Goal: Information Seeking & Learning: Compare options

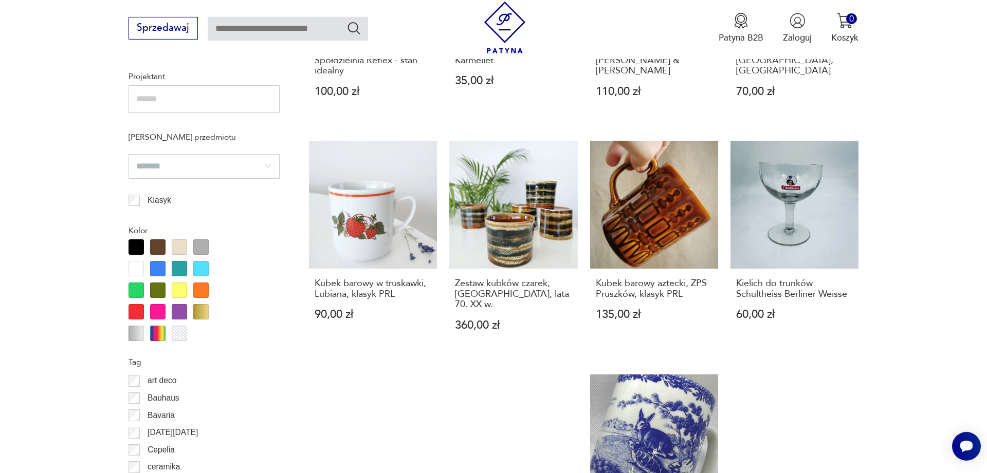
scroll to position [1291, 0]
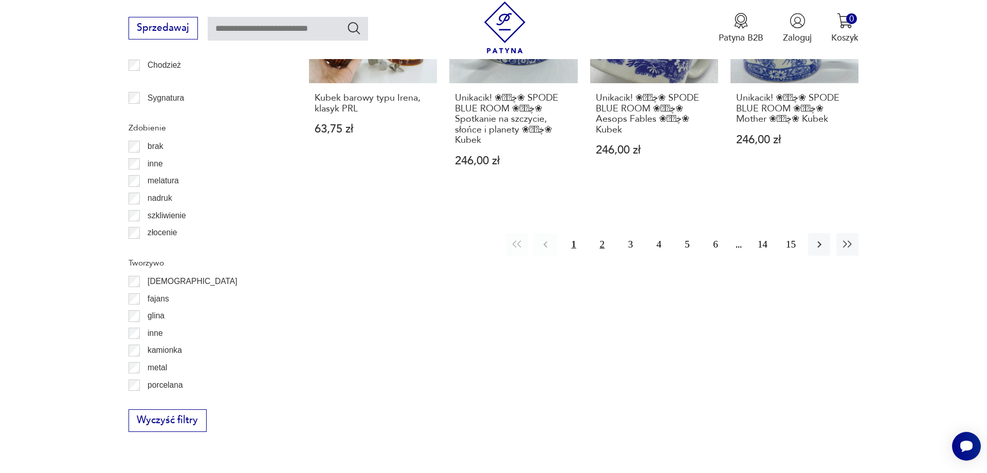
click at [598, 241] on button "2" at bounding box center [602, 244] width 22 height 22
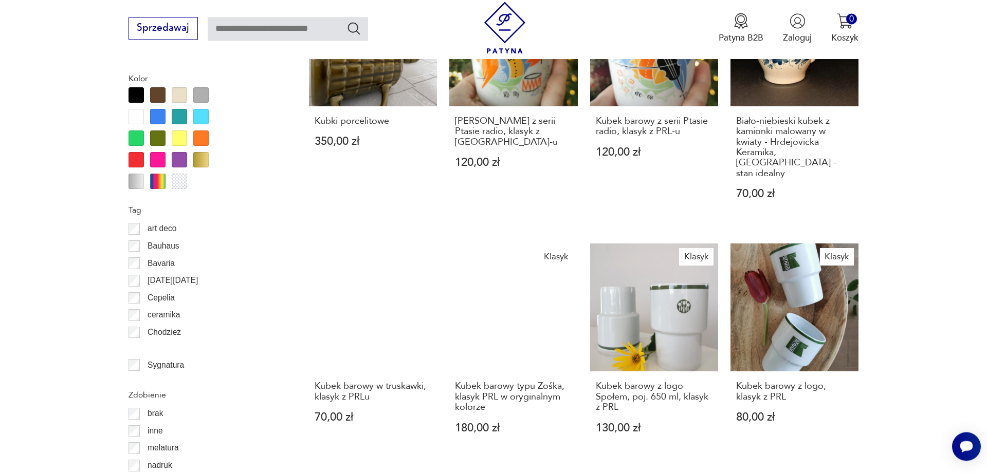
scroll to position [1234, 0]
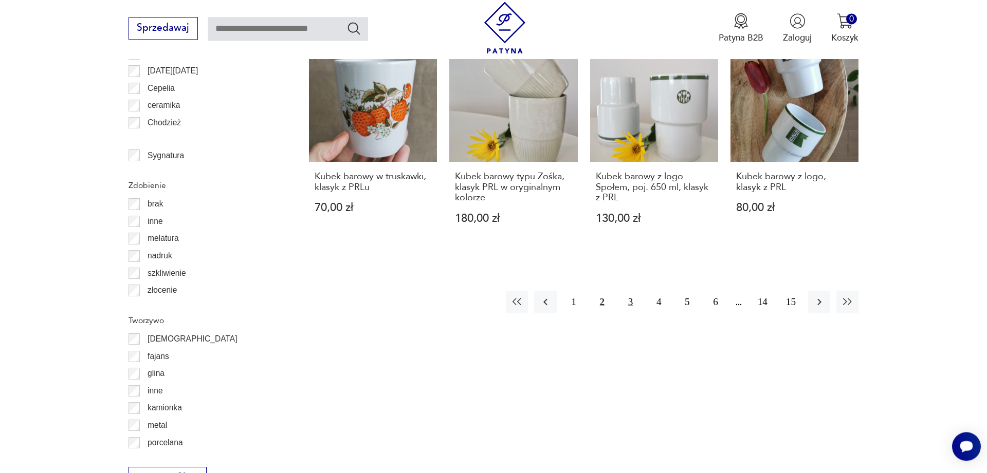
click at [628, 291] on button "3" at bounding box center [630, 302] width 22 height 22
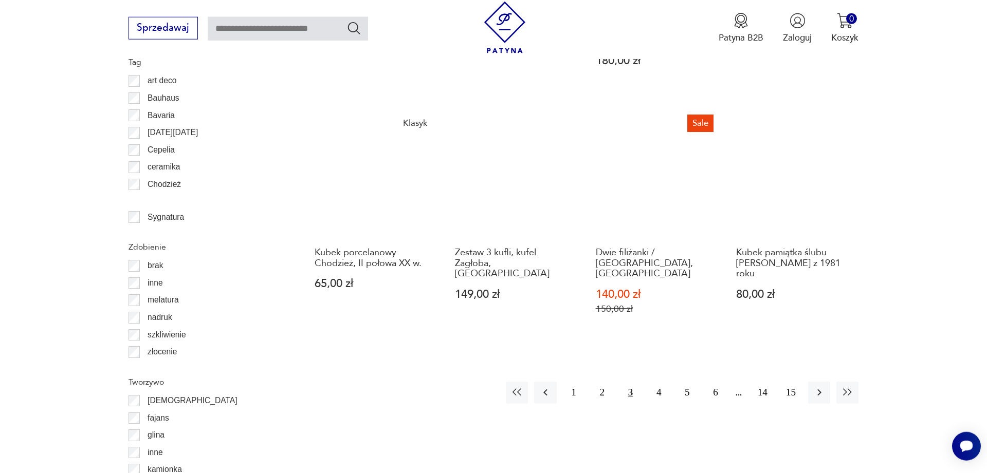
scroll to position [1181, 0]
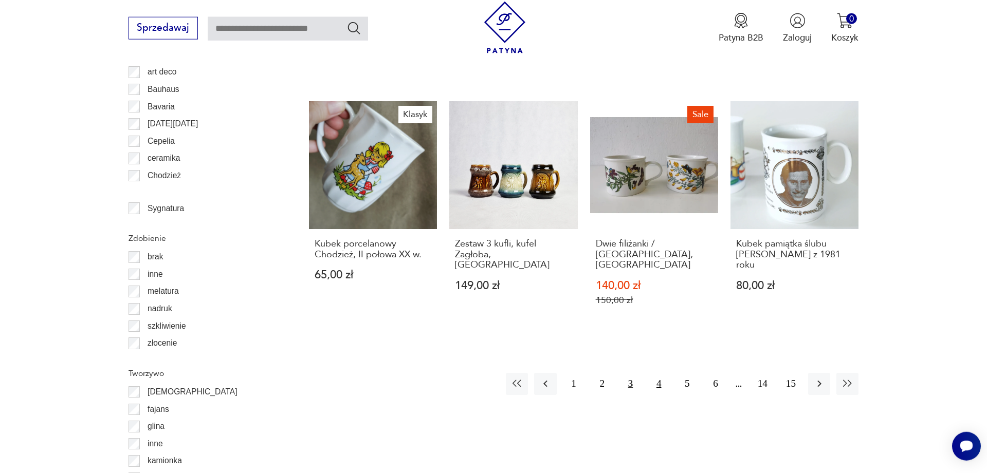
click at [654, 373] on button "4" at bounding box center [659, 384] width 22 height 22
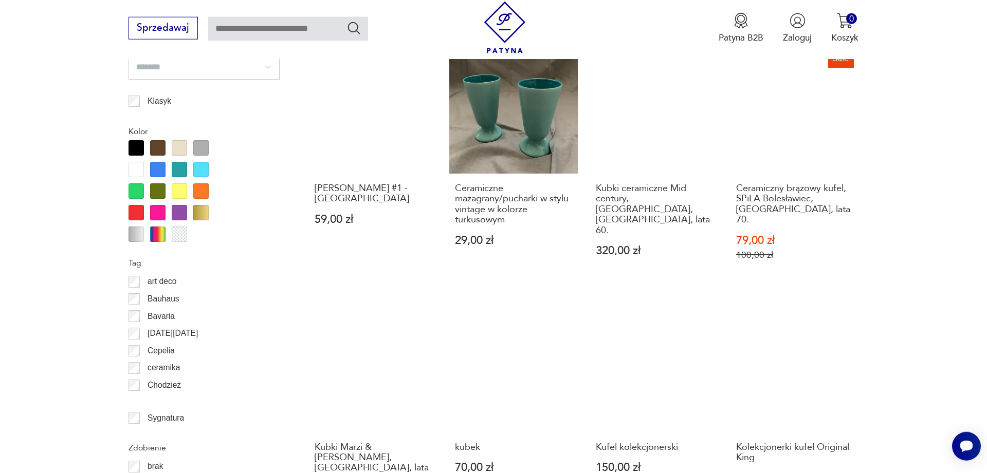
scroll to position [1181, 0]
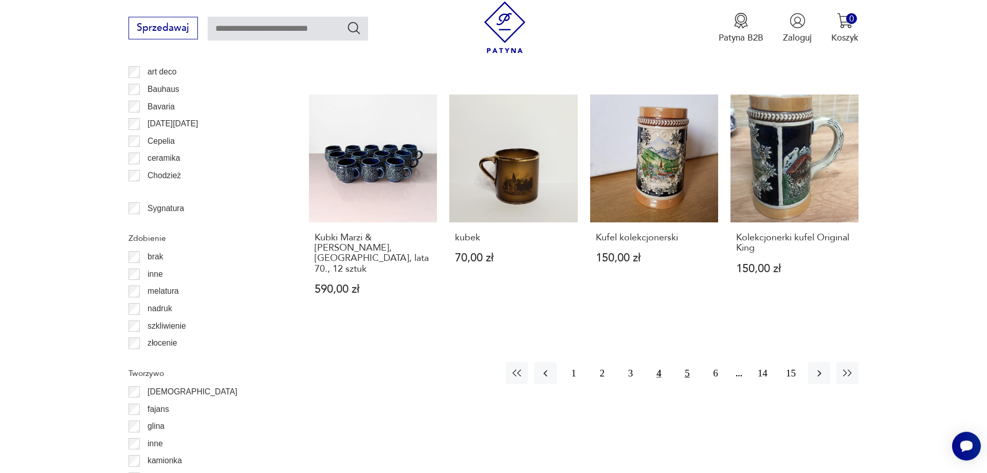
click at [692, 362] on button "5" at bounding box center [687, 373] width 22 height 22
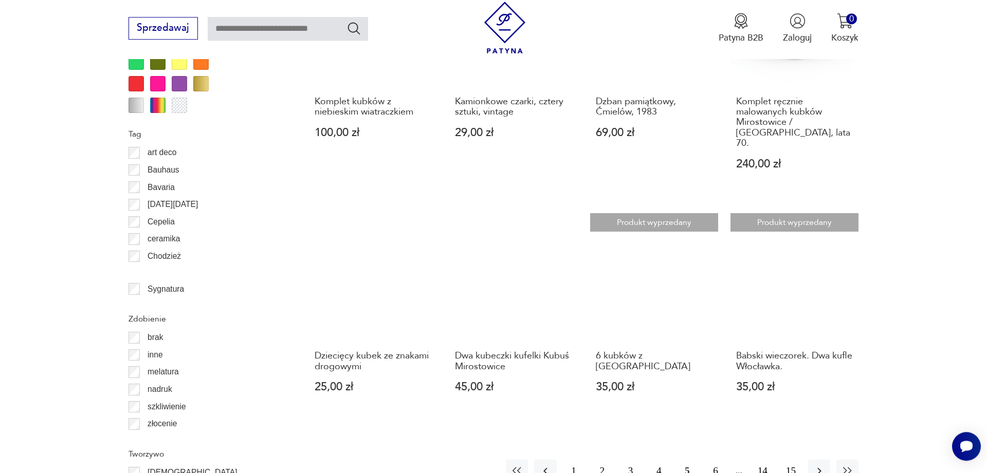
scroll to position [1129, 0]
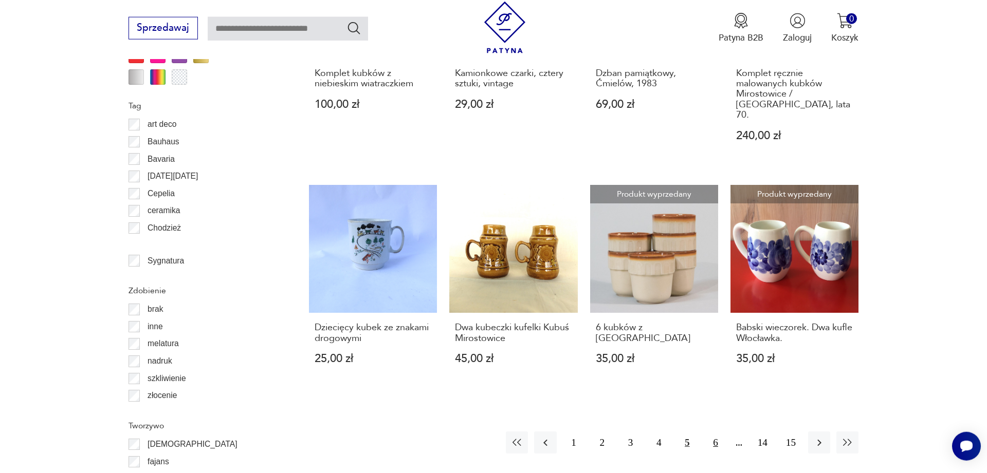
click at [717, 432] on button "6" at bounding box center [715, 443] width 22 height 22
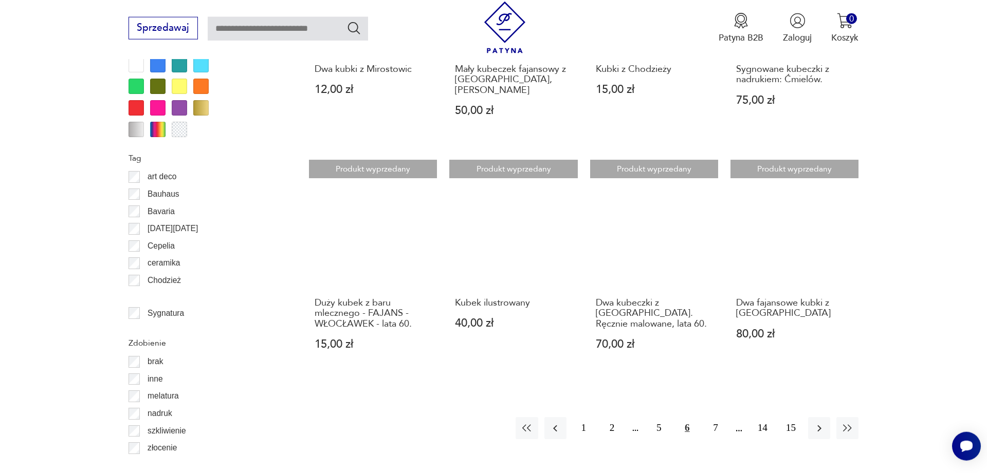
scroll to position [1548, 0]
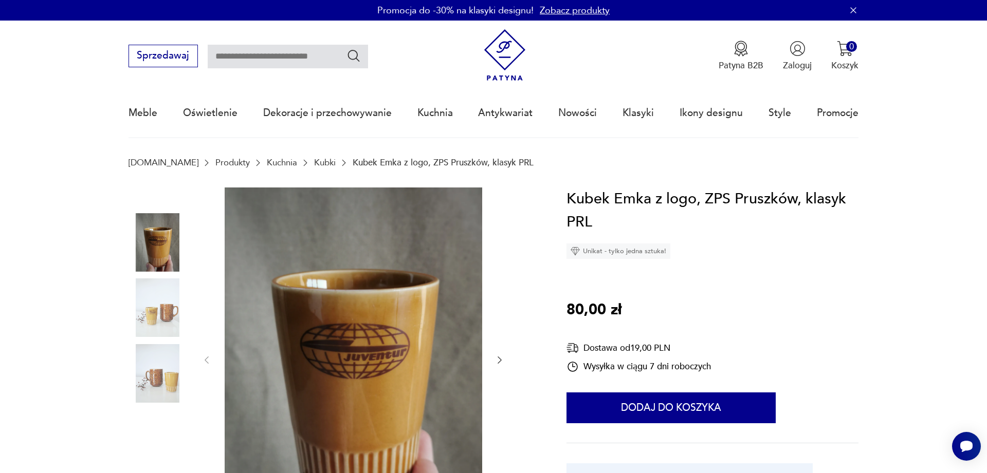
scroll to position [105, 0]
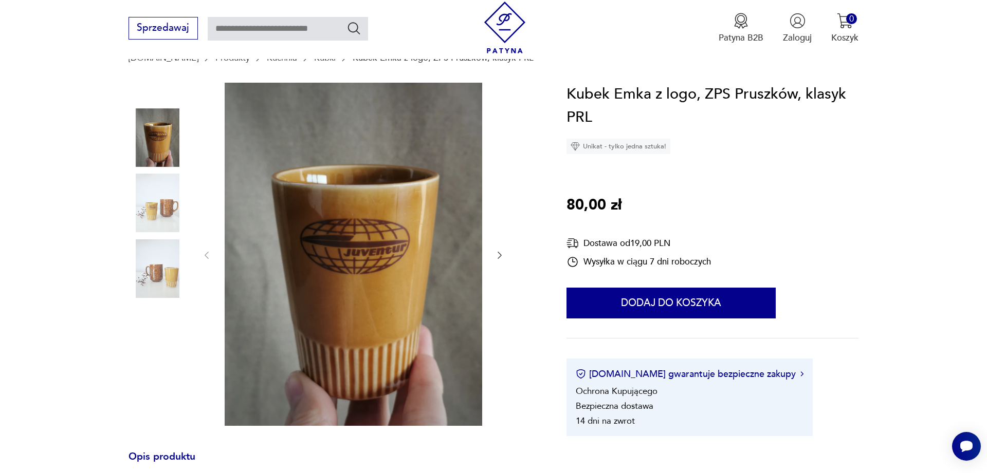
click at [147, 215] on img at bounding box center [157, 203] width 59 height 59
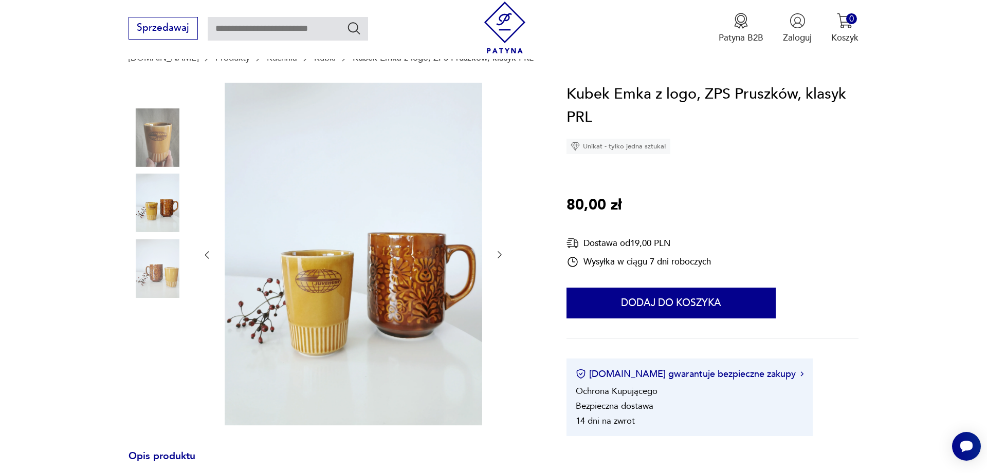
click at [147, 282] on img at bounding box center [157, 268] width 59 height 59
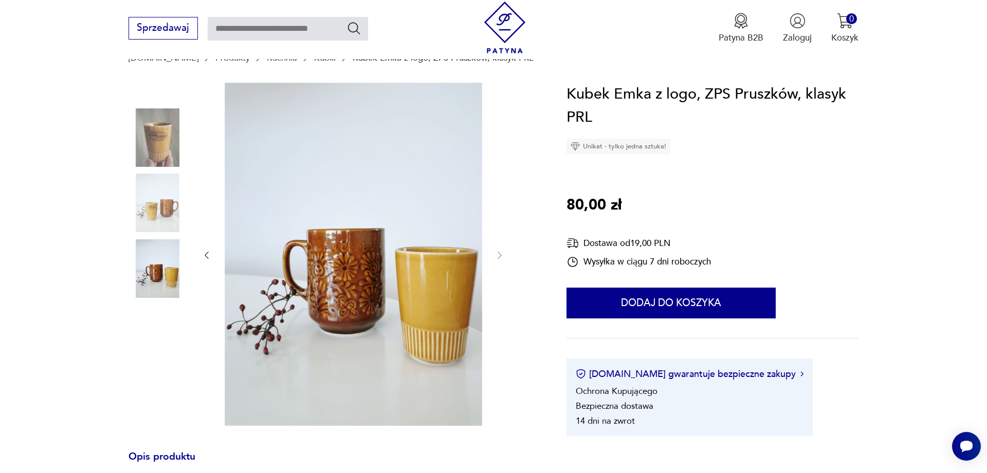
click at [150, 120] on img at bounding box center [157, 137] width 59 height 59
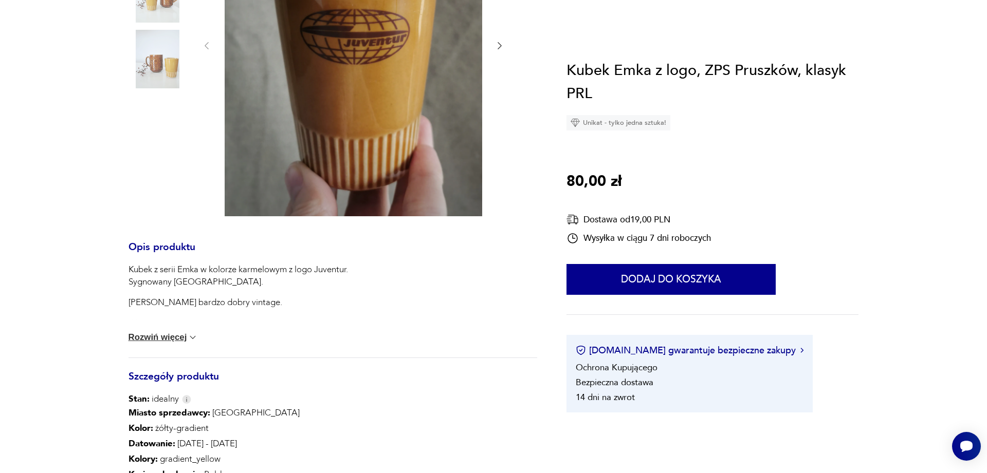
scroll to position [0, 0]
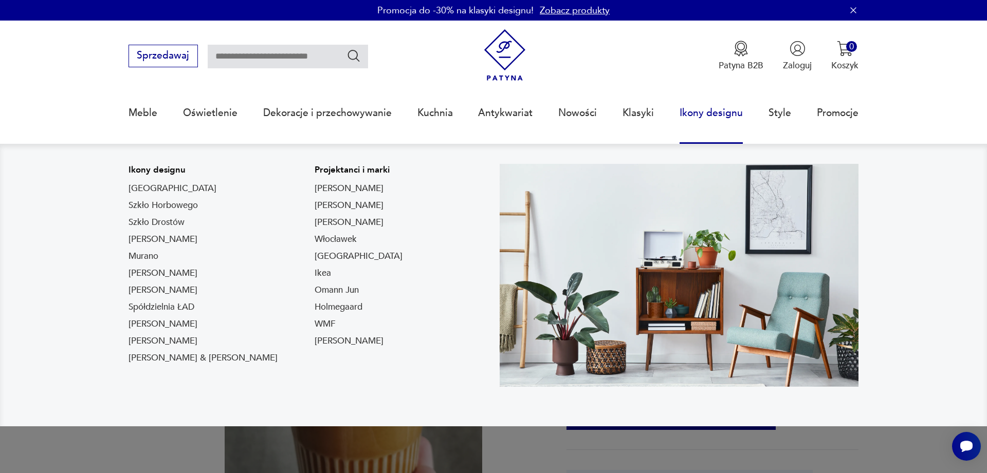
click at [700, 112] on link "Ikony designu" at bounding box center [710, 112] width 63 height 47
click at [179, 304] on link "Spółdzielnia ŁAD" at bounding box center [161, 307] width 66 height 12
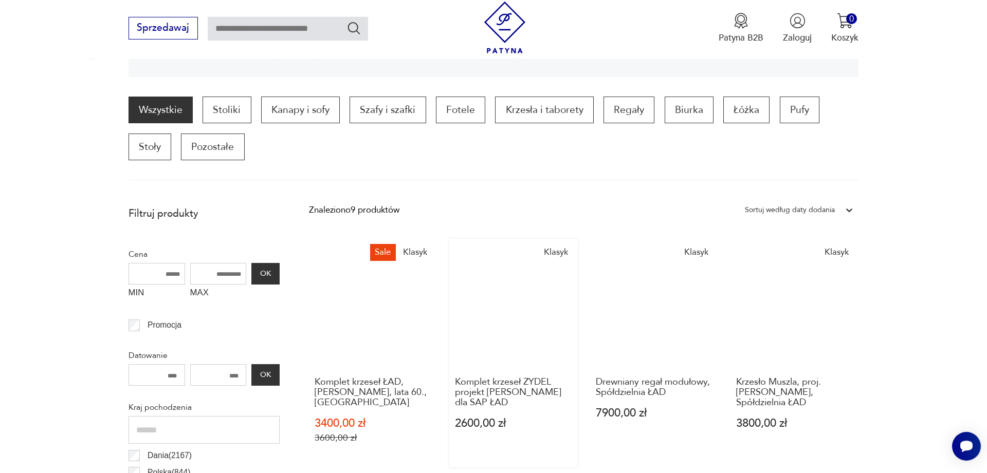
scroll to position [86, 0]
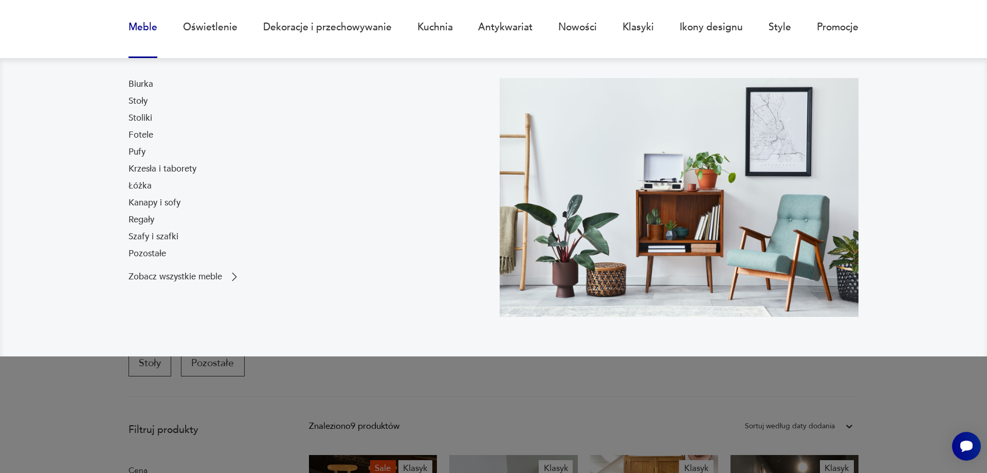
click at [130, 22] on link "Meble" at bounding box center [142, 27] width 29 height 47
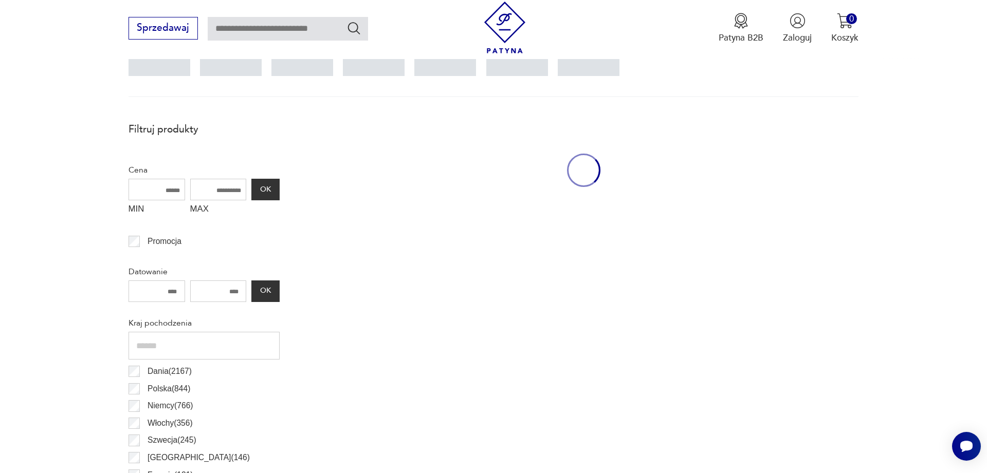
scroll to position [342, 0]
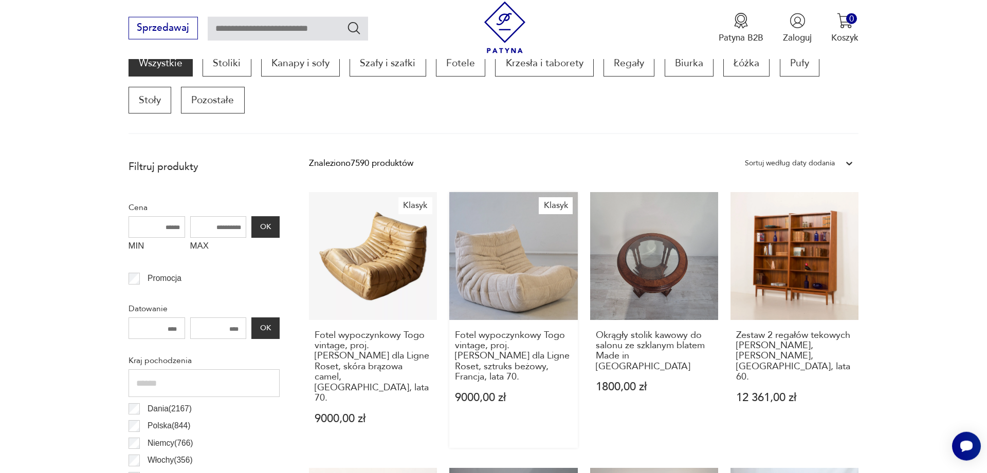
drag, startPoint x: 213, startPoint y: 228, endPoint x: 519, endPoint y: 257, distance: 307.2
click at [247, 238] on input "MAX" at bounding box center [218, 227] width 57 height 22
type input "***"
click at [250, 231] on div "MIN MAX *** OK" at bounding box center [203, 236] width 151 height 41
click at [265, 227] on button "OK" at bounding box center [265, 227] width 28 height 22
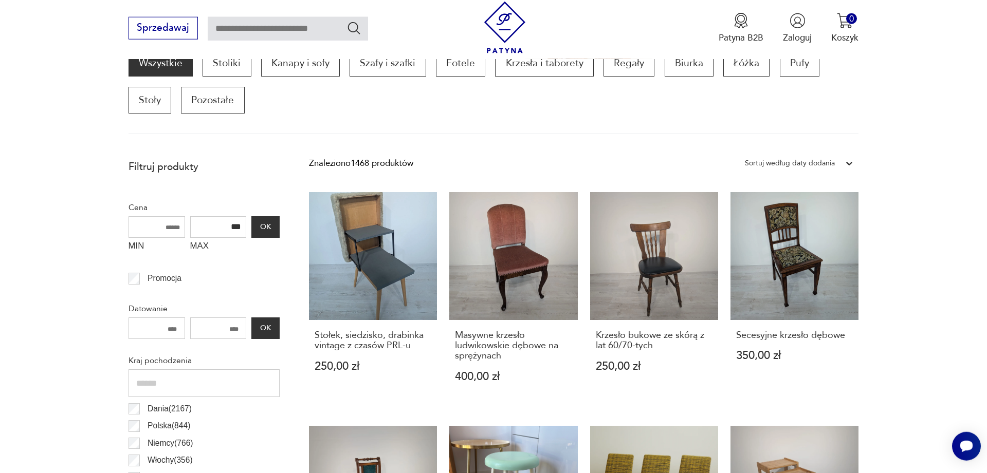
click at [799, 159] on div "Sortuj według daty dodania" at bounding box center [790, 163] width 90 height 13
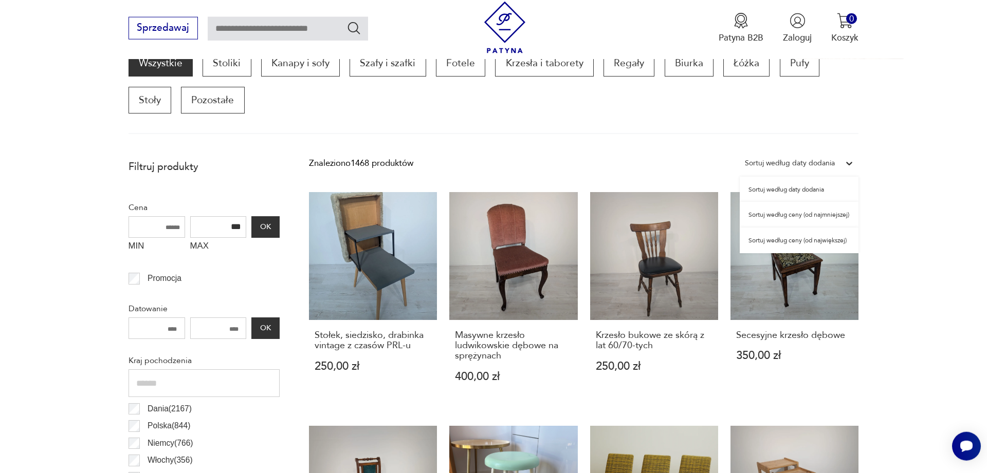
click at [821, 246] on div "Sortuj według ceny (od największej)" at bounding box center [799, 241] width 119 height 26
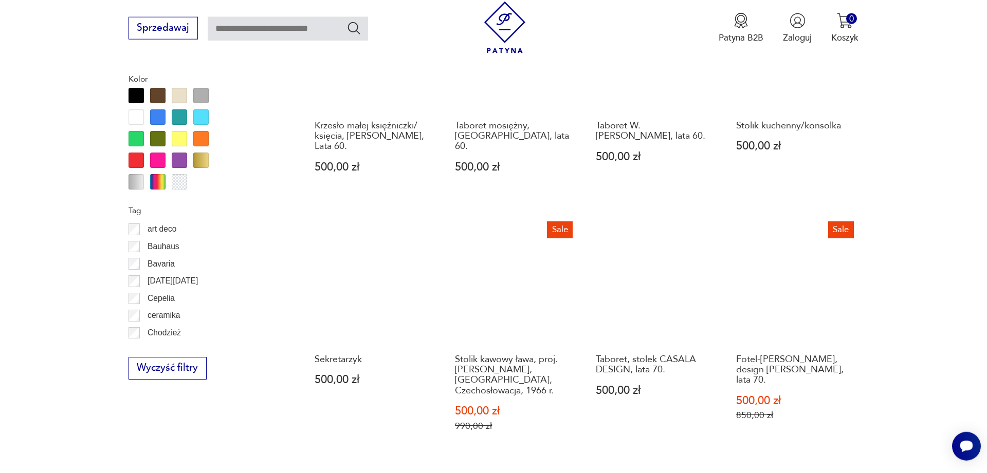
scroll to position [1233, 0]
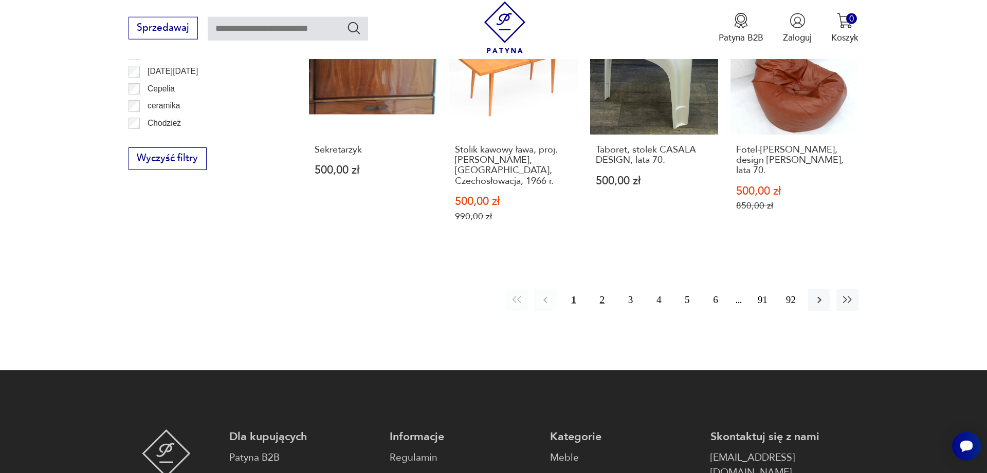
click at [602, 289] on button "2" at bounding box center [602, 300] width 22 height 22
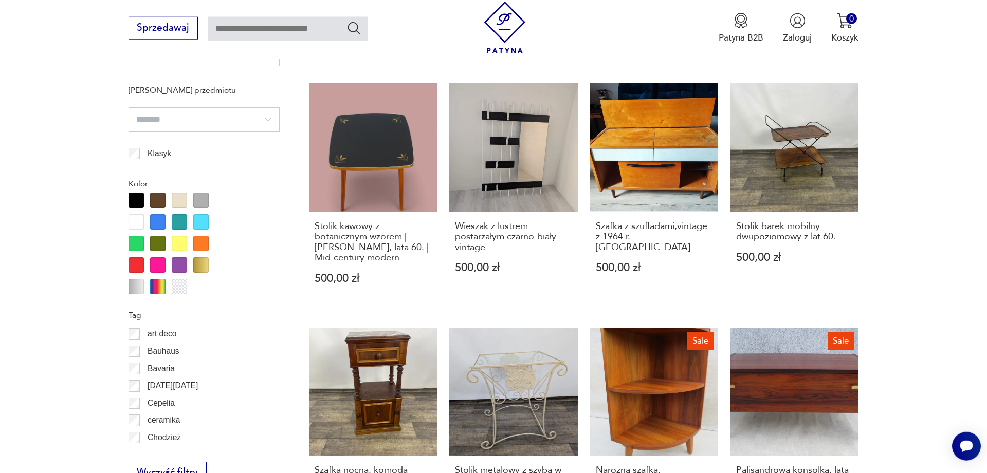
scroll to position [1129, 0]
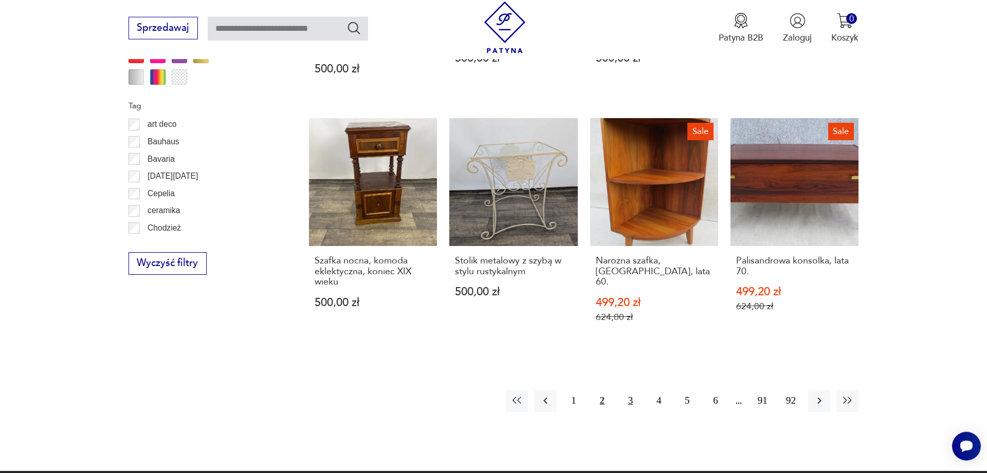
click at [626, 390] on button "3" at bounding box center [630, 401] width 22 height 22
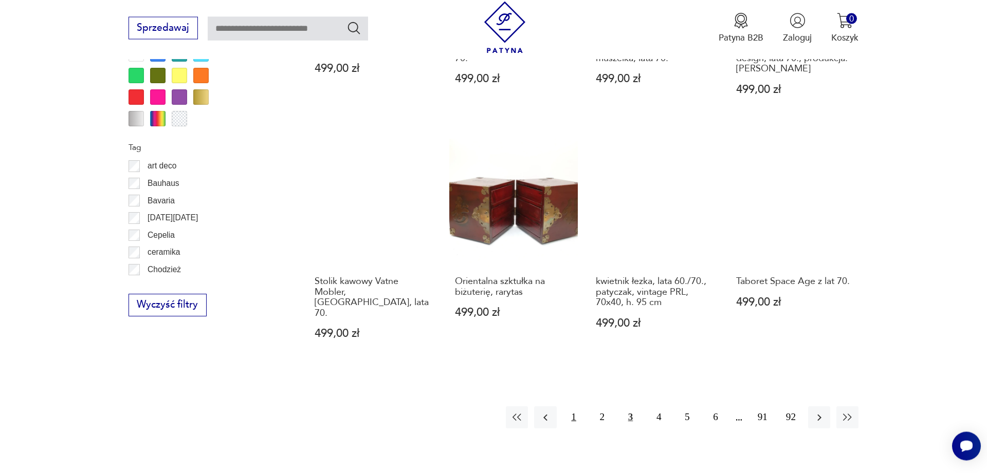
scroll to position [1129, 0]
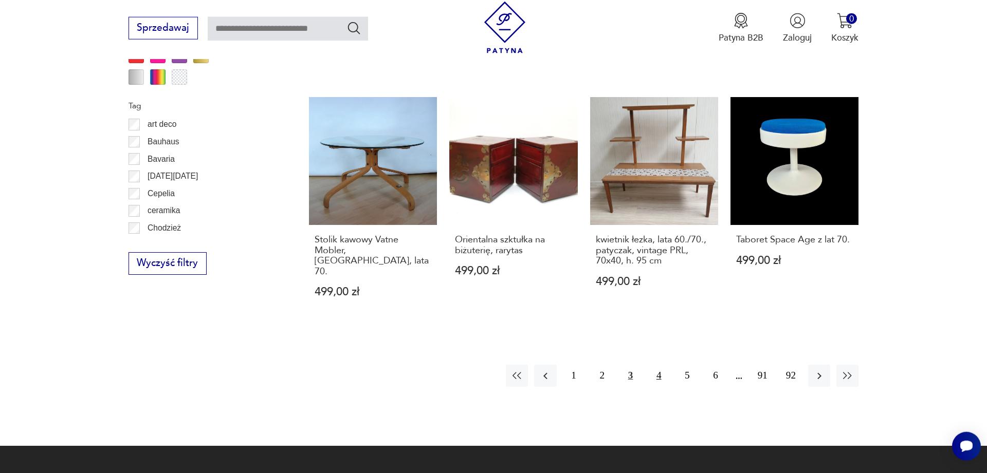
click at [668, 371] on button "4" at bounding box center [659, 376] width 22 height 22
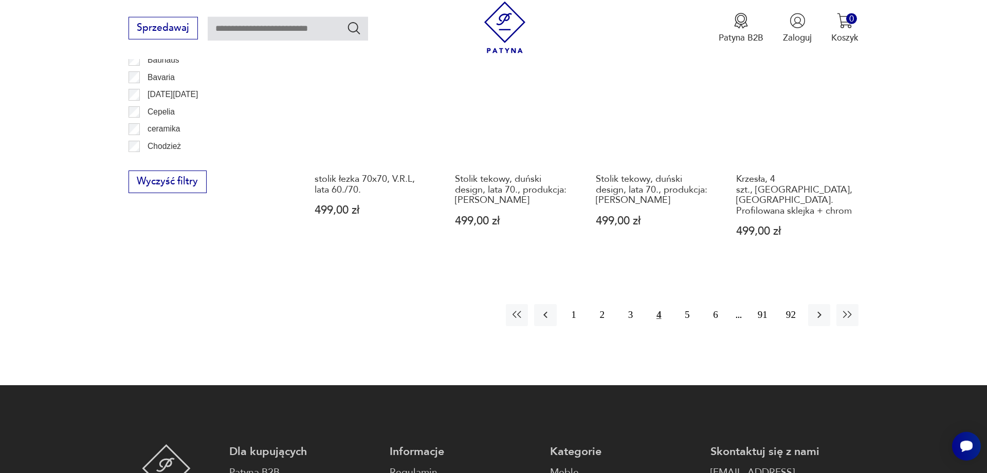
scroll to position [1286, 0]
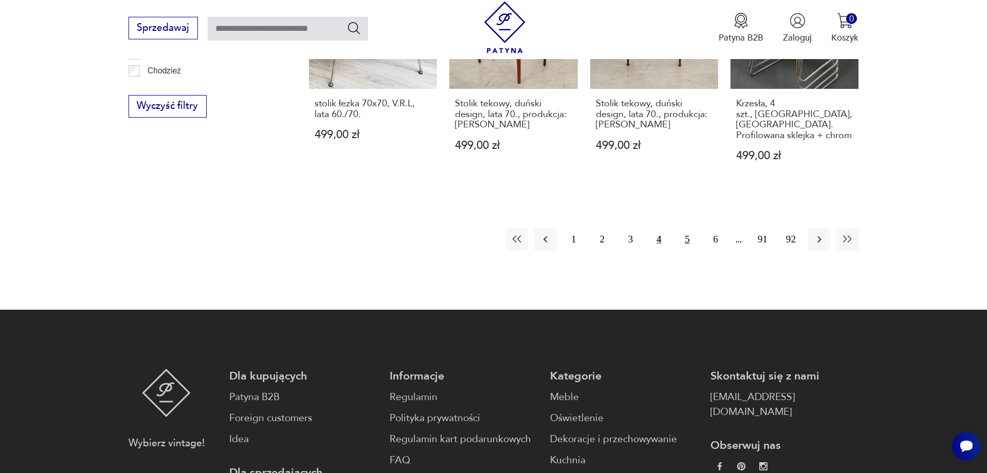
click at [693, 231] on button "5" at bounding box center [687, 240] width 22 height 22
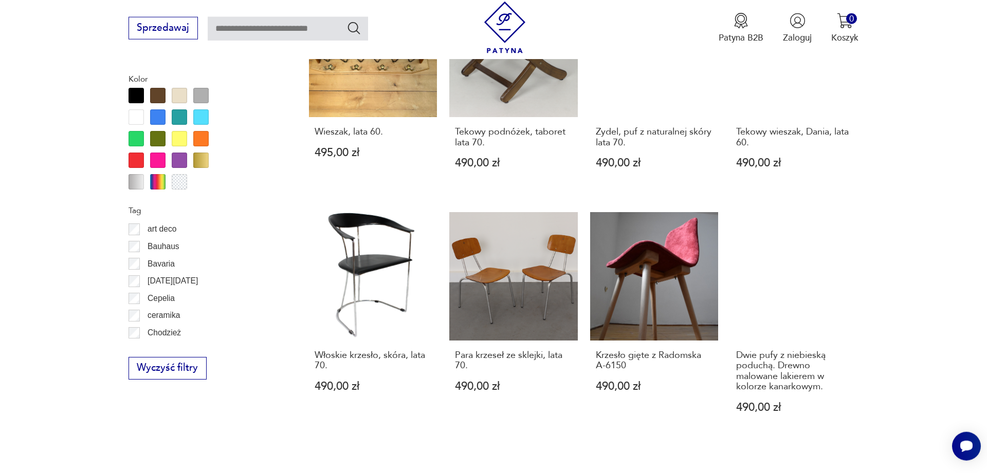
scroll to position [1129, 0]
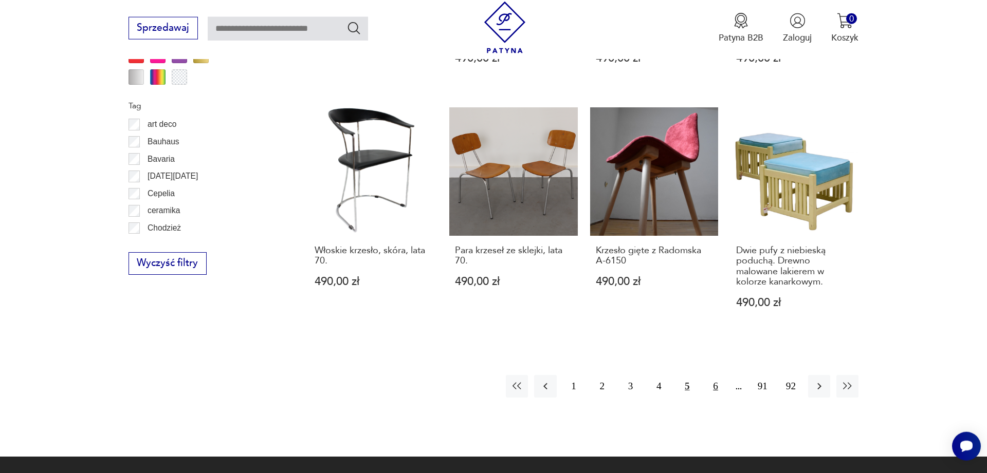
click at [709, 375] on button "6" at bounding box center [715, 386] width 22 height 22
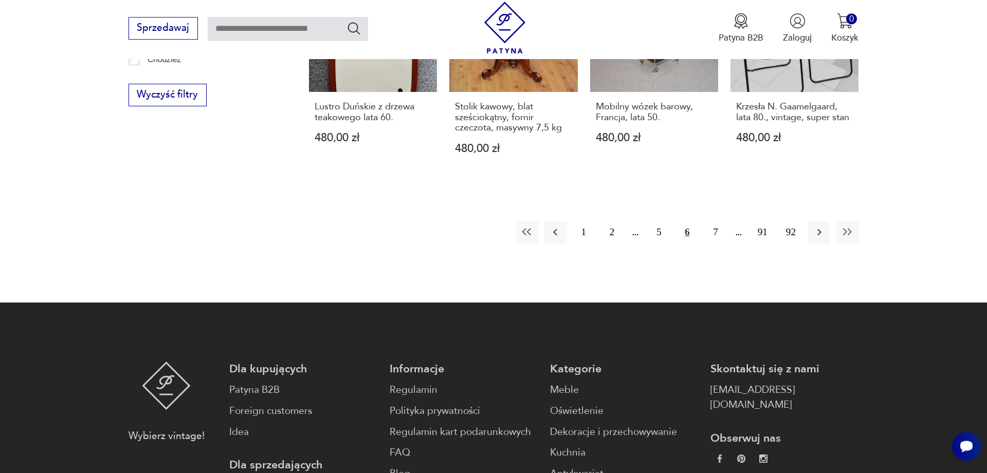
scroll to position [1338, 0]
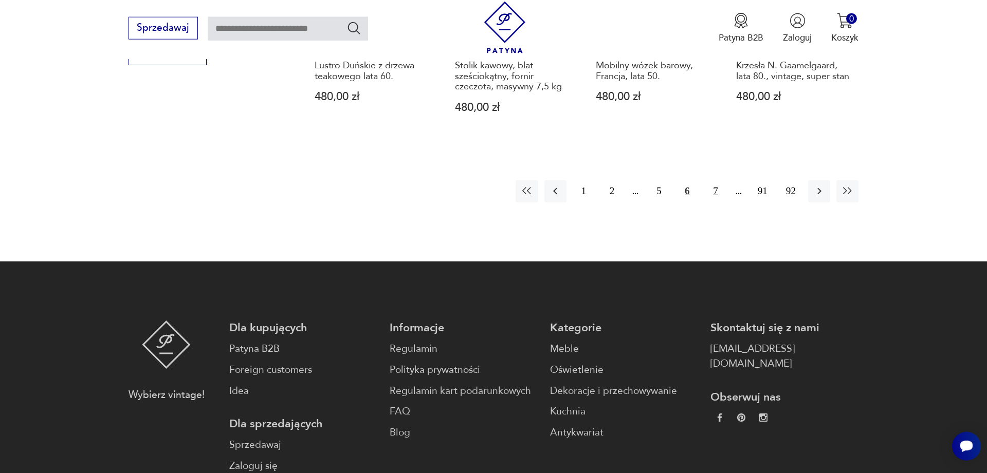
click at [709, 190] on button "7" at bounding box center [715, 191] width 22 height 22
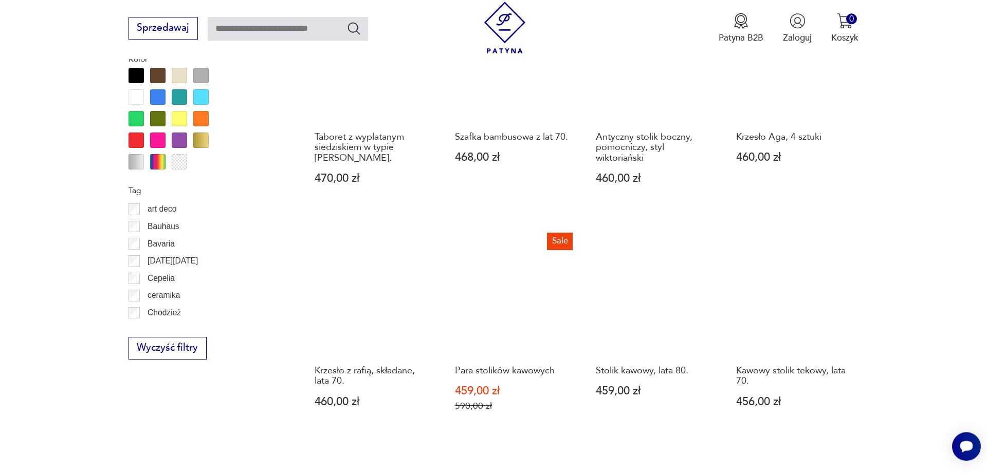
scroll to position [1078, 0]
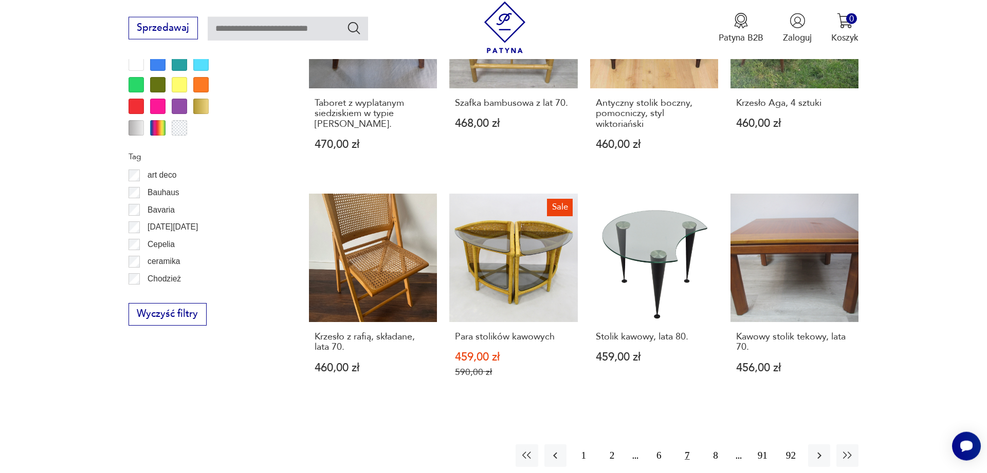
click at [703, 445] on div "1 2 6 7 8 91 92" at bounding box center [686, 456] width 343 height 22
click at [716, 445] on button "8" at bounding box center [715, 456] width 22 height 22
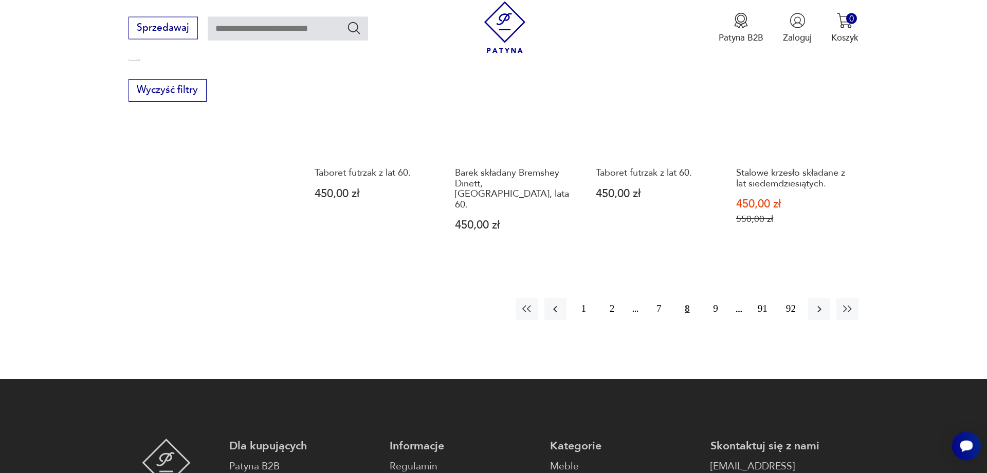
scroll to position [1338, 0]
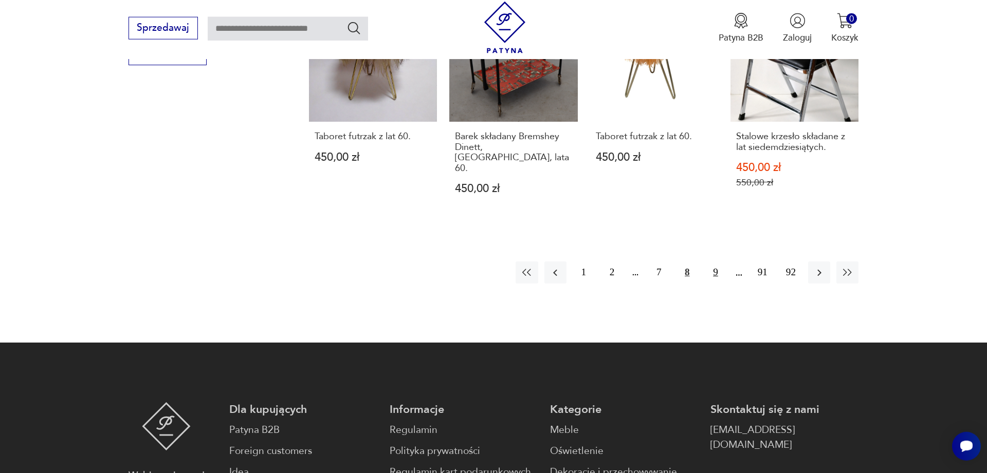
click at [716, 262] on button "9" at bounding box center [715, 273] width 22 height 22
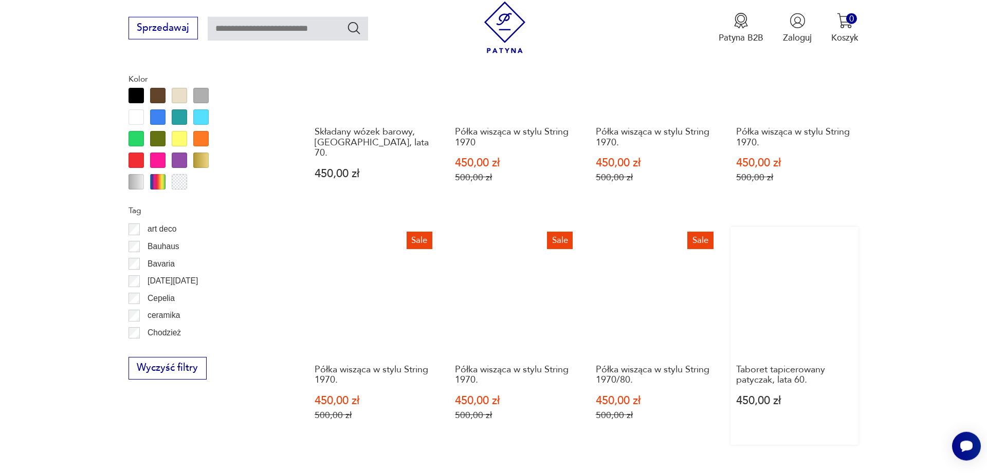
scroll to position [1233, 0]
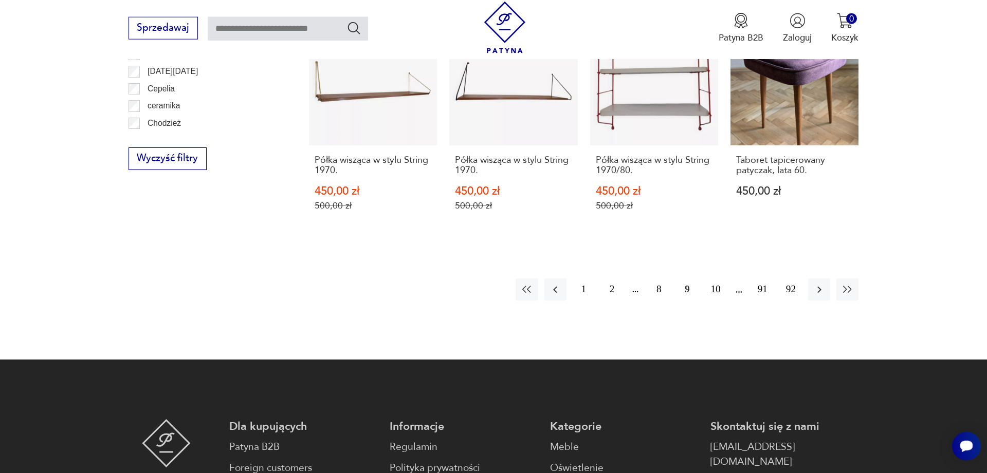
click at [717, 279] on button "10" at bounding box center [715, 290] width 22 height 22
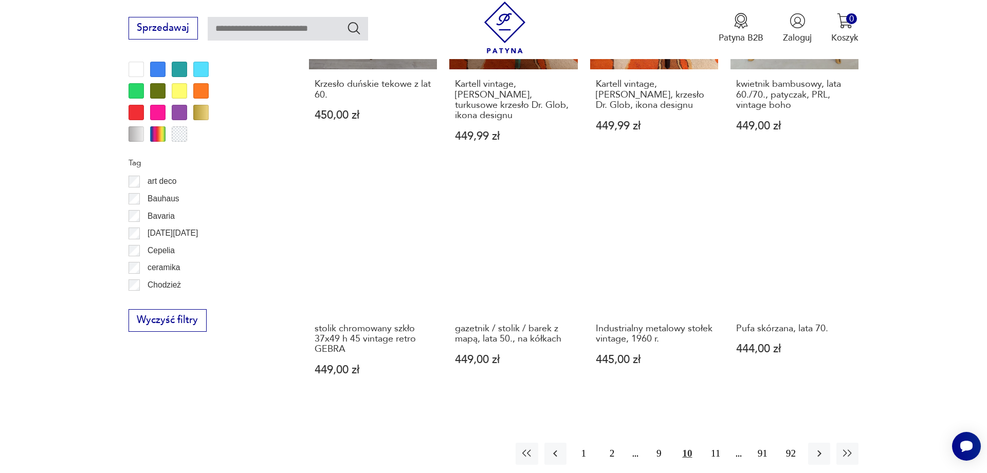
scroll to position [1129, 0]
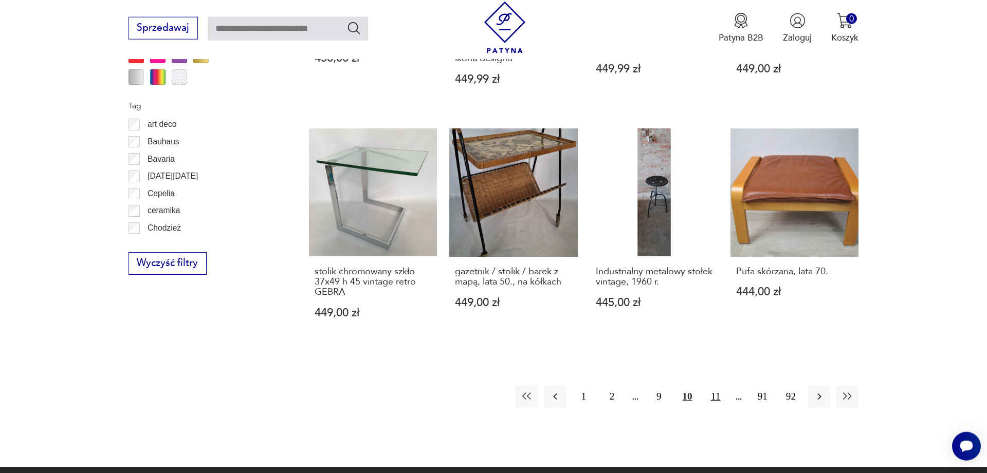
click at [714, 386] on button "11" at bounding box center [715, 397] width 22 height 22
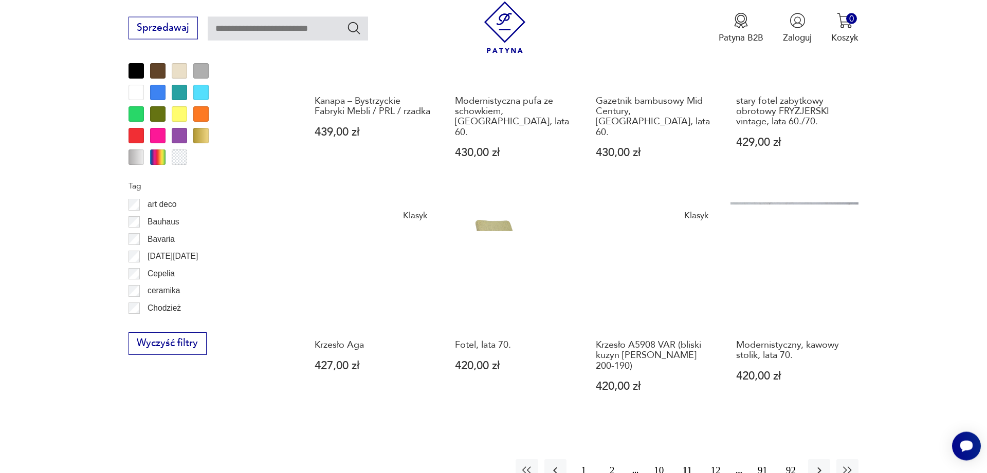
scroll to position [1076, 0]
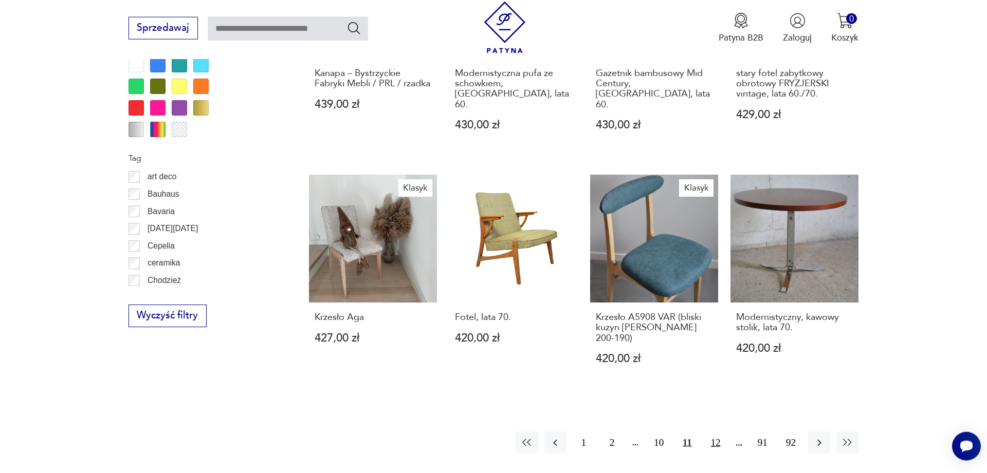
click at [715, 432] on button "12" at bounding box center [715, 443] width 22 height 22
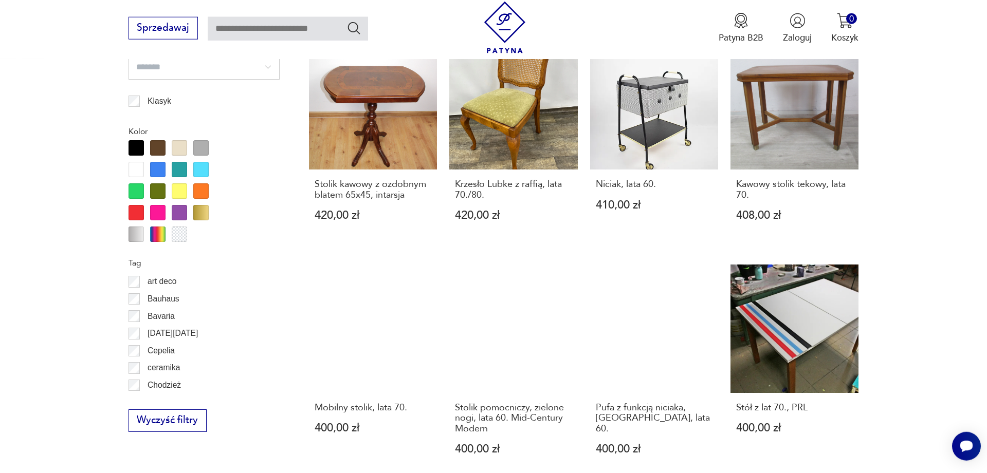
scroll to position [1181, 0]
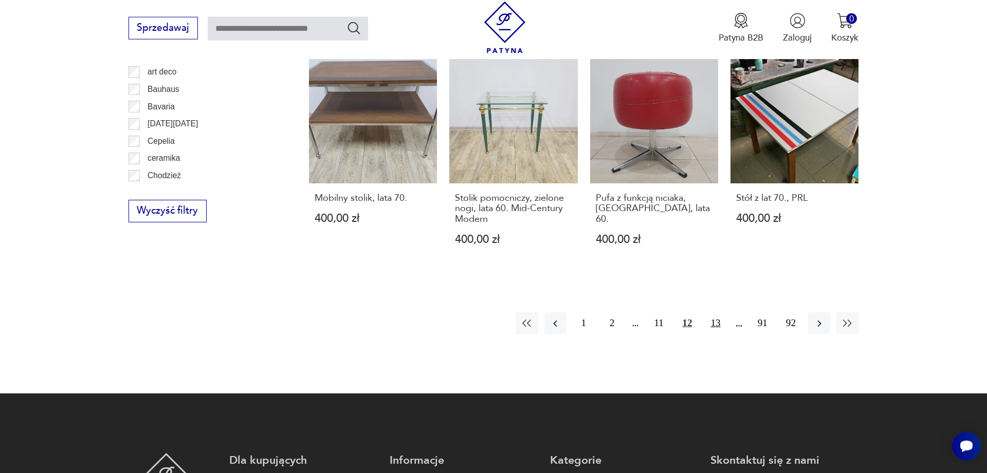
click at [716, 312] on button "13" at bounding box center [715, 323] width 22 height 22
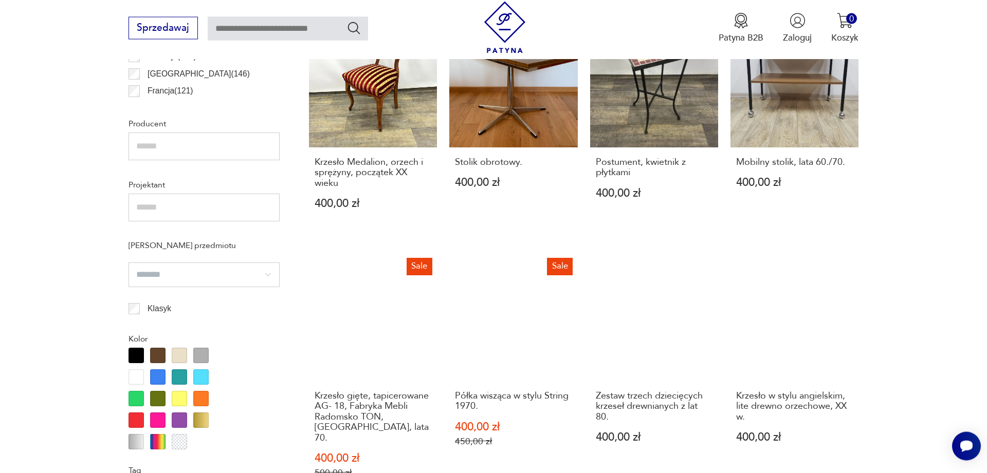
scroll to position [1183, 0]
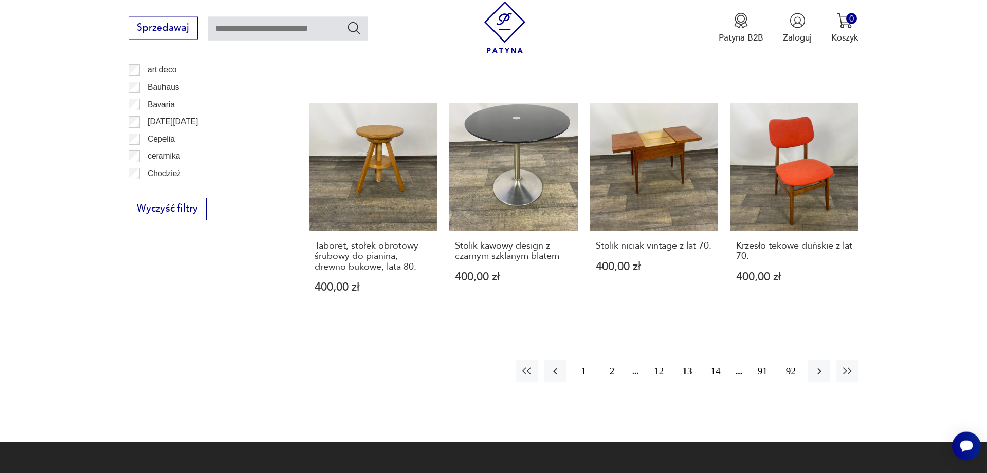
click at [716, 360] on button "14" at bounding box center [715, 371] width 22 height 22
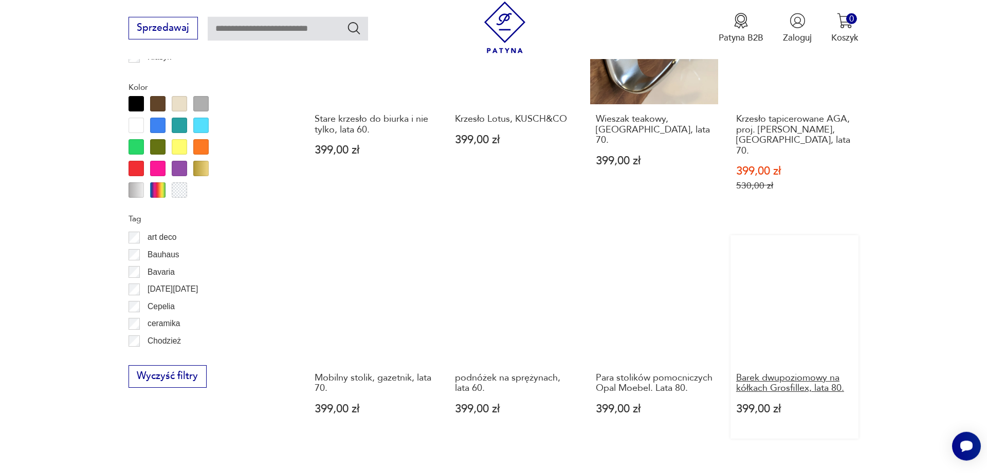
scroll to position [1076, 0]
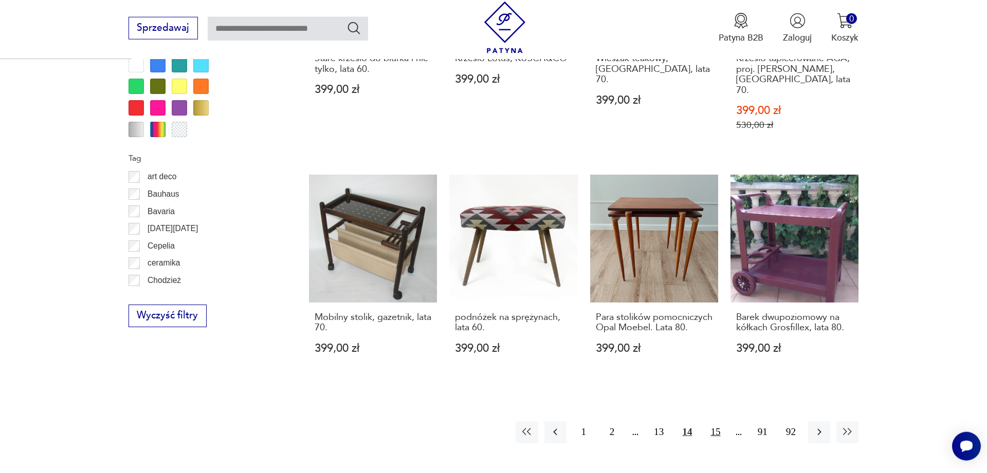
click at [717, 421] on button "15" at bounding box center [715, 432] width 22 height 22
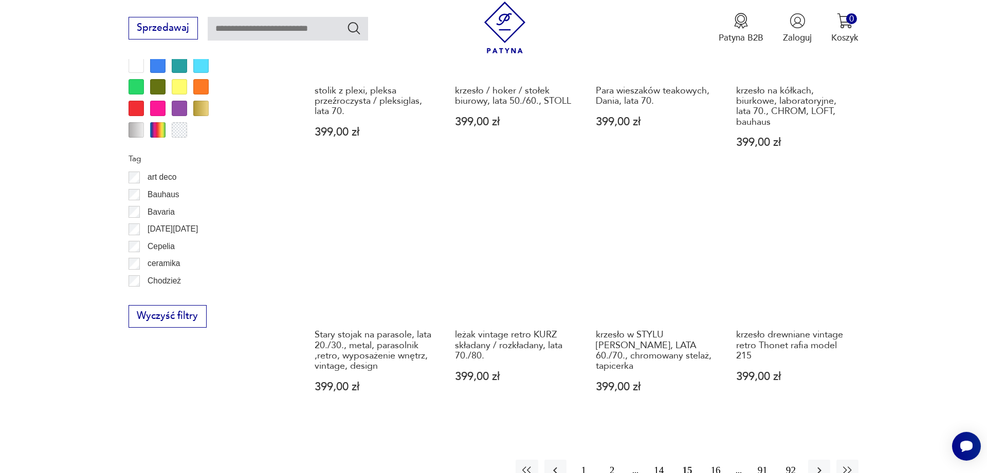
scroll to position [1129, 0]
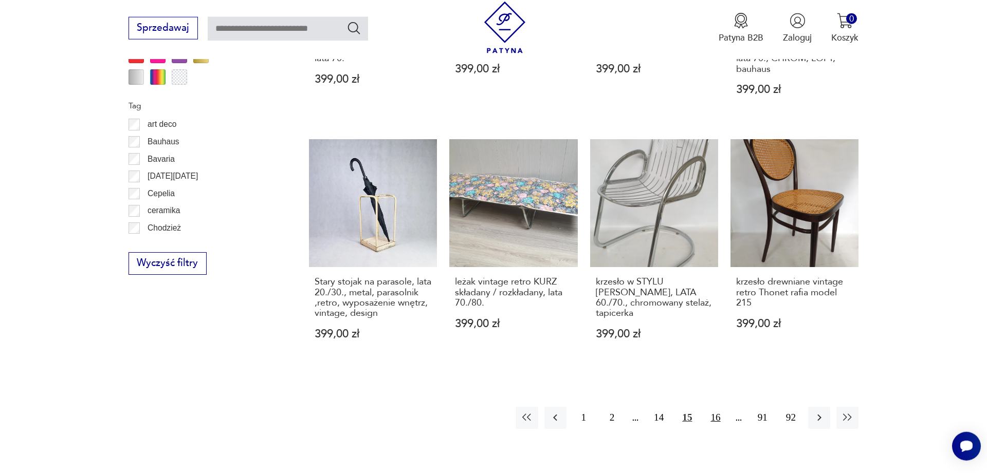
click at [715, 429] on button "16" at bounding box center [715, 418] width 22 height 22
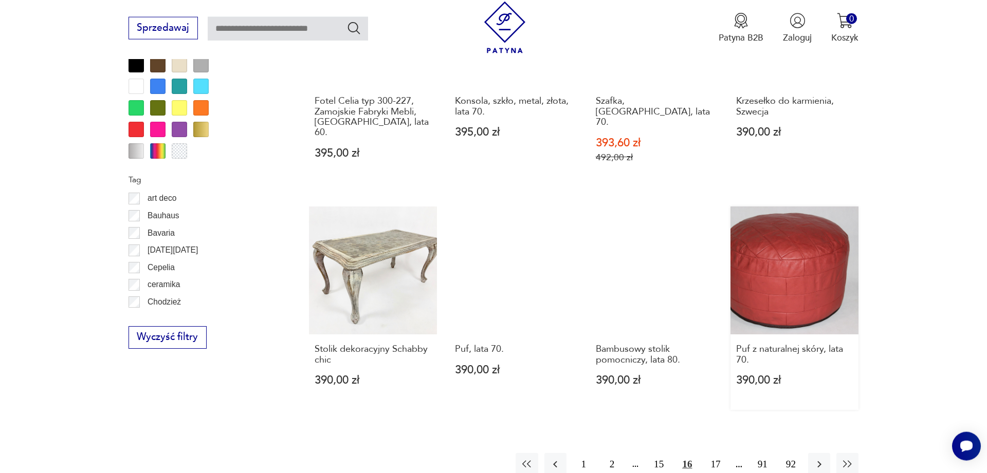
scroll to position [1076, 0]
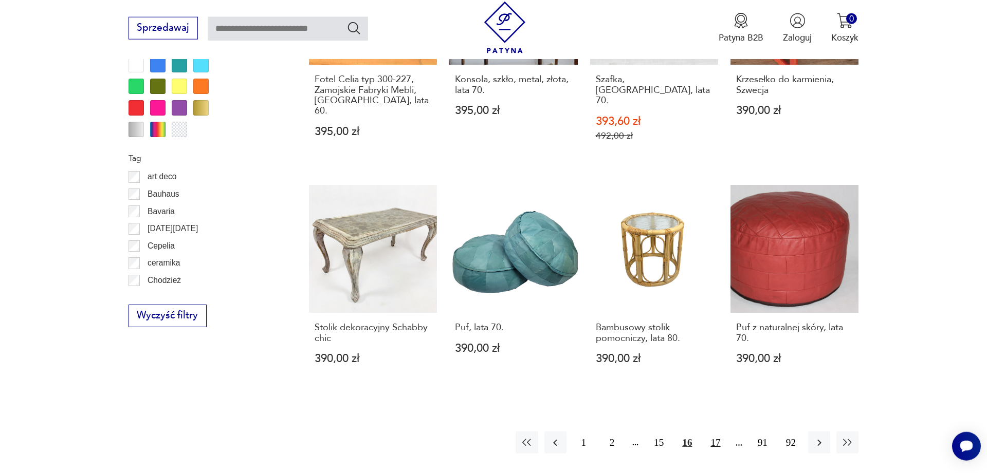
click at [719, 432] on button "17" at bounding box center [715, 443] width 22 height 22
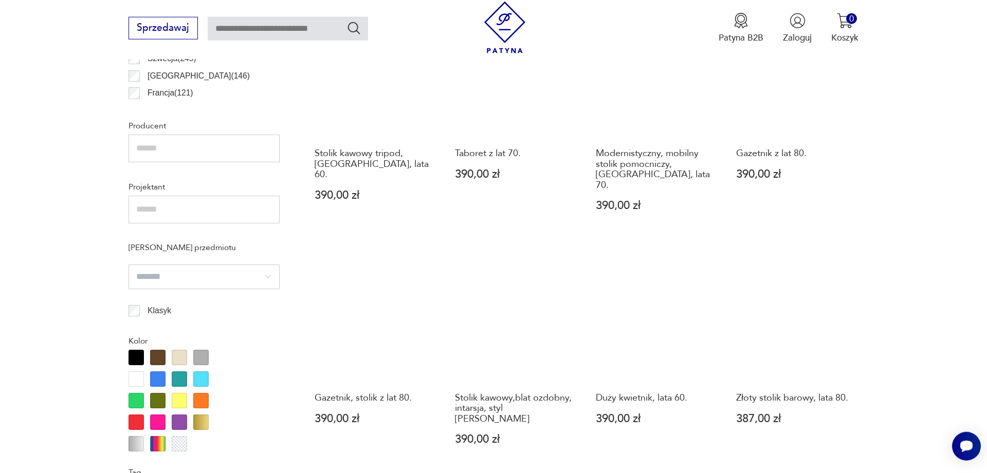
scroll to position [1076, 0]
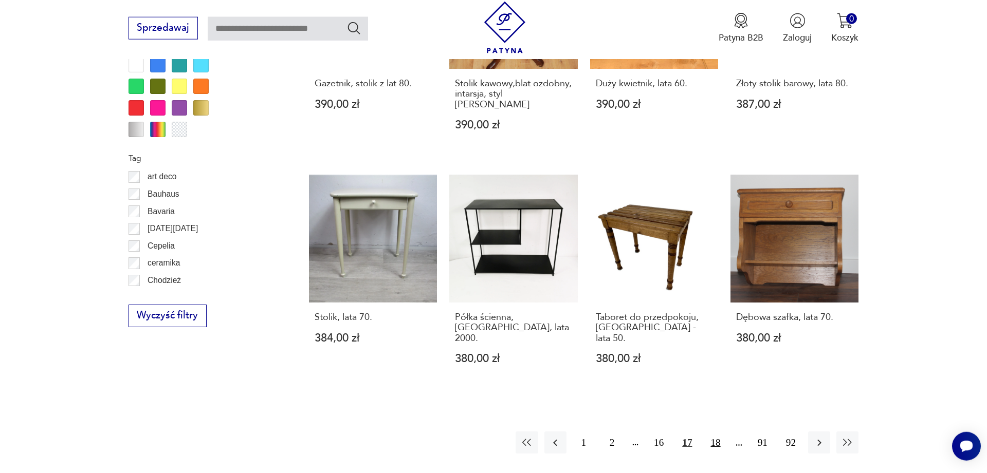
click at [720, 432] on button "18" at bounding box center [715, 443] width 22 height 22
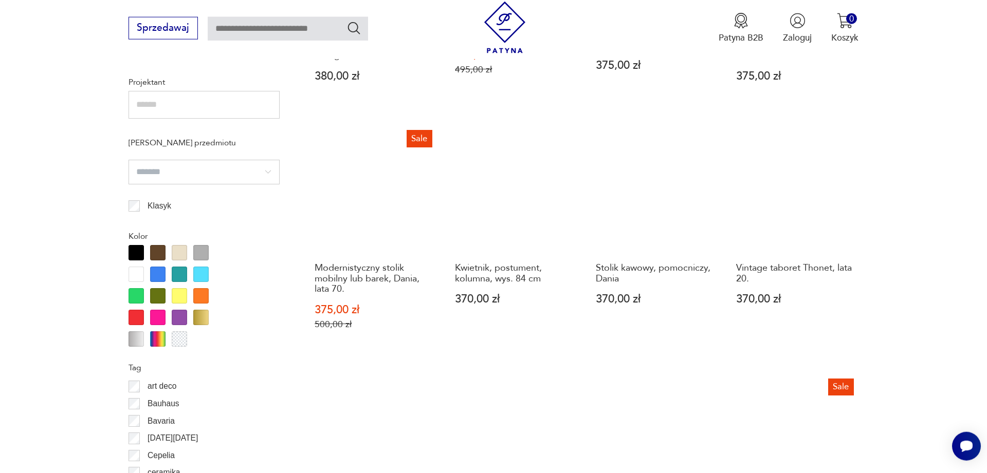
scroll to position [1076, 0]
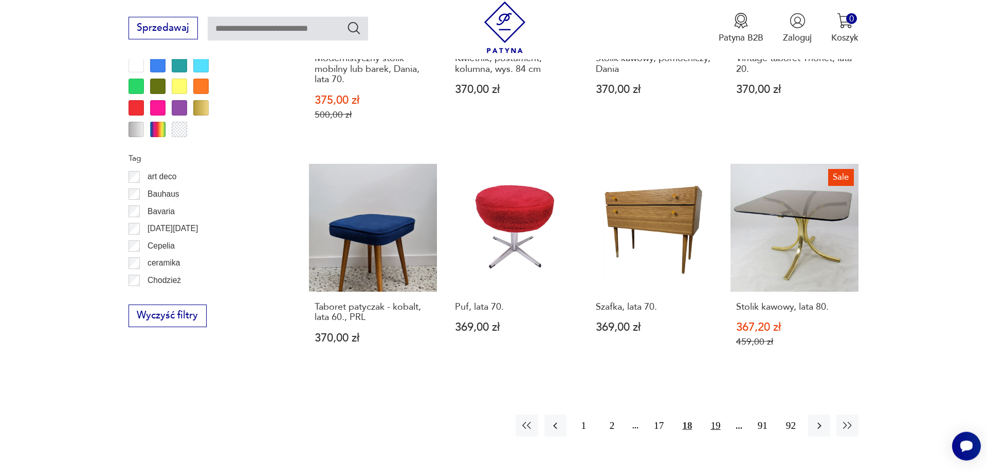
click at [721, 426] on button "19" at bounding box center [715, 426] width 22 height 22
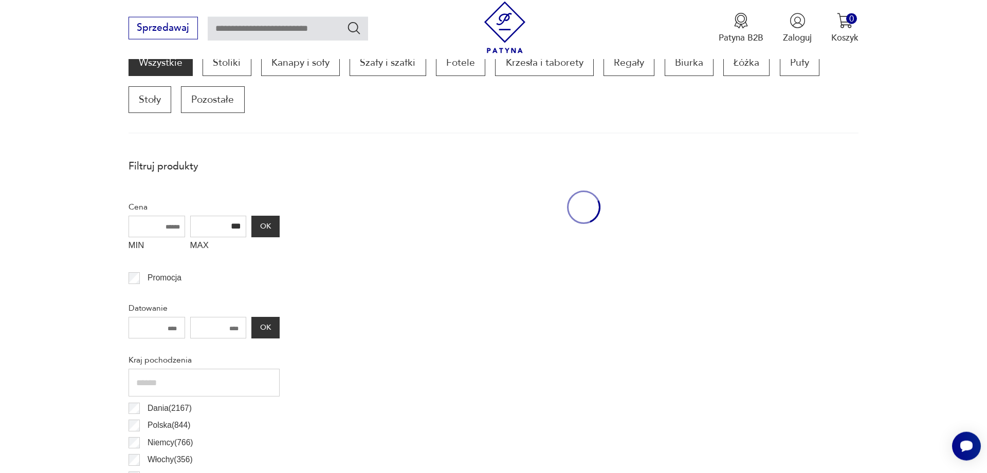
scroll to position [342, 0]
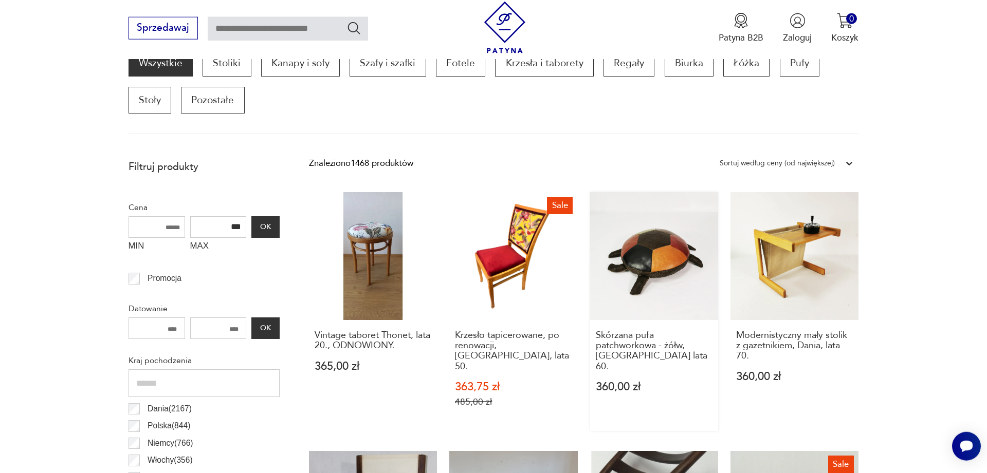
drag, startPoint x: 635, startPoint y: 355, endPoint x: 644, endPoint y: 363, distance: 12.4
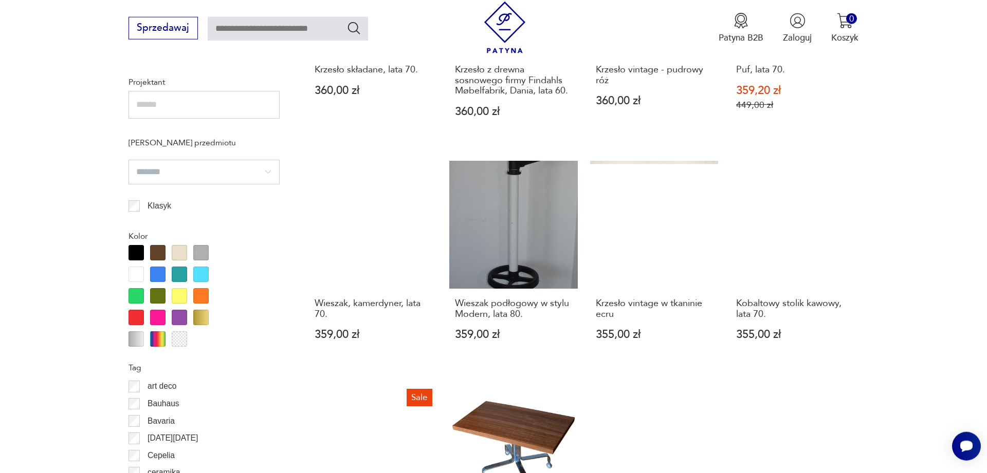
scroll to position [1076, 0]
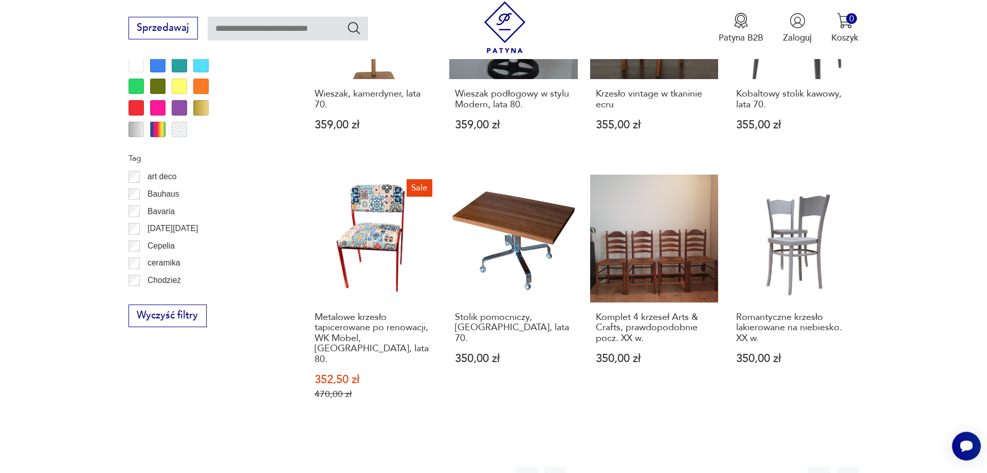
click at [717, 467] on button "20" at bounding box center [715, 478] width 22 height 22
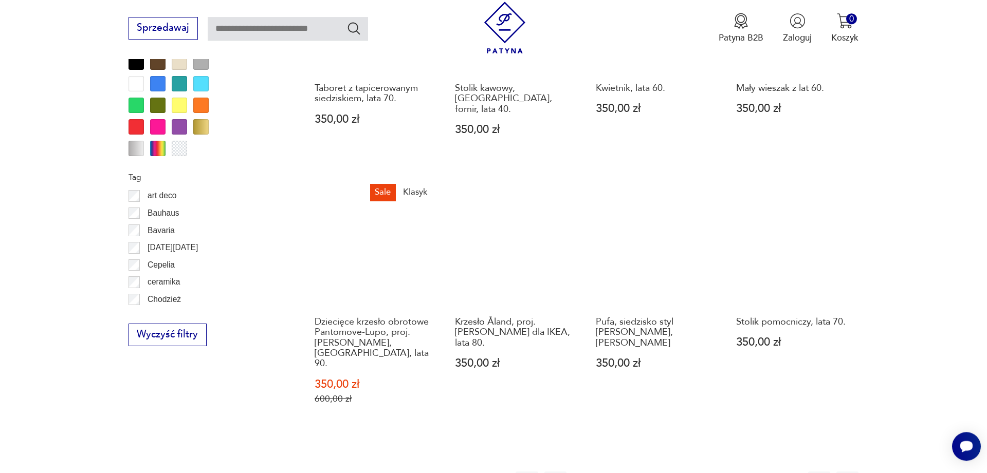
scroll to position [1129, 0]
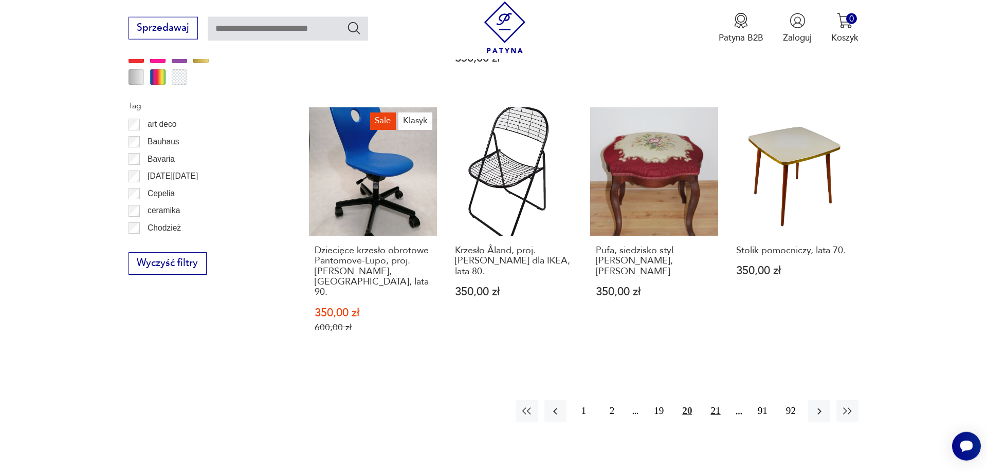
click at [722, 400] on button "21" at bounding box center [715, 411] width 22 height 22
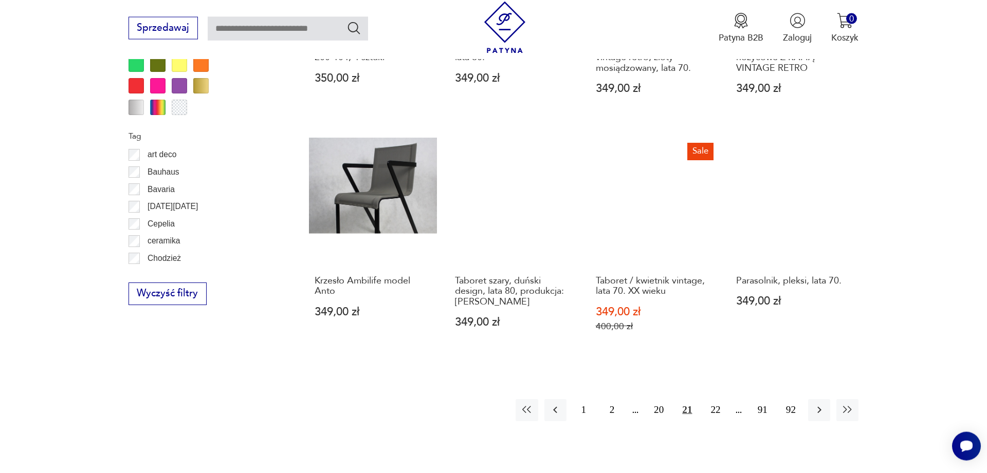
scroll to position [1129, 0]
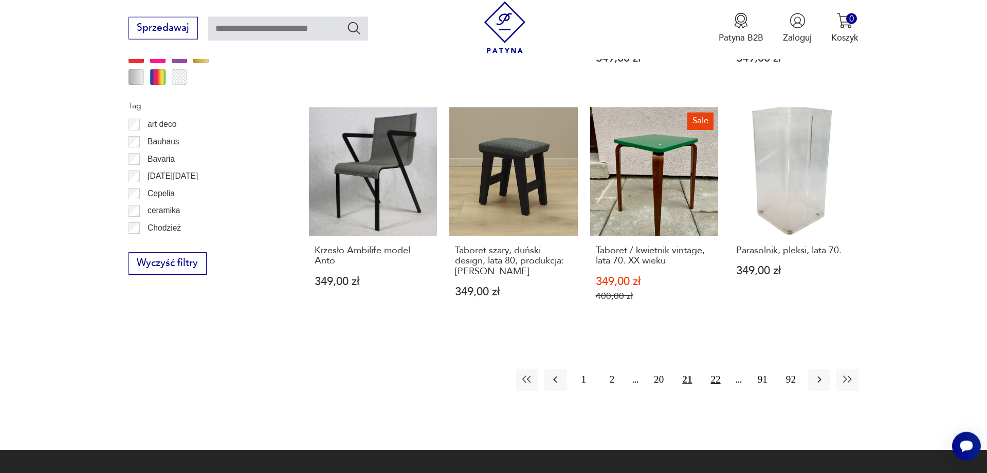
click at [715, 379] on button "22" at bounding box center [715, 380] width 22 height 22
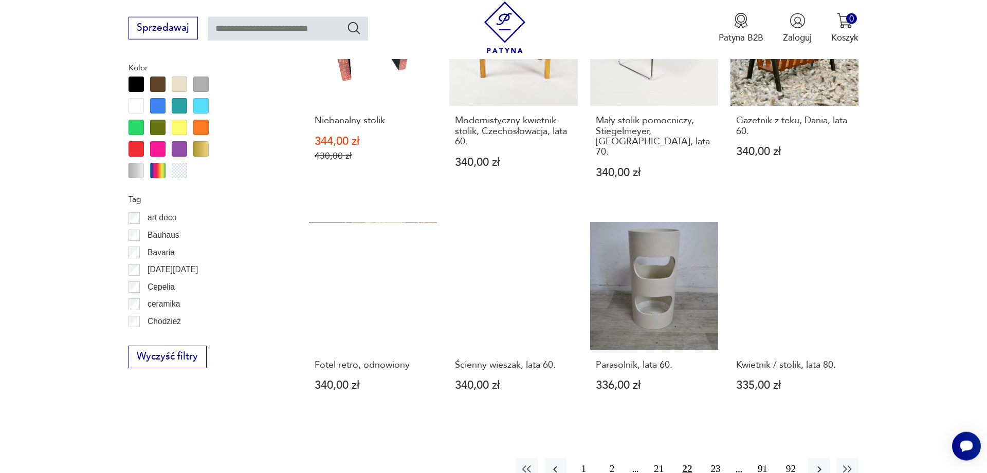
scroll to position [1076, 0]
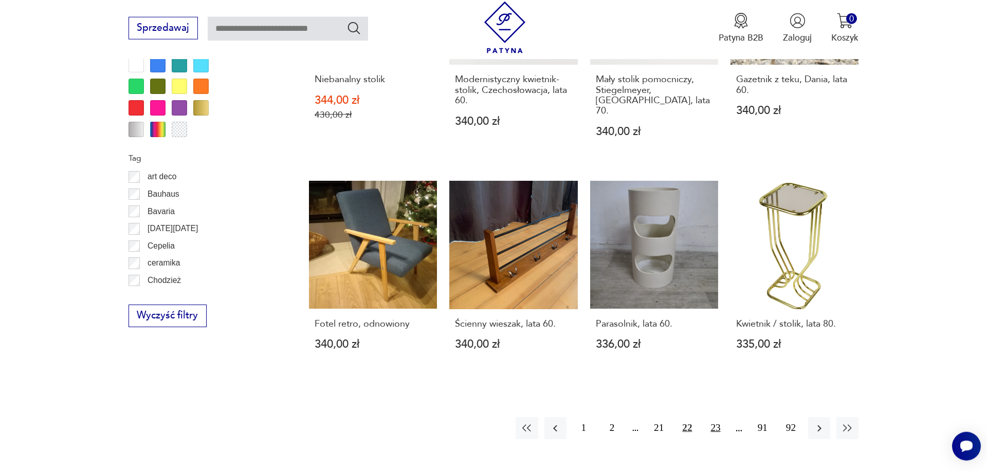
click at [713, 417] on button "23" at bounding box center [715, 428] width 22 height 22
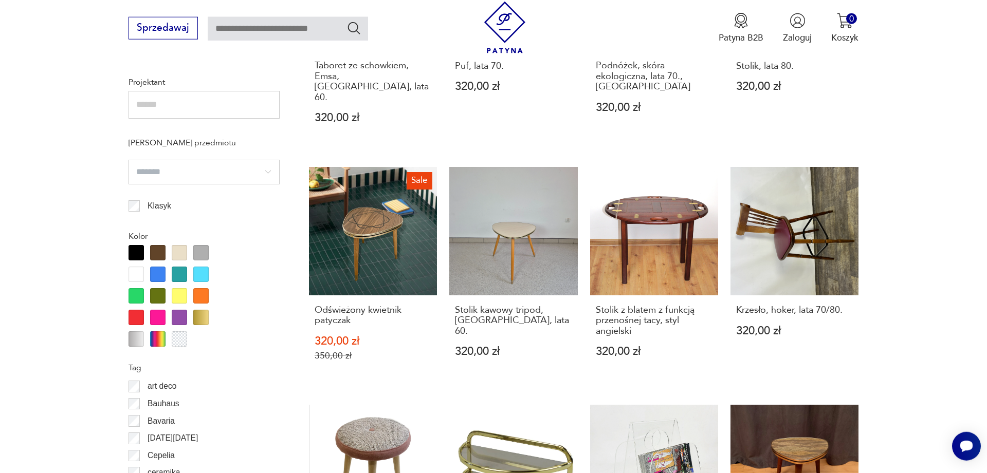
scroll to position [1076, 0]
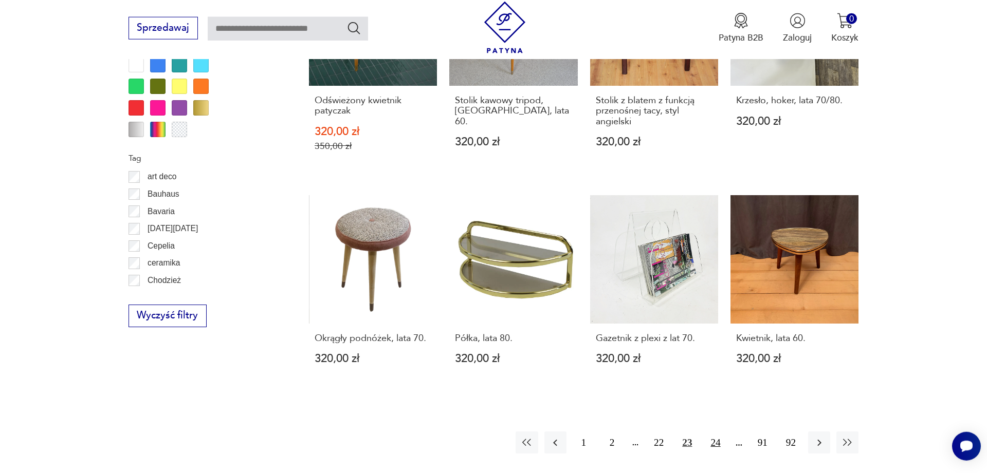
click at [717, 432] on button "24" at bounding box center [715, 443] width 22 height 22
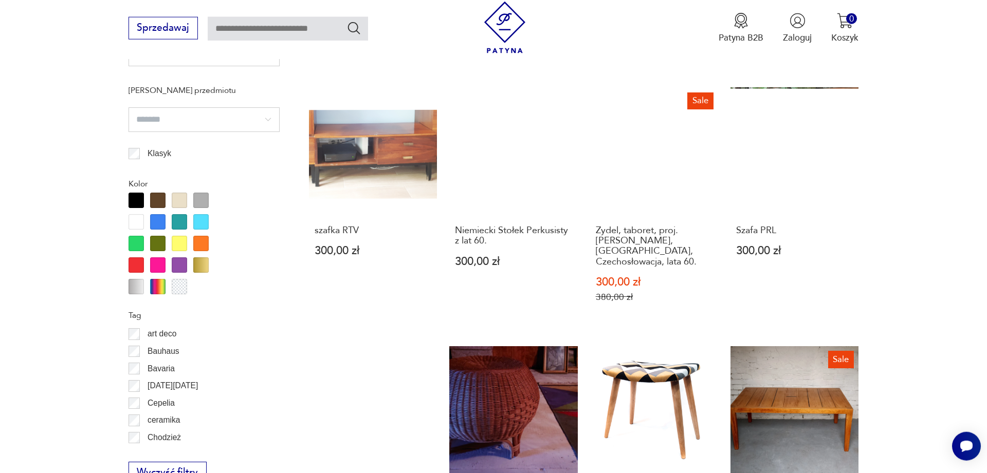
scroll to position [1129, 0]
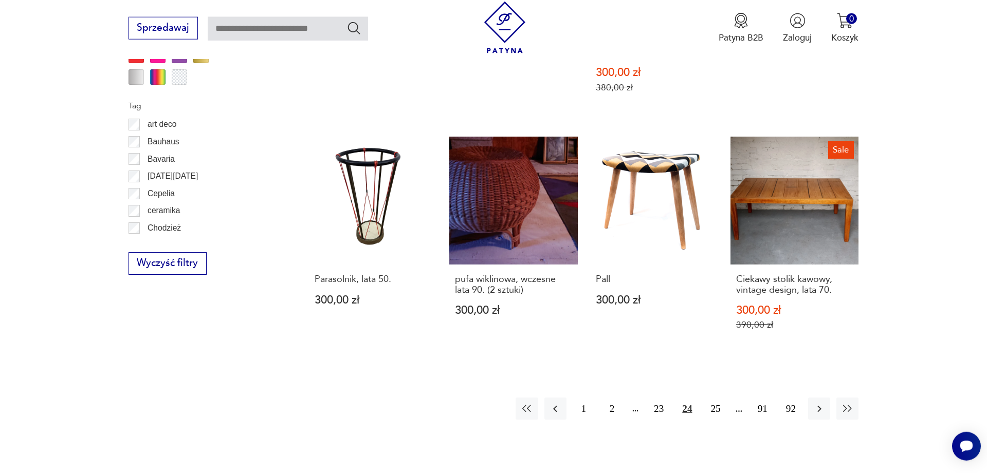
drag, startPoint x: 715, startPoint y: 403, endPoint x: 615, endPoint y: 446, distance: 108.2
click at [716, 399] on button "25" at bounding box center [715, 409] width 22 height 22
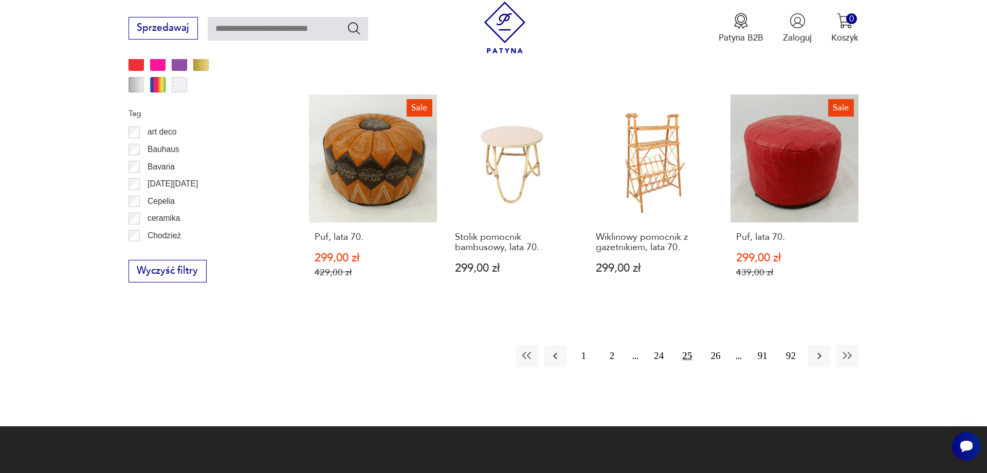
scroll to position [1129, 0]
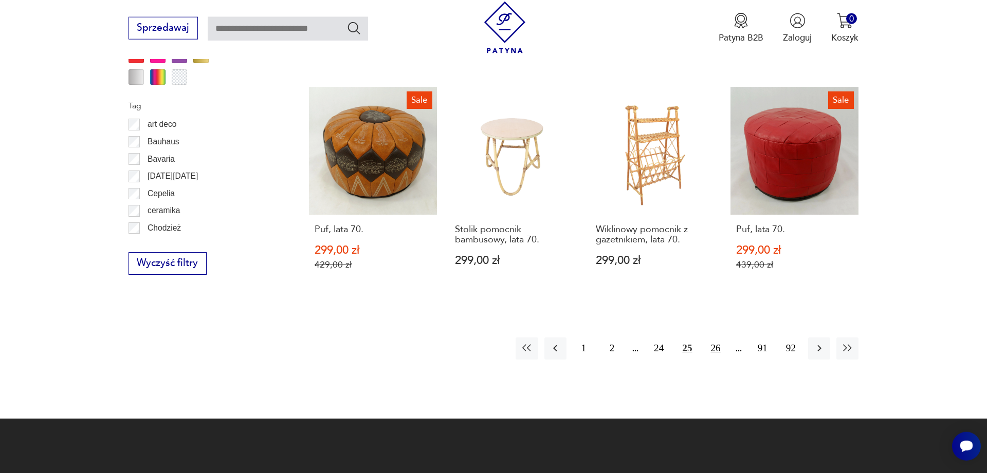
click at [711, 351] on button "26" at bounding box center [715, 349] width 22 height 22
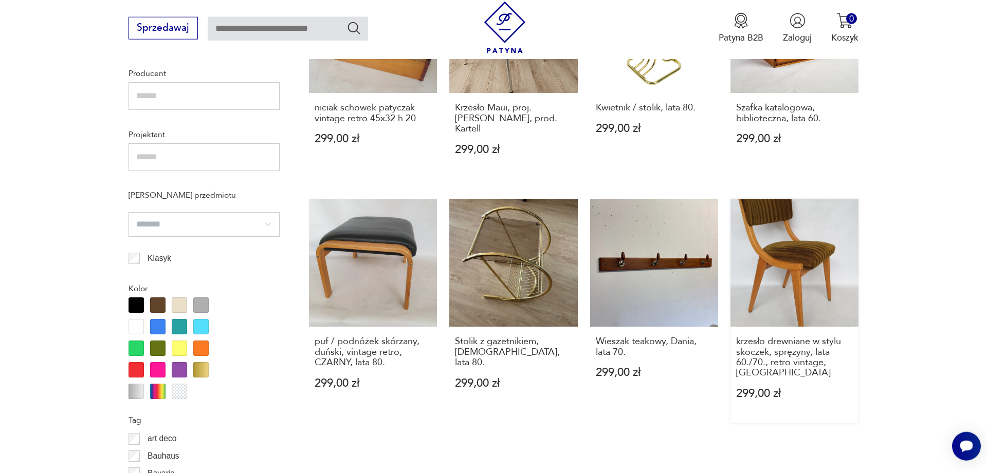
scroll to position [1129, 0]
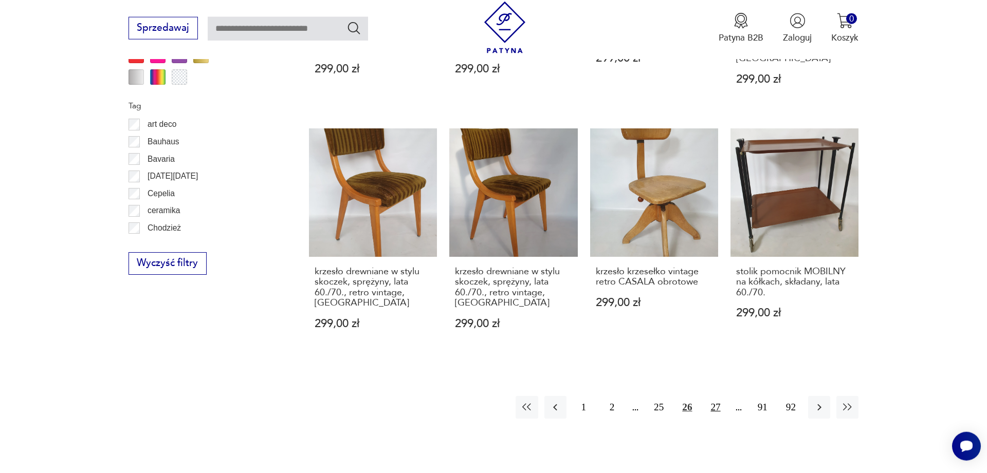
click at [717, 396] on button "27" at bounding box center [715, 407] width 22 height 22
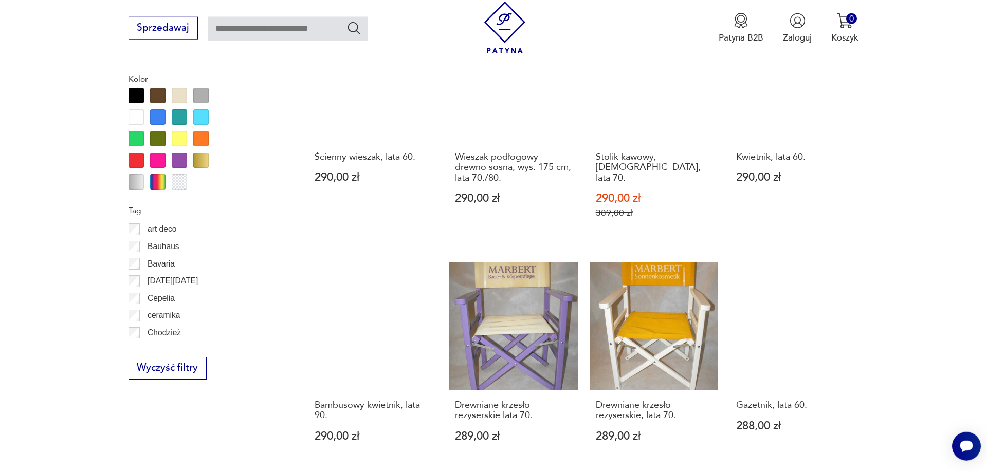
scroll to position [1181, 0]
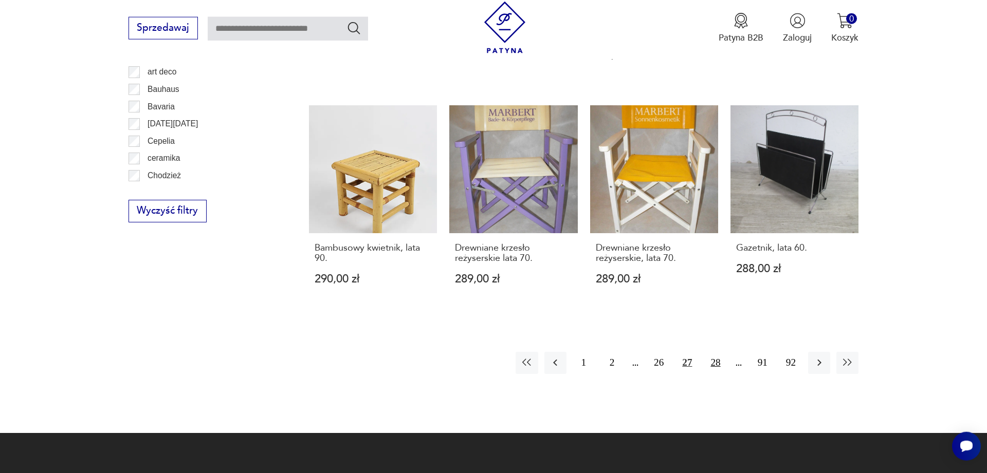
click at [718, 352] on button "28" at bounding box center [715, 363] width 22 height 22
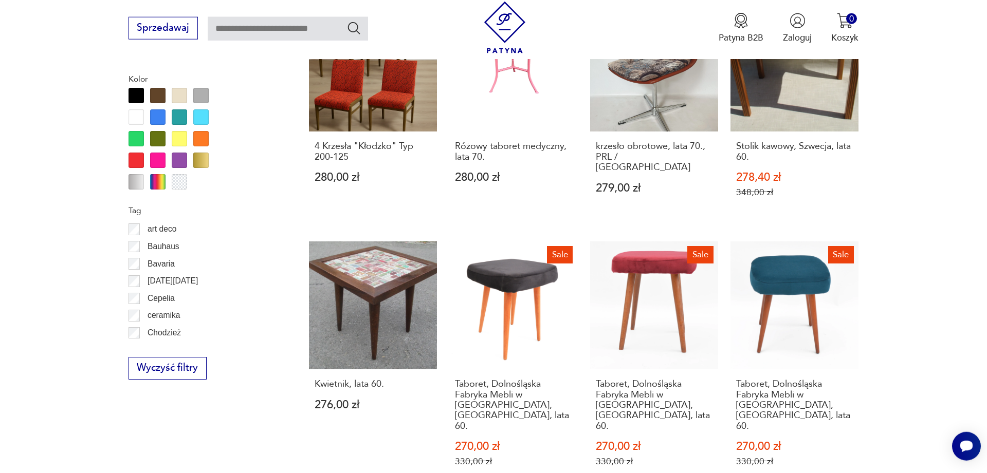
scroll to position [1233, 0]
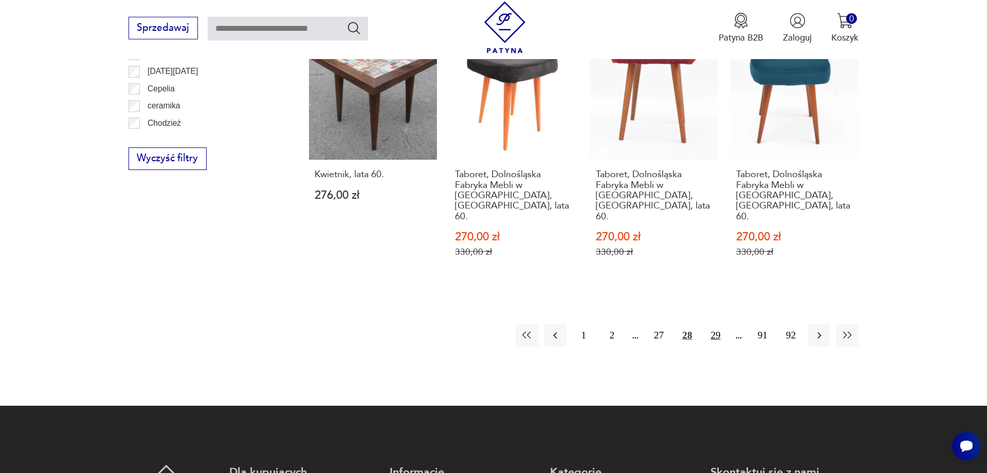
click at [718, 324] on button "29" at bounding box center [715, 335] width 22 height 22
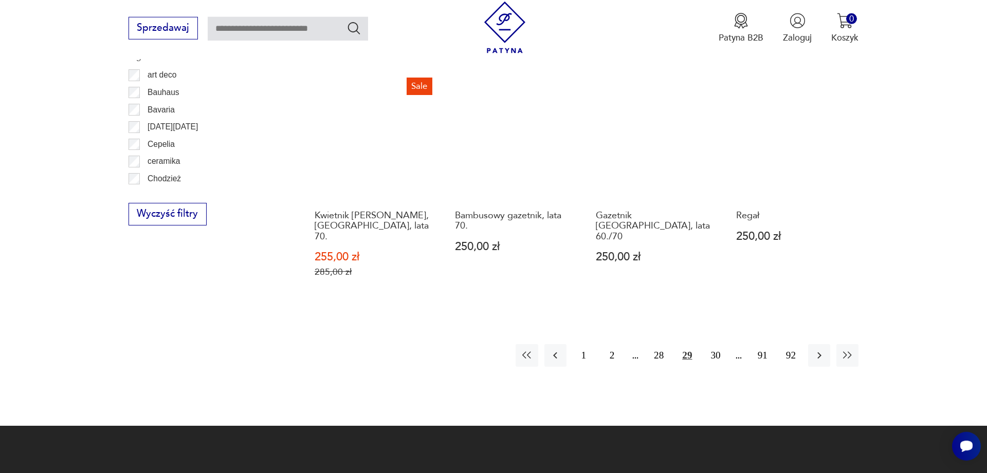
scroll to position [1181, 0]
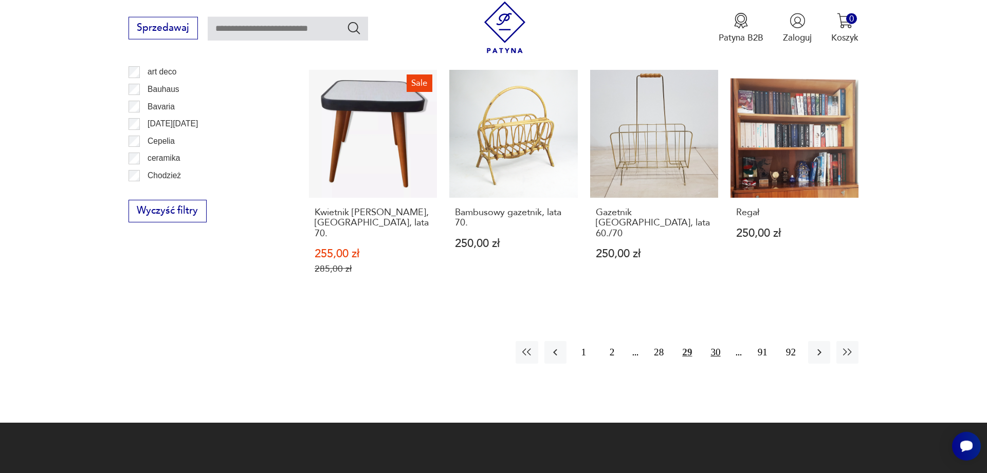
click at [716, 342] on button "30" at bounding box center [715, 352] width 22 height 22
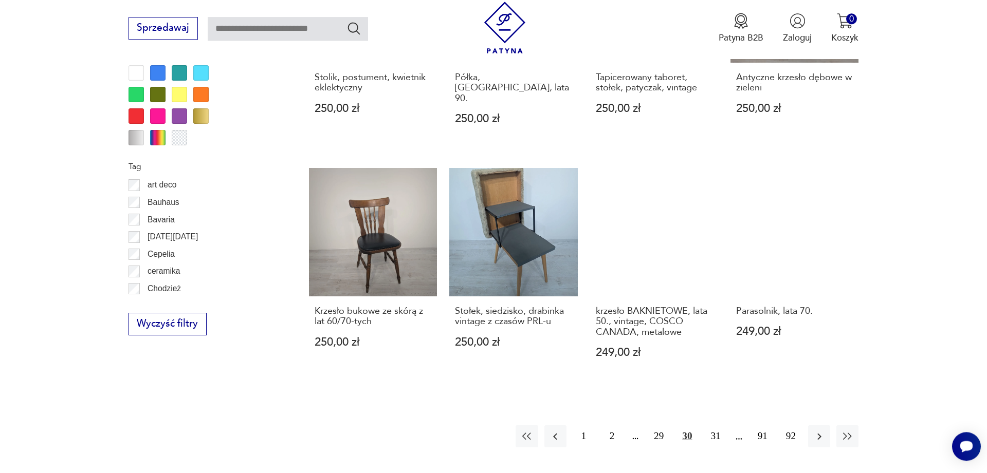
scroll to position [1076, 0]
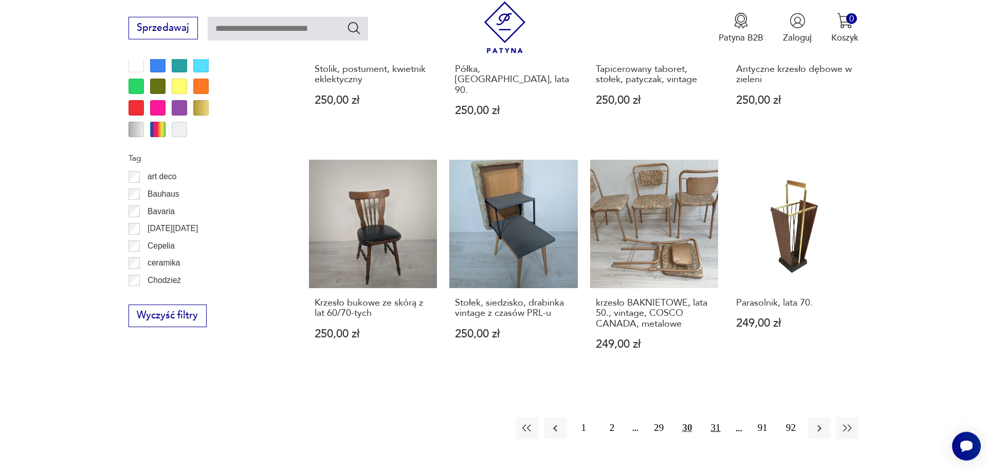
click at [717, 417] on button "31" at bounding box center [715, 428] width 22 height 22
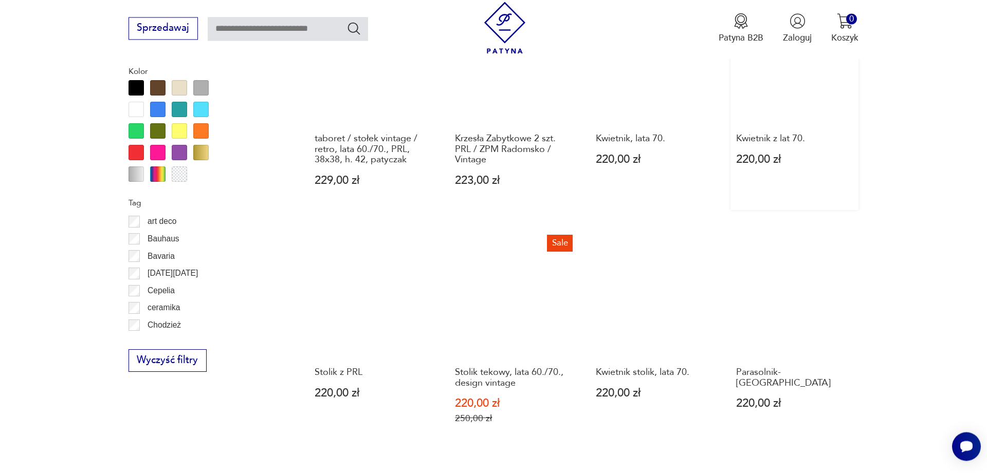
scroll to position [1076, 0]
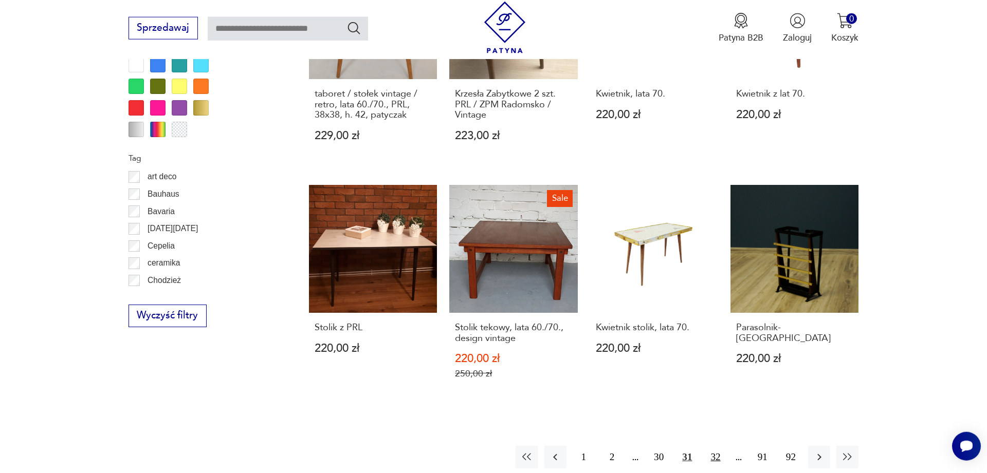
click at [721, 446] on button "32" at bounding box center [715, 457] width 22 height 22
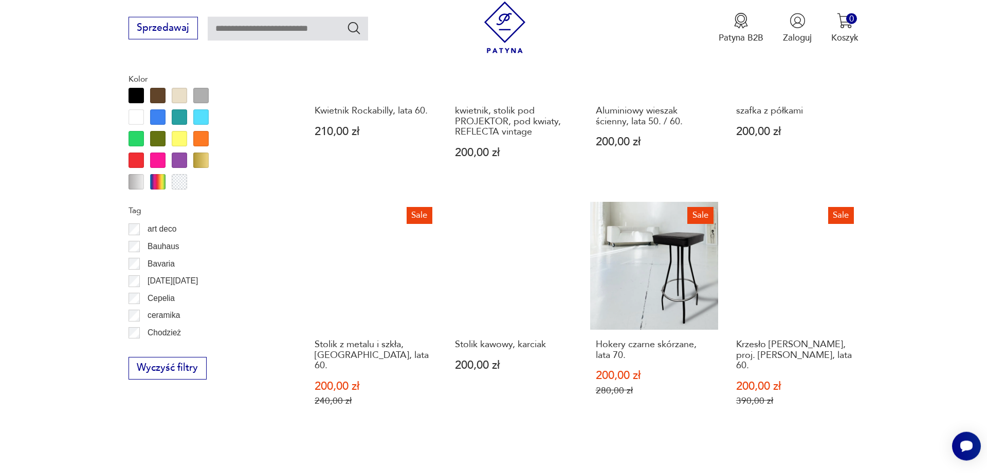
scroll to position [1233, 0]
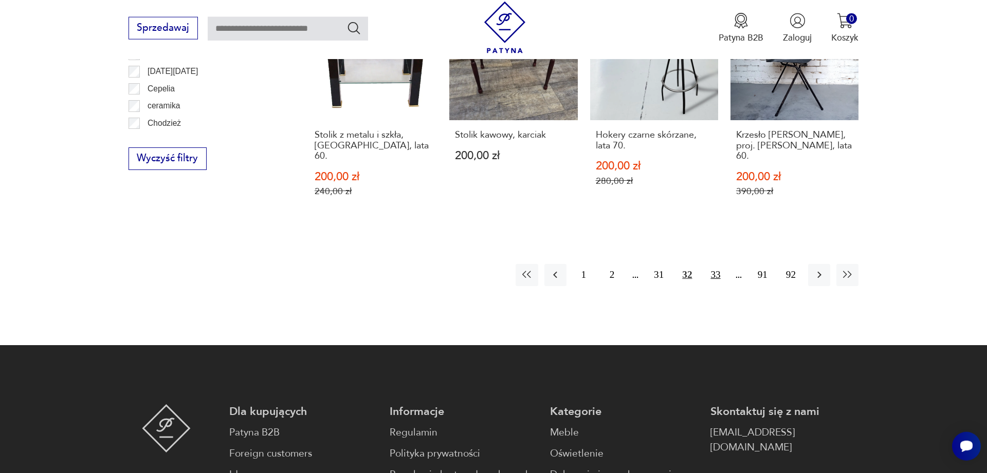
click at [714, 265] on button "33" at bounding box center [715, 275] width 22 height 22
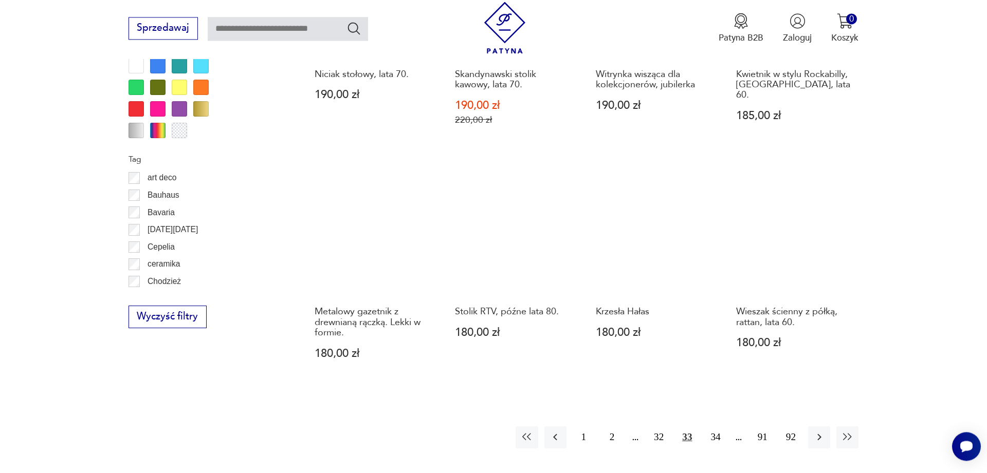
scroll to position [1076, 0]
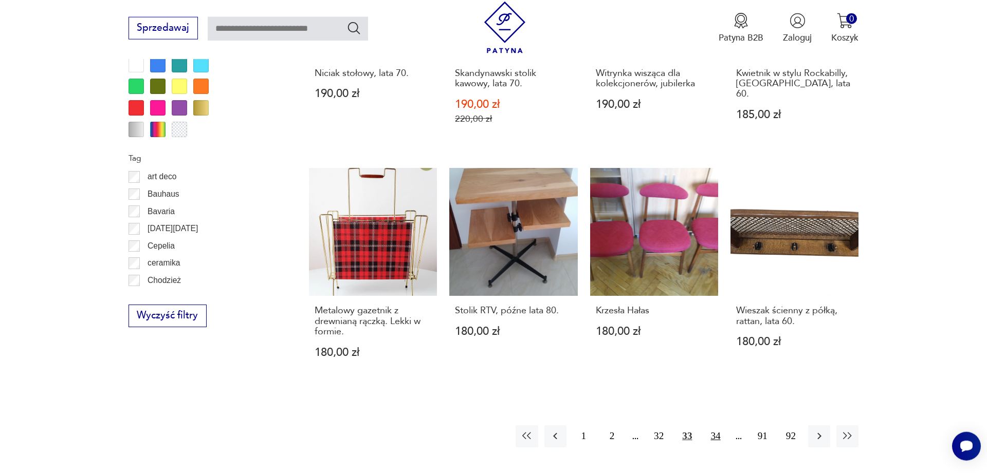
click at [714, 426] on button "34" at bounding box center [715, 437] width 22 height 22
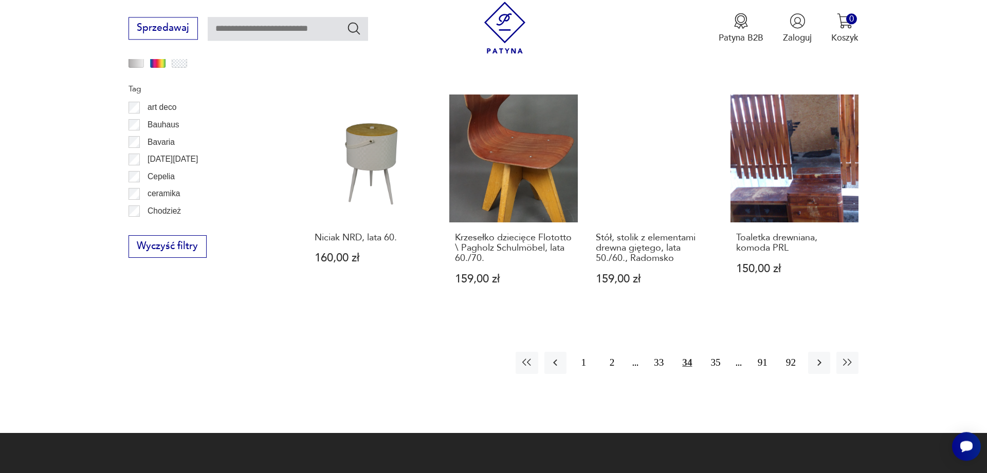
scroll to position [1129, 0]
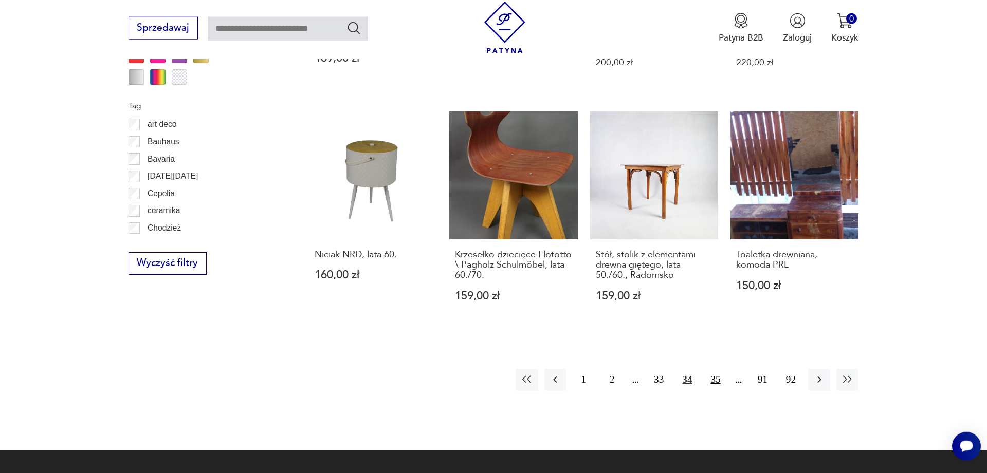
click at [713, 378] on button "35" at bounding box center [715, 380] width 22 height 22
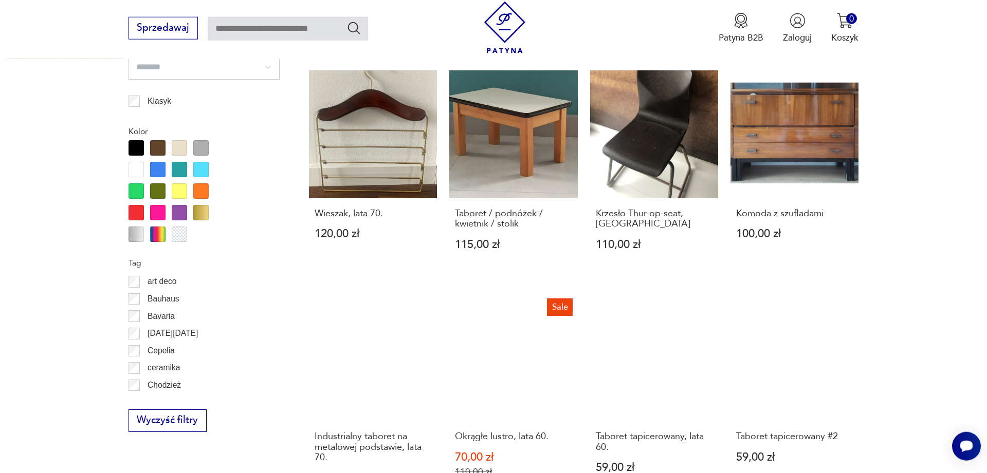
scroll to position [1338, 0]
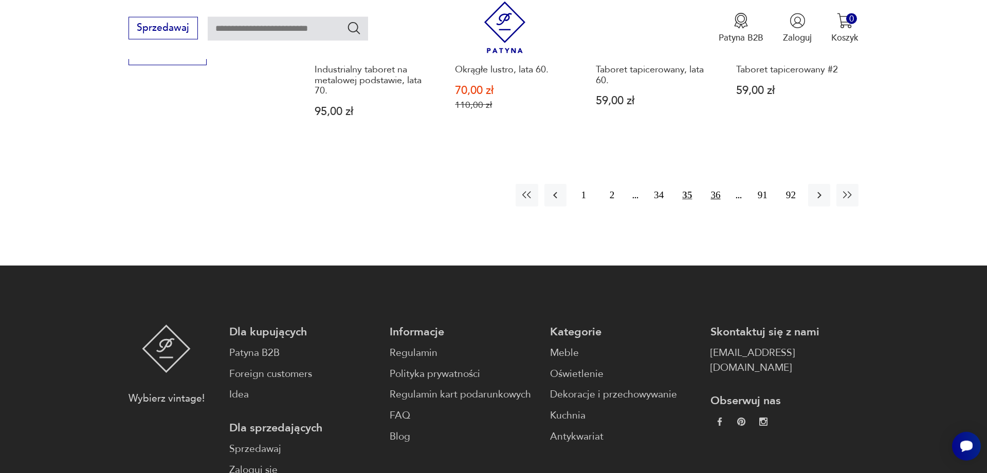
click at [724, 184] on button "36" at bounding box center [715, 195] width 22 height 22
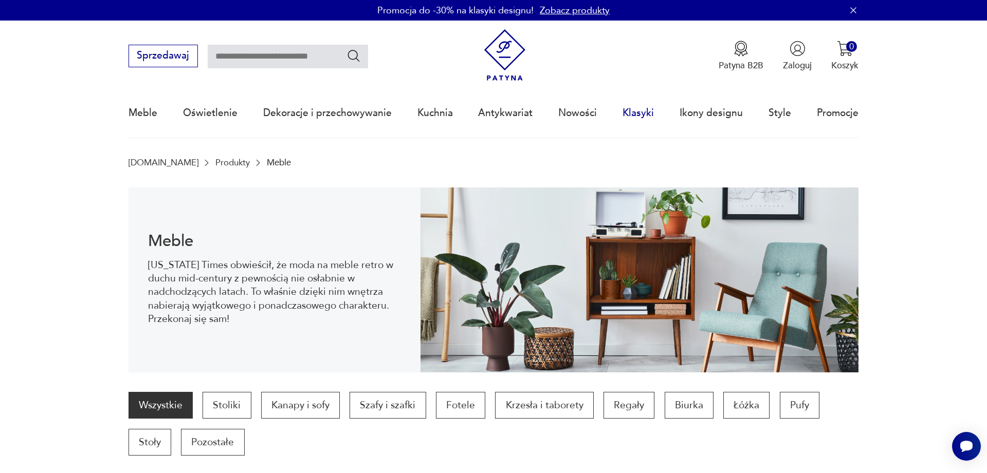
click at [640, 115] on link "Klasyki" at bounding box center [637, 112] width 31 height 47
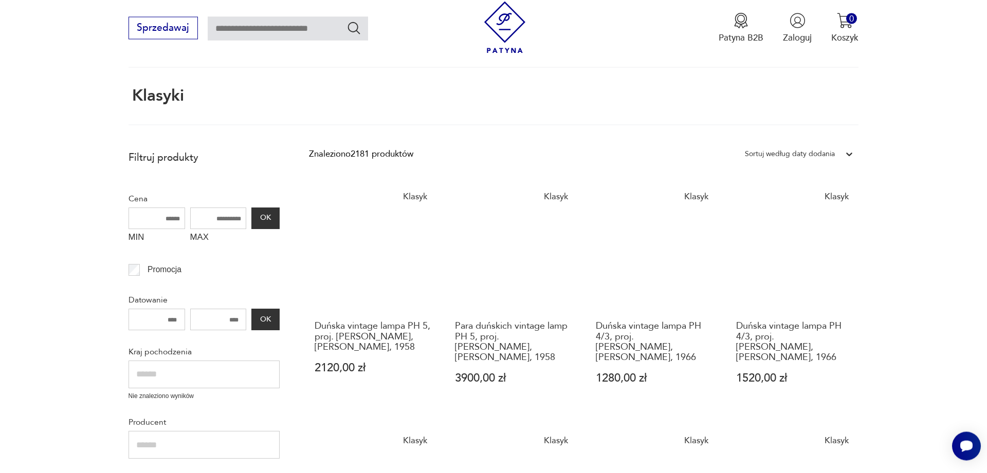
scroll to position [17, 0]
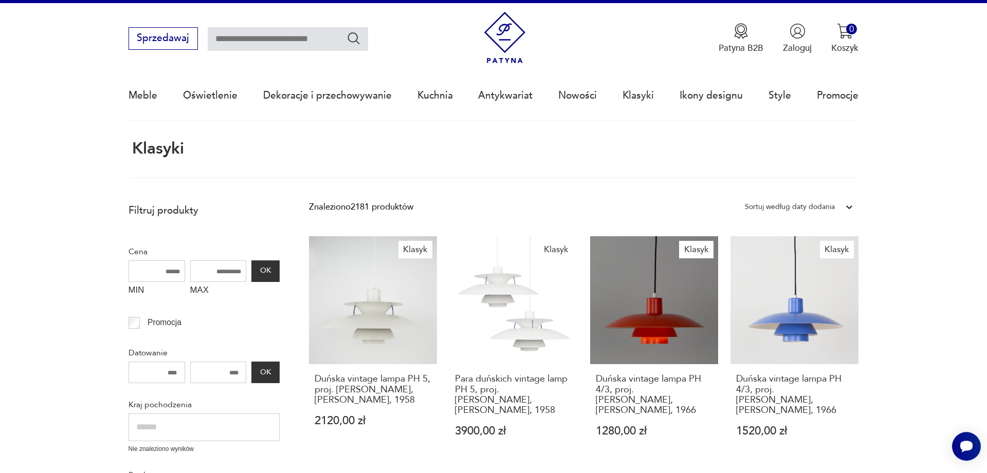
click at [827, 209] on div "Sortuj według daty dodania" at bounding box center [790, 206] width 90 height 13
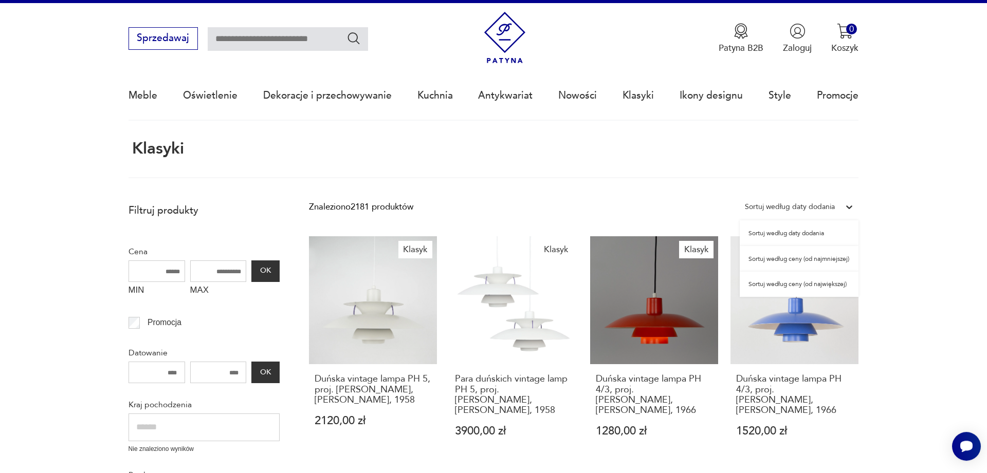
click at [817, 261] on div "Sortuj według ceny (od najmniejszej)" at bounding box center [799, 259] width 119 height 26
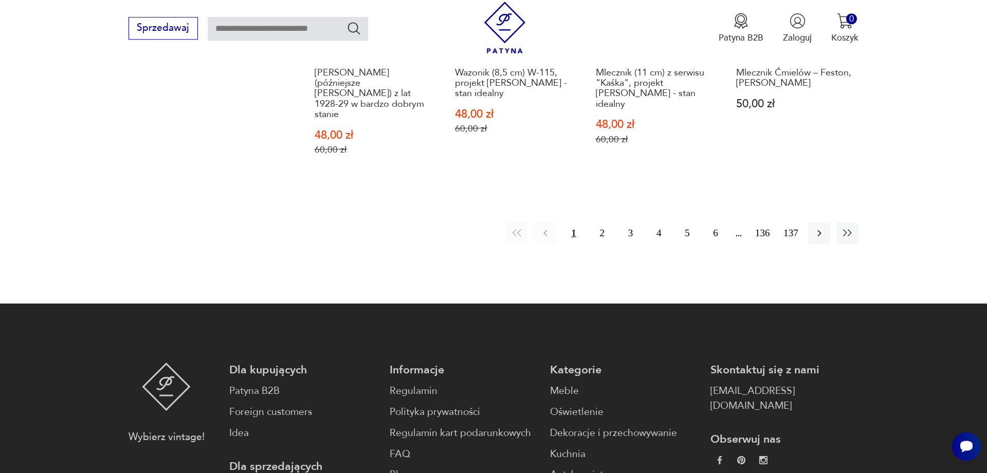
scroll to position [1163, 0]
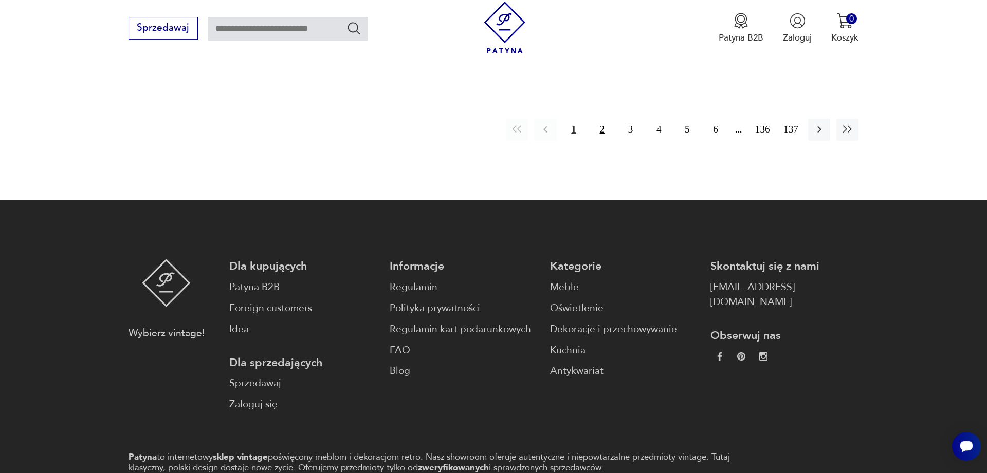
click at [598, 119] on button "2" at bounding box center [602, 130] width 22 height 22
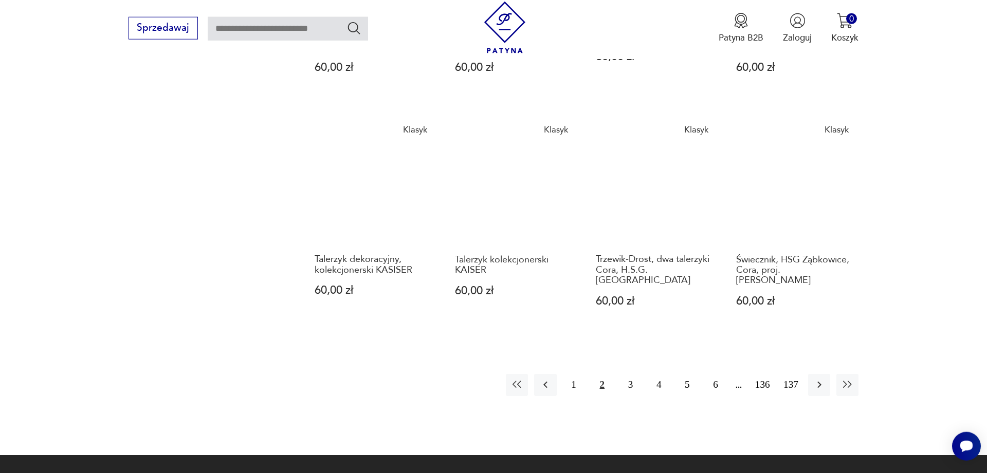
scroll to position [900, 0]
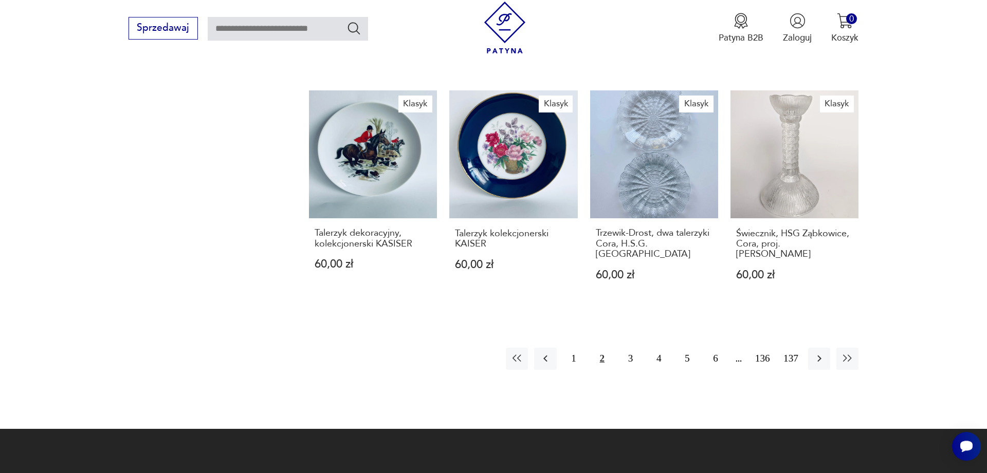
drag, startPoint x: 623, startPoint y: 362, endPoint x: 627, endPoint y: 373, distance: 11.5
click at [623, 362] on button "3" at bounding box center [630, 359] width 22 height 22
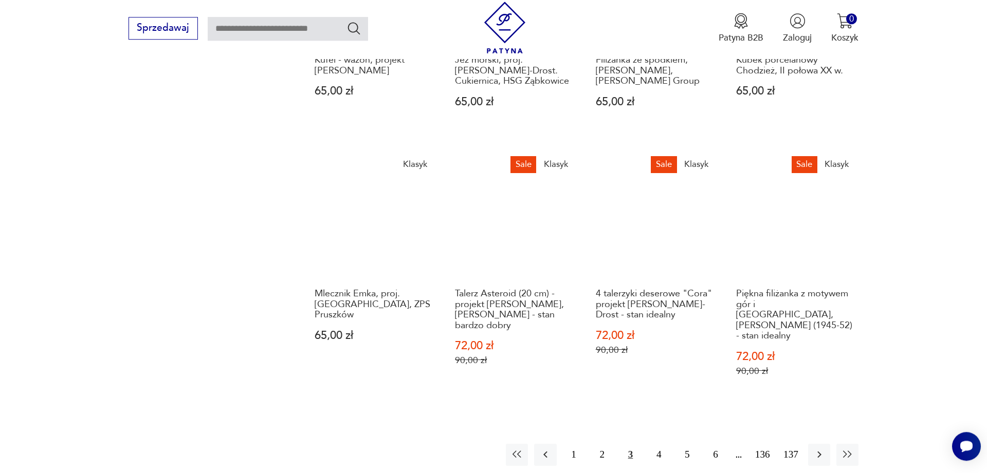
scroll to position [848, 0]
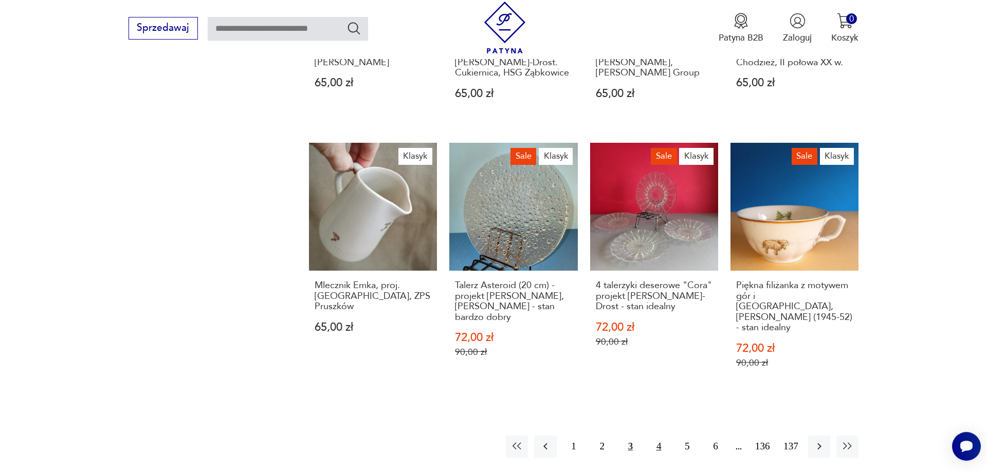
click at [655, 436] on button "4" at bounding box center [659, 447] width 22 height 22
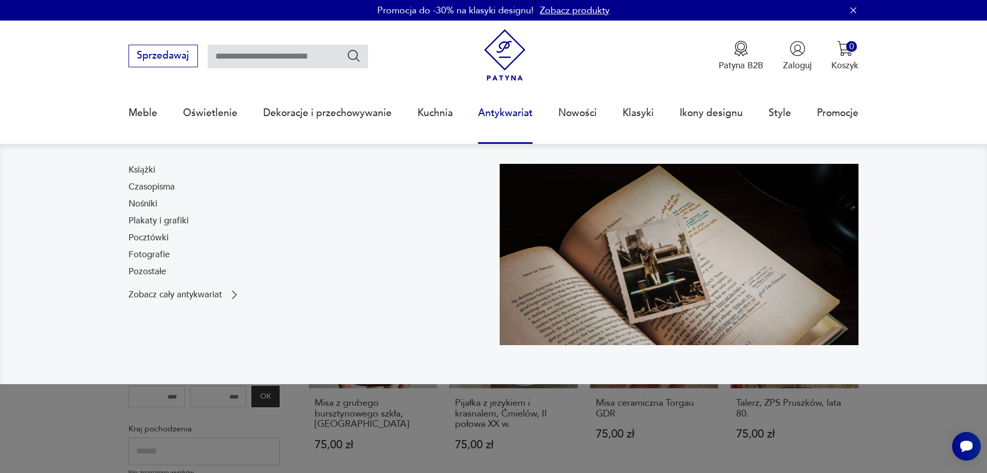
click at [515, 114] on link "Antykwariat" at bounding box center [505, 112] width 54 height 47
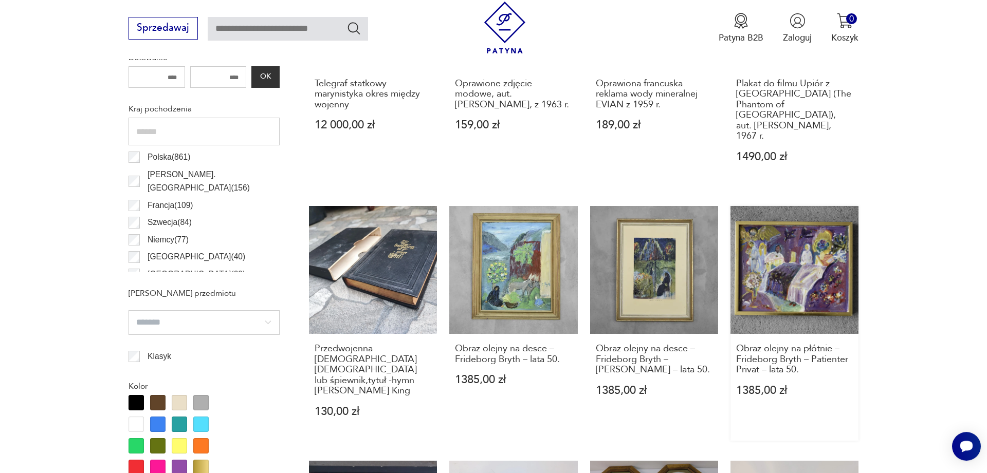
scroll to position [347, 0]
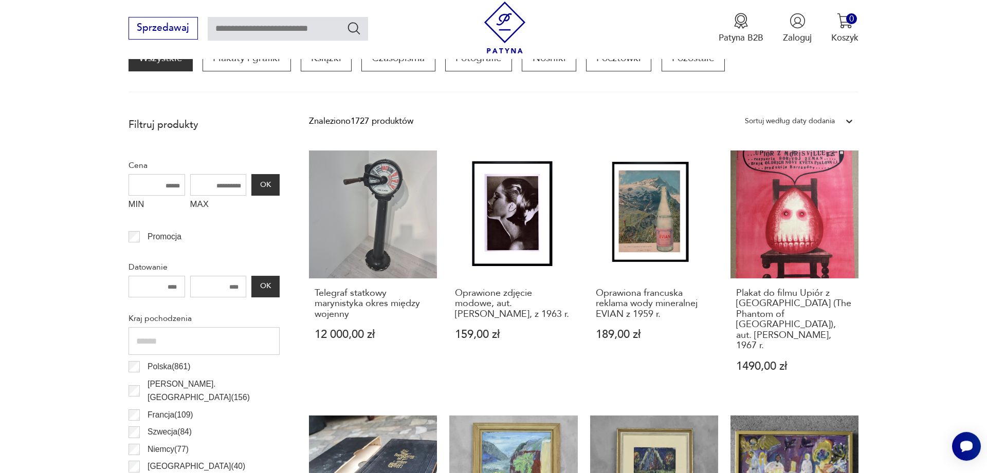
drag, startPoint x: 209, startPoint y: 184, endPoint x: 334, endPoint y: 205, distance: 127.2
click at [247, 196] on input "MAX" at bounding box center [218, 185] width 57 height 22
drag, startPoint x: 208, startPoint y: 183, endPoint x: 512, endPoint y: 222, distance: 306.2
click at [247, 196] on input "MAX" at bounding box center [218, 185] width 57 height 22
type input "***"
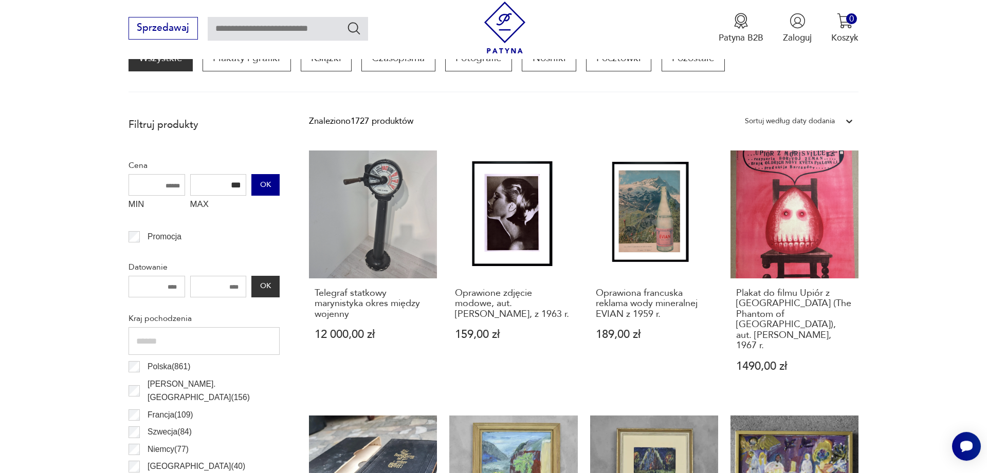
click at [272, 184] on button "OK" at bounding box center [265, 185] width 28 height 22
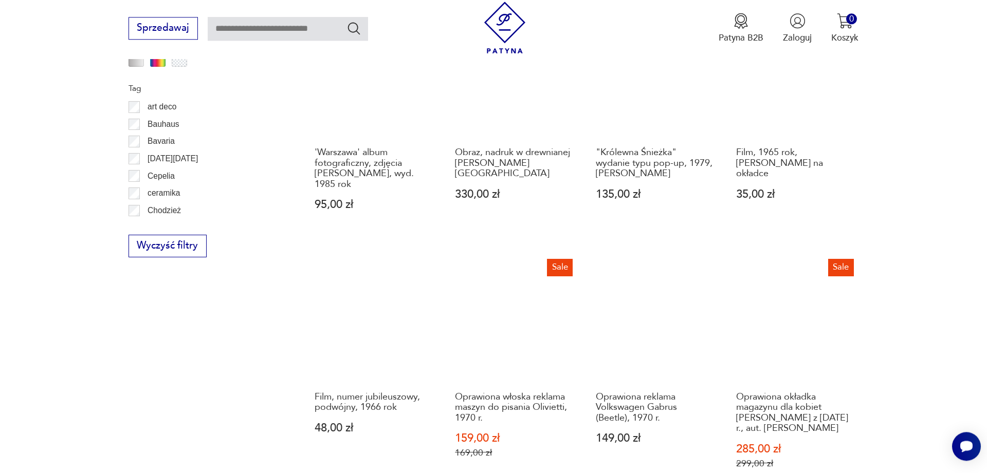
scroll to position [1249, 0]
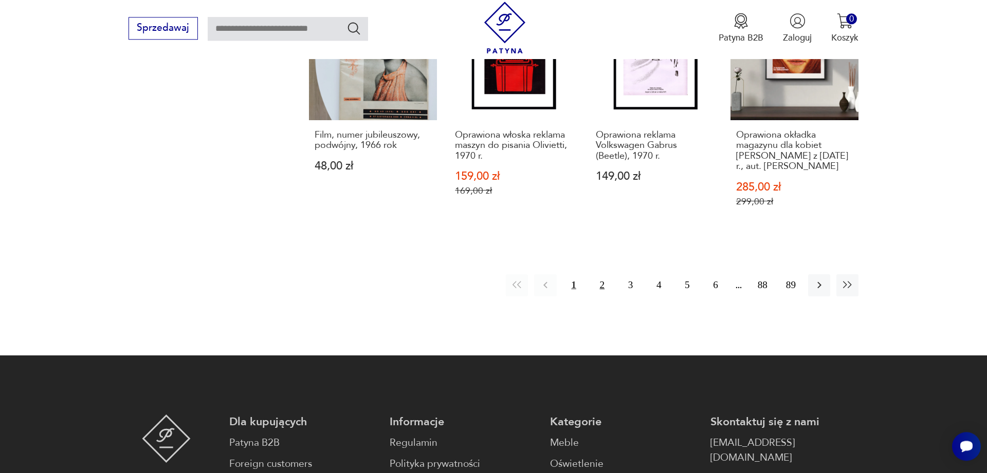
click at [606, 274] on button "2" at bounding box center [602, 285] width 22 height 22
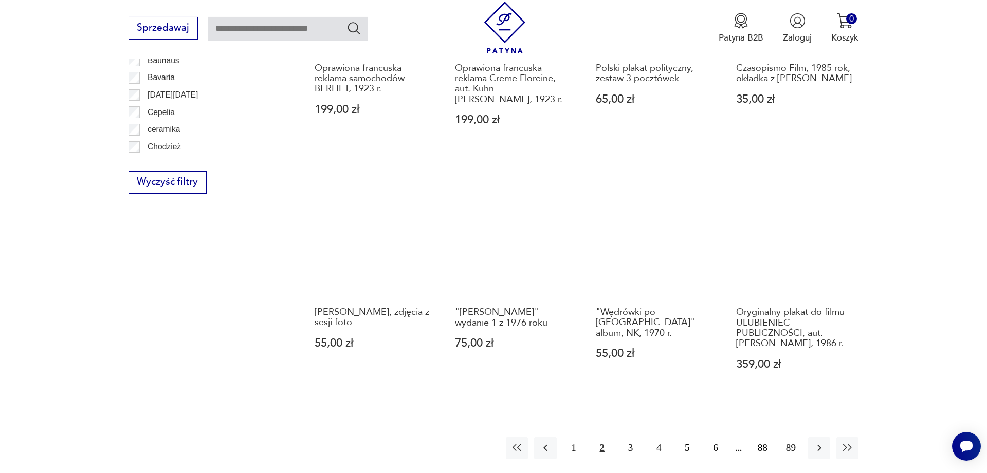
scroll to position [1092, 0]
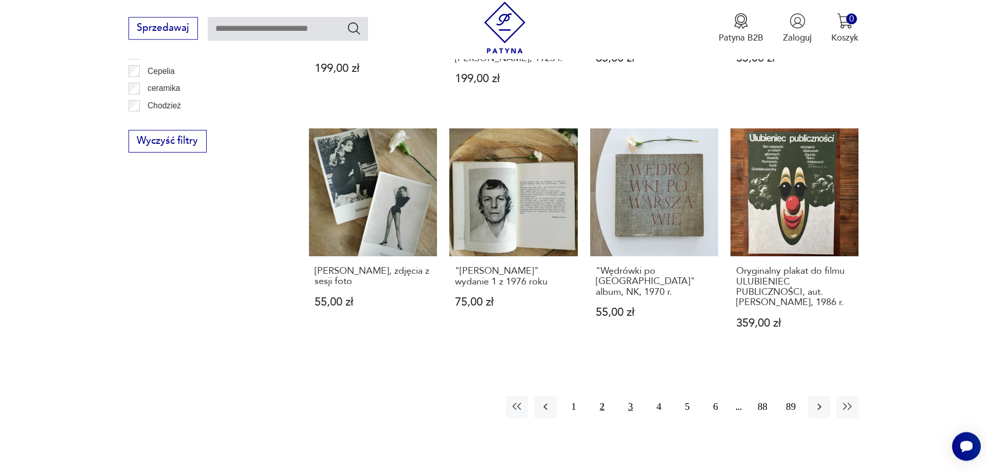
click at [628, 401] on button "3" at bounding box center [630, 407] width 22 height 22
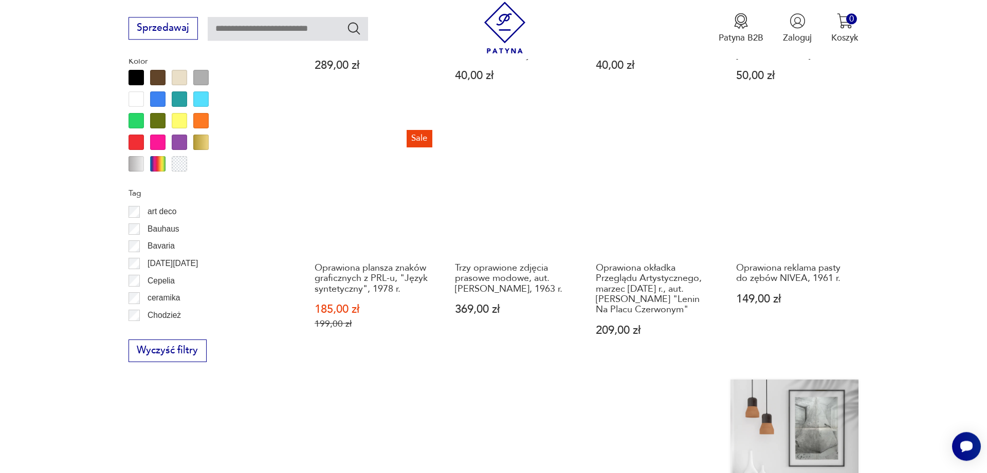
scroll to position [1145, 0]
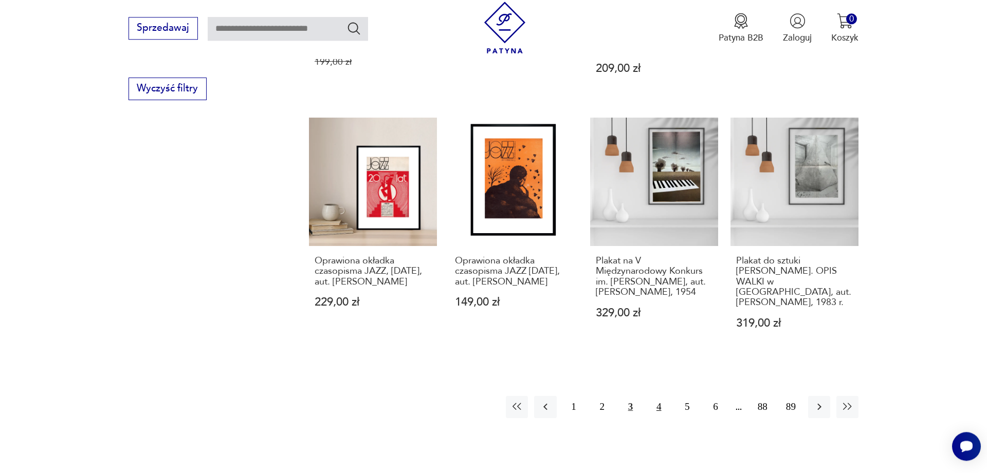
click at [658, 413] on button "4" at bounding box center [659, 407] width 22 height 22
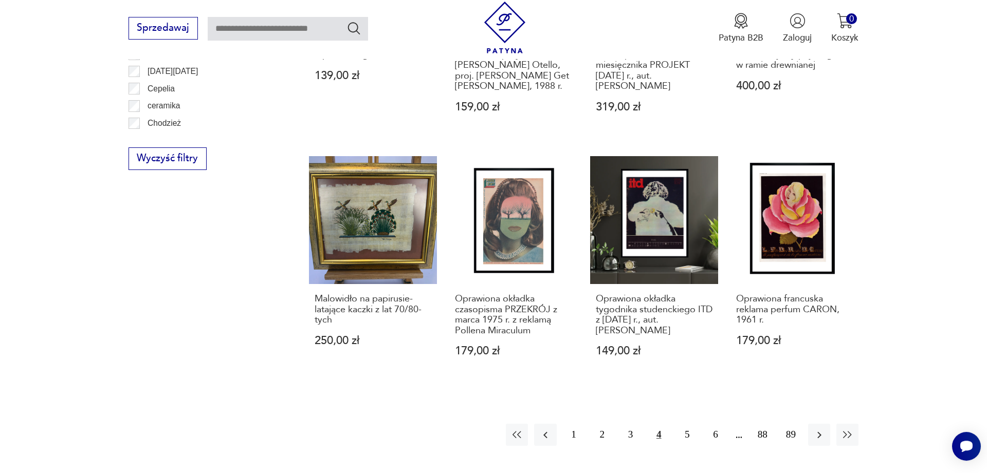
scroll to position [1145, 0]
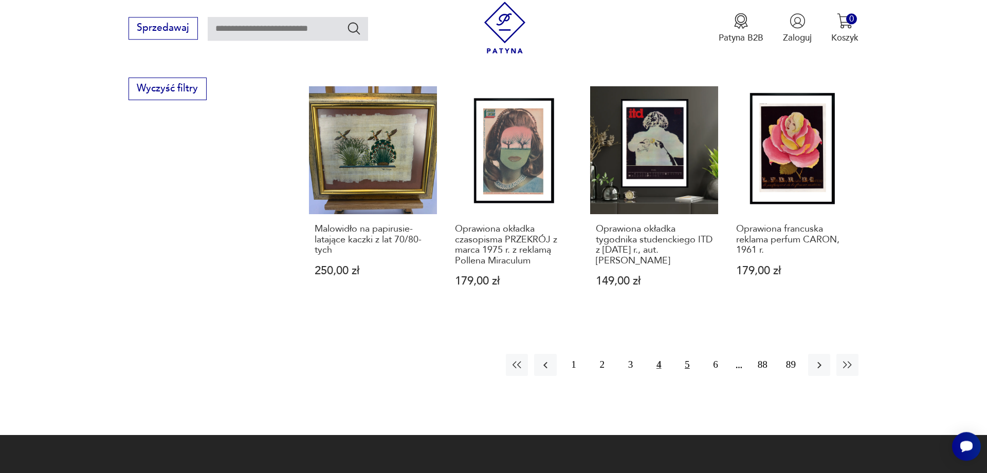
click at [687, 366] on button "5" at bounding box center [687, 365] width 22 height 22
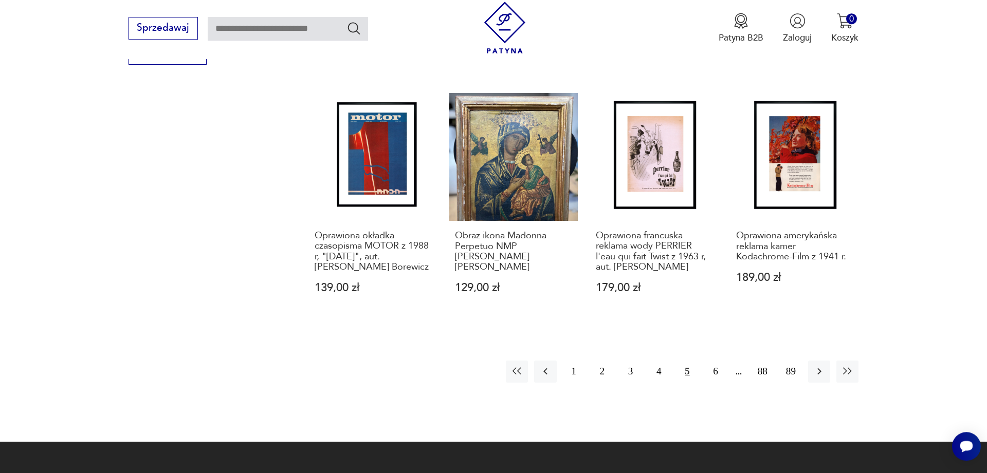
scroll to position [1197, 0]
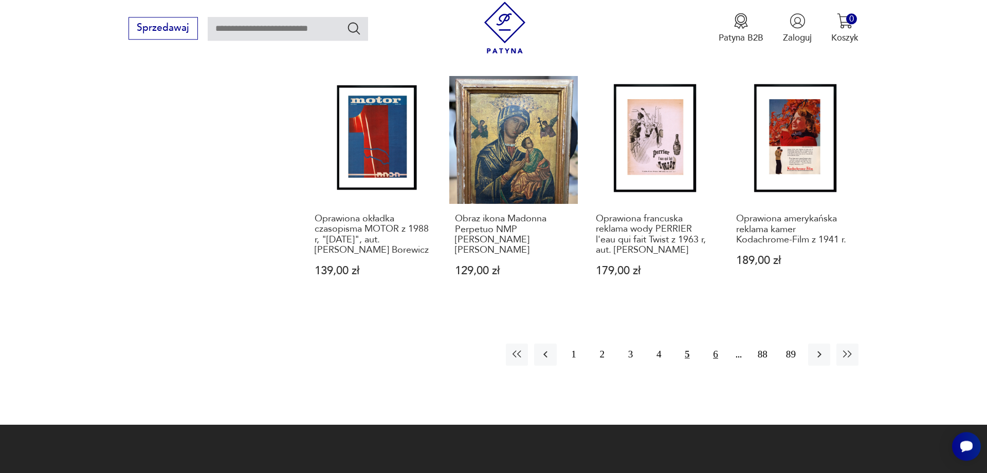
click at [711, 348] on button "6" at bounding box center [715, 355] width 22 height 22
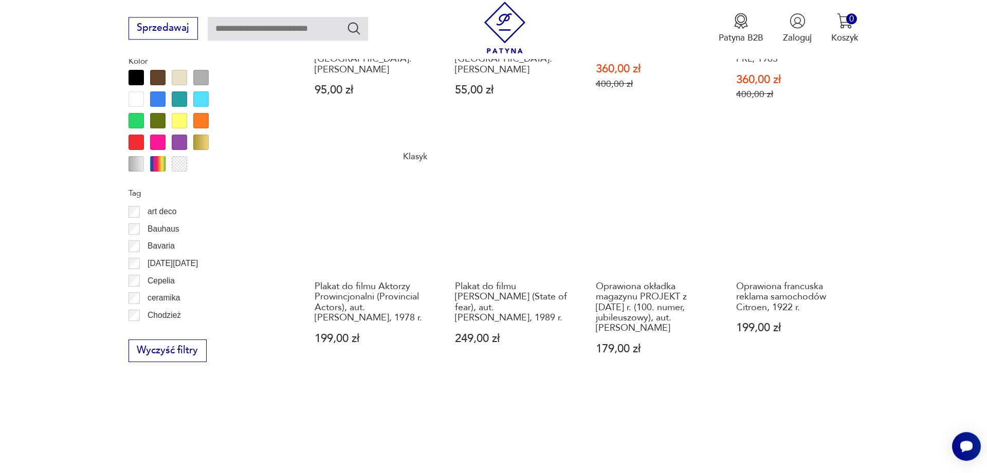
scroll to position [1145, 0]
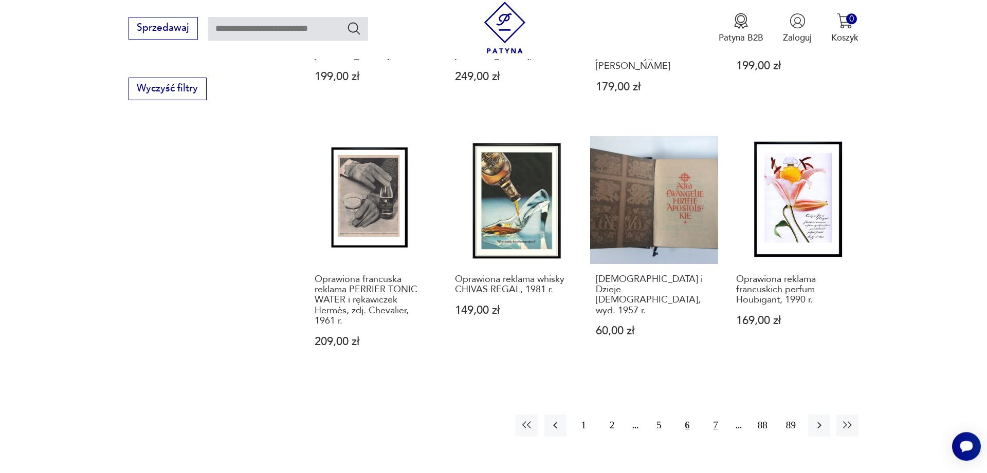
click at [707, 424] on button "7" at bounding box center [715, 426] width 22 height 22
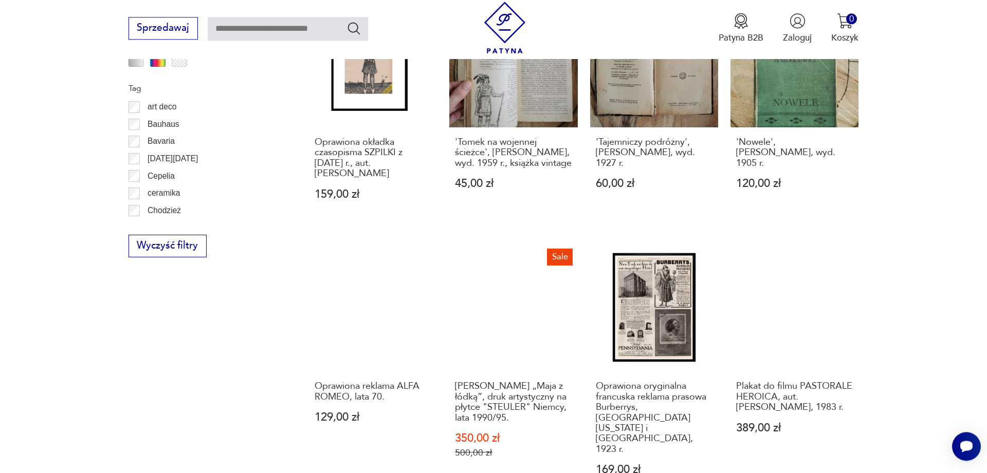
scroll to position [1092, 0]
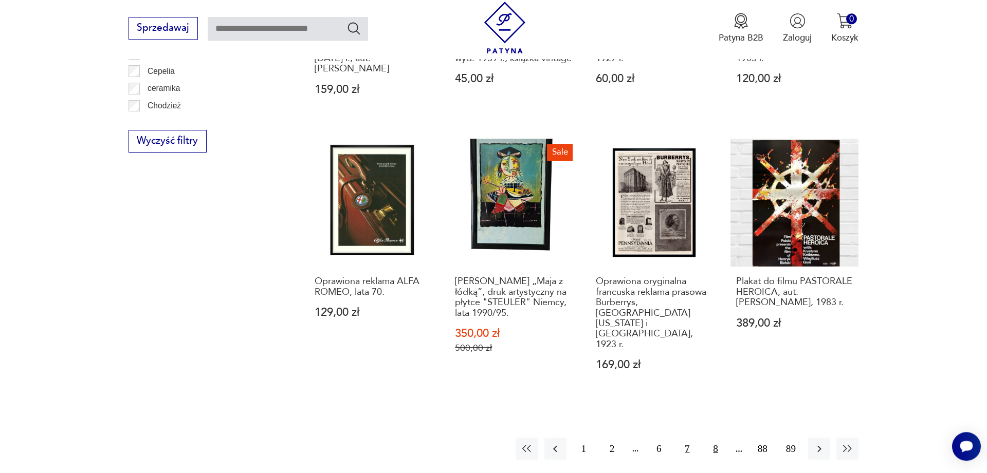
click at [716, 438] on button "8" at bounding box center [715, 449] width 22 height 22
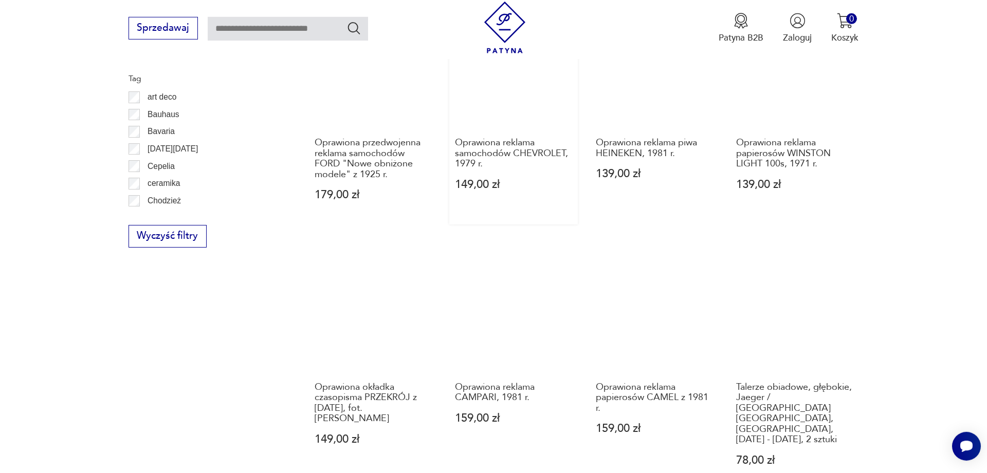
scroll to position [1102, 0]
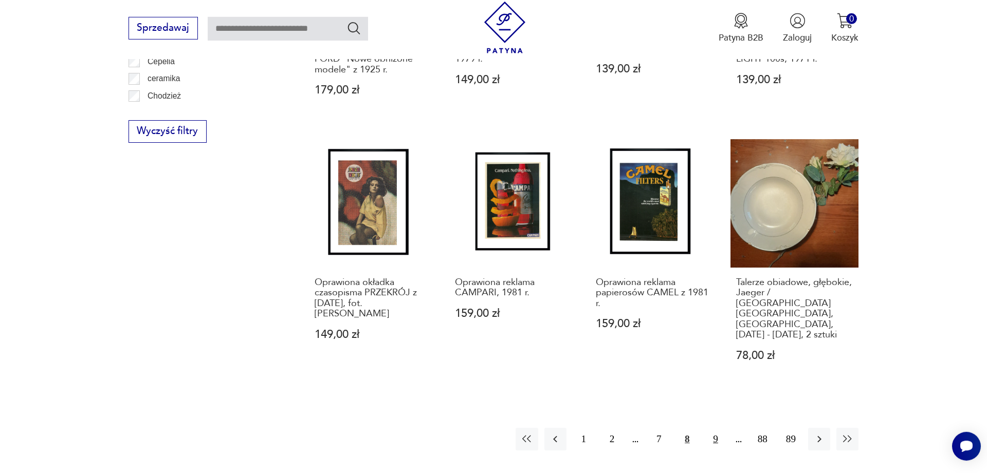
click at [715, 428] on button "9" at bounding box center [715, 439] width 22 height 22
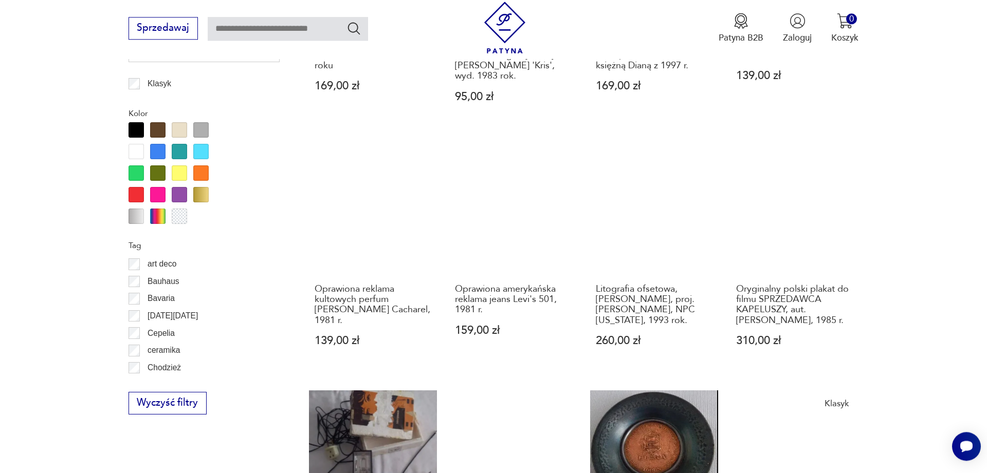
scroll to position [1040, 0]
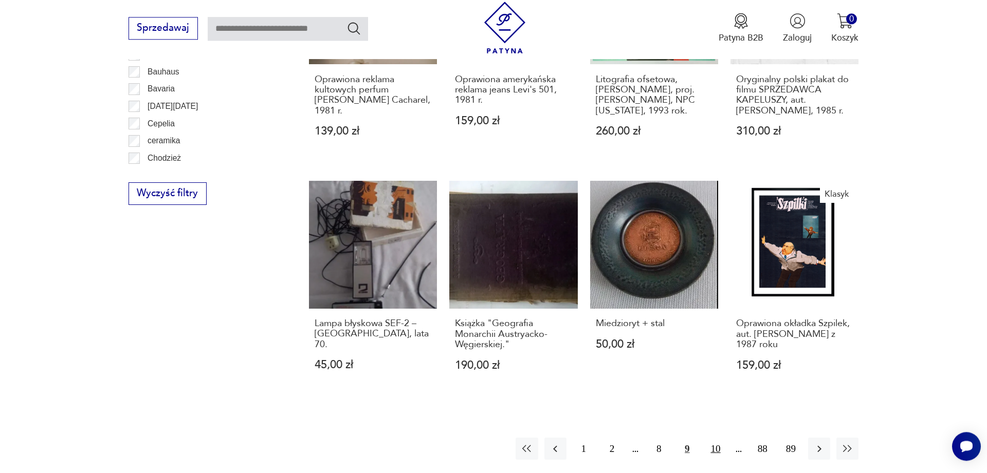
click at [714, 451] on button "10" at bounding box center [715, 449] width 22 height 22
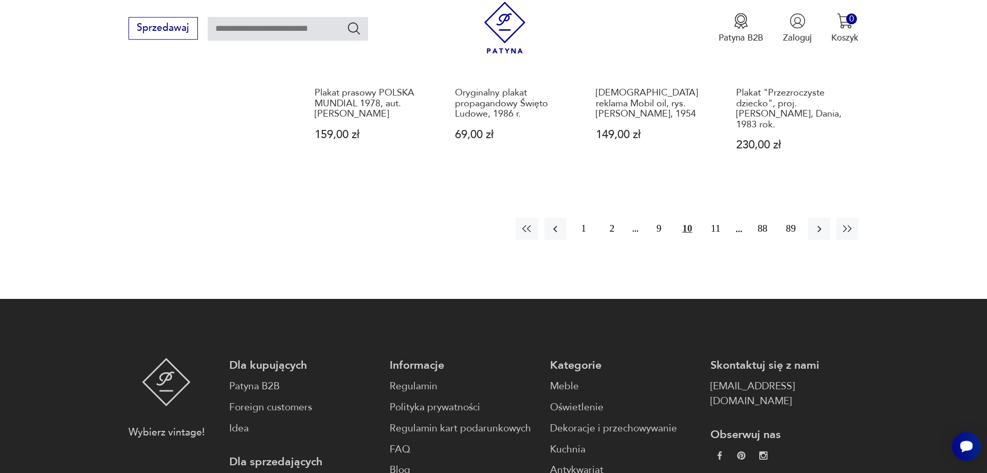
scroll to position [1197, 0]
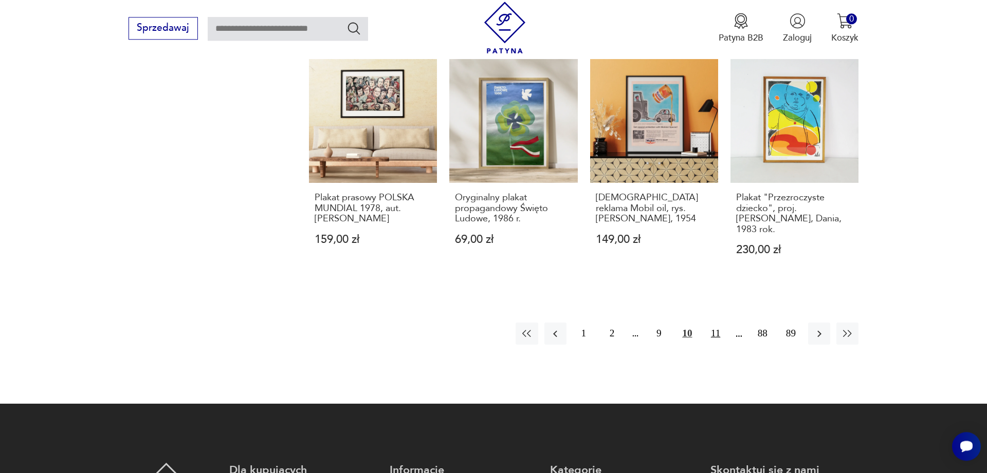
click at [719, 323] on button "11" at bounding box center [715, 334] width 22 height 22
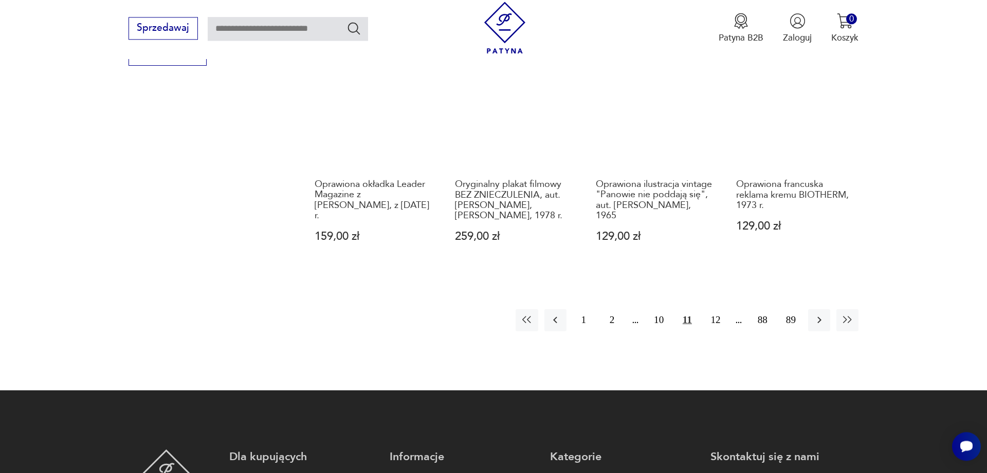
scroll to position [1197, 0]
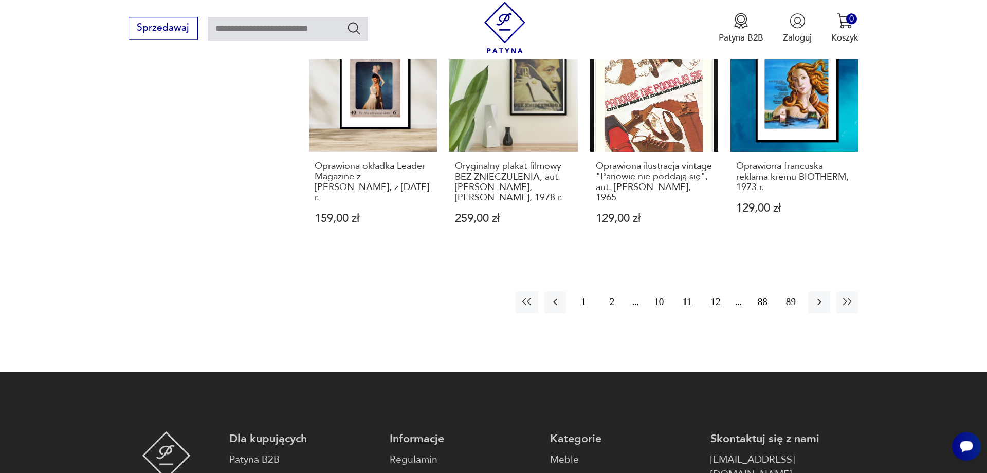
click at [716, 312] on button "12" at bounding box center [715, 302] width 22 height 22
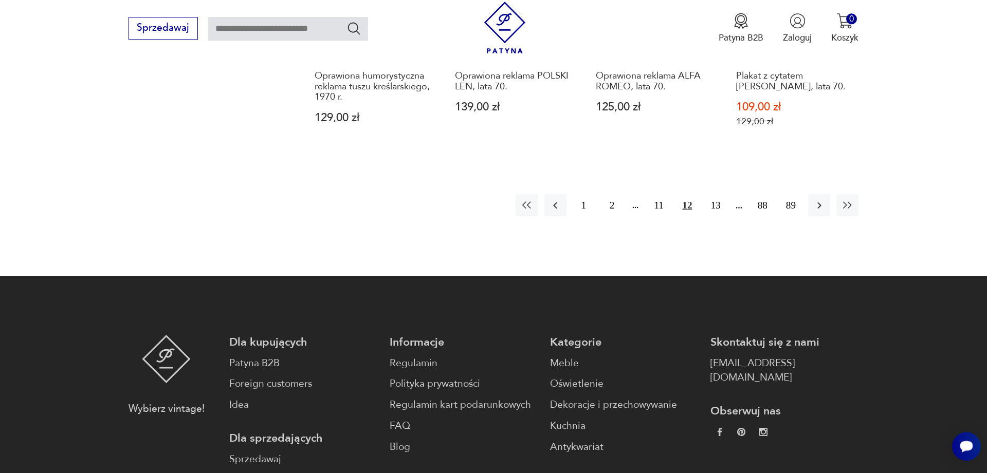
scroll to position [1092, 0]
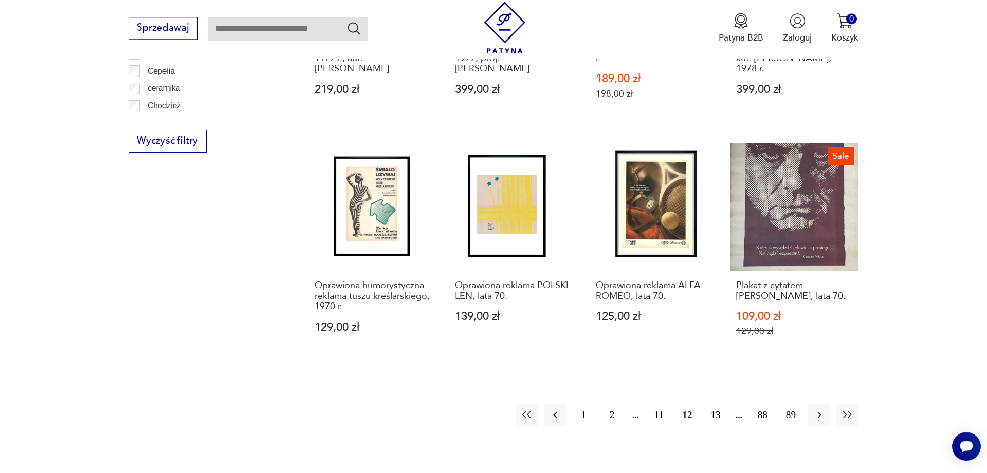
click at [716, 412] on button "13" at bounding box center [715, 415] width 22 height 22
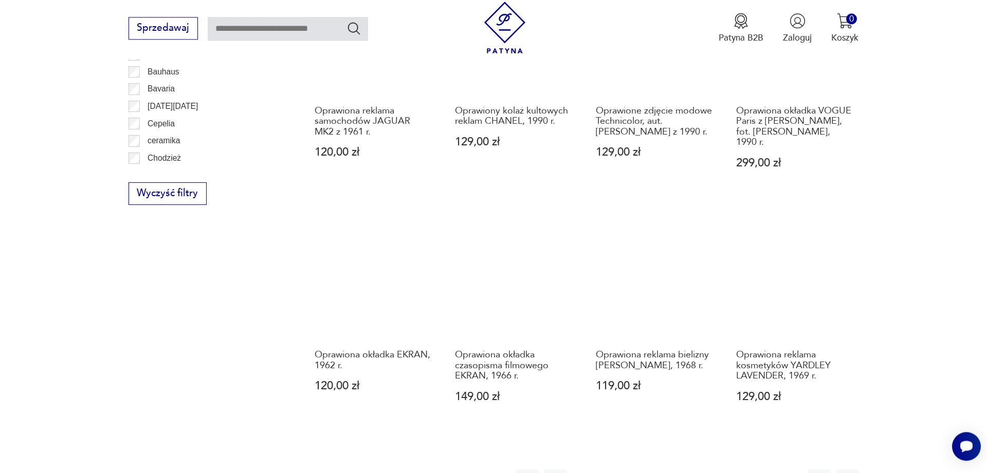
scroll to position [1197, 0]
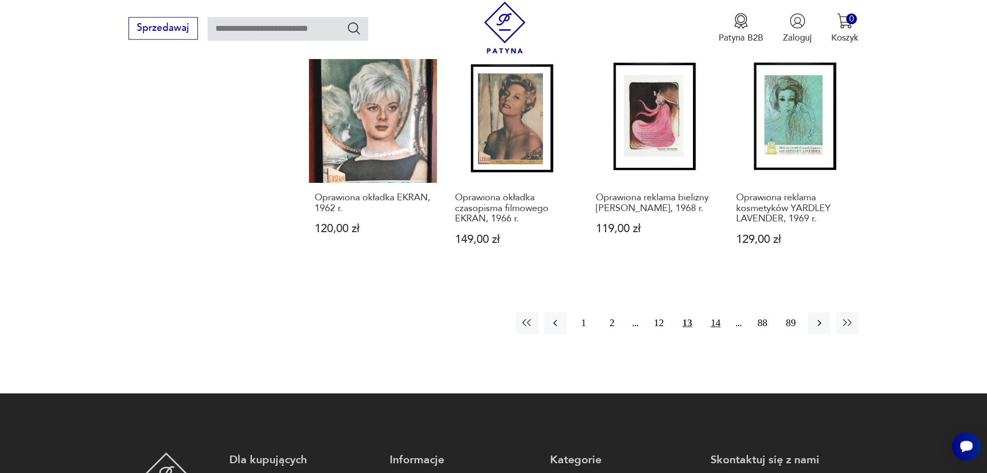
click at [717, 312] on button "14" at bounding box center [715, 323] width 22 height 22
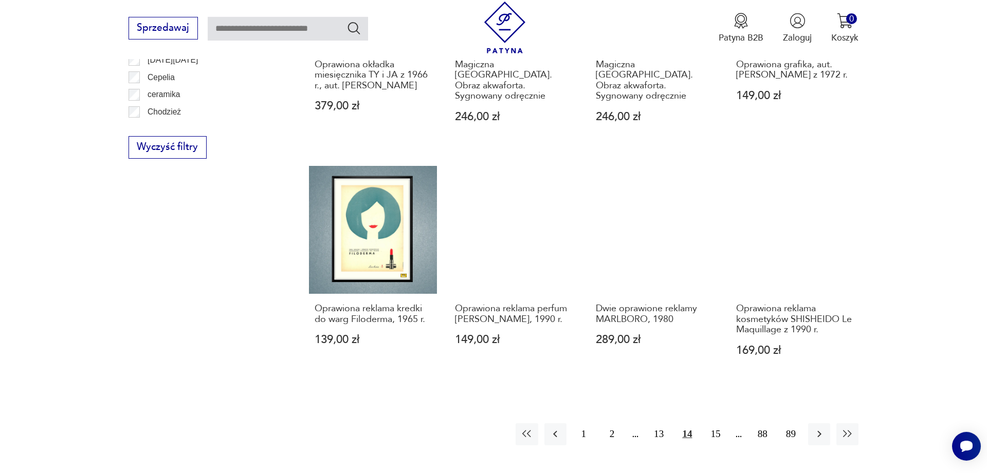
scroll to position [1092, 0]
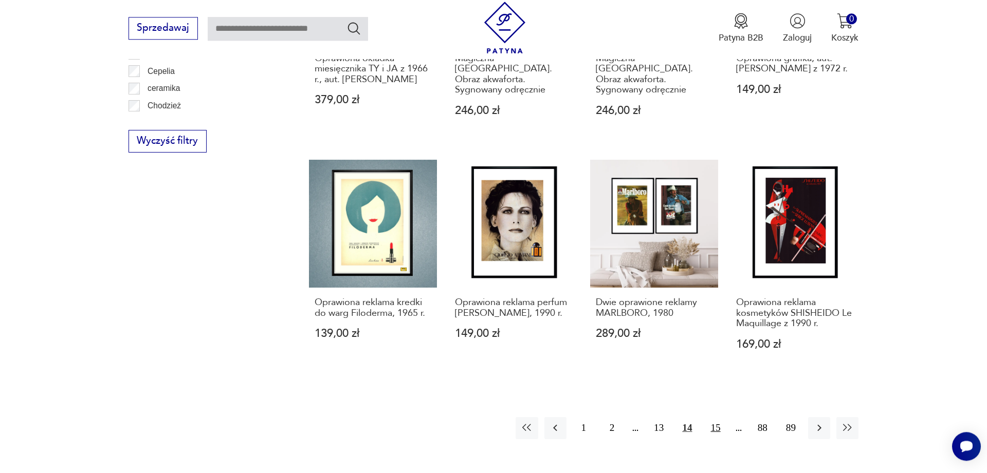
click at [721, 417] on button "15" at bounding box center [715, 428] width 22 height 22
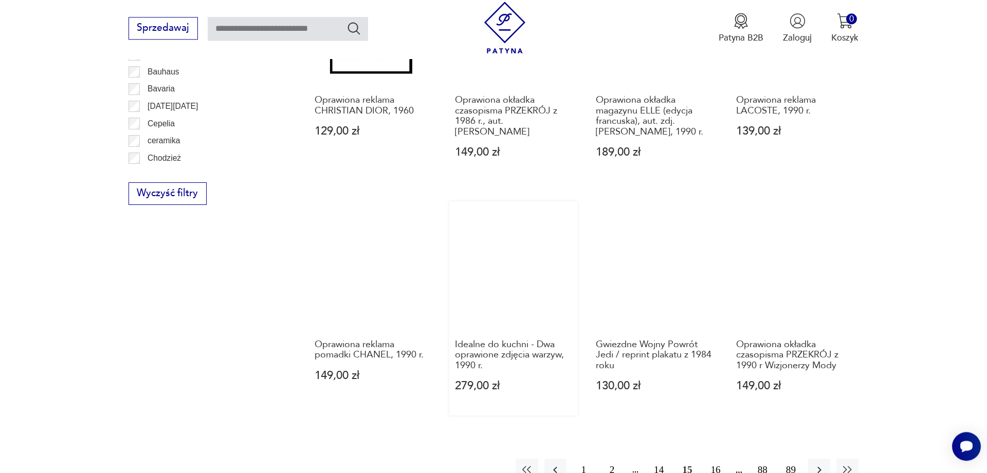
scroll to position [1092, 0]
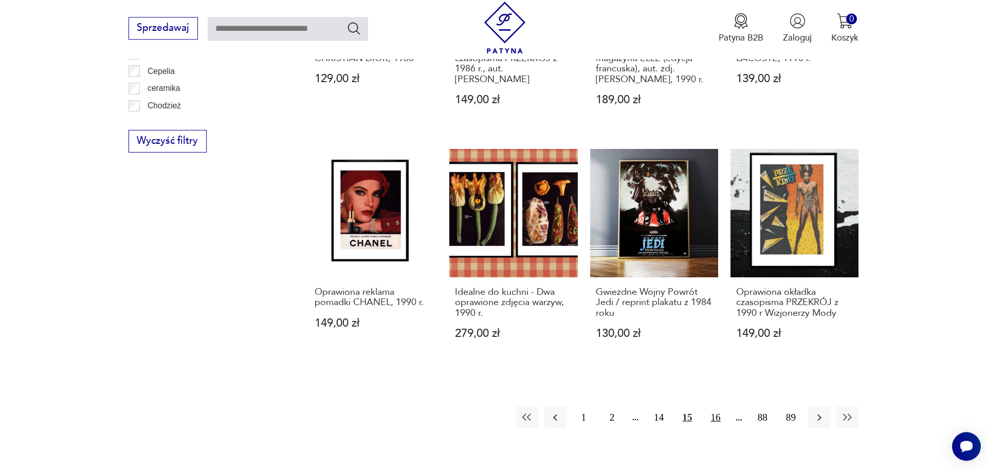
click at [715, 407] on button "16" at bounding box center [715, 418] width 22 height 22
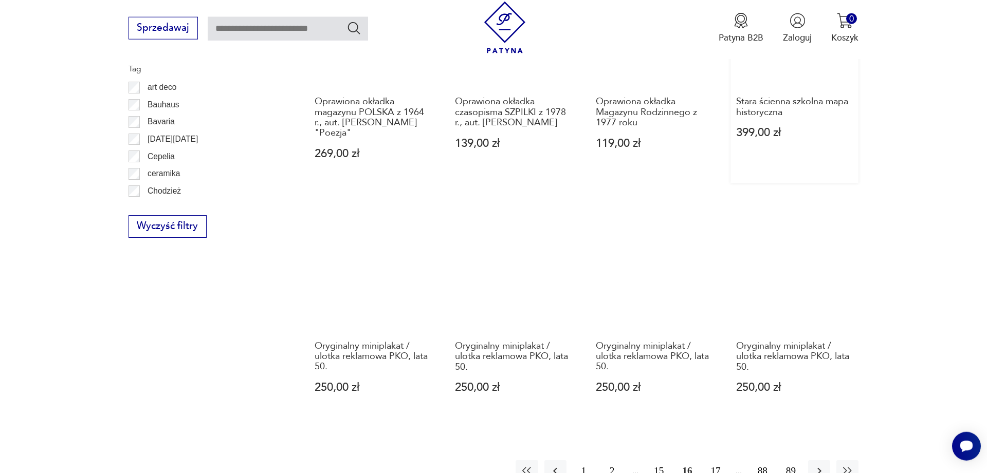
scroll to position [1092, 0]
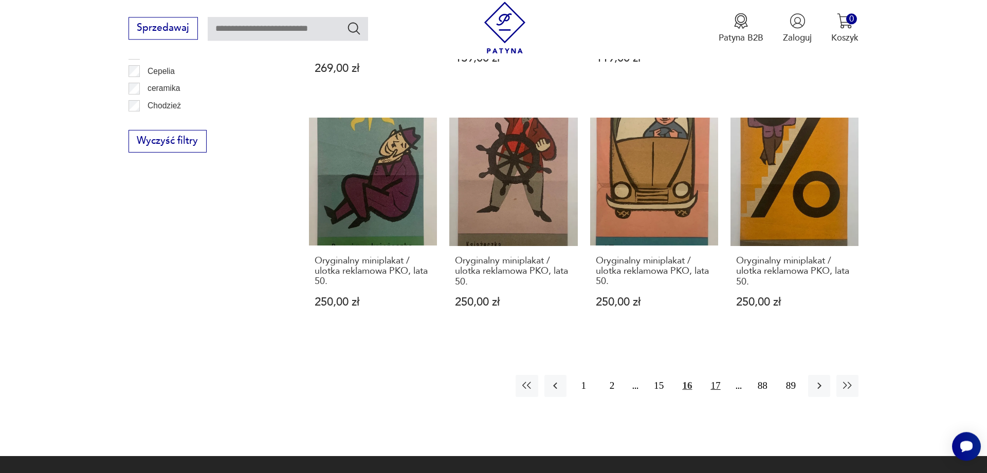
click at [713, 387] on button "17" at bounding box center [715, 386] width 22 height 22
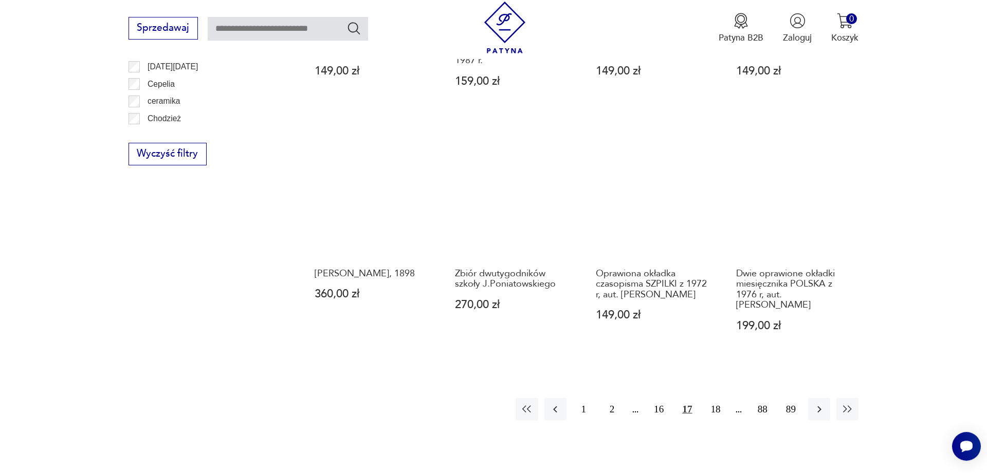
scroll to position [1092, 0]
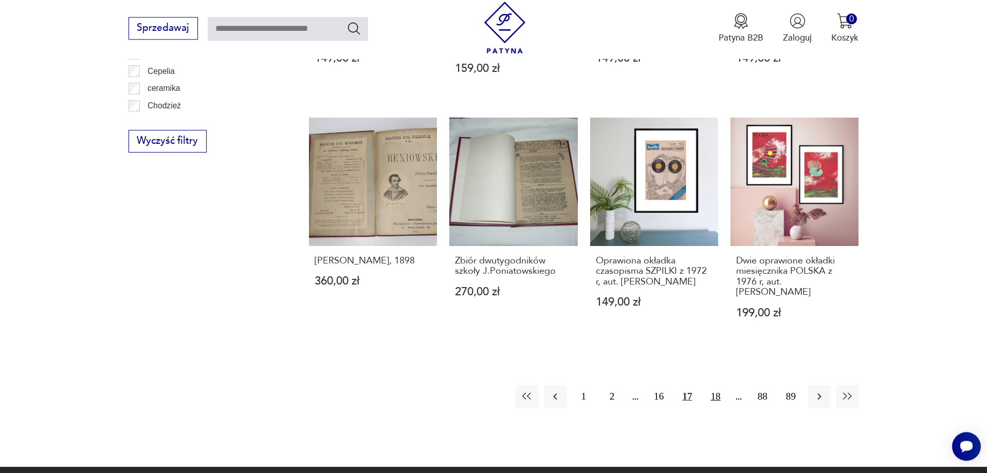
click at [714, 400] on button "18" at bounding box center [715, 396] width 22 height 22
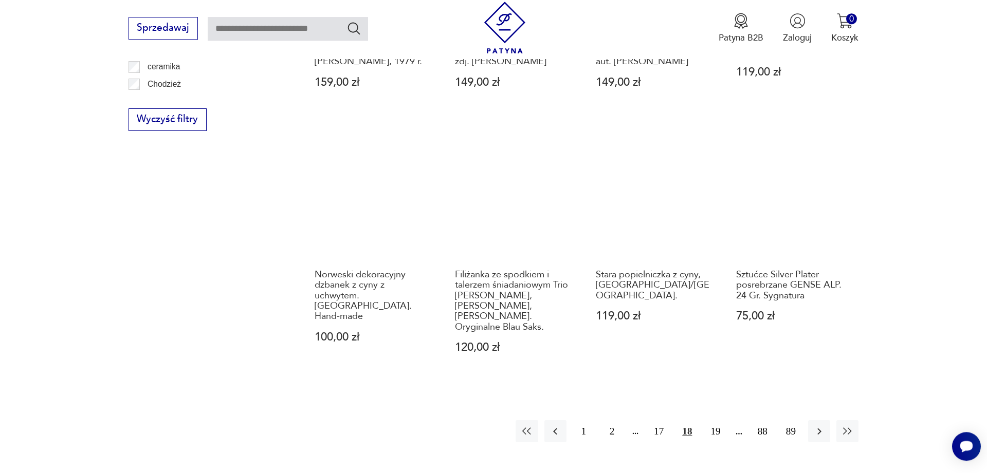
scroll to position [1197, 0]
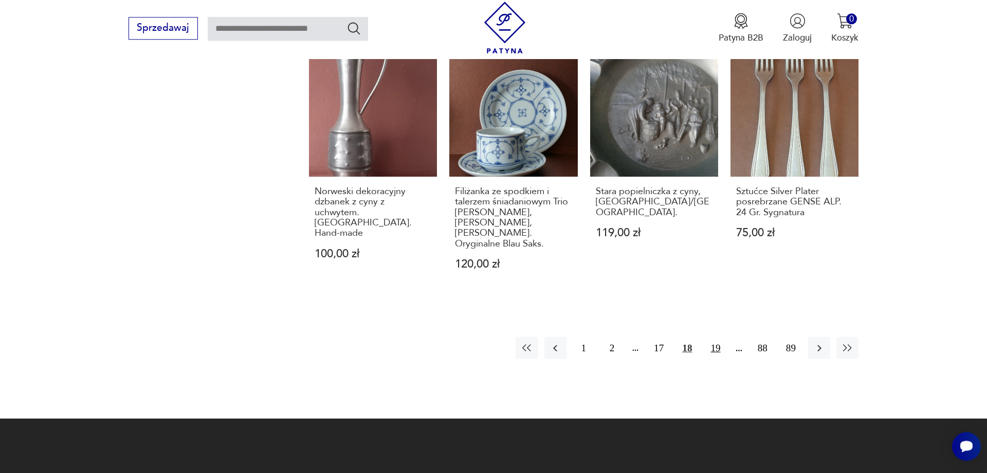
click at [721, 337] on button "19" at bounding box center [715, 348] width 22 height 22
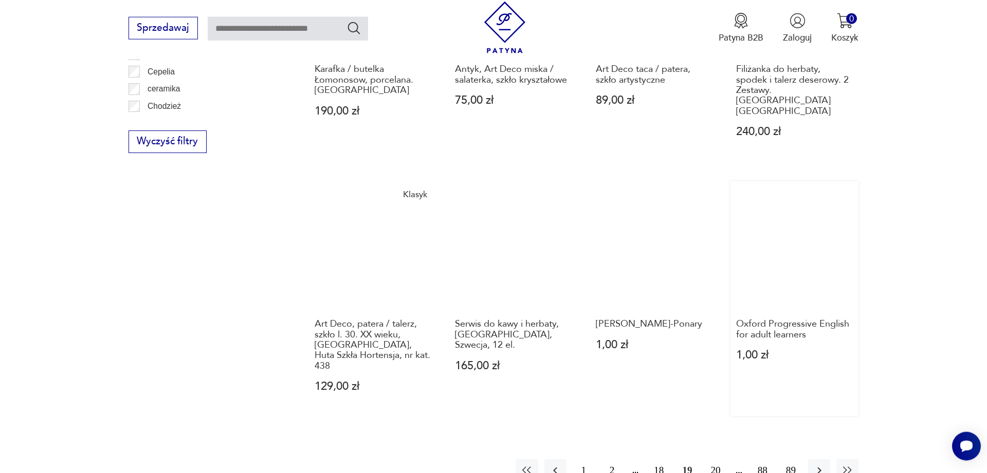
scroll to position [1145, 0]
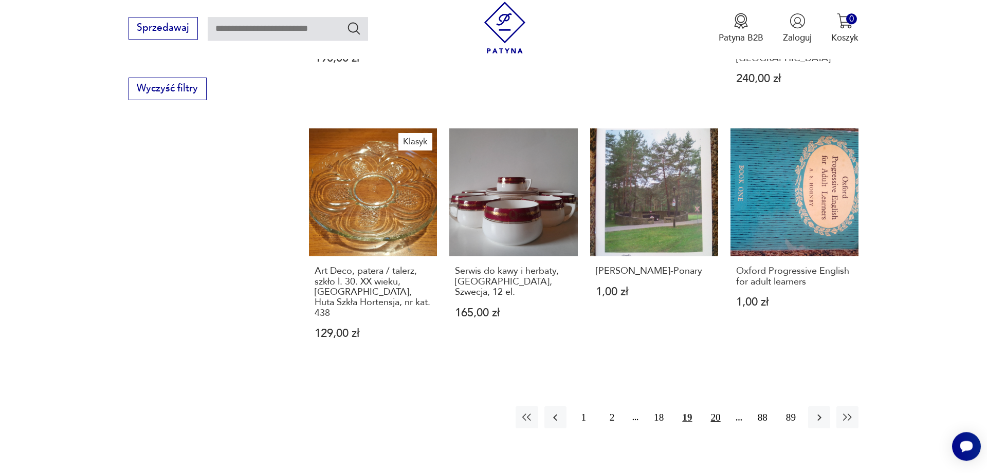
click at [709, 407] on button "20" at bounding box center [715, 418] width 22 height 22
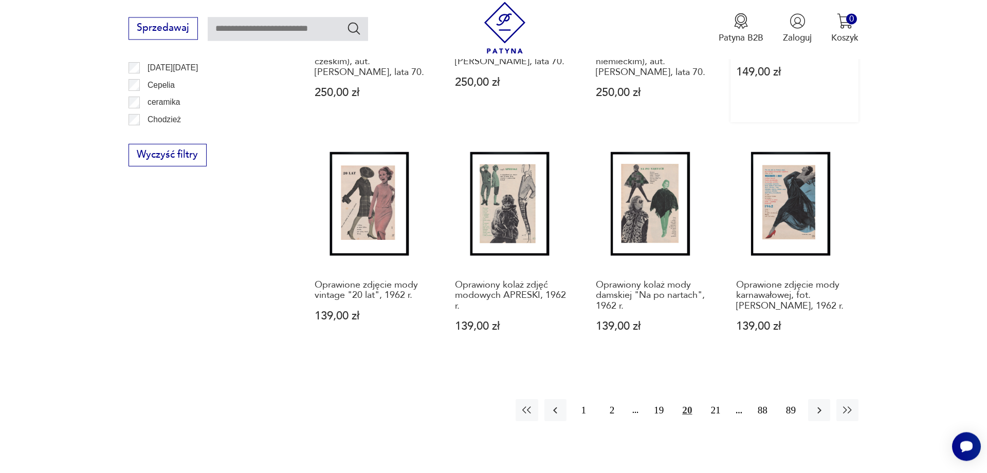
scroll to position [1092, 0]
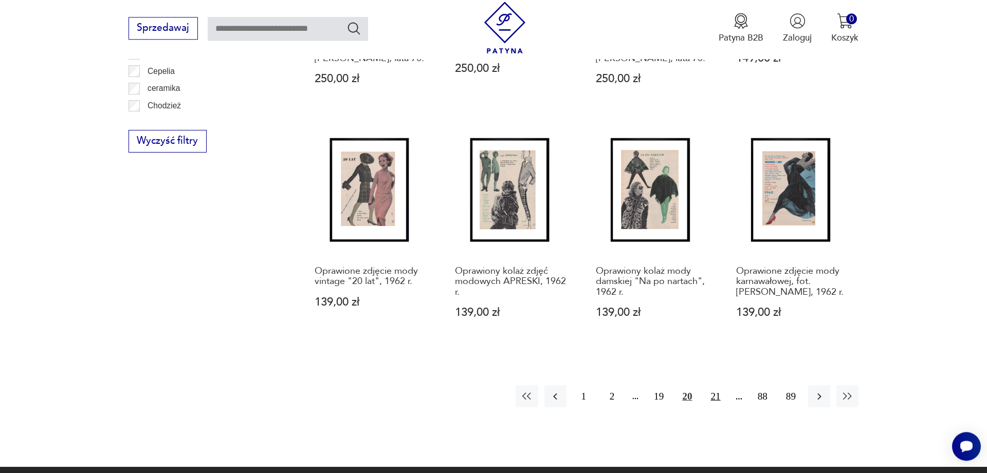
click at [714, 399] on button "21" at bounding box center [715, 396] width 22 height 22
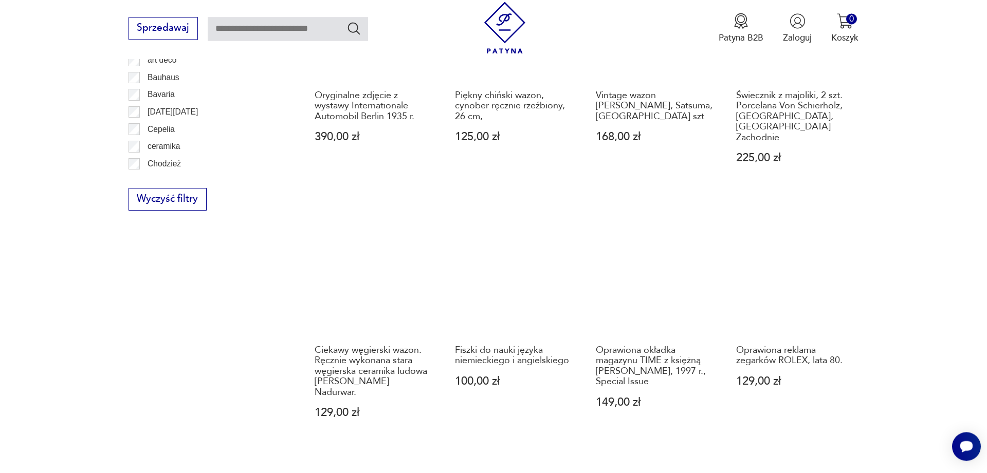
scroll to position [1100, 0]
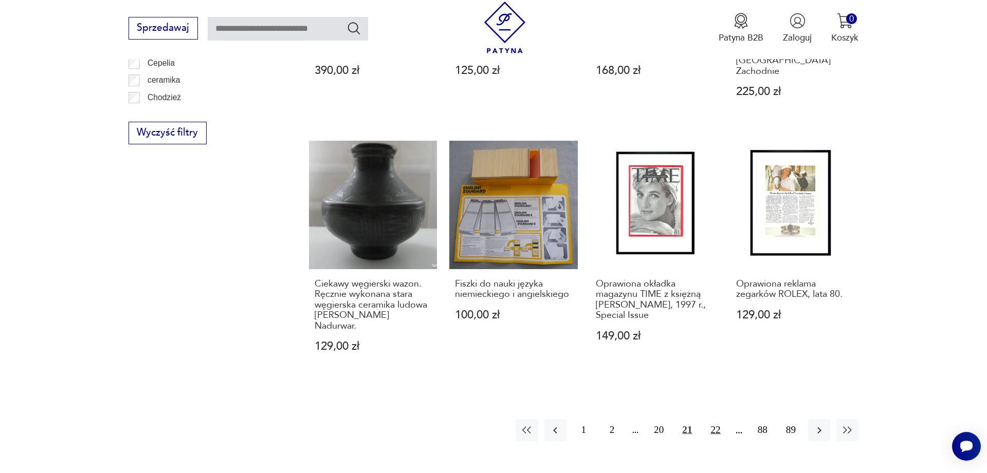
click at [713, 419] on button "22" at bounding box center [715, 430] width 22 height 22
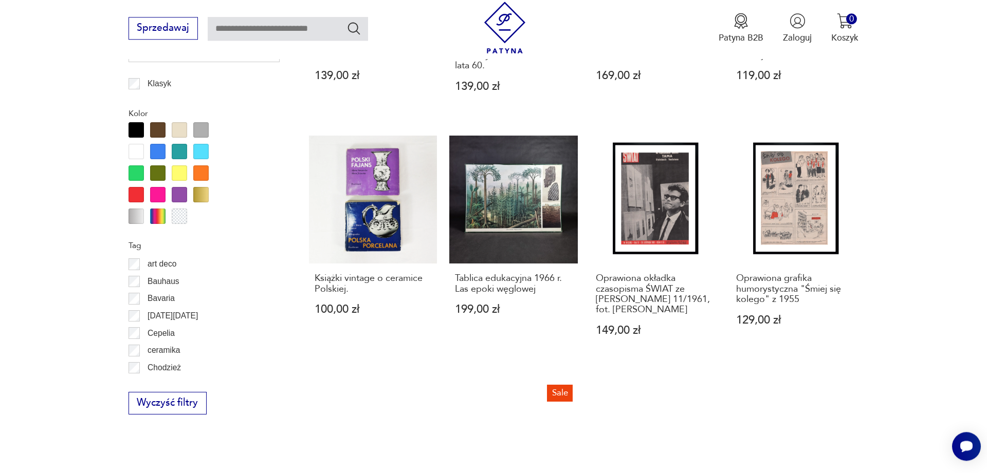
scroll to position [1092, 0]
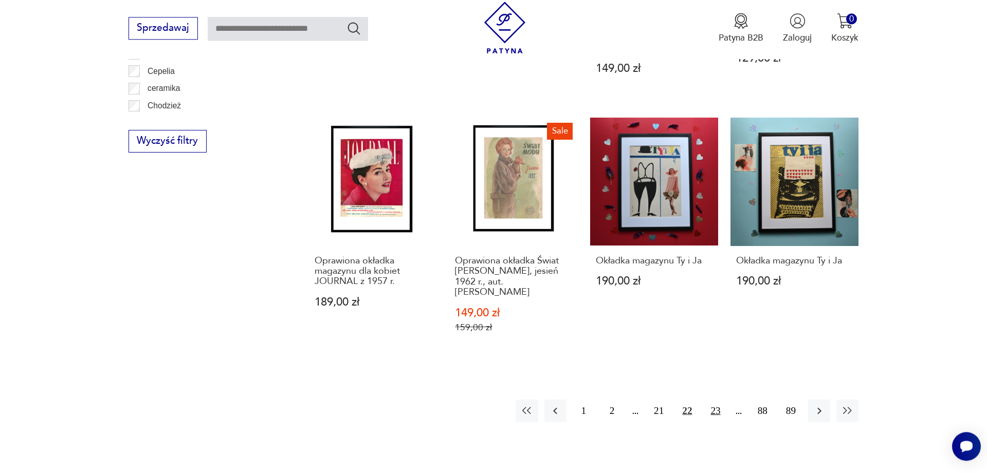
click at [708, 414] on button "23" at bounding box center [715, 411] width 22 height 22
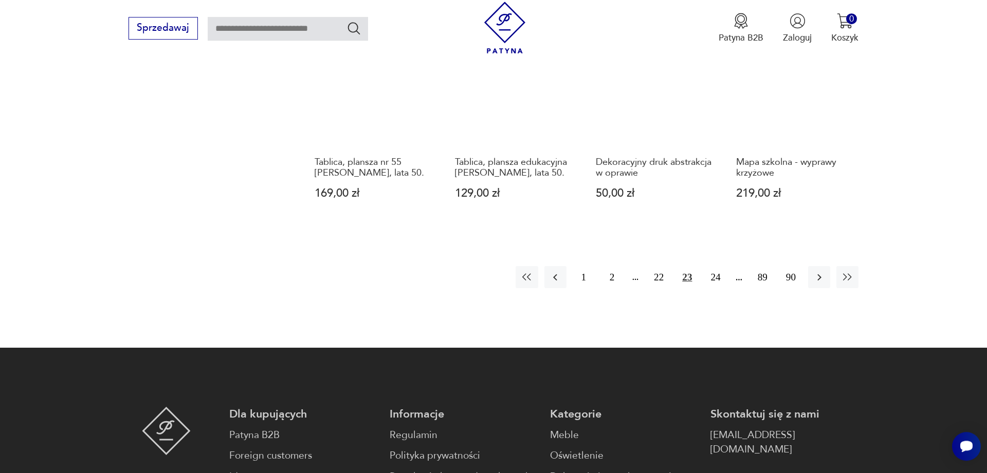
scroll to position [1197, 0]
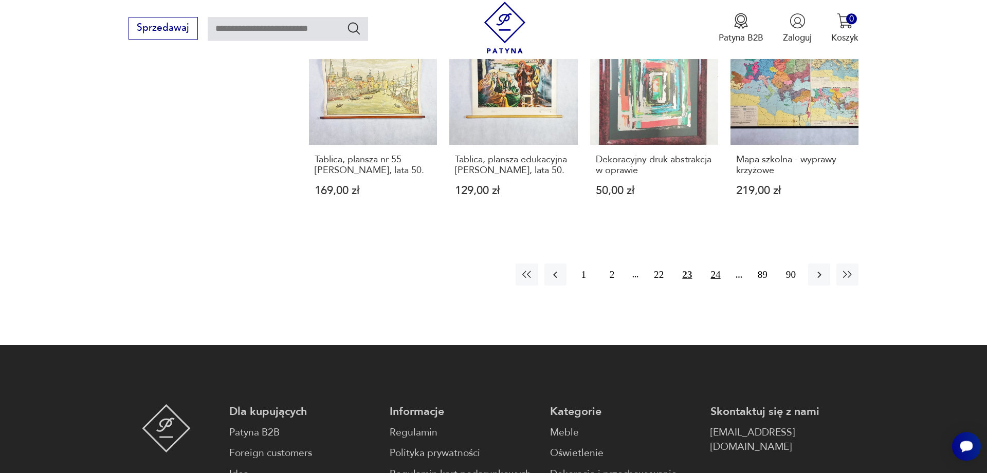
click at [714, 264] on button "24" at bounding box center [715, 275] width 22 height 22
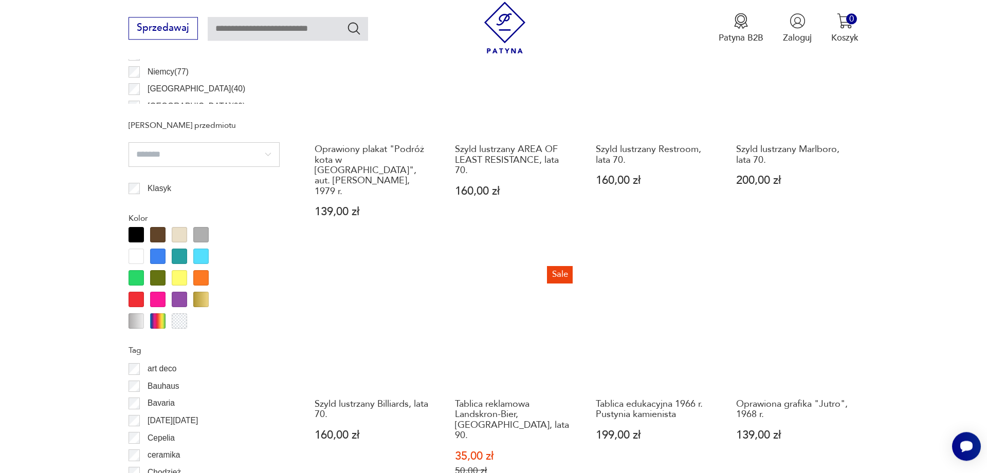
scroll to position [1092, 0]
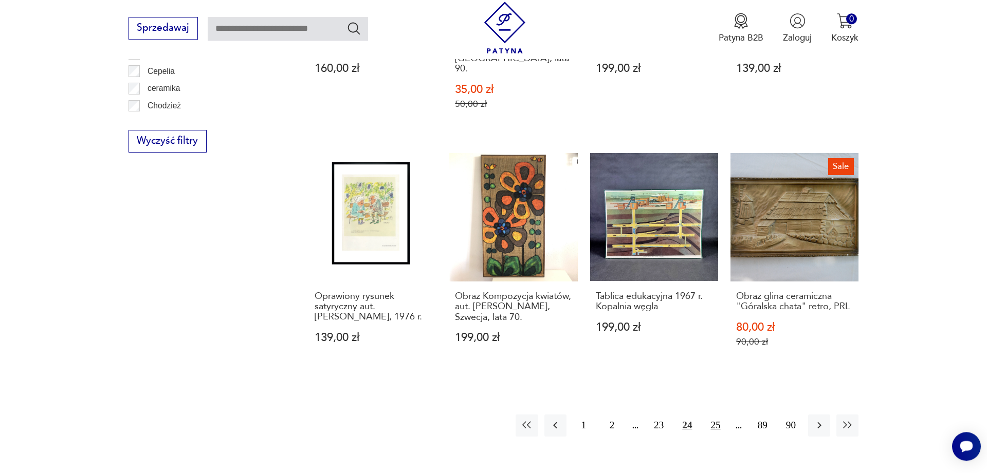
click at [716, 415] on button "25" at bounding box center [715, 426] width 22 height 22
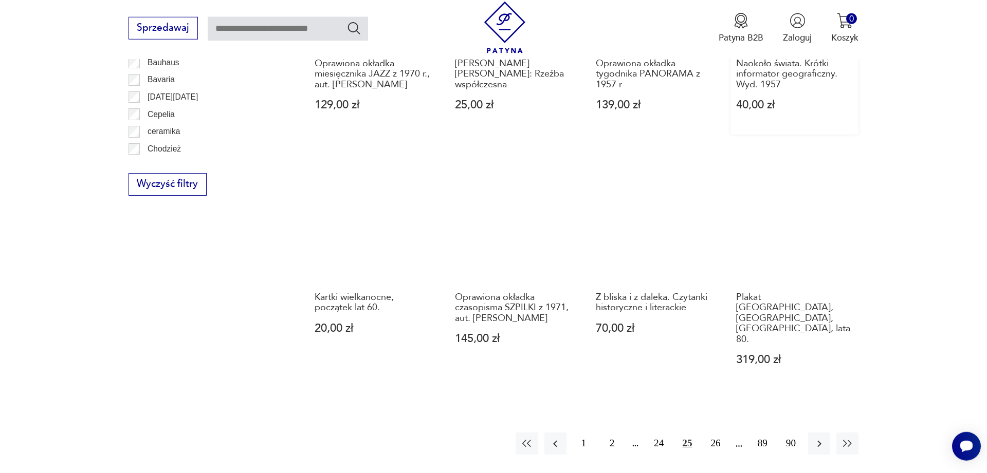
scroll to position [1197, 0]
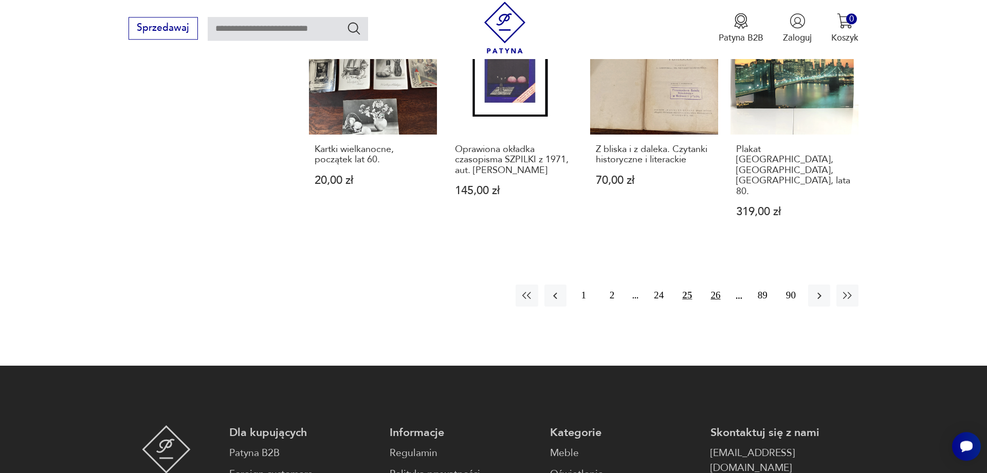
click at [718, 288] on button "26" at bounding box center [715, 296] width 22 height 22
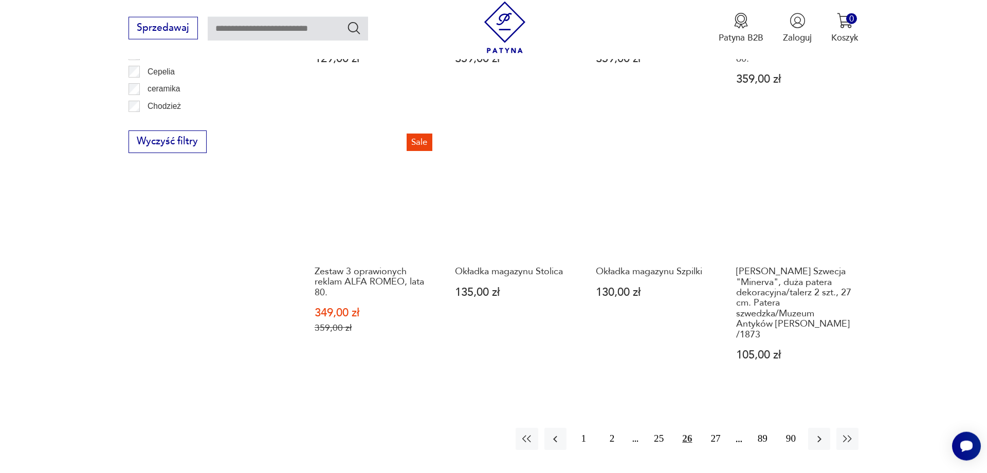
scroll to position [1249, 0]
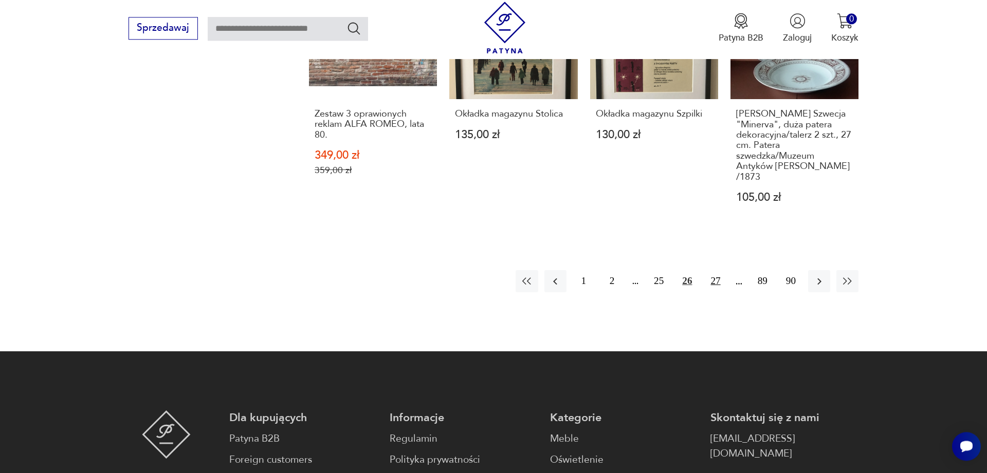
click at [716, 270] on button "27" at bounding box center [715, 281] width 22 height 22
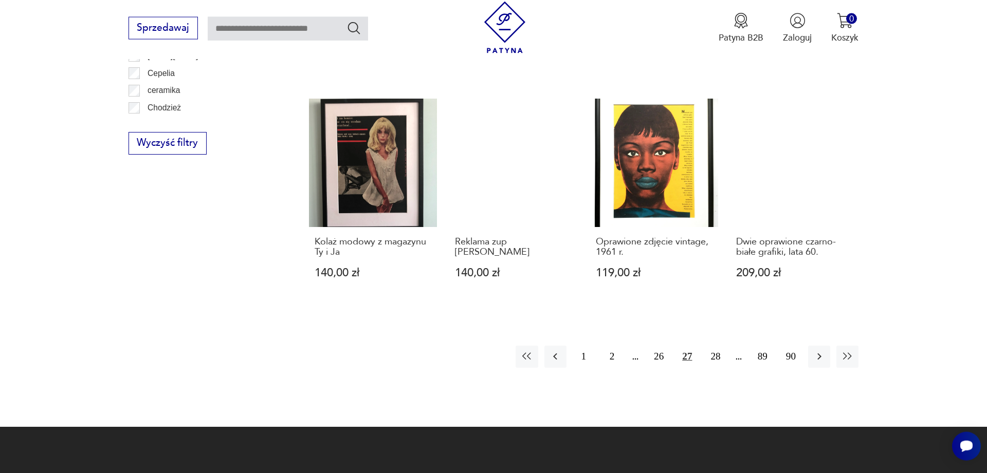
scroll to position [1092, 0]
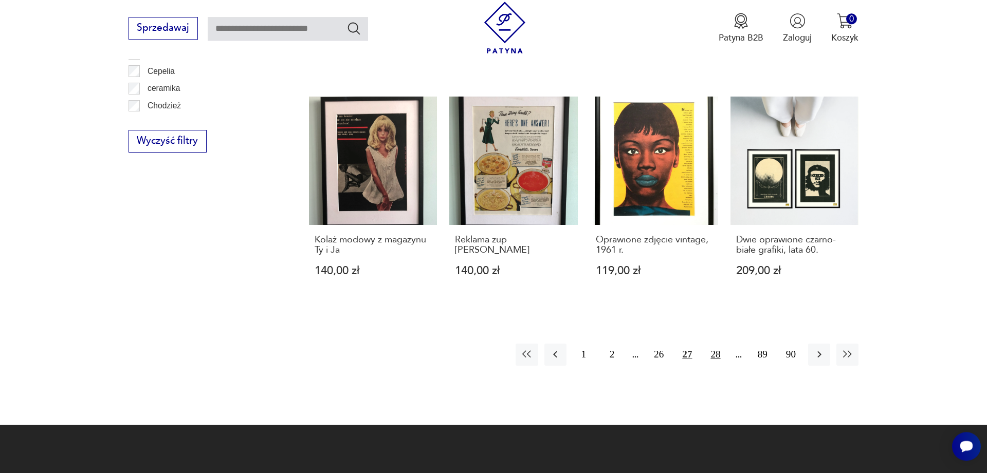
click at [722, 354] on button "28" at bounding box center [715, 355] width 22 height 22
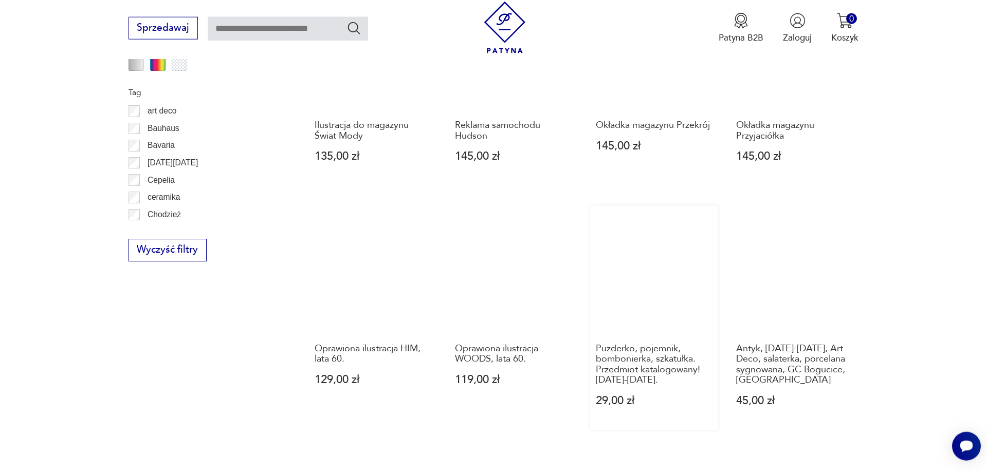
scroll to position [1040, 0]
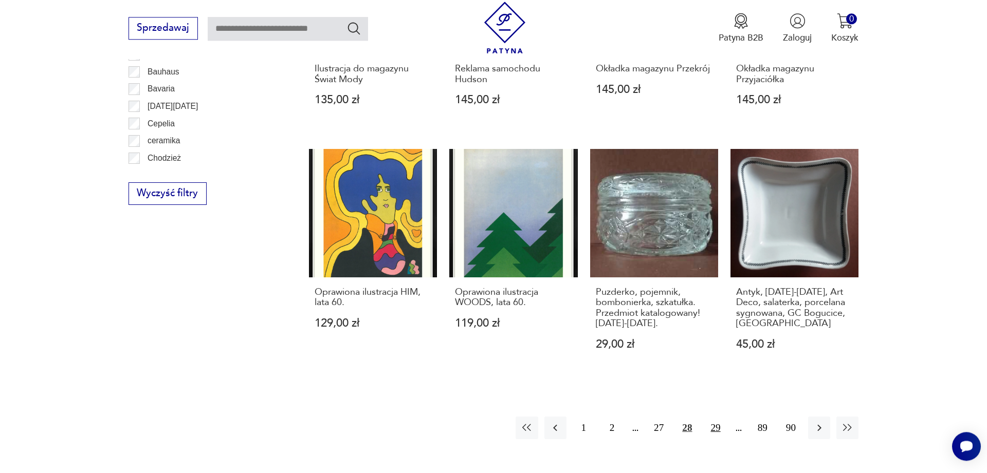
click at [714, 439] on button "29" at bounding box center [715, 428] width 22 height 22
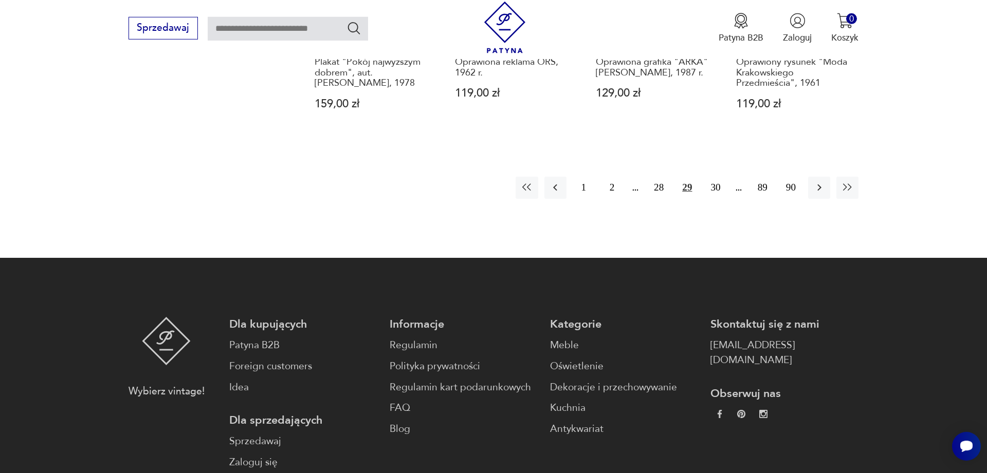
scroll to position [1354, 0]
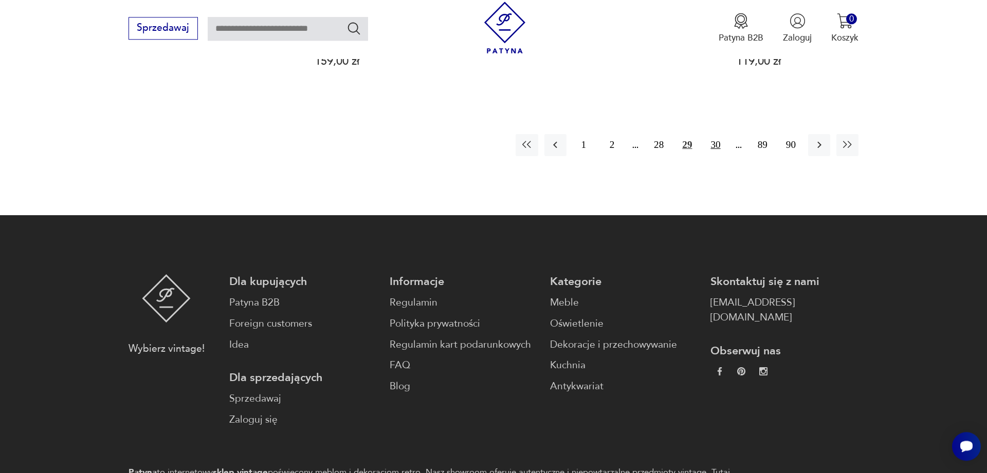
click at [714, 134] on button "30" at bounding box center [715, 145] width 22 height 22
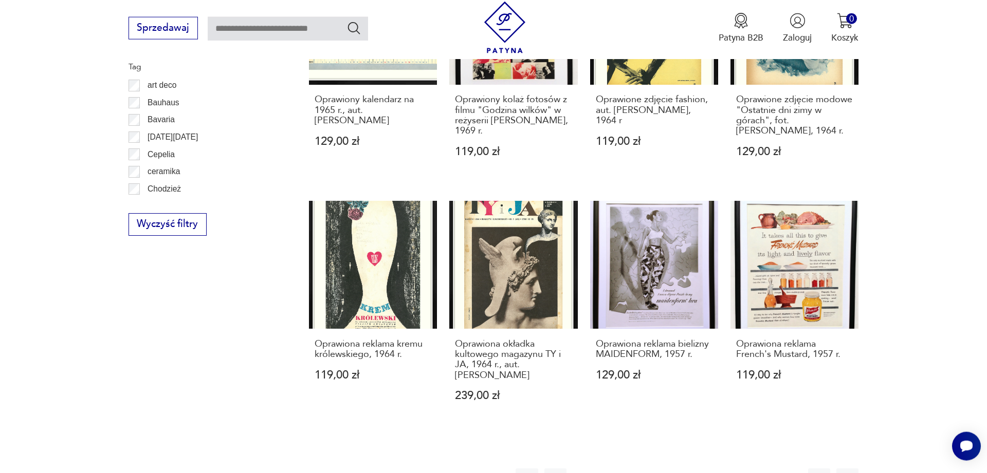
scroll to position [1040, 0]
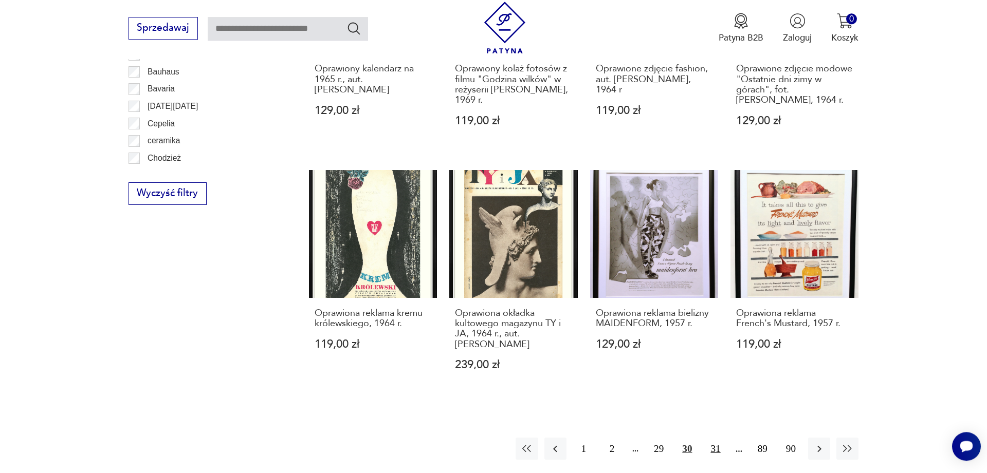
click at [712, 439] on button "31" at bounding box center [715, 449] width 22 height 22
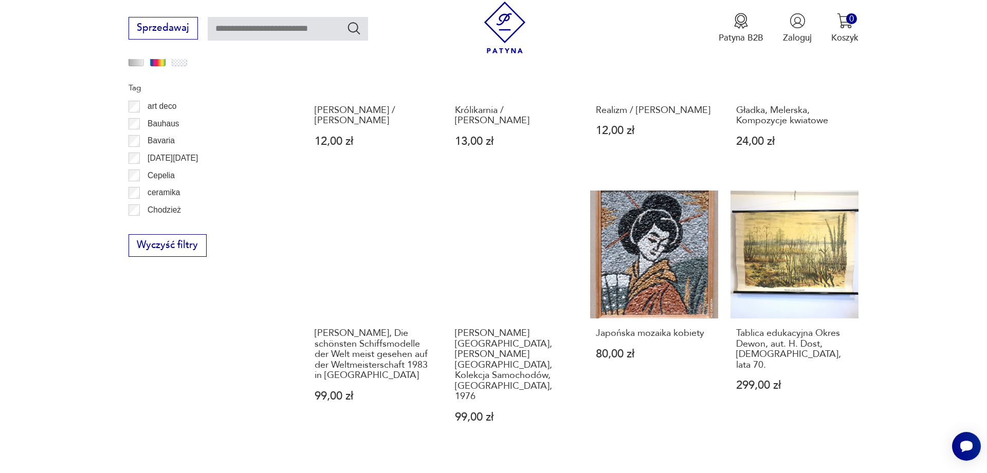
scroll to position [1040, 0]
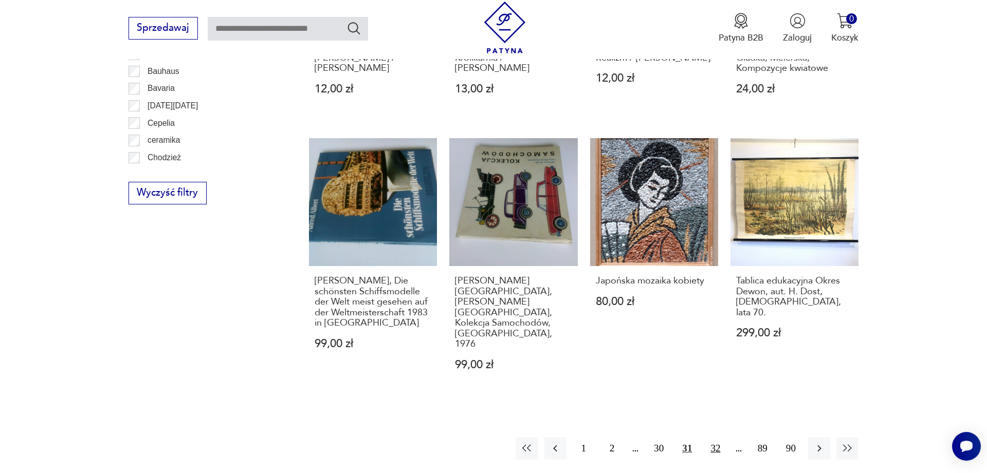
click at [719, 437] on button "32" at bounding box center [715, 448] width 22 height 22
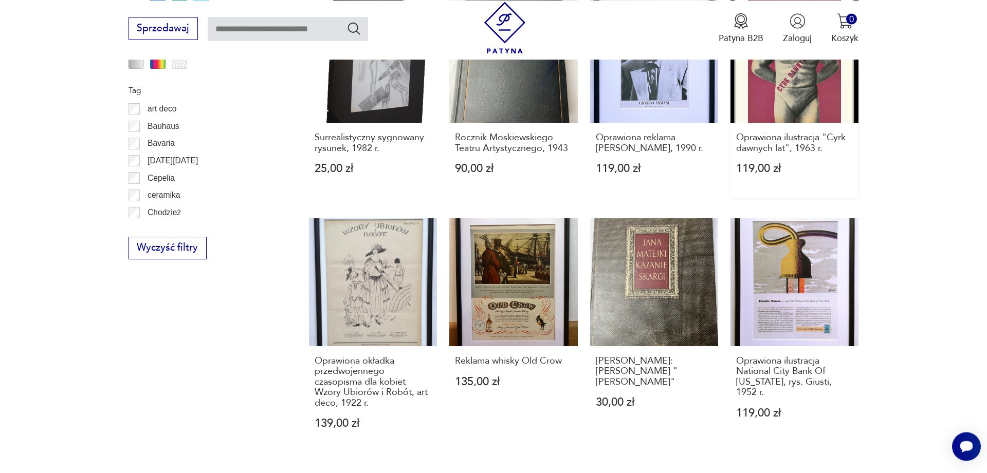
scroll to position [1040, 0]
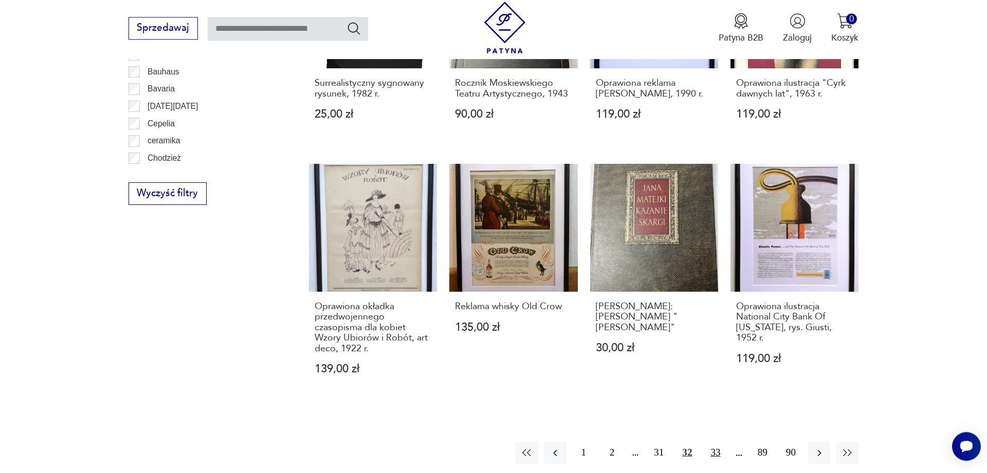
click at [710, 445] on button "33" at bounding box center [715, 453] width 22 height 22
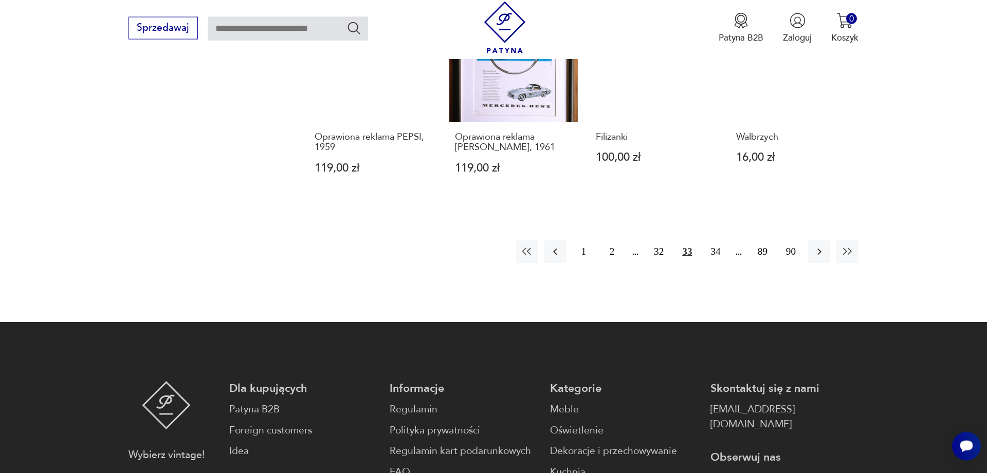
scroll to position [1249, 0]
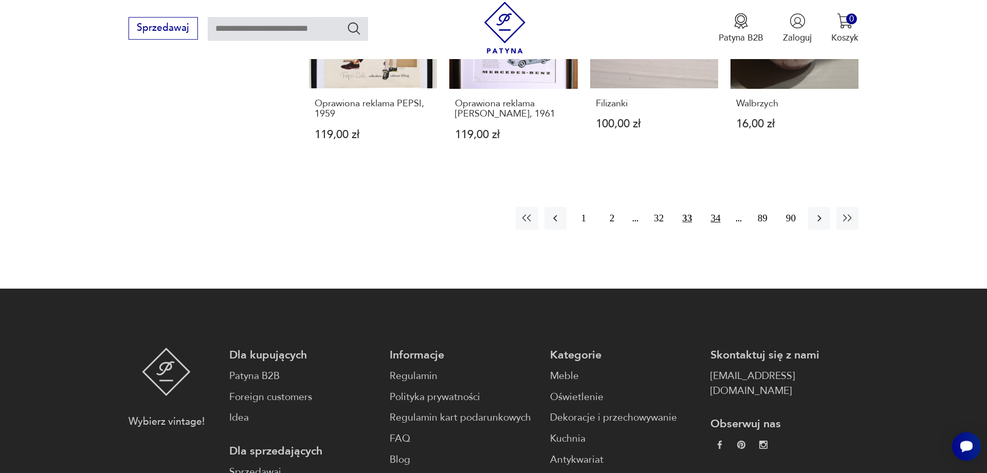
click at [713, 221] on button "34" at bounding box center [715, 218] width 22 height 22
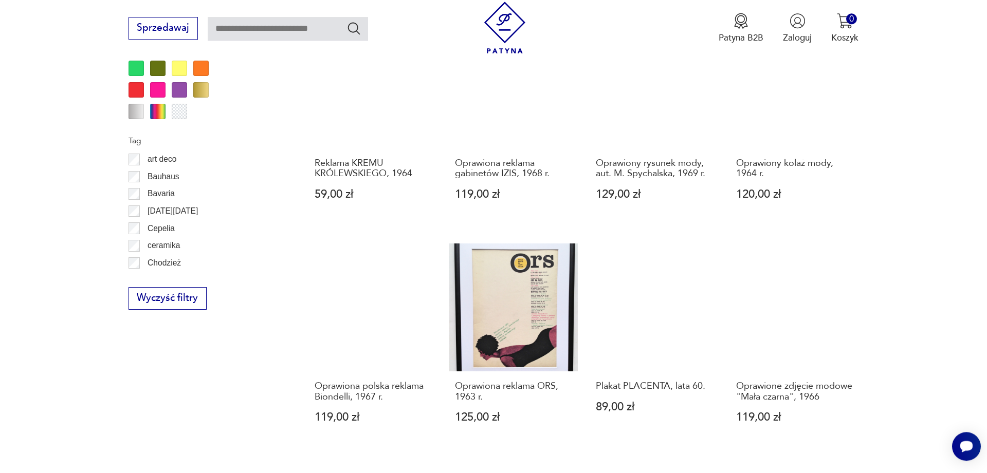
scroll to position [1145, 0]
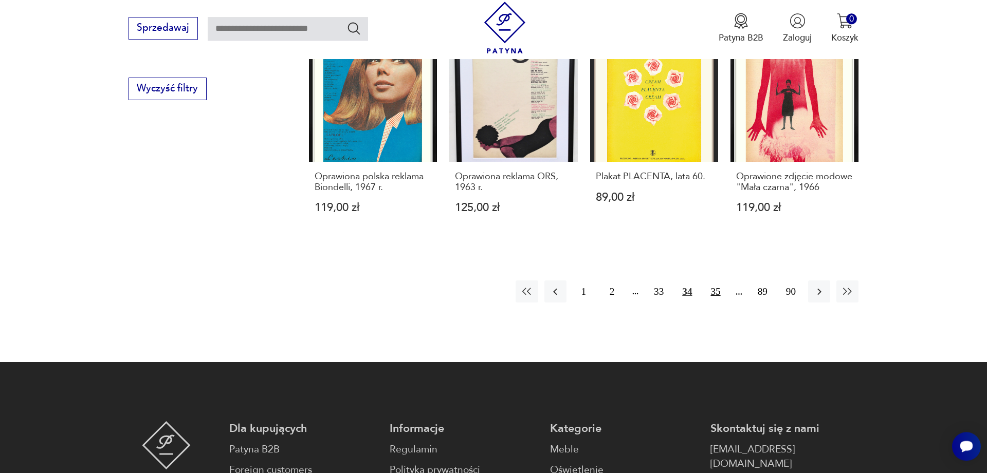
click at [707, 296] on button "35" at bounding box center [715, 292] width 22 height 22
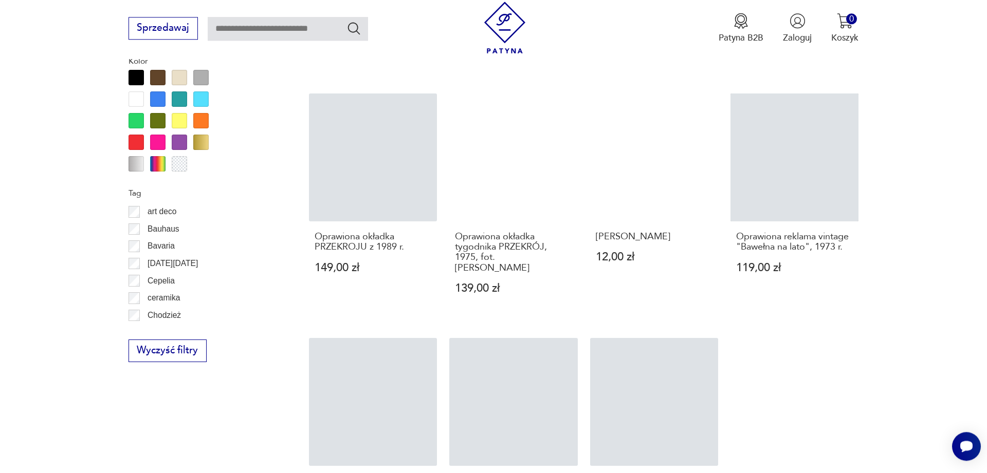
scroll to position [620, 0]
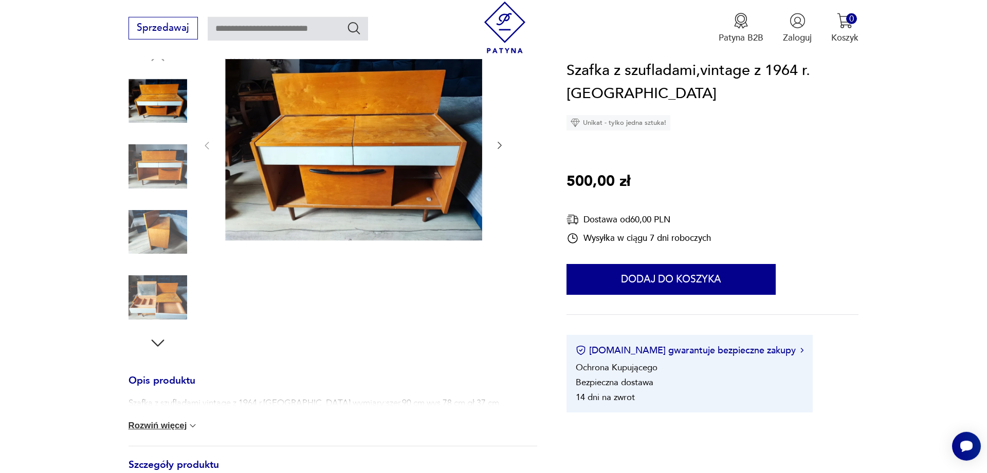
scroll to position [157, 0]
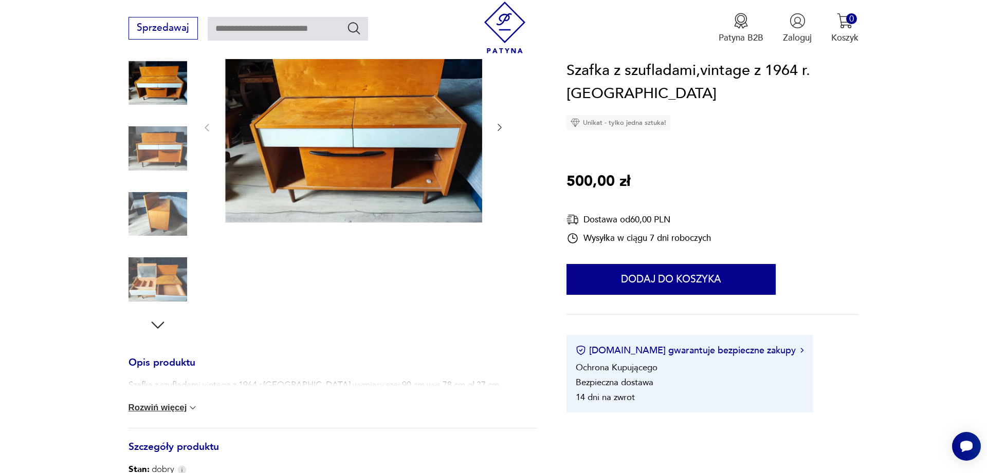
click at [139, 287] on img at bounding box center [157, 279] width 59 height 59
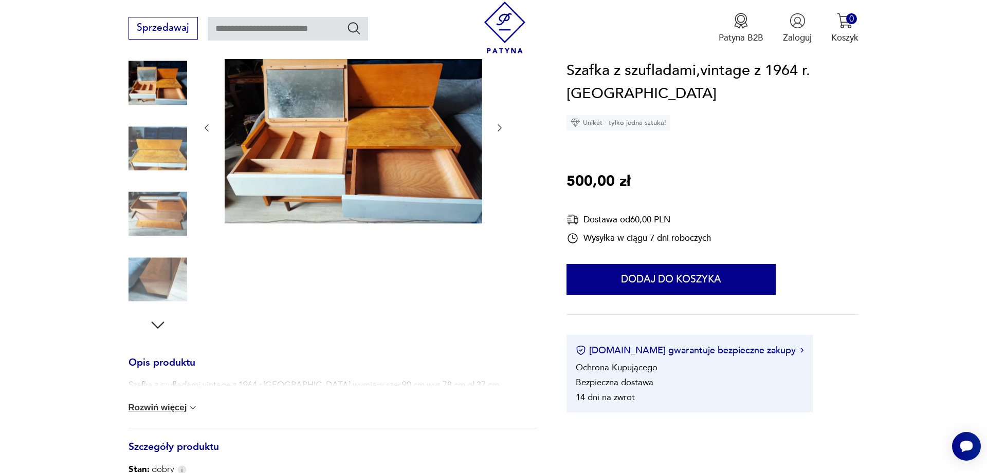
scroll to position [105, 0]
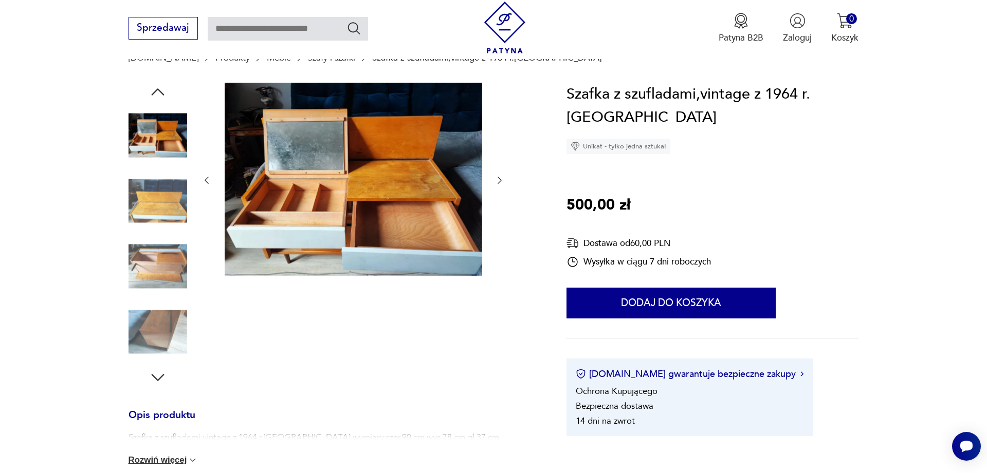
click at [173, 195] on img at bounding box center [157, 201] width 59 height 59
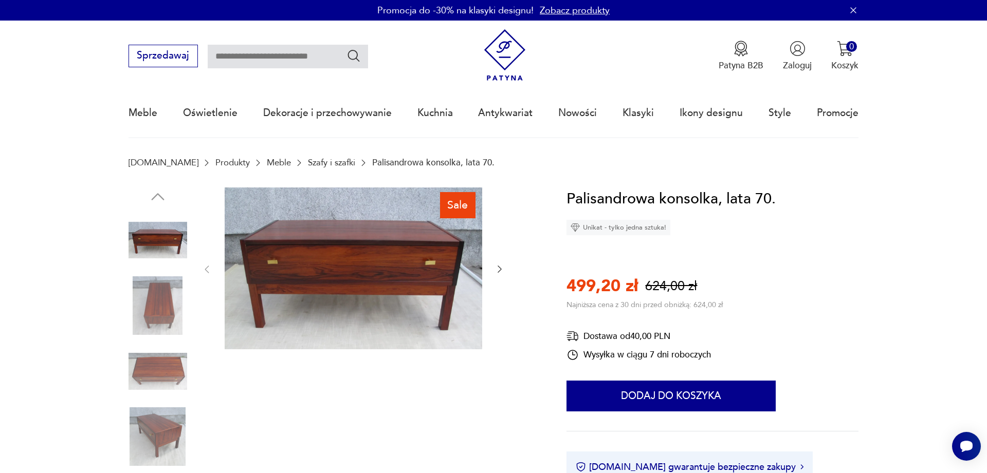
click at [853, 296] on div "Palisandrowa konsolka, lata 70. Unikat - tylko jedna sztuka! 499,20 zł 624,00 z…" at bounding box center [712, 359] width 292 height 342
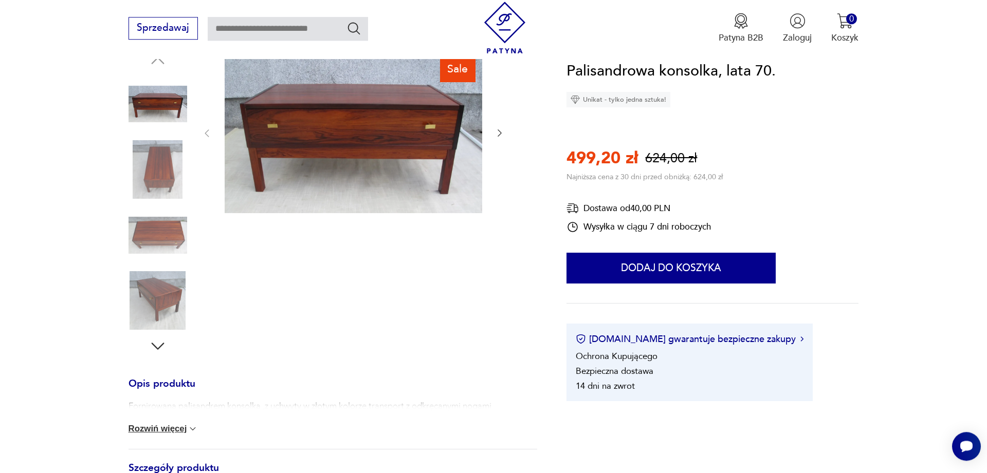
scroll to position [157, 0]
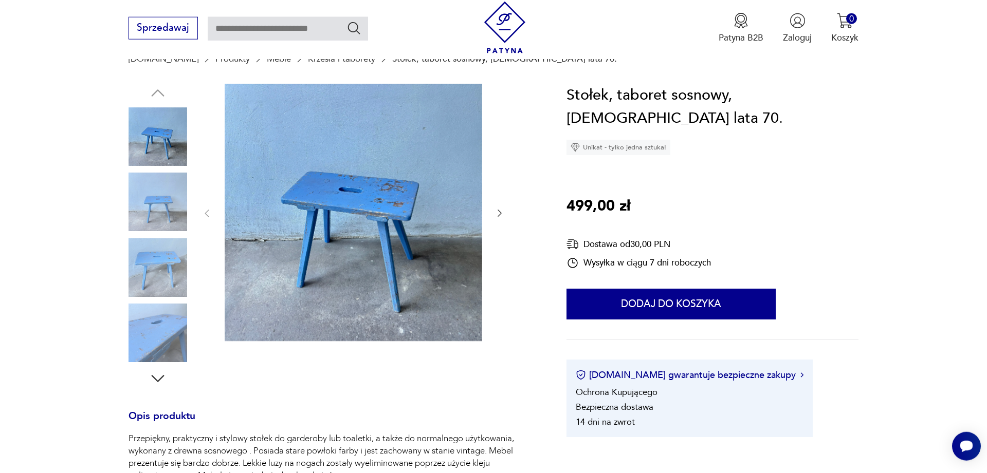
scroll to position [105, 0]
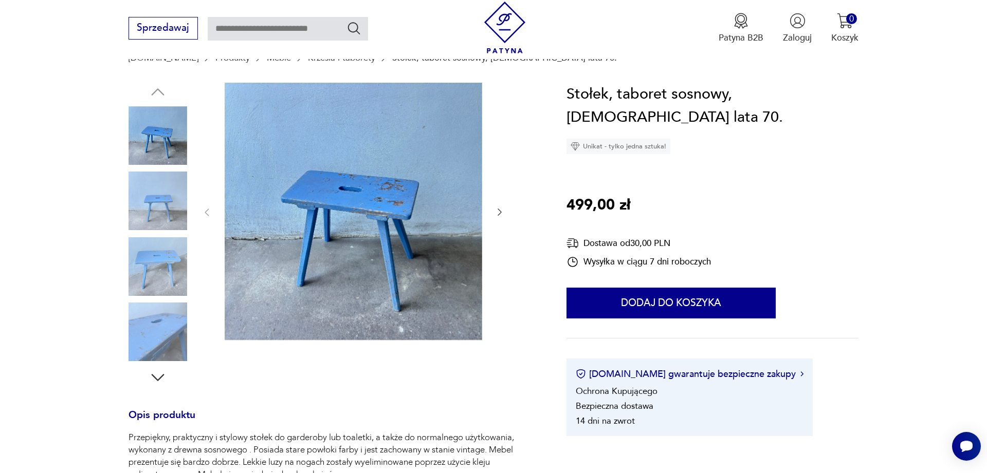
click at [375, 219] on img at bounding box center [353, 211] width 257 height 257
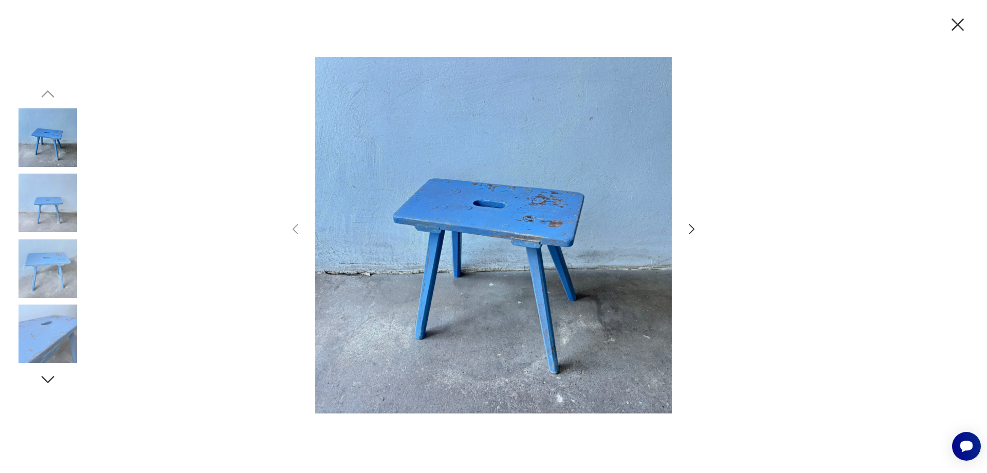
click at [951, 22] on icon "button" at bounding box center [958, 25] width 22 height 22
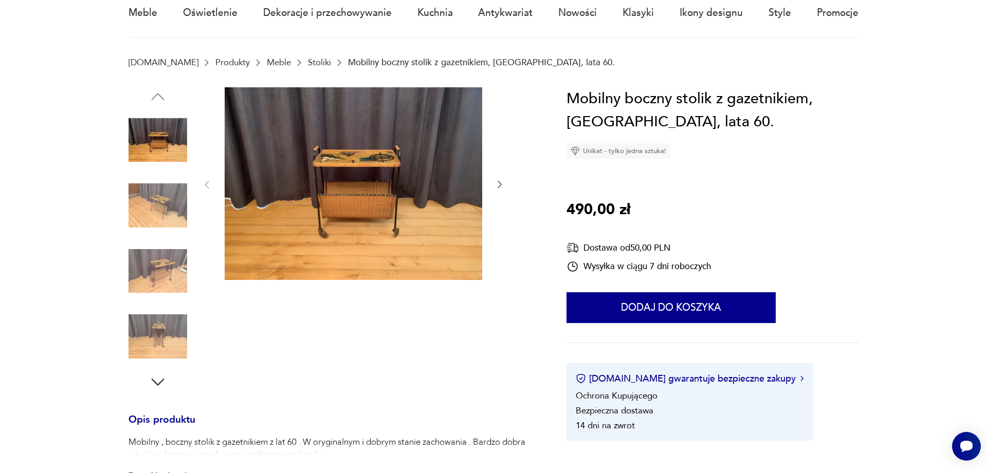
scroll to position [105, 0]
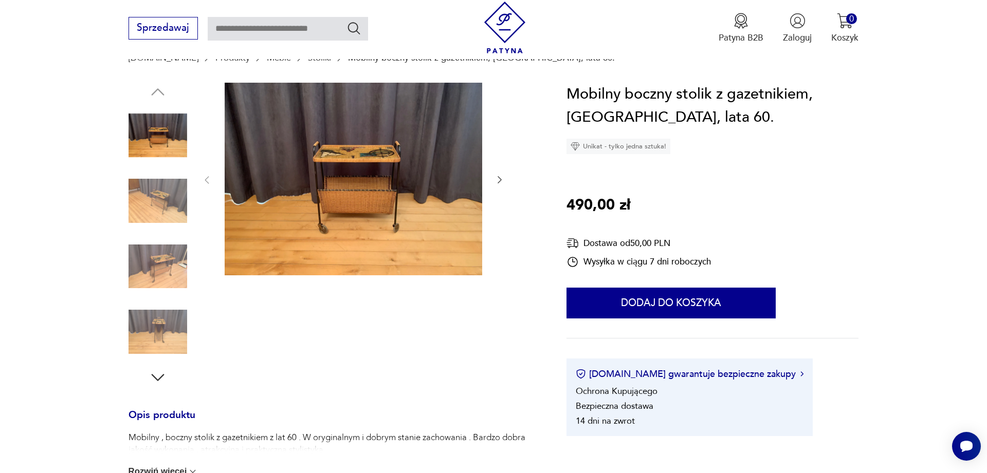
click at [166, 285] on img at bounding box center [157, 266] width 59 height 59
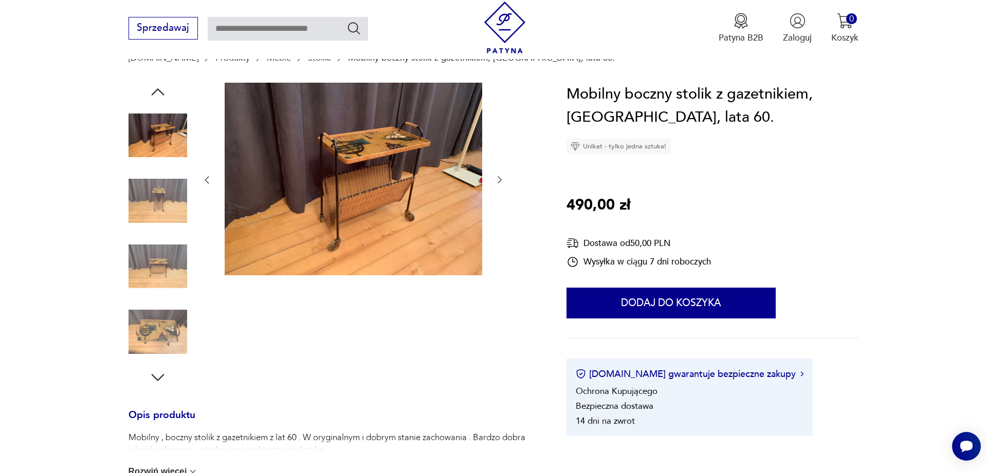
click at [159, 370] on icon "button" at bounding box center [158, 377] width 19 height 19
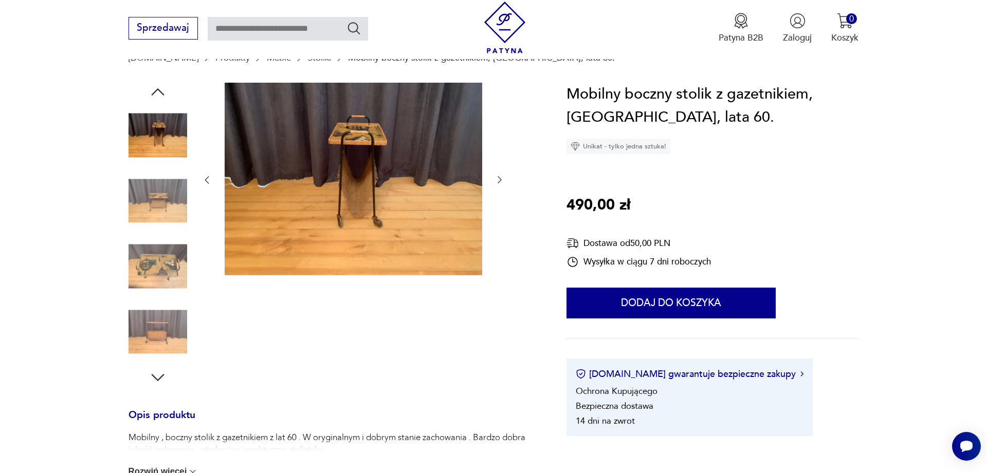
click at [159, 370] on icon "button" at bounding box center [158, 377] width 19 height 19
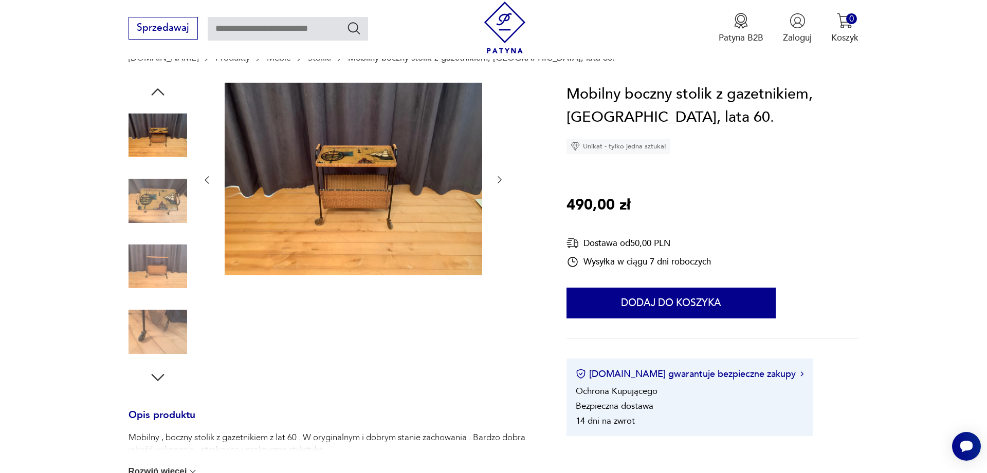
click at [159, 370] on icon "button" at bounding box center [158, 377] width 19 height 19
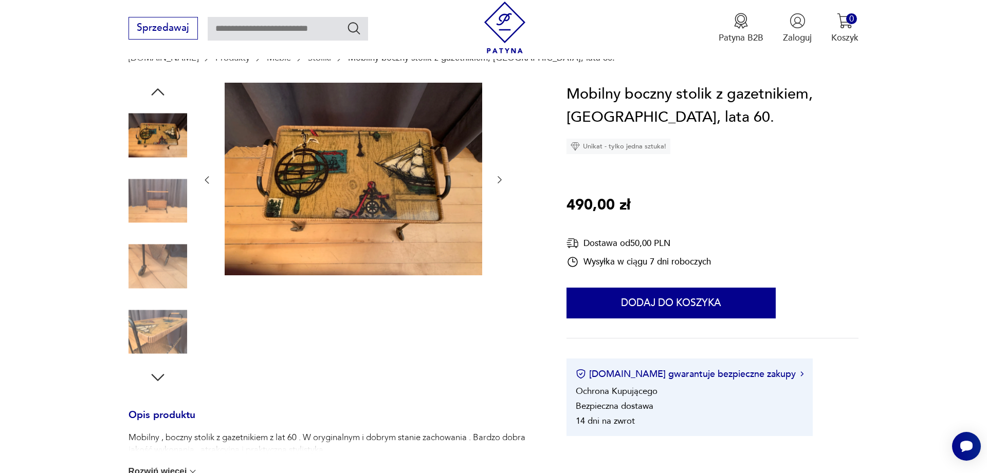
click at [158, 379] on icon "button" at bounding box center [158, 377] width 19 height 19
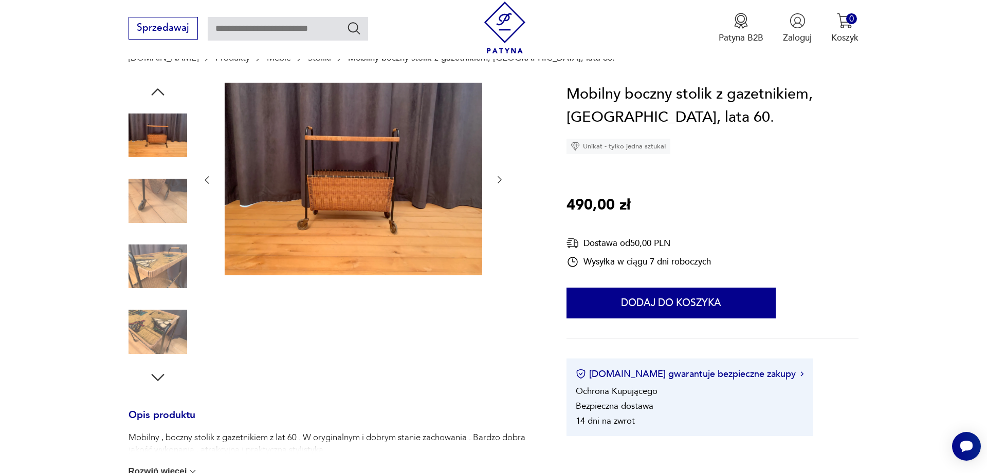
click at [158, 379] on icon "button" at bounding box center [158, 377] width 19 height 19
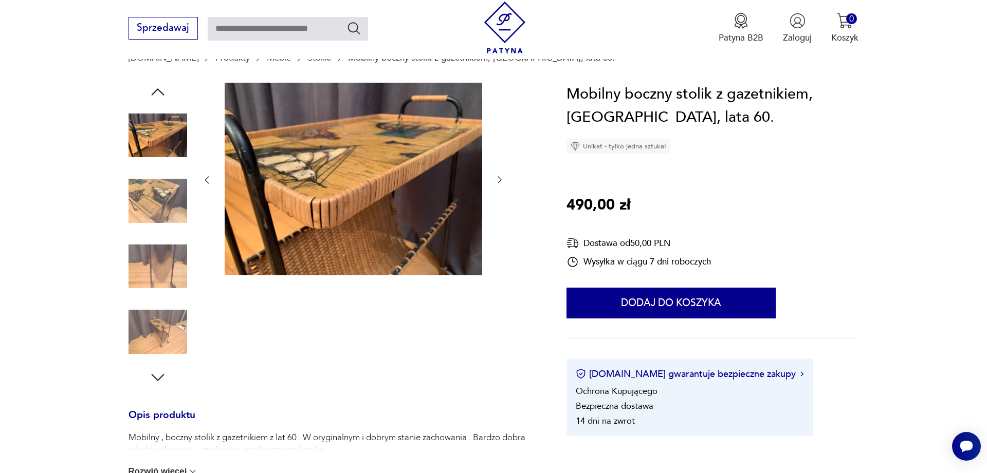
click at [158, 379] on icon "button" at bounding box center [158, 377] width 19 height 19
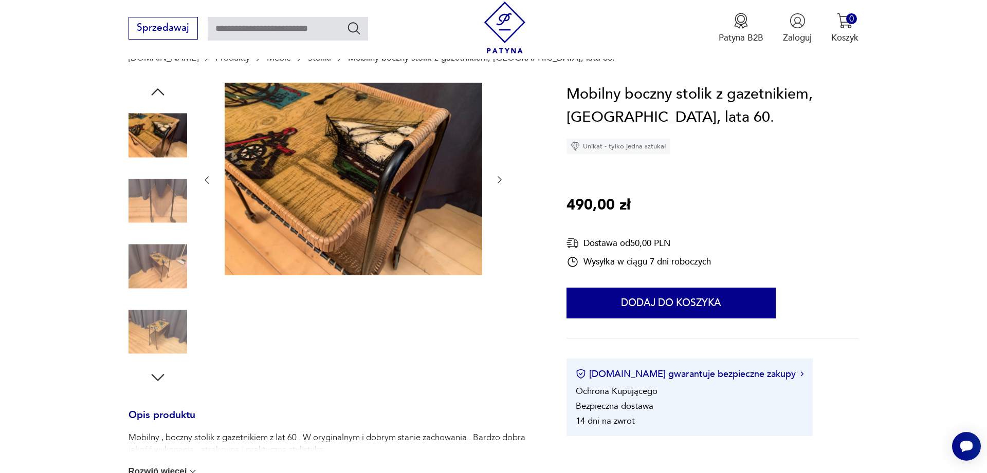
click at [169, 130] on img at bounding box center [157, 135] width 59 height 59
click at [265, 153] on img at bounding box center [353, 179] width 257 height 193
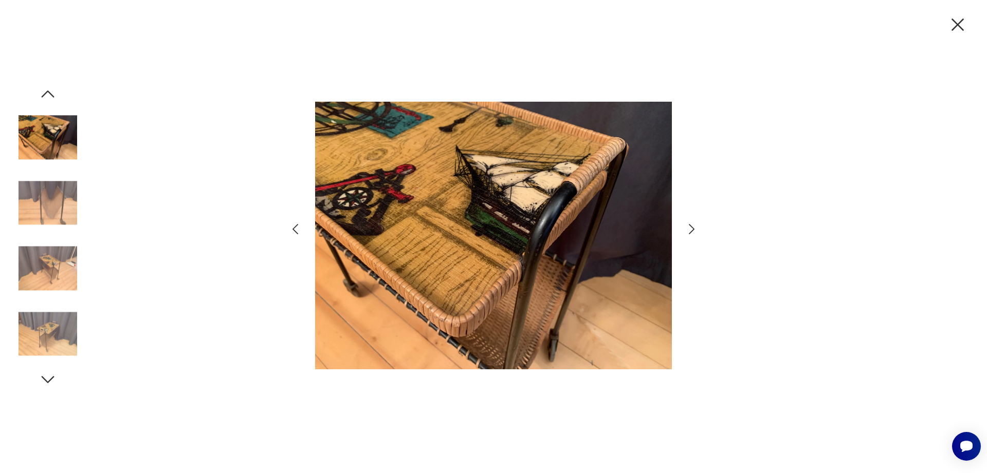
click at [293, 227] on icon "button" at bounding box center [295, 229] width 15 height 15
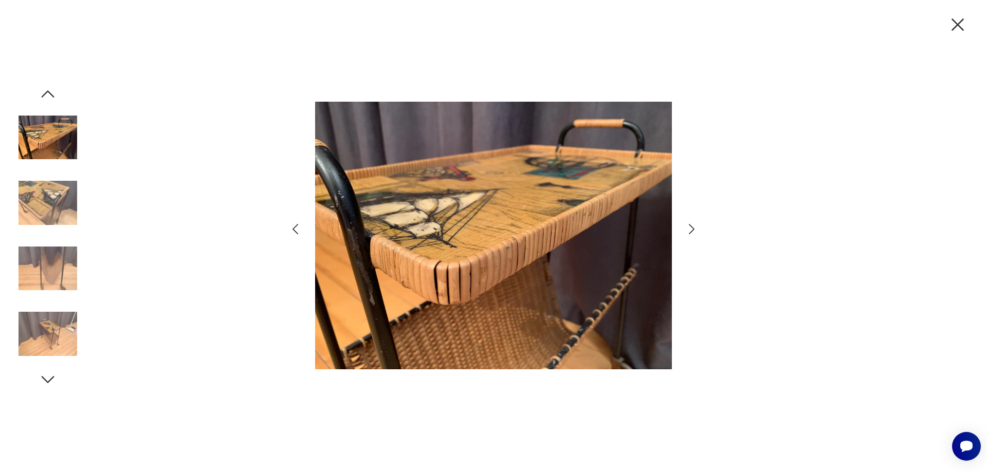
click at [293, 227] on icon "button" at bounding box center [295, 229] width 15 height 15
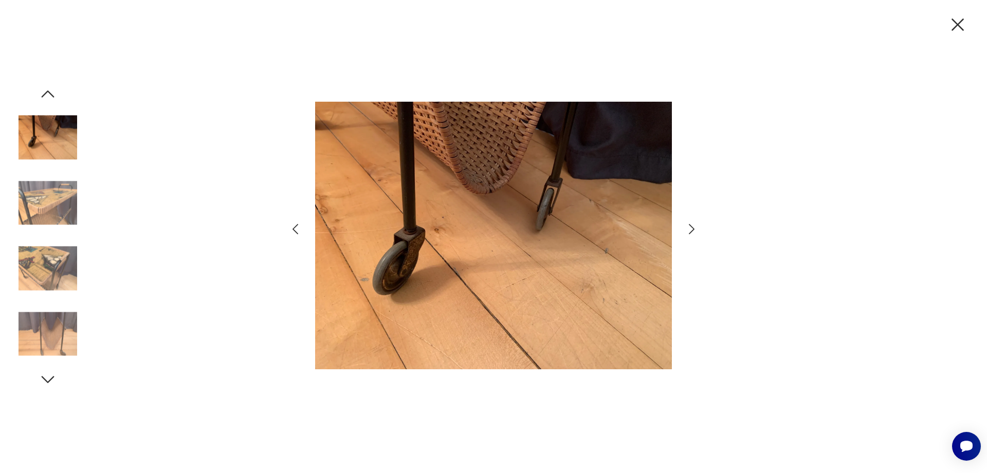
click at [293, 227] on icon "button" at bounding box center [295, 229] width 15 height 15
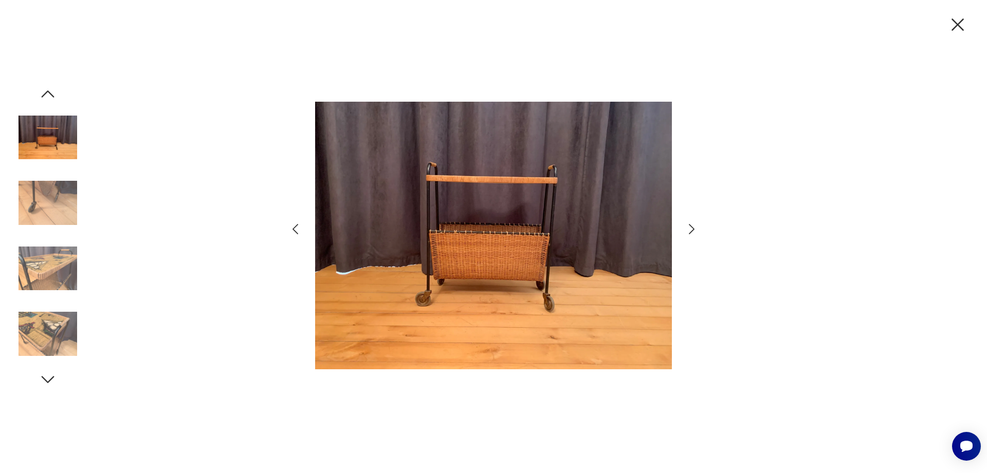
click at [293, 227] on icon "button" at bounding box center [295, 229] width 15 height 15
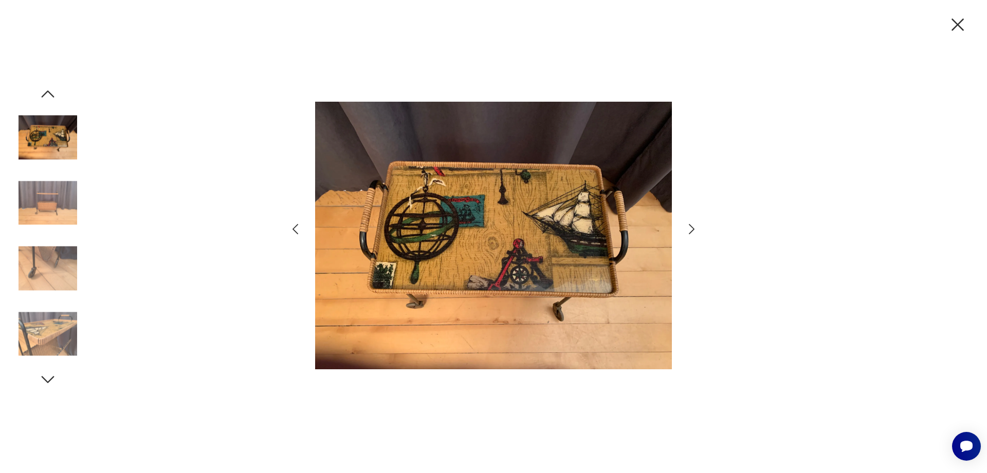
click at [295, 224] on icon "button" at bounding box center [295, 229] width 15 height 15
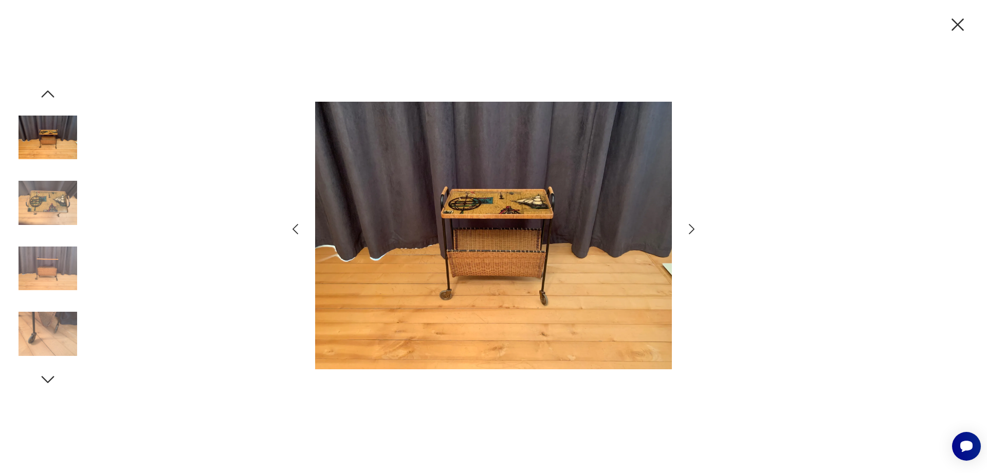
click at [295, 222] on icon "button" at bounding box center [295, 229] width 15 height 15
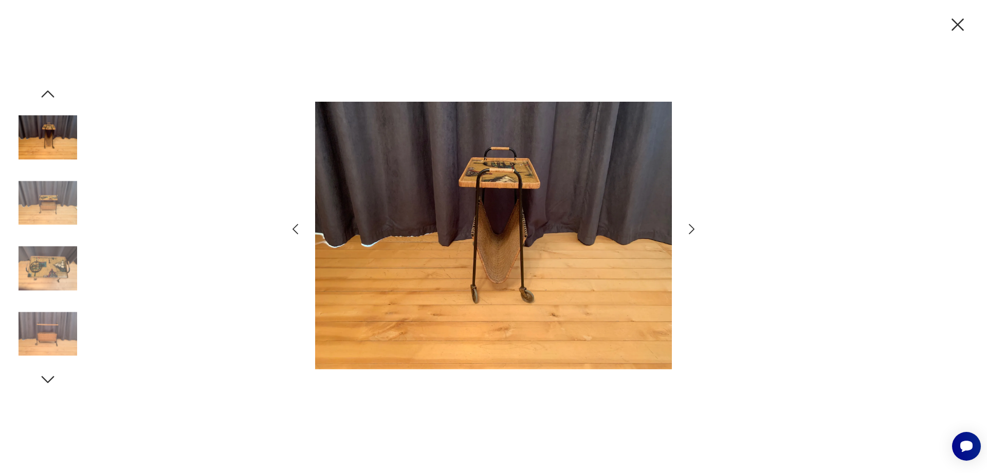
click at [295, 222] on icon "button" at bounding box center [295, 229] width 15 height 15
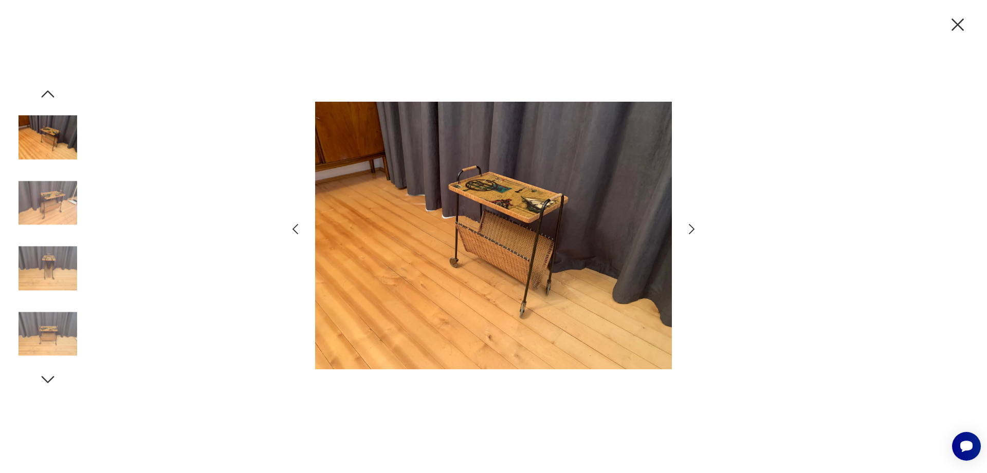
click at [295, 222] on icon "button" at bounding box center [295, 229] width 15 height 15
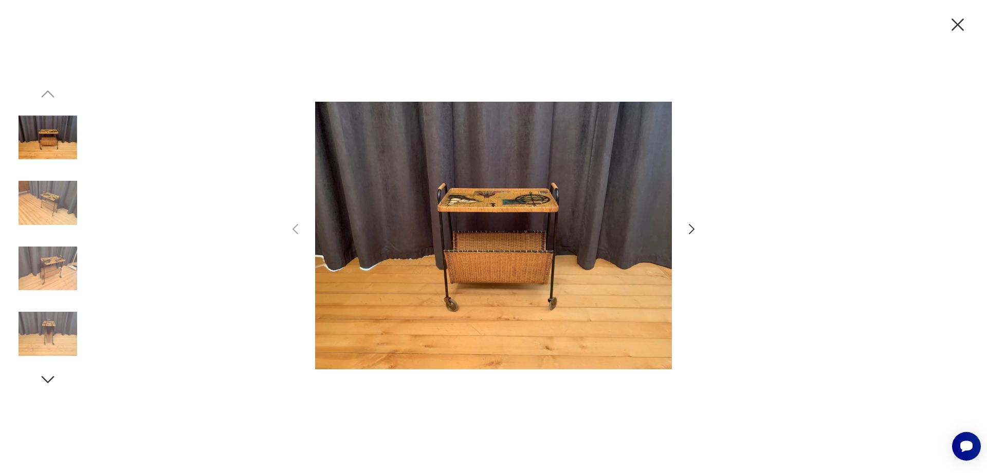
click at [964, 28] on icon "button" at bounding box center [958, 25] width 22 height 22
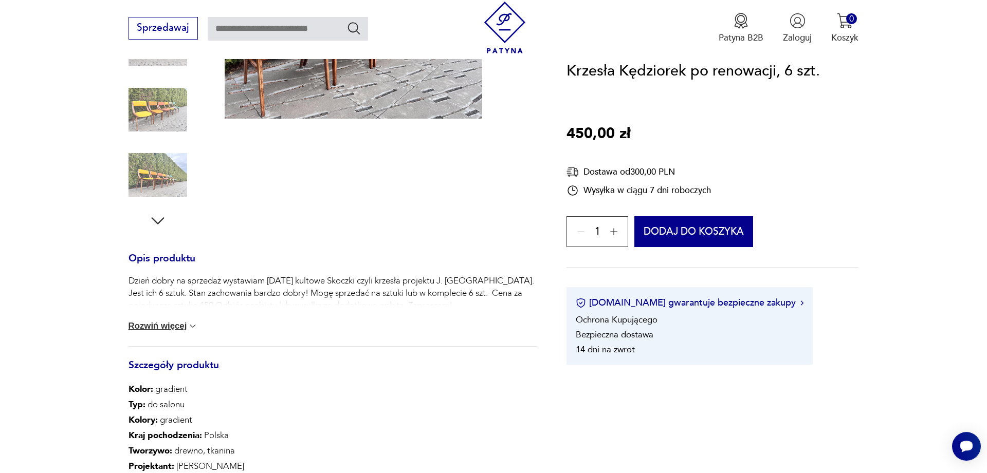
scroll to position [262, 0]
click at [170, 323] on button "Rozwiń więcej" at bounding box center [163, 326] width 70 height 10
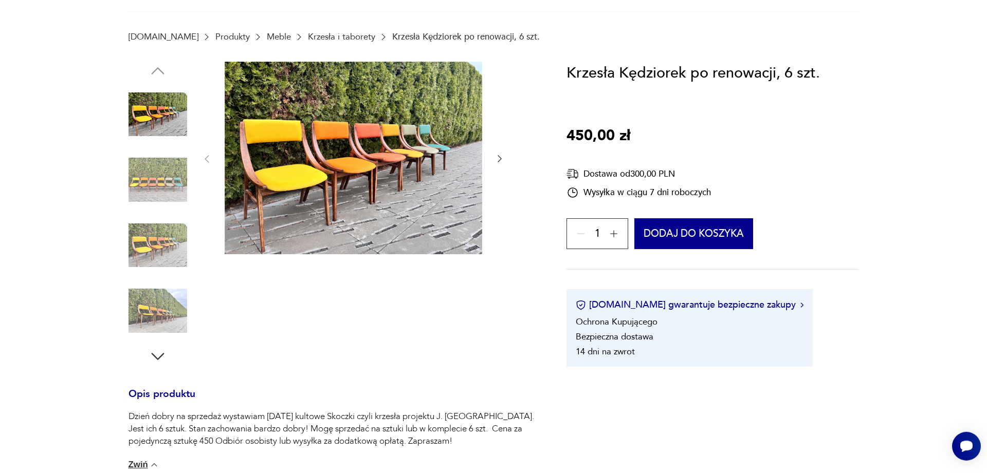
scroll to position [52, 0]
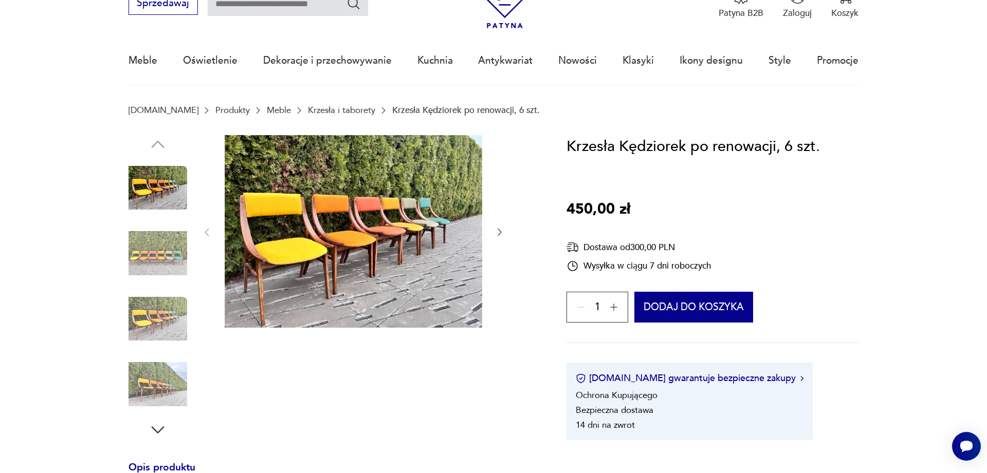
click at [377, 205] on img at bounding box center [353, 231] width 257 height 193
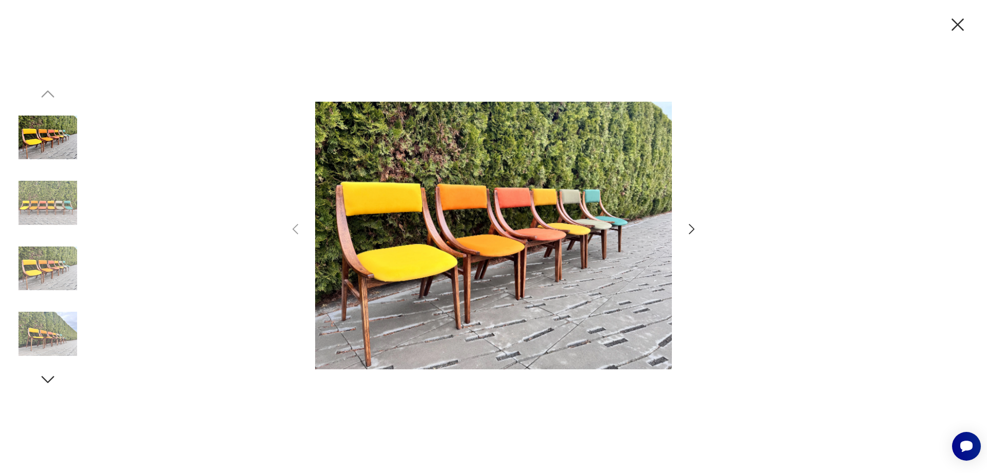
click at [960, 21] on icon "button" at bounding box center [958, 25] width 22 height 22
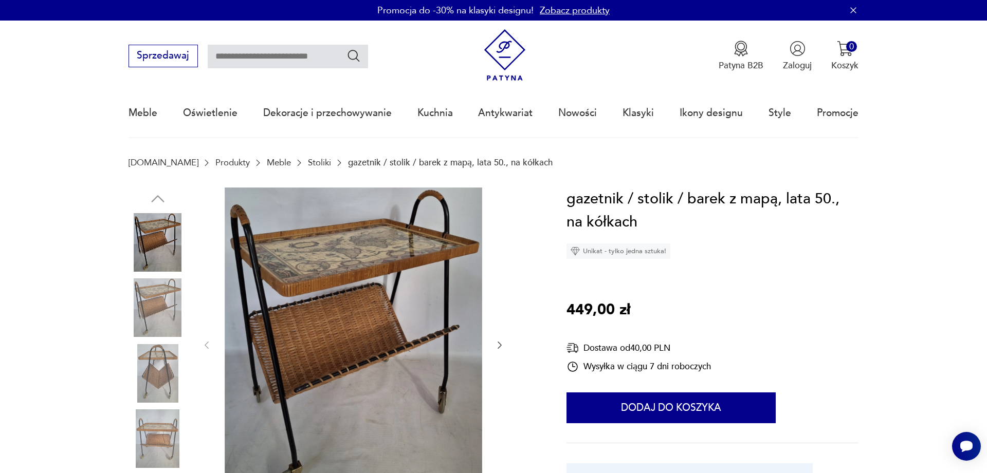
click at [168, 374] on img at bounding box center [157, 373] width 59 height 59
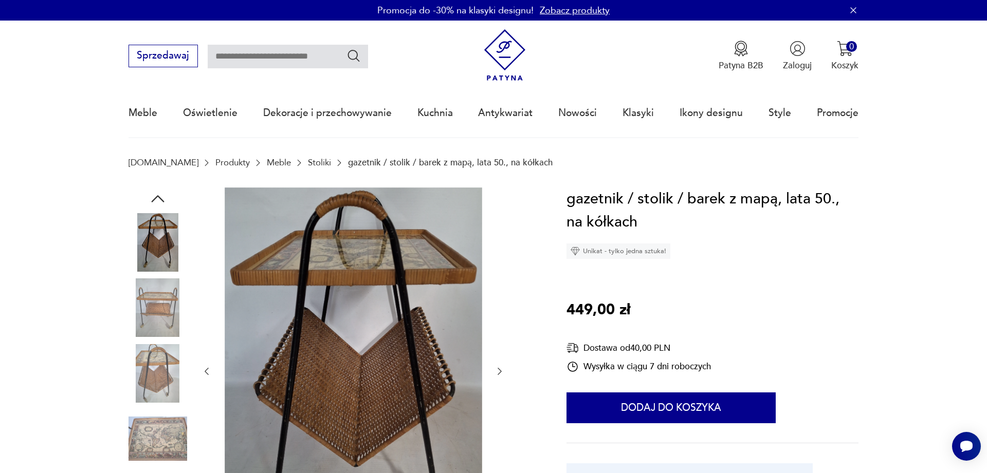
click at [158, 442] on img at bounding box center [157, 439] width 59 height 59
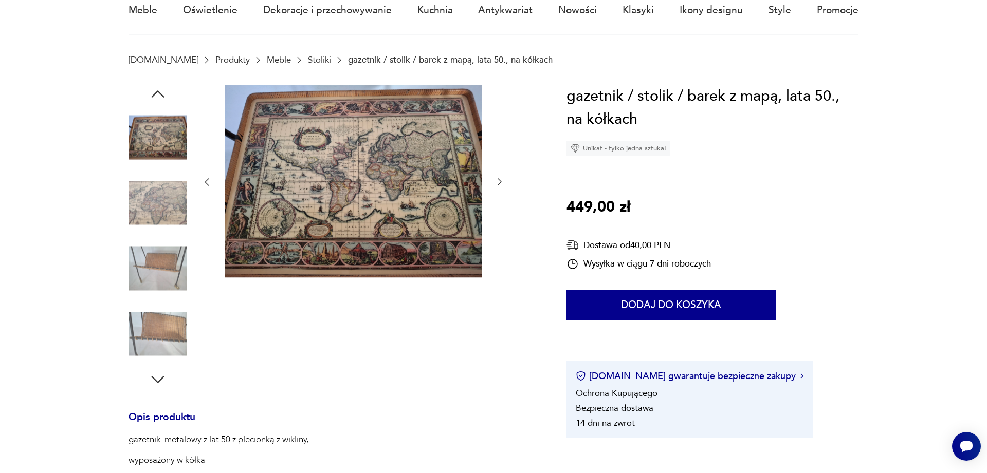
scroll to position [157, 0]
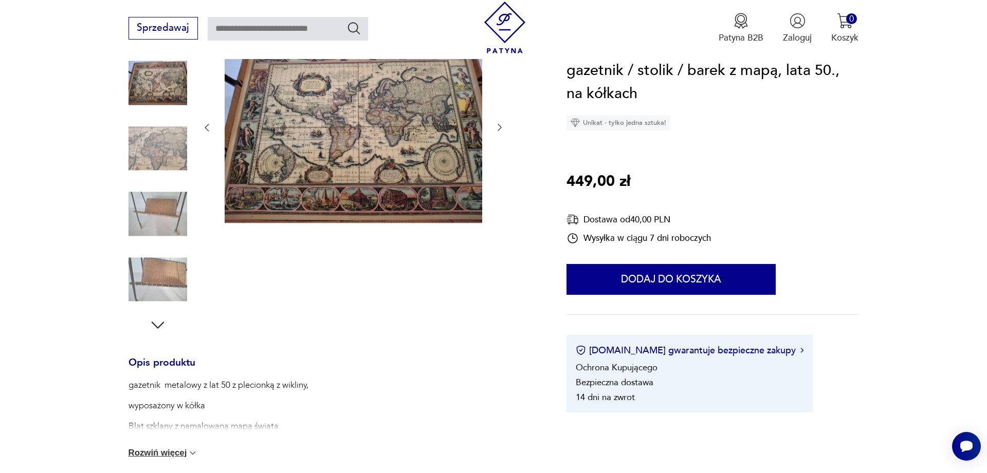
click at [160, 292] on img at bounding box center [157, 279] width 59 height 59
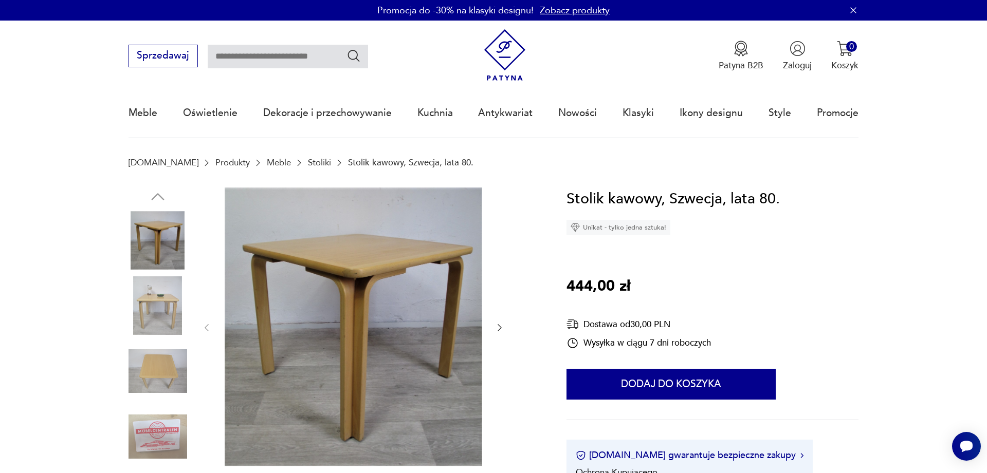
click at [165, 302] on img at bounding box center [157, 305] width 59 height 59
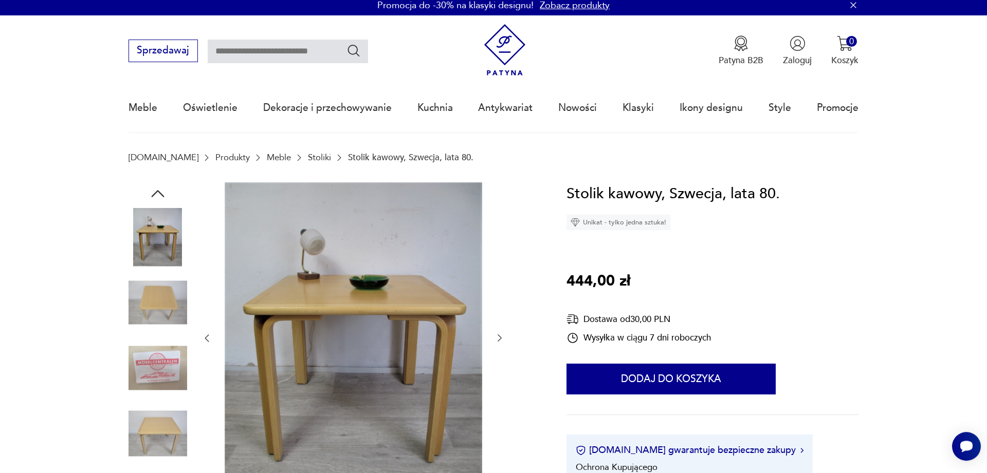
scroll to position [52, 0]
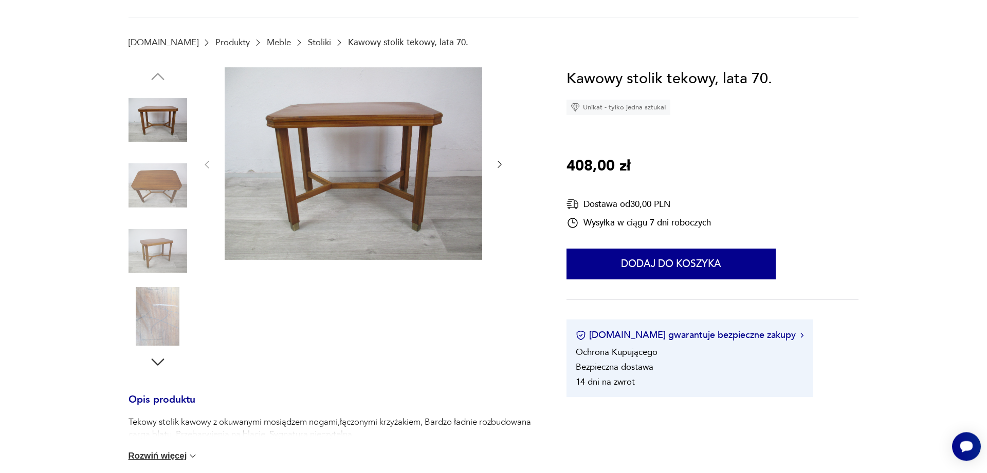
scroll to position [157, 0]
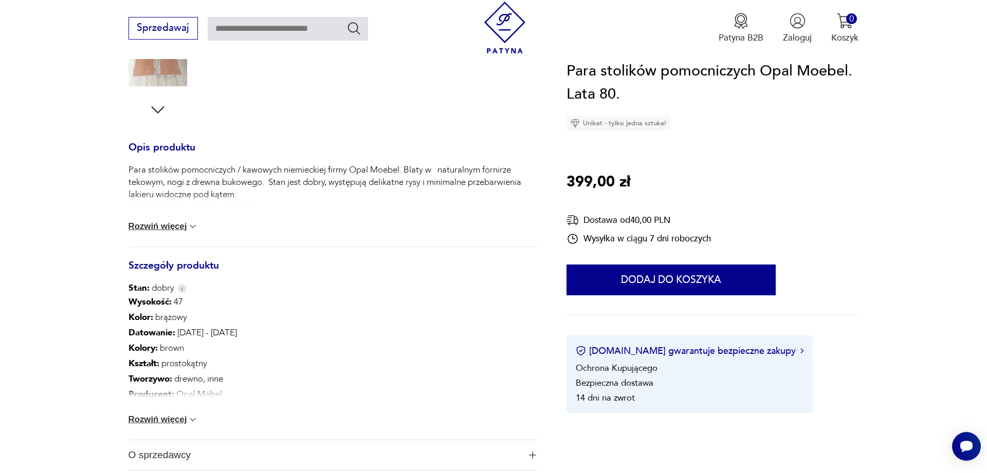
scroll to position [419, 0]
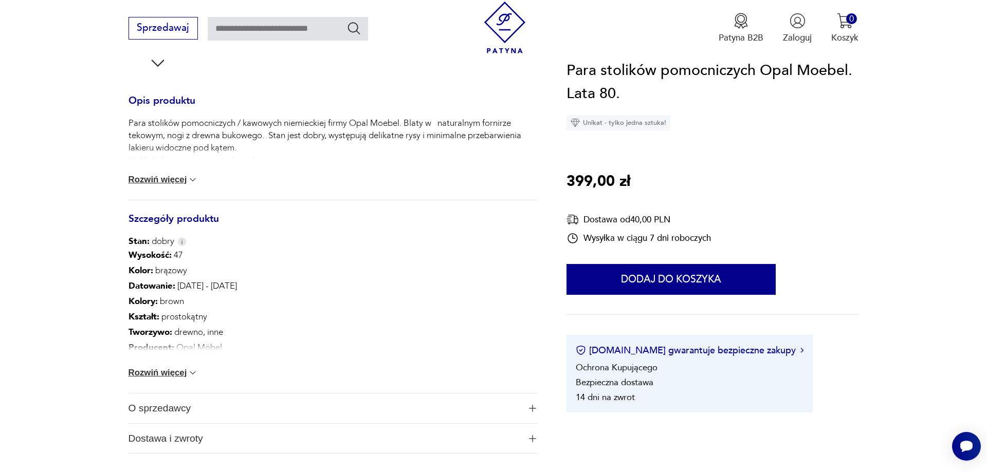
click at [176, 375] on button "Rozwiń więcej" at bounding box center [163, 373] width 70 height 10
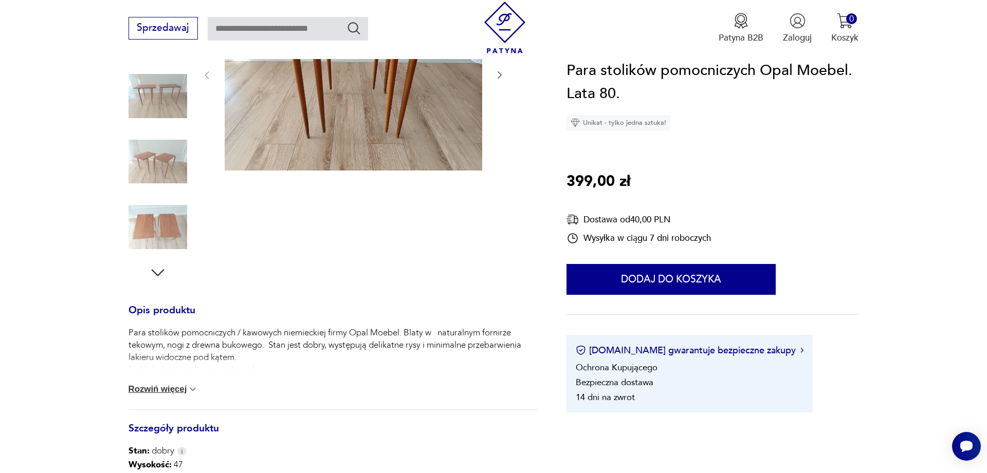
scroll to position [0, 0]
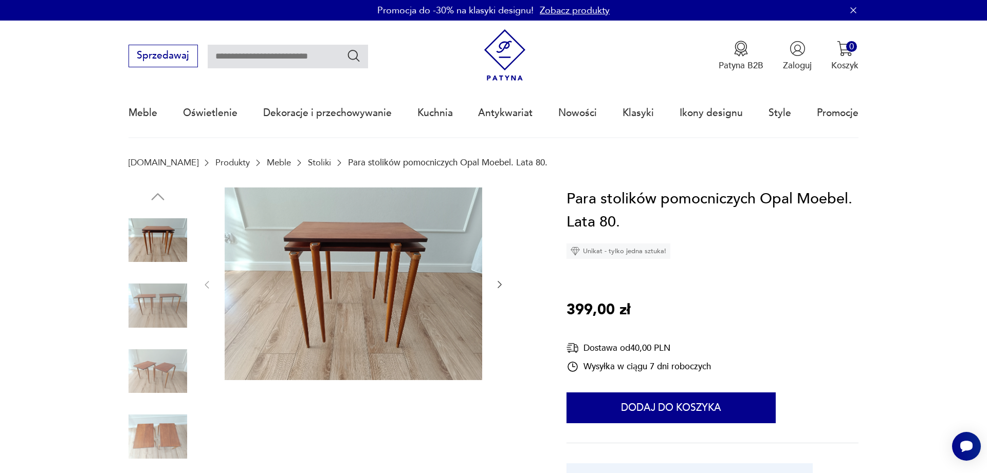
click at [163, 323] on img at bounding box center [157, 305] width 59 height 59
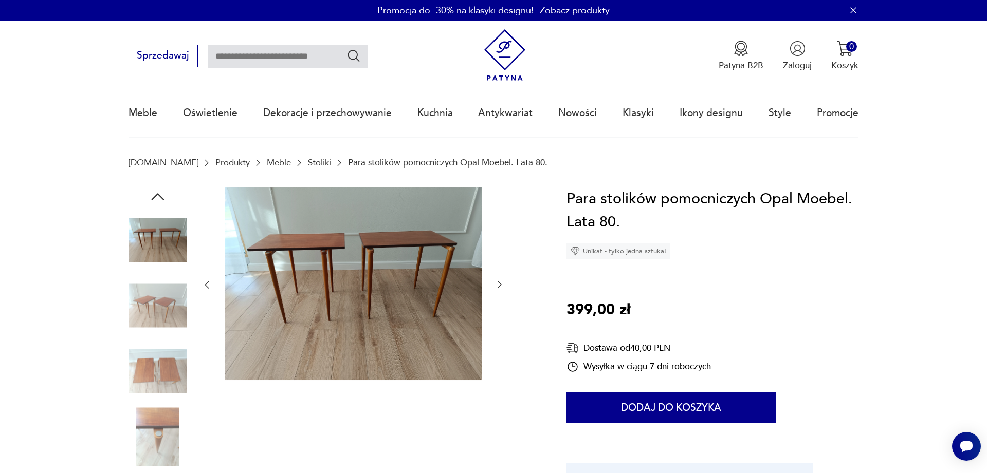
click at [162, 201] on icon "button" at bounding box center [158, 197] width 19 height 19
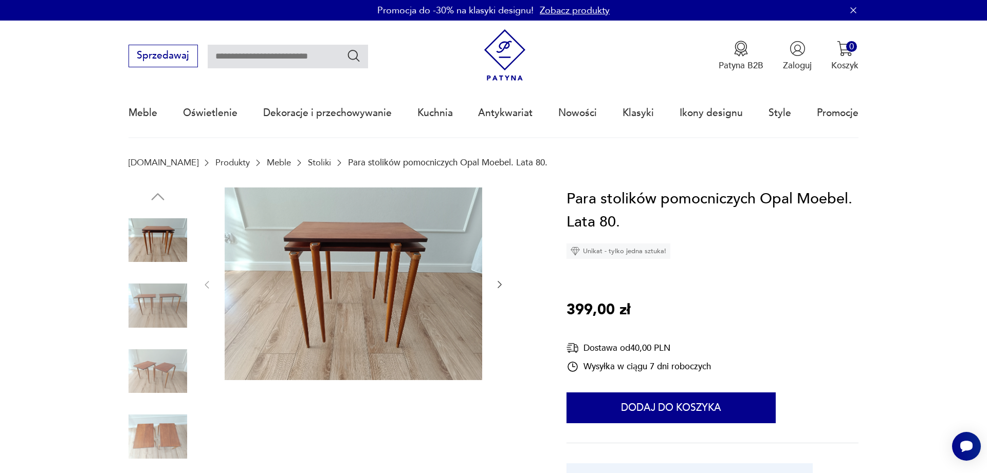
click at [168, 241] on img at bounding box center [157, 240] width 59 height 59
click at [169, 315] on img at bounding box center [157, 305] width 59 height 59
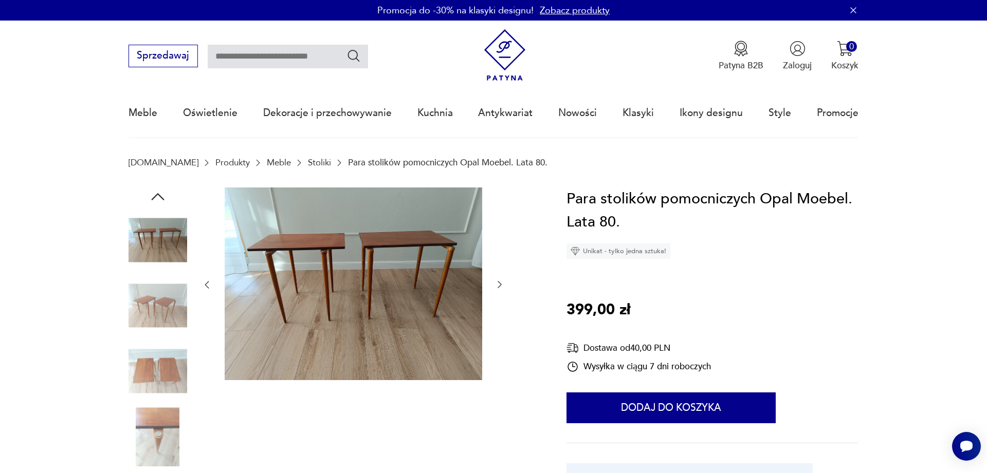
click at [168, 369] on img at bounding box center [157, 371] width 59 height 59
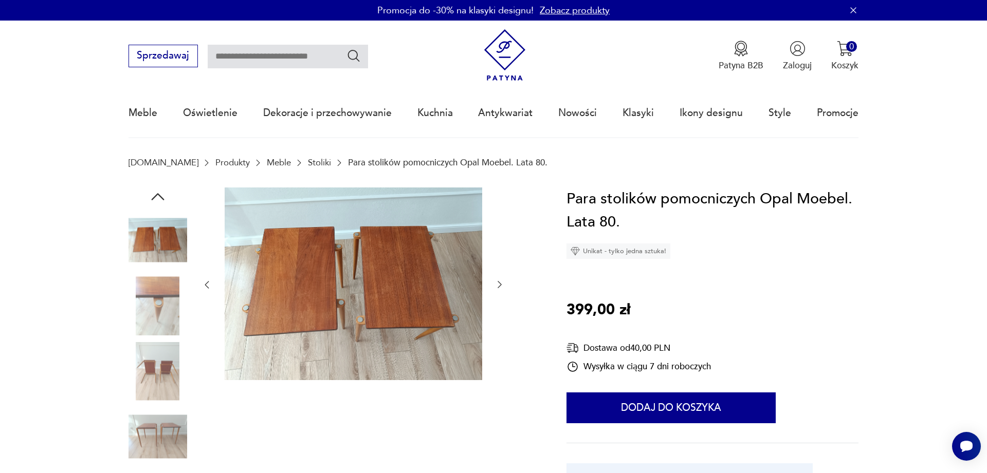
click at [168, 397] on img at bounding box center [157, 371] width 59 height 59
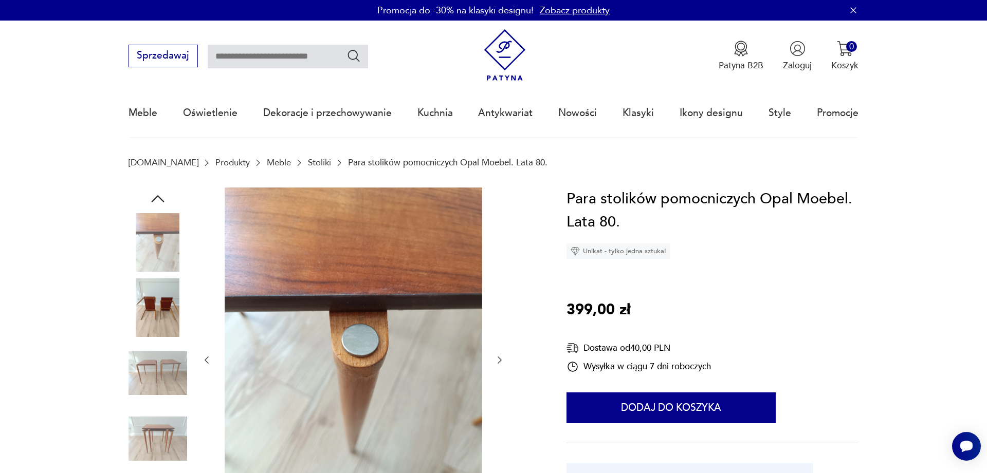
click at [174, 423] on img at bounding box center [157, 439] width 59 height 59
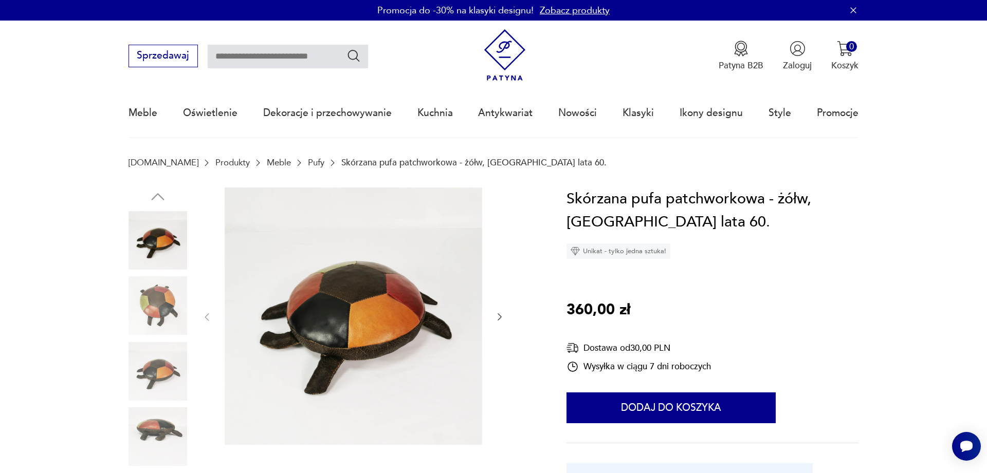
click at [176, 391] on img at bounding box center [157, 371] width 59 height 59
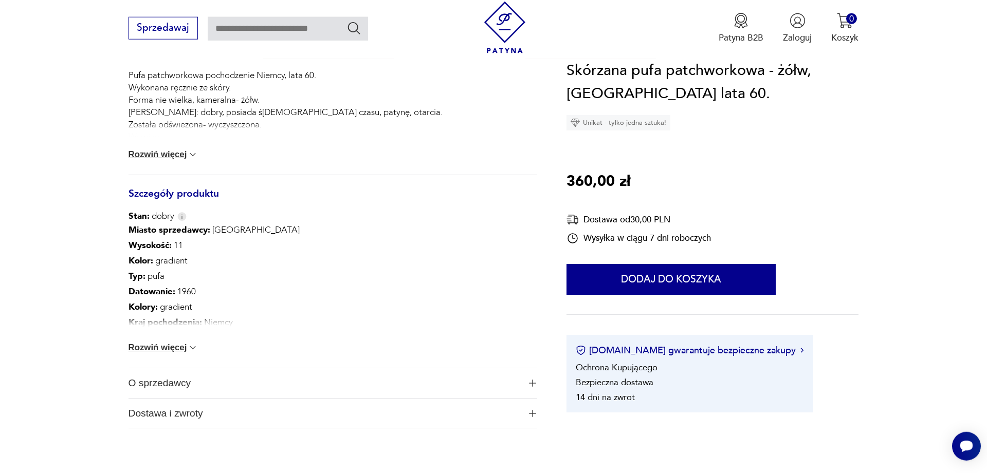
scroll to position [472, 0]
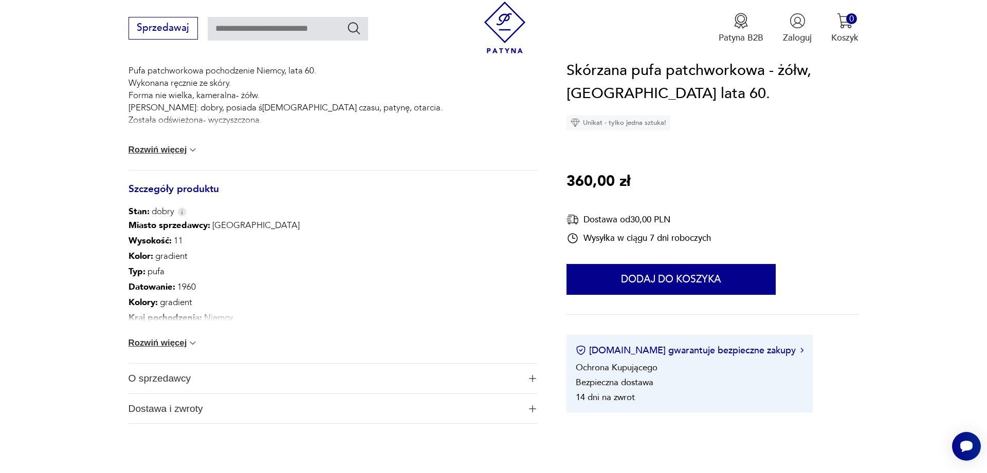
click at [151, 348] on button "Rozwiń więcej" at bounding box center [163, 343] width 70 height 10
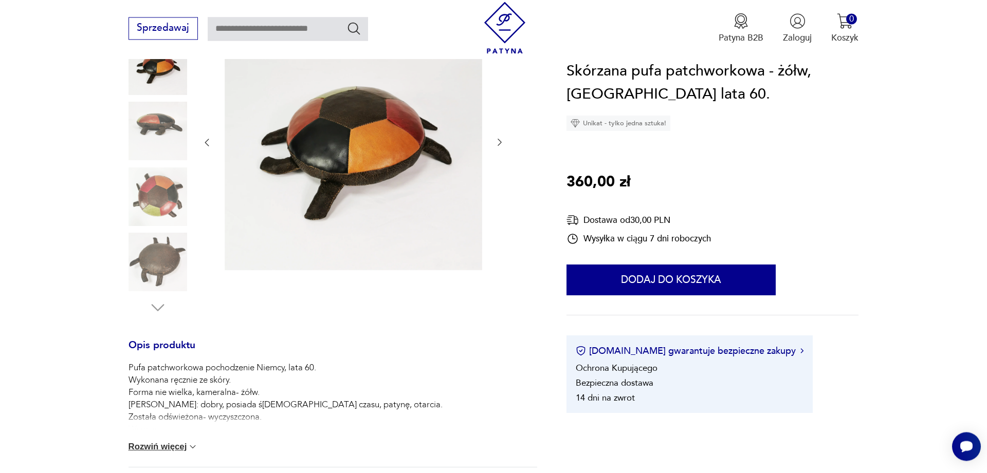
scroll to position [157, 0]
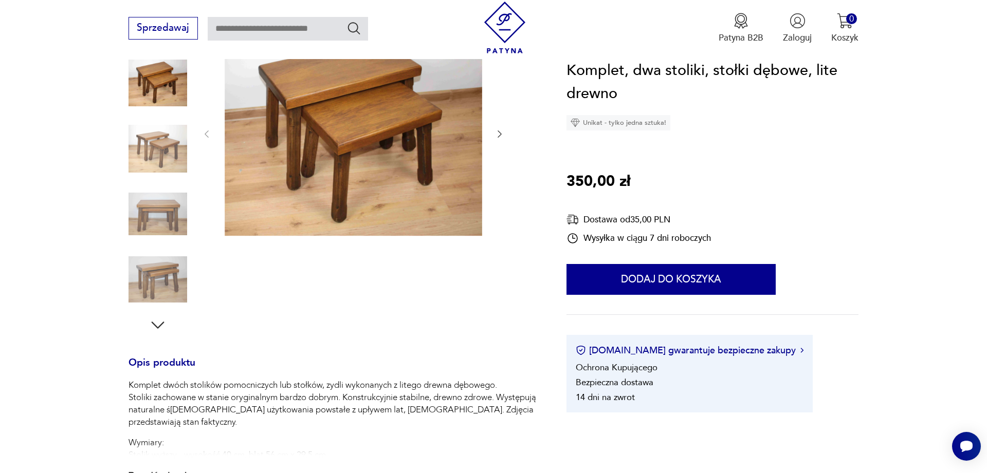
scroll to position [367, 0]
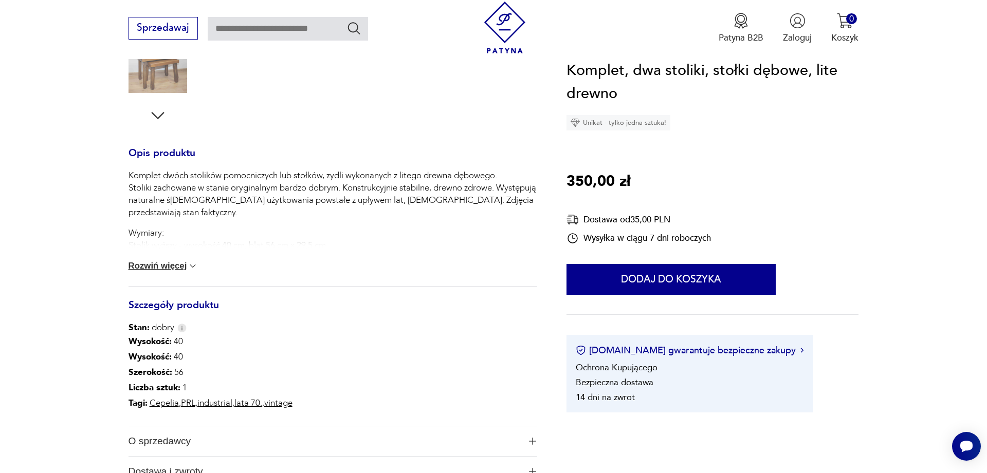
click at [179, 268] on button "Rozwiń więcej" at bounding box center [163, 266] width 70 height 10
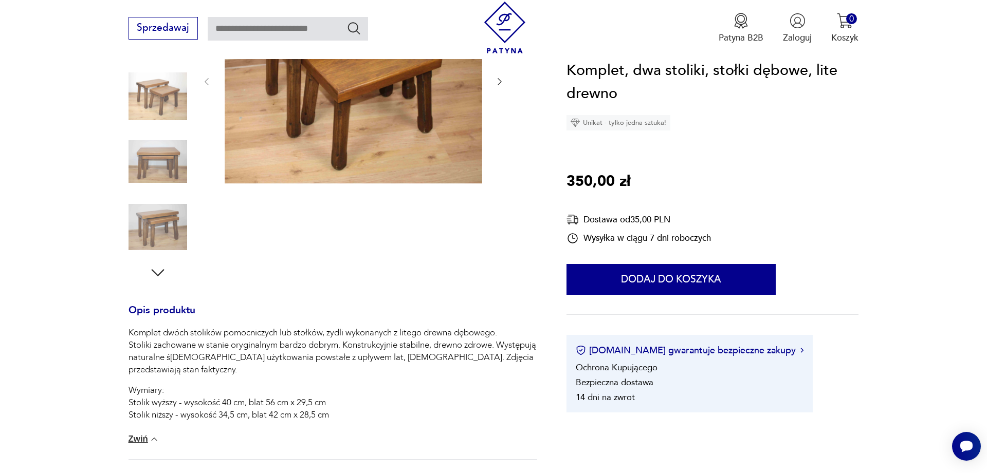
scroll to position [0, 0]
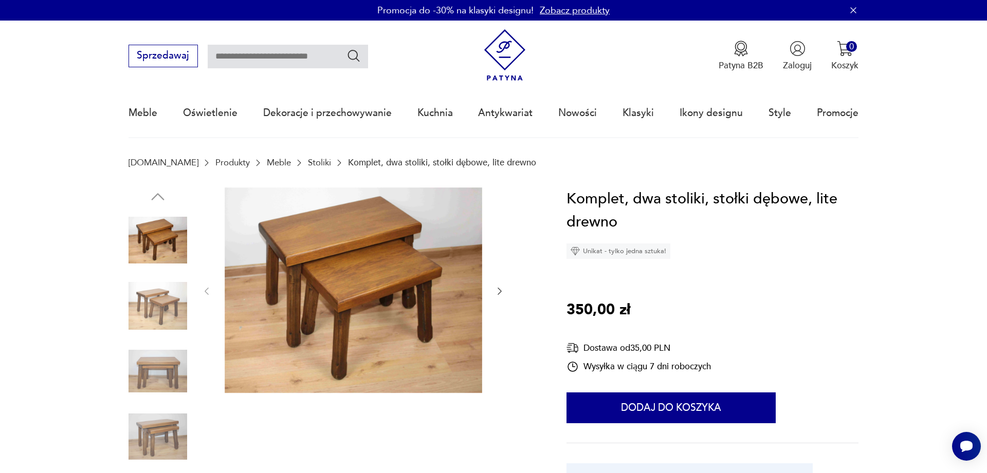
click at [167, 429] on img at bounding box center [157, 437] width 59 height 59
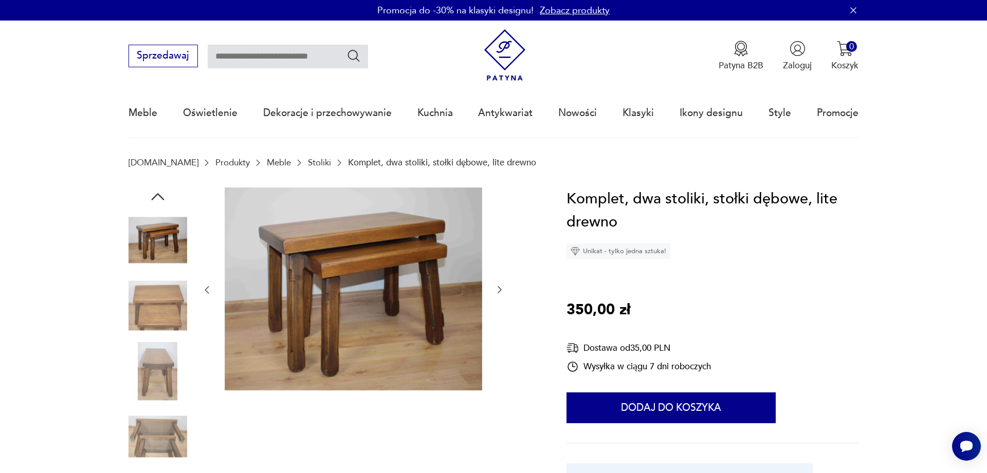
click at [161, 297] on img at bounding box center [157, 305] width 59 height 59
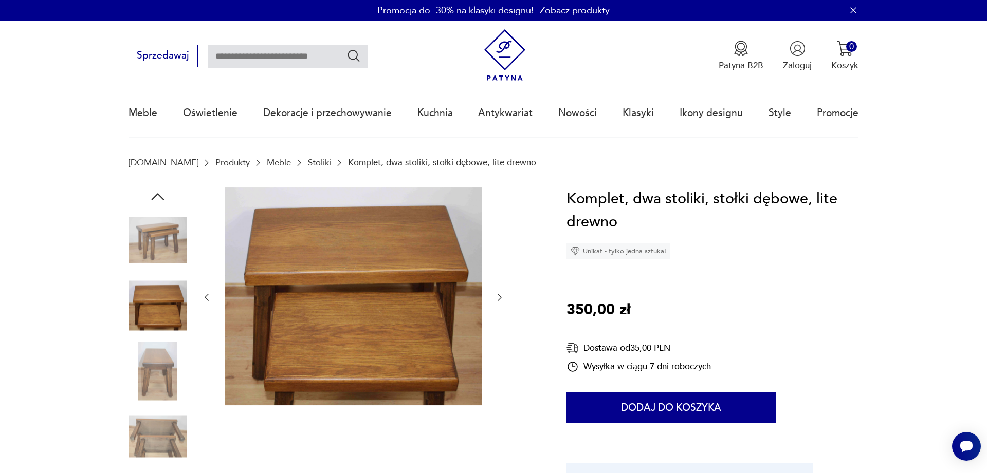
click at [165, 383] on img at bounding box center [157, 371] width 59 height 59
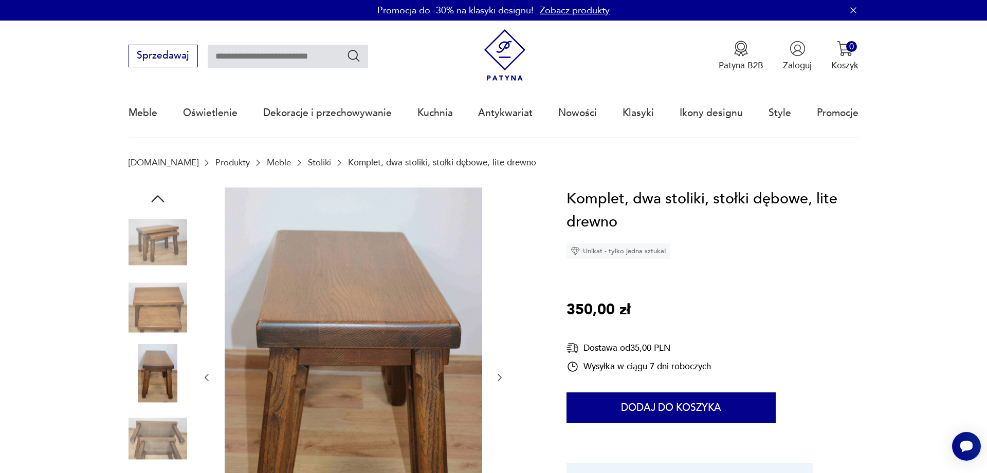
click at [174, 455] on img at bounding box center [157, 439] width 59 height 59
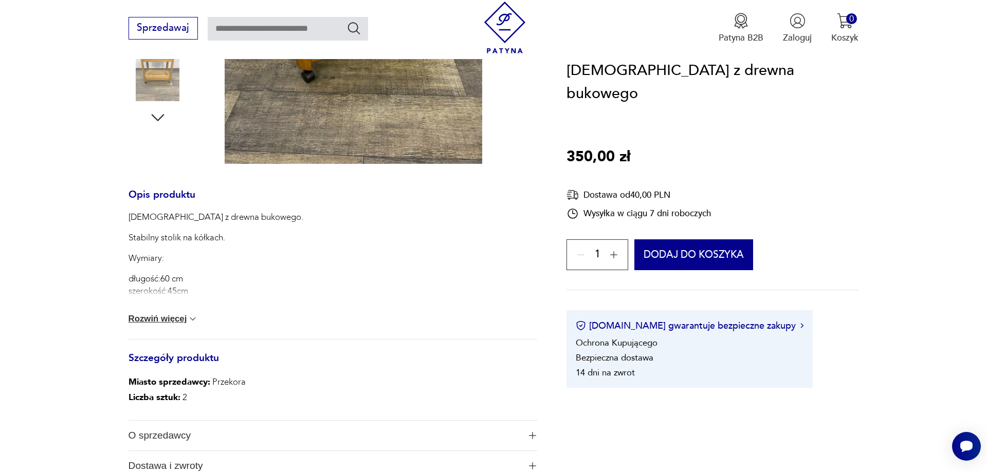
scroll to position [577, 0]
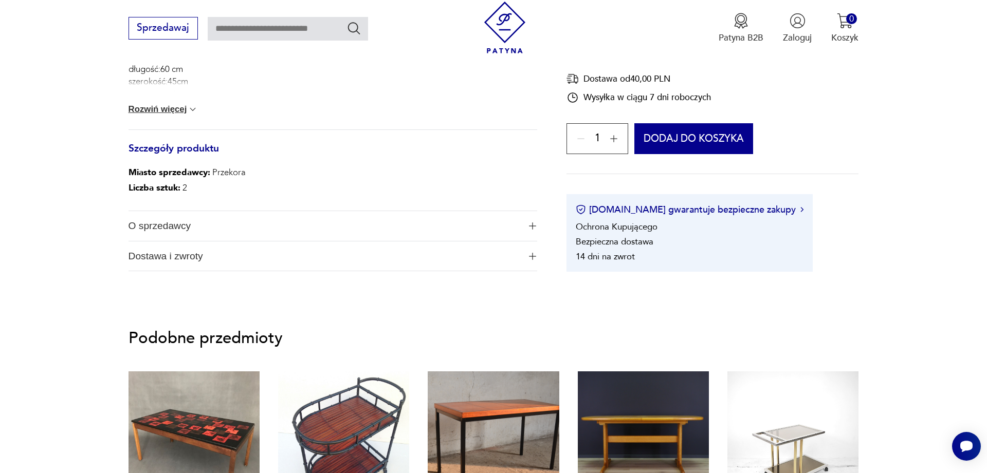
click at [300, 225] on span "O sprzedawcy" at bounding box center [324, 226] width 392 height 30
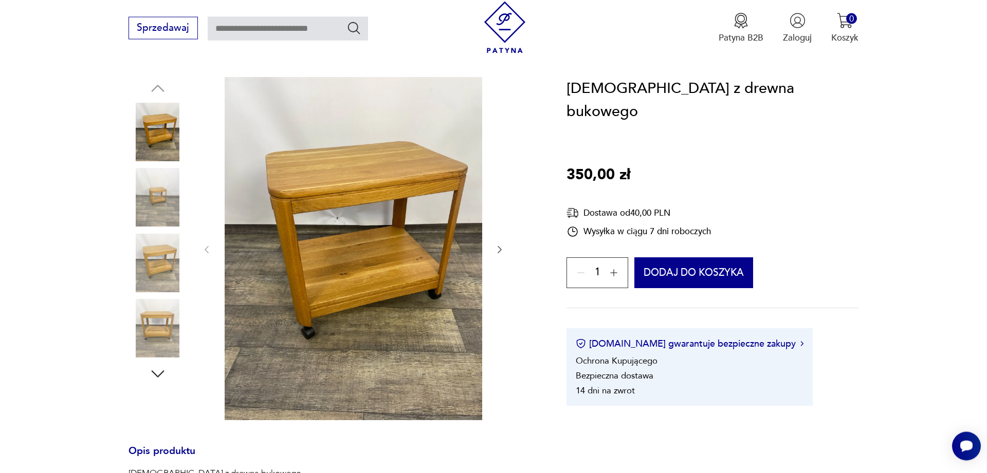
scroll to position [105, 0]
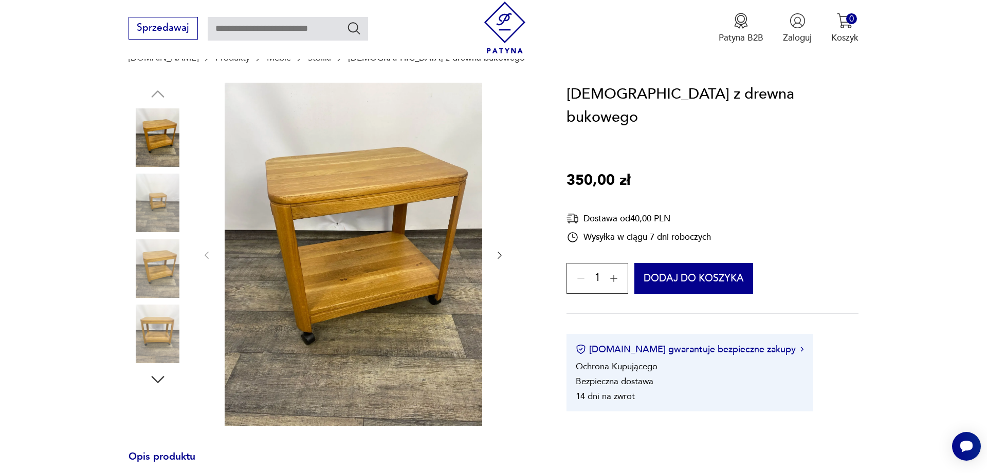
click at [159, 347] on img at bounding box center [157, 334] width 59 height 59
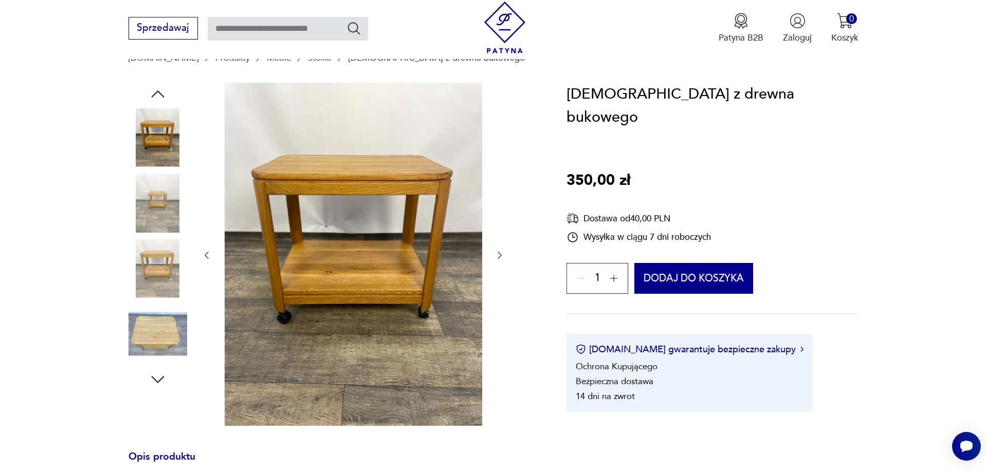
click at [169, 278] on img at bounding box center [157, 268] width 59 height 59
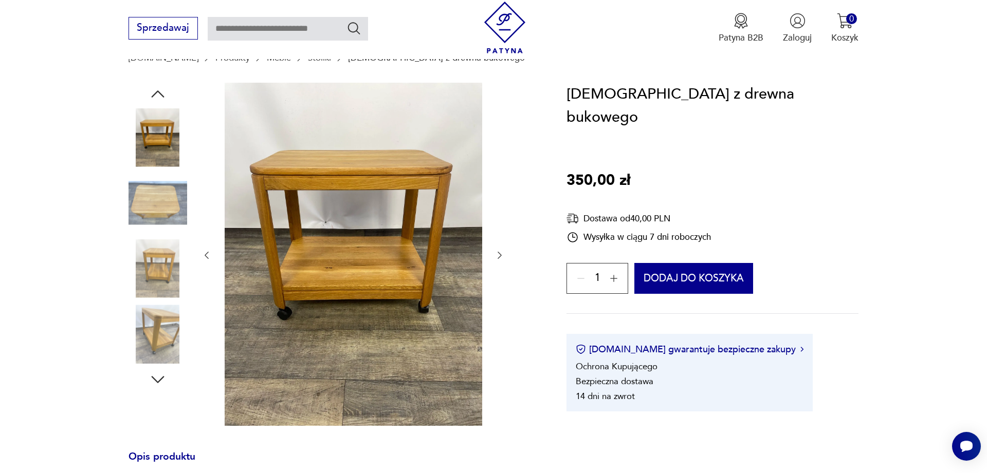
click at [165, 285] on img at bounding box center [157, 268] width 59 height 59
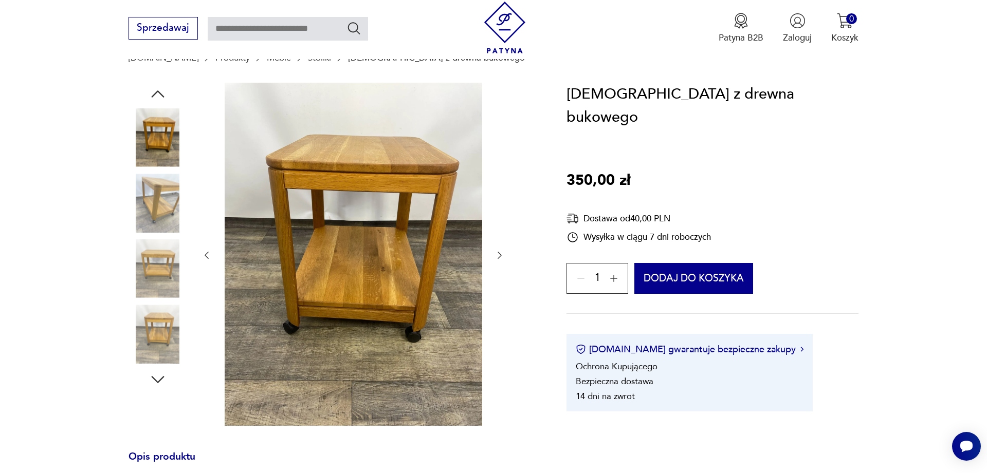
click at [154, 323] on img at bounding box center [157, 334] width 59 height 59
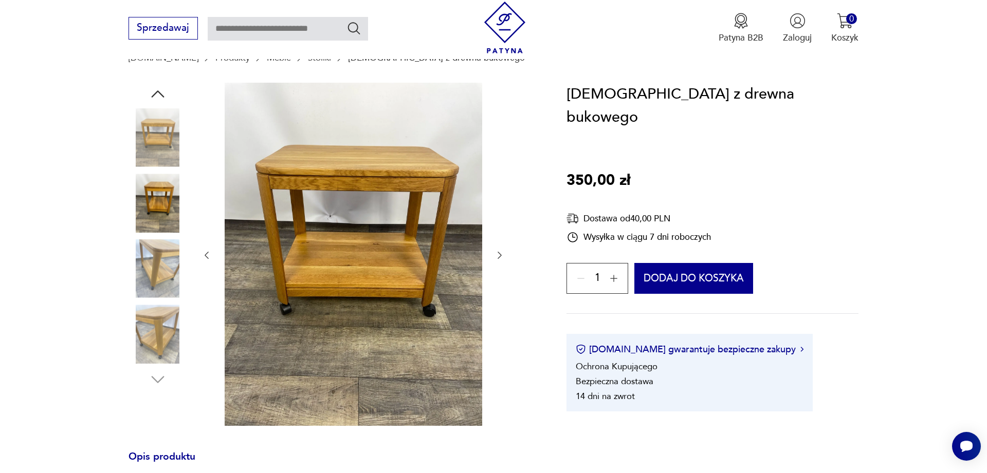
click at [156, 325] on img at bounding box center [157, 334] width 59 height 59
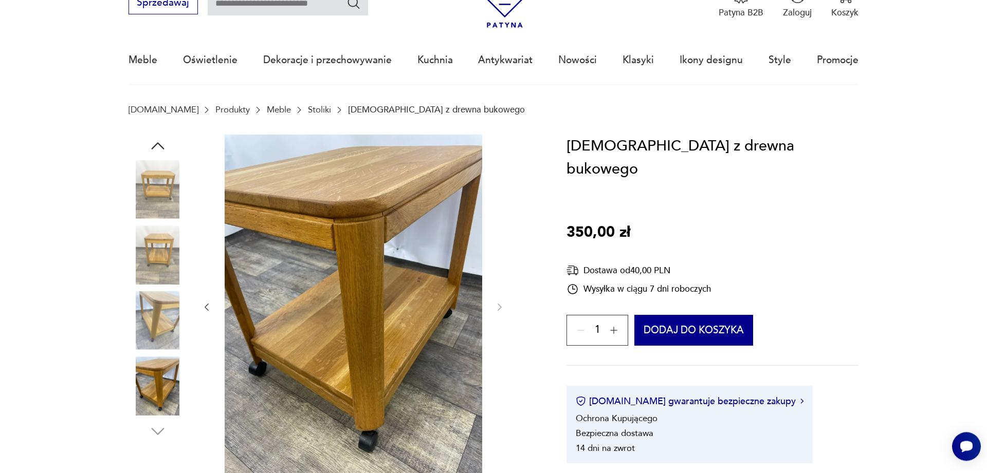
scroll to position [52, 0]
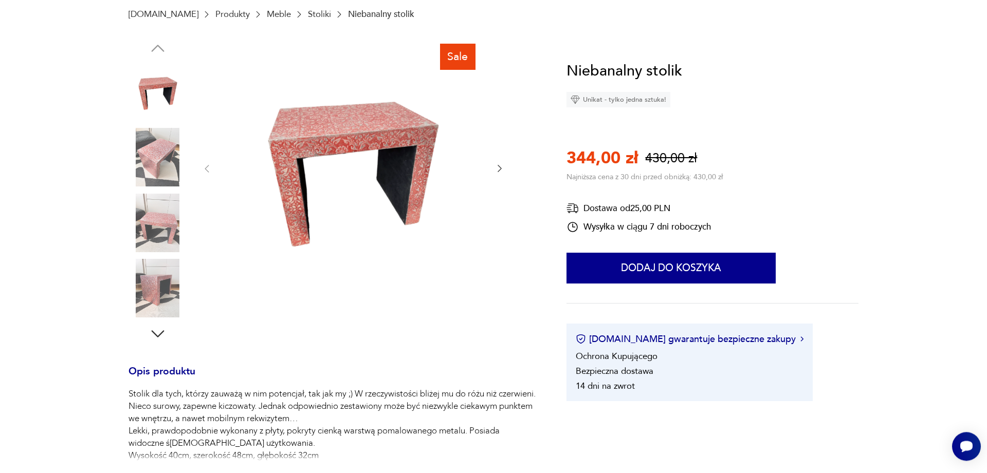
scroll to position [157, 0]
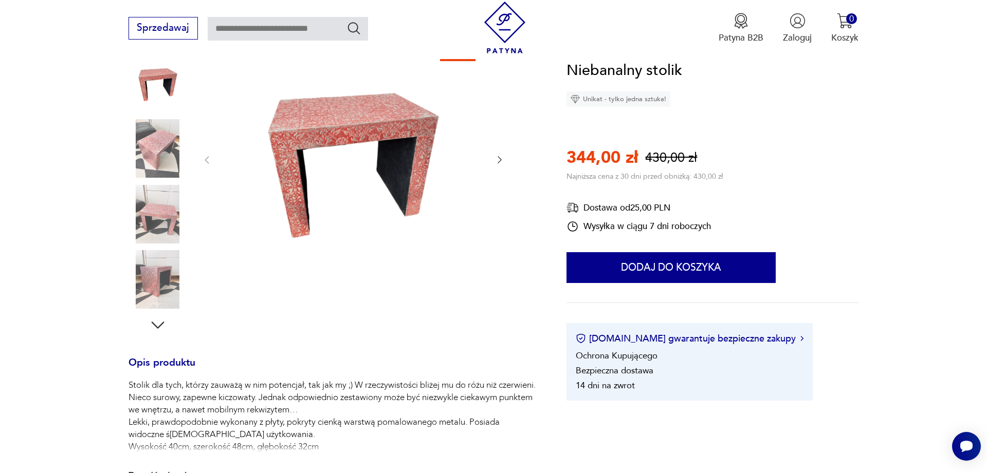
click at [150, 224] on img at bounding box center [157, 214] width 59 height 59
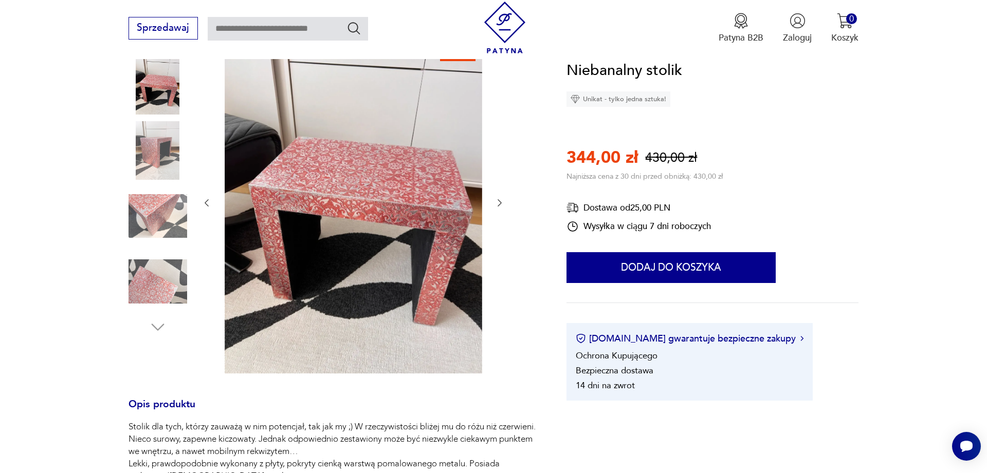
click at [146, 302] on img at bounding box center [157, 281] width 59 height 59
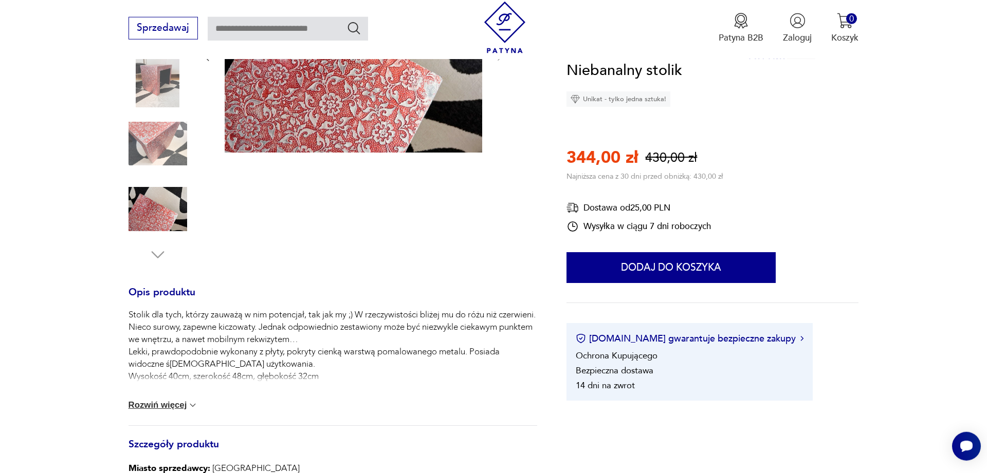
scroll to position [315, 0]
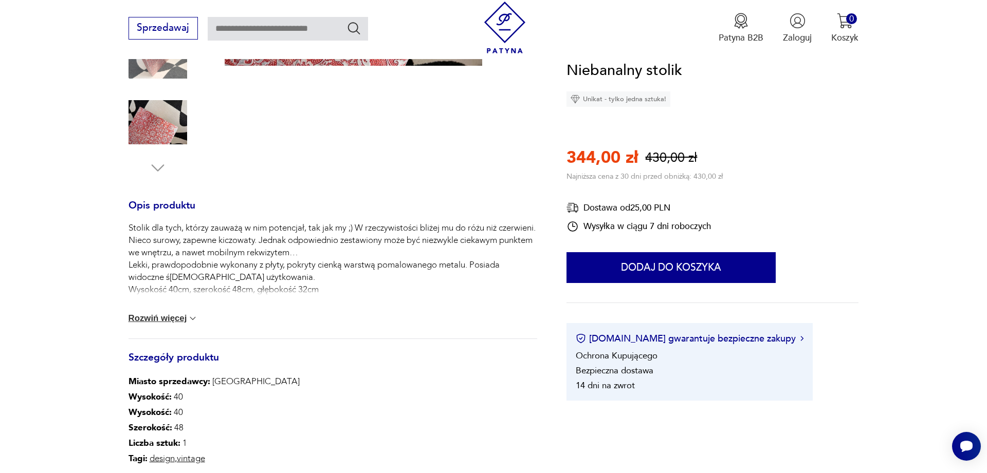
click at [178, 323] on button "Rozwiń więcej" at bounding box center [163, 318] width 70 height 10
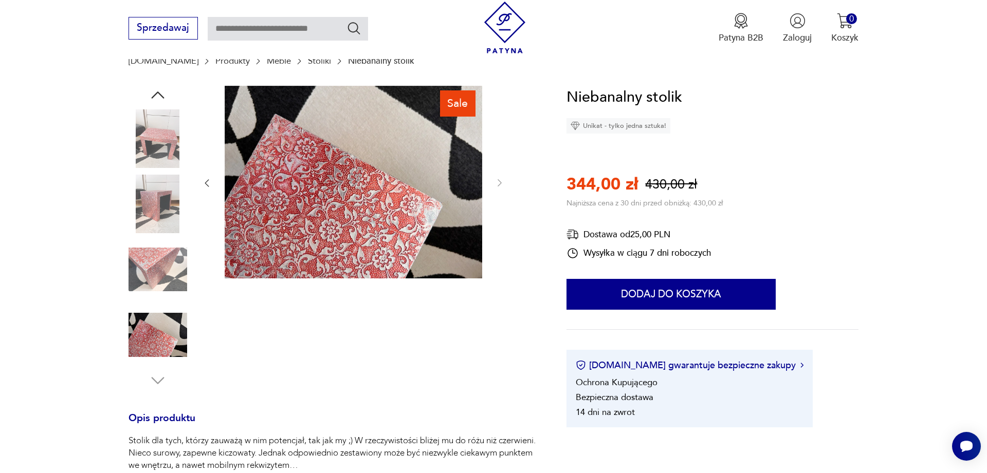
scroll to position [52, 0]
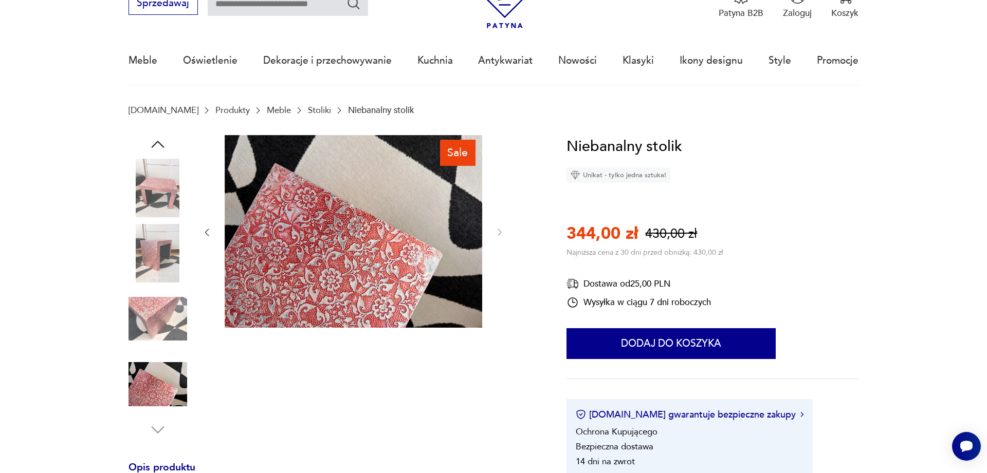
click at [174, 254] on img at bounding box center [157, 253] width 59 height 59
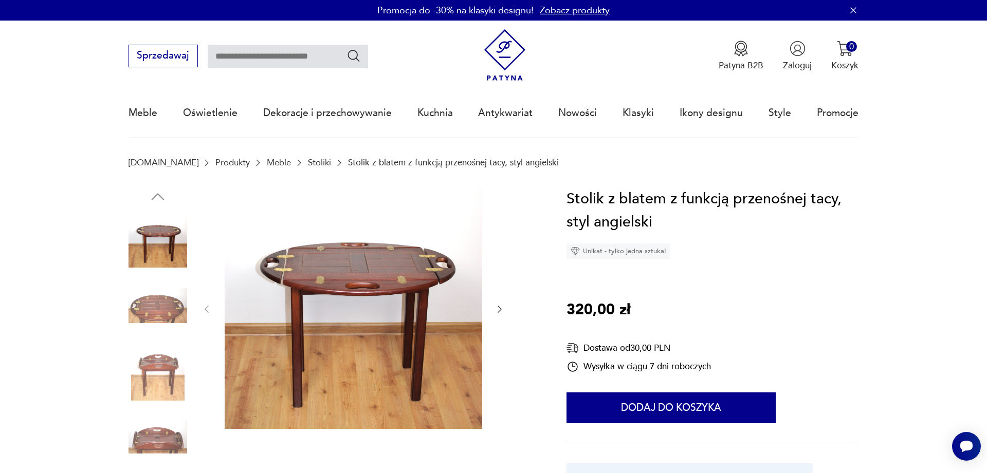
click at [168, 377] on img at bounding box center [157, 371] width 59 height 59
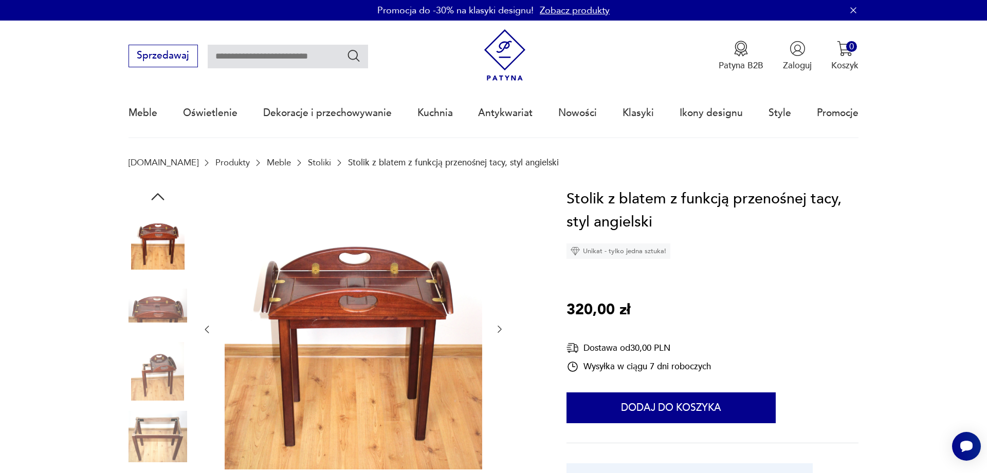
click at [155, 432] on img at bounding box center [157, 437] width 59 height 59
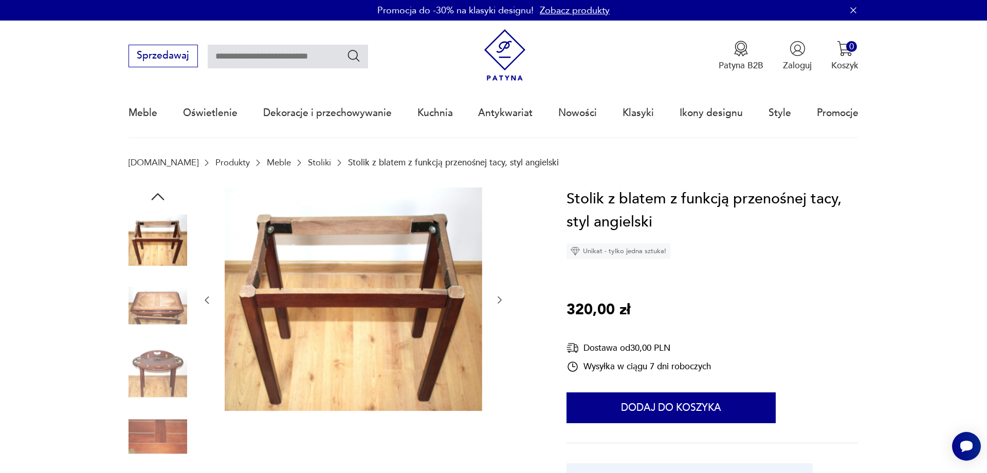
click at [155, 381] on img at bounding box center [157, 371] width 59 height 59
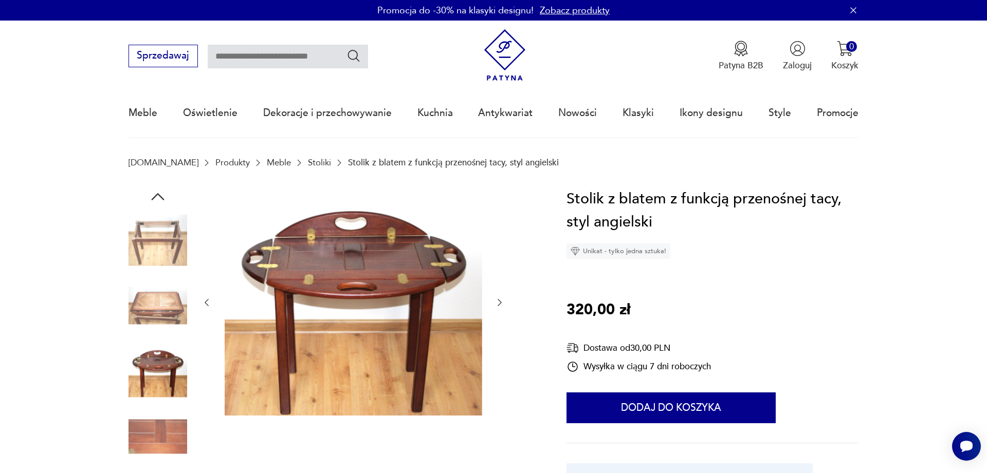
click at [158, 286] on img at bounding box center [157, 305] width 59 height 59
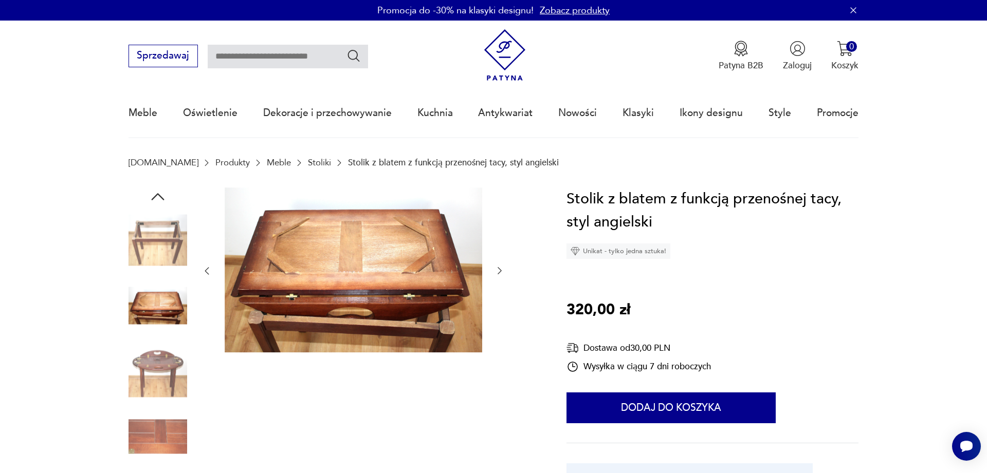
click at [158, 238] on img at bounding box center [157, 240] width 59 height 59
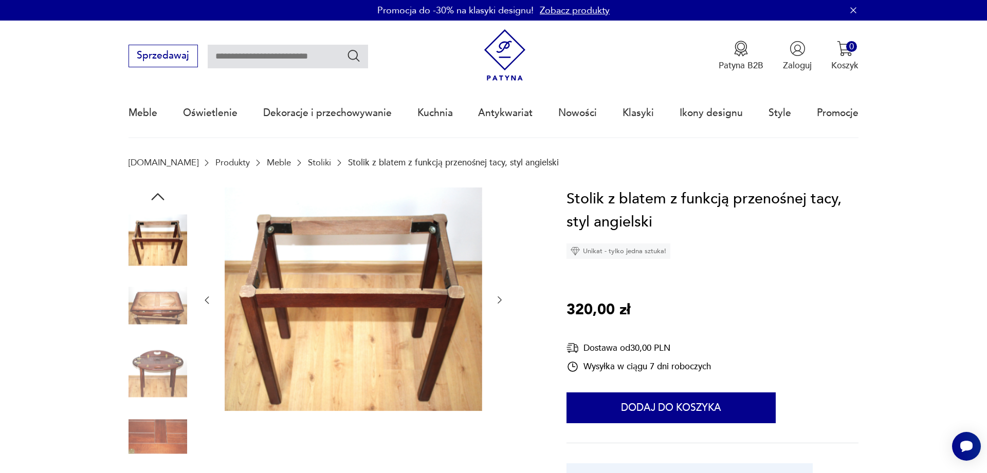
click at [156, 186] on section "[DOMAIN_NAME] Produkty Meble Stoliki Stolik z blatem z funkcją przenośnej tacy,…" at bounding box center [493, 173] width 987 height 30
click at [159, 198] on icon "button" at bounding box center [158, 197] width 19 height 19
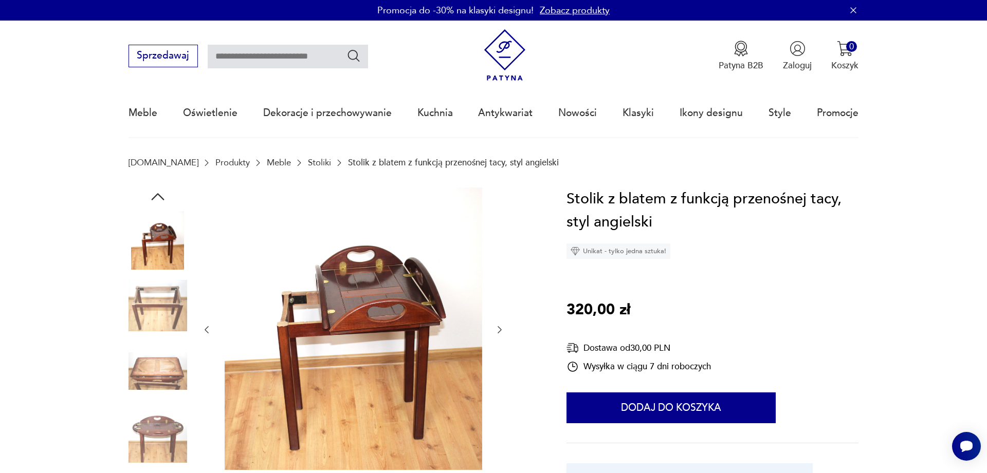
click at [159, 198] on icon "button" at bounding box center [158, 197] width 19 height 19
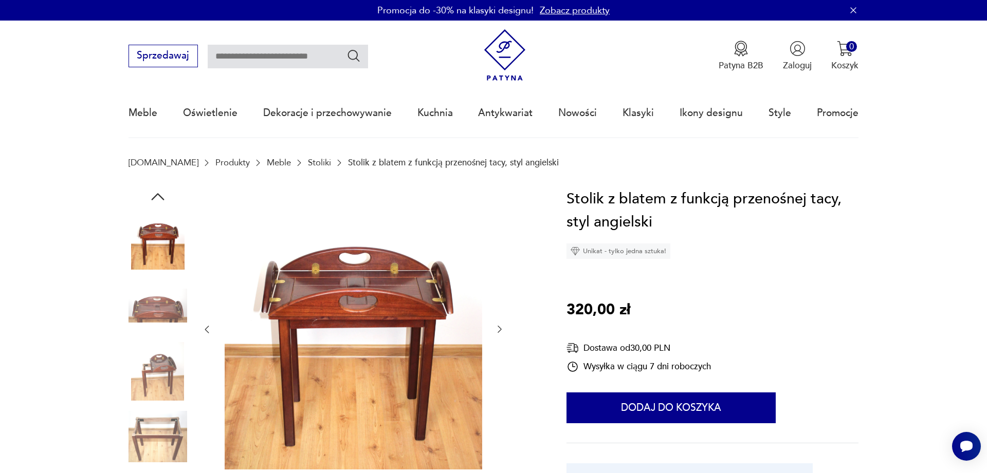
click at [159, 198] on icon "button" at bounding box center [158, 197] width 19 height 19
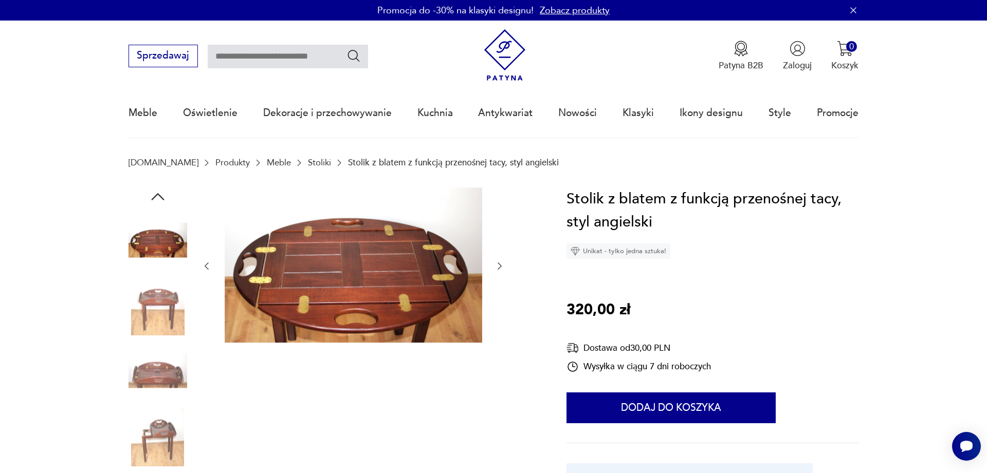
click at [159, 430] on img at bounding box center [157, 437] width 59 height 59
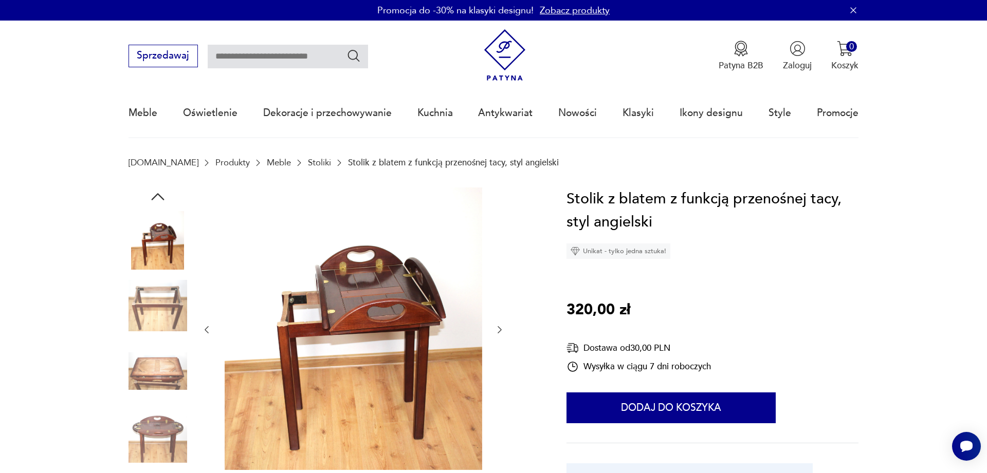
click at [163, 243] on img at bounding box center [157, 240] width 59 height 59
click at [156, 184] on section "Patyna.pl Produkty Meble Stoliki Stolik z blatem z funkcją przenośnej tacy, sty…" at bounding box center [493, 173] width 987 height 30
click at [156, 199] on icon "button" at bounding box center [158, 197] width 19 height 19
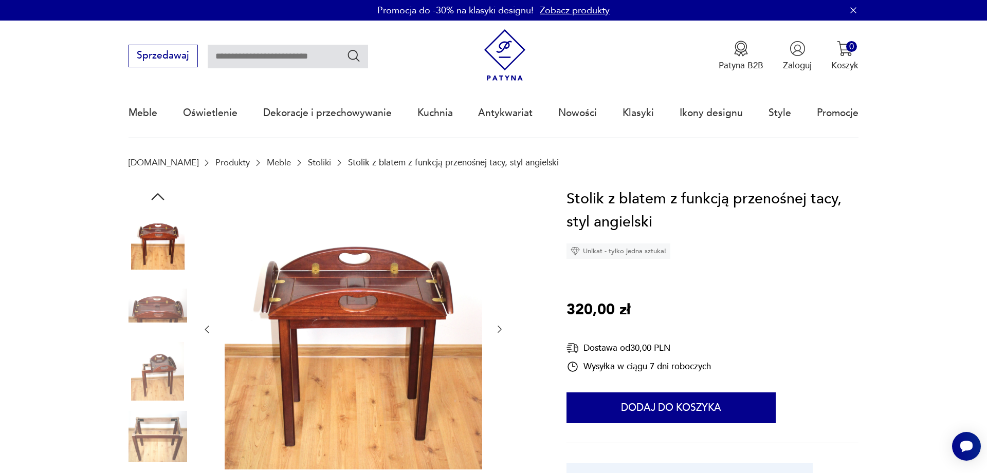
click at [156, 199] on icon "button" at bounding box center [158, 197] width 19 height 19
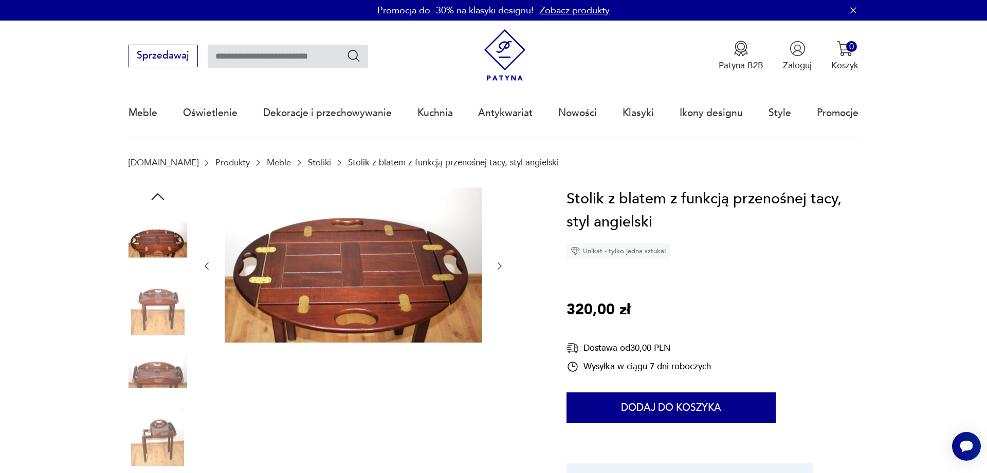
click at [156, 312] on img at bounding box center [157, 305] width 59 height 59
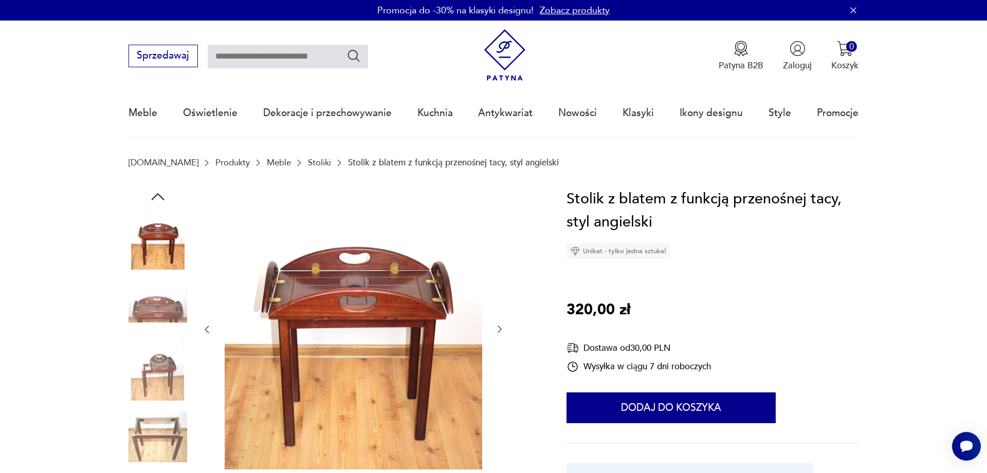
click at [159, 296] on img at bounding box center [157, 305] width 59 height 59
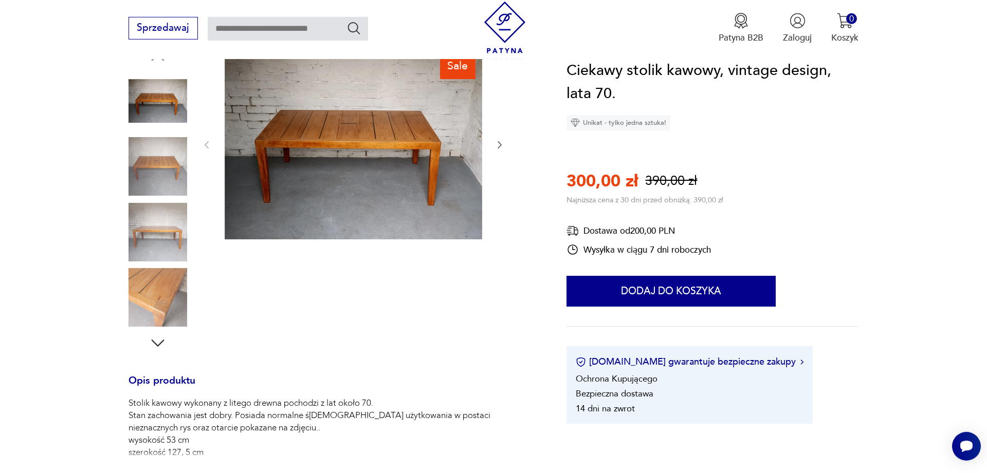
scroll to position [105, 0]
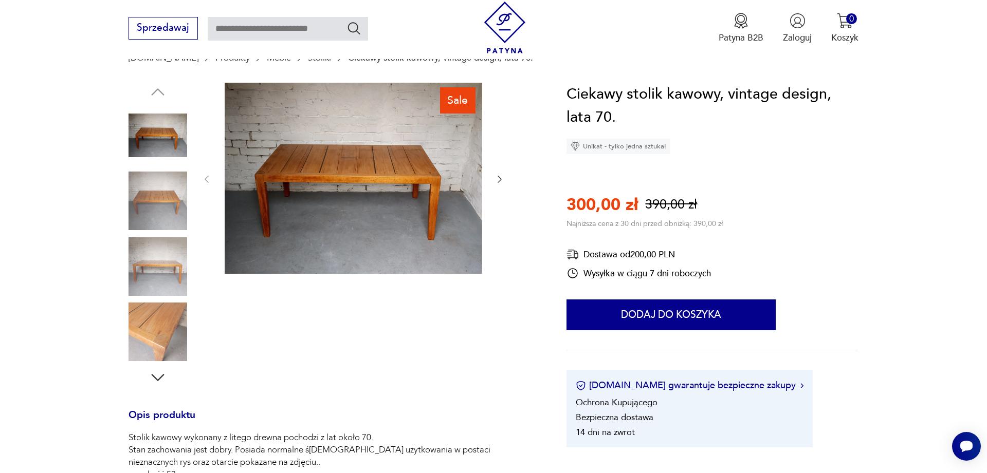
click at [172, 280] on img at bounding box center [157, 266] width 59 height 59
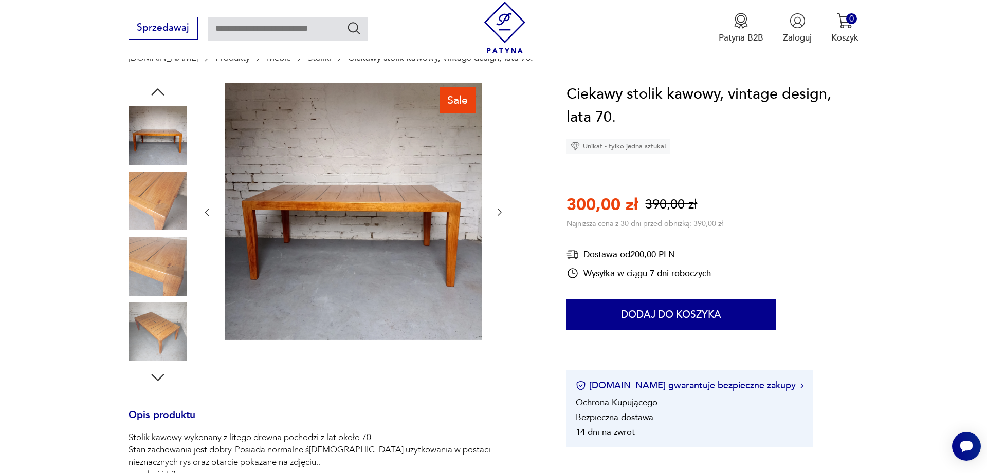
click at [171, 209] on img at bounding box center [157, 201] width 59 height 59
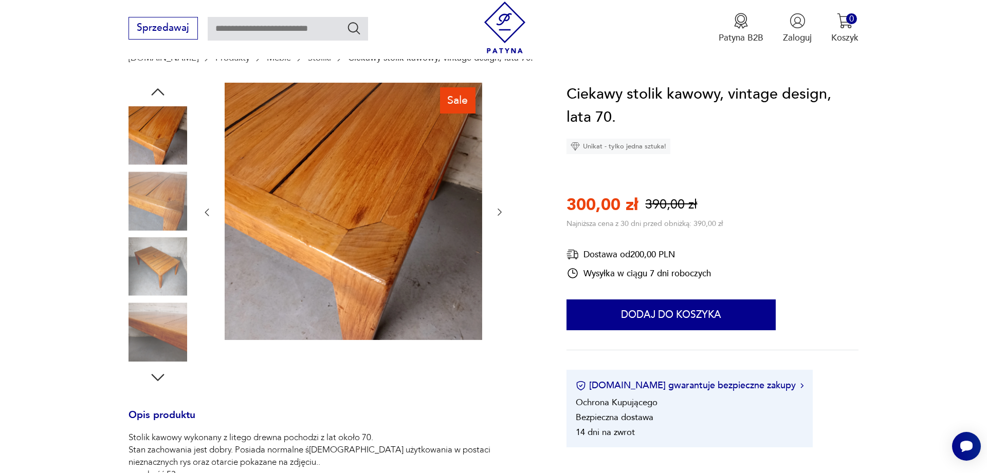
click at [158, 258] on img at bounding box center [157, 266] width 59 height 59
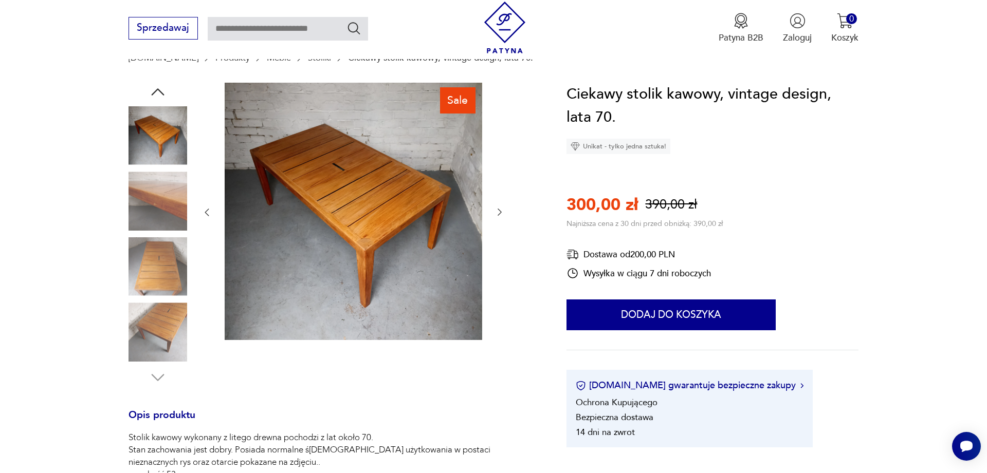
click at [147, 314] on img at bounding box center [157, 332] width 59 height 59
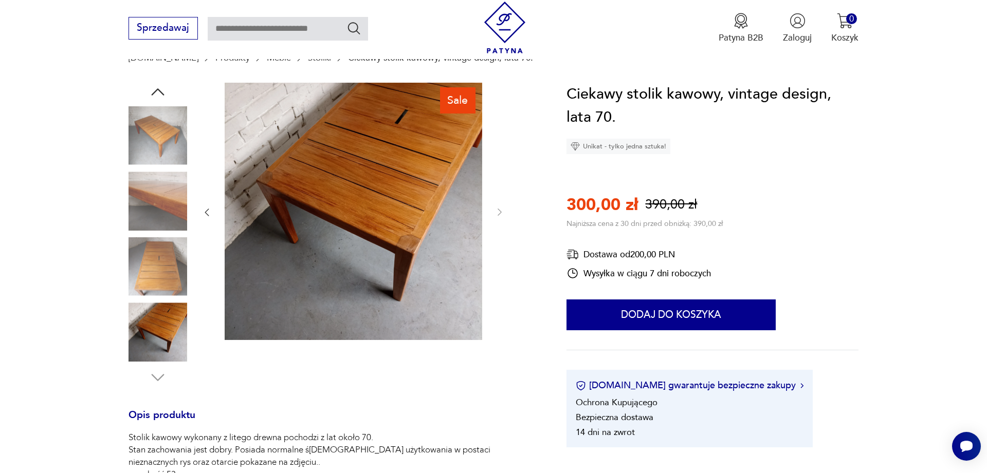
click at [165, 142] on img at bounding box center [157, 135] width 59 height 59
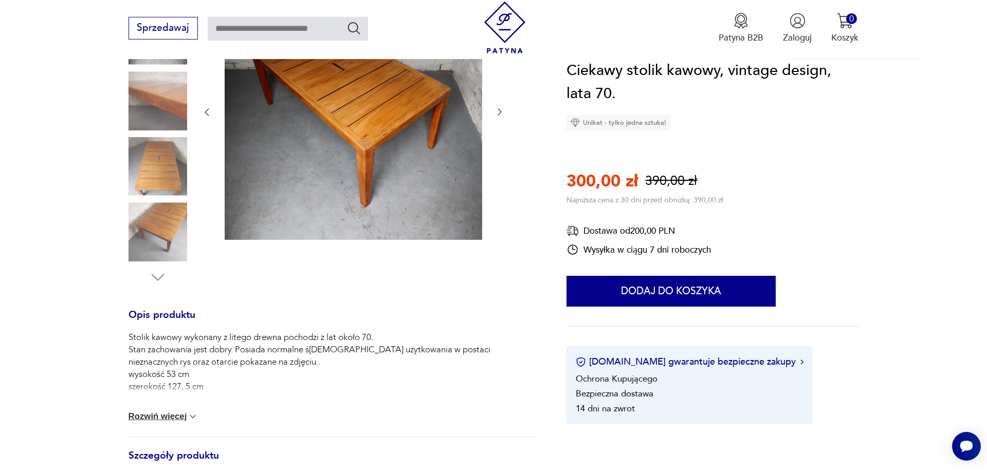
scroll to position [210, 0]
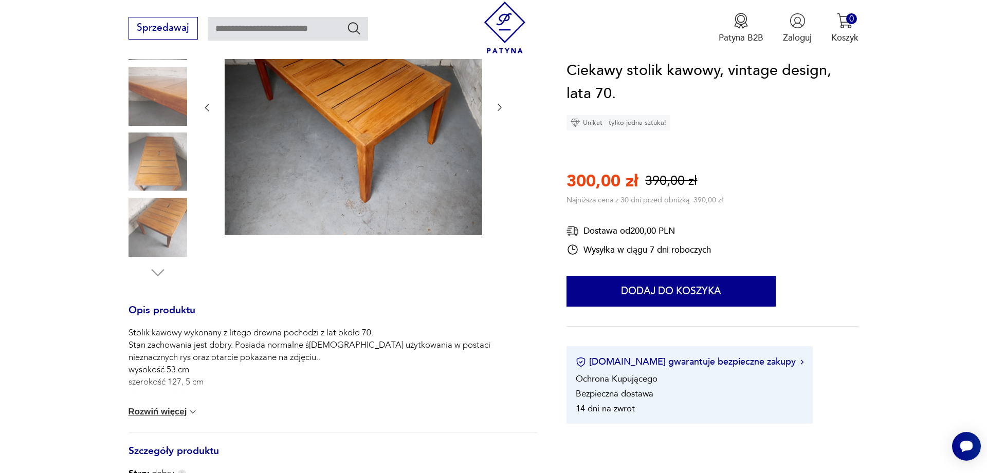
click at [176, 416] on button "Rozwiń więcej" at bounding box center [163, 412] width 70 height 10
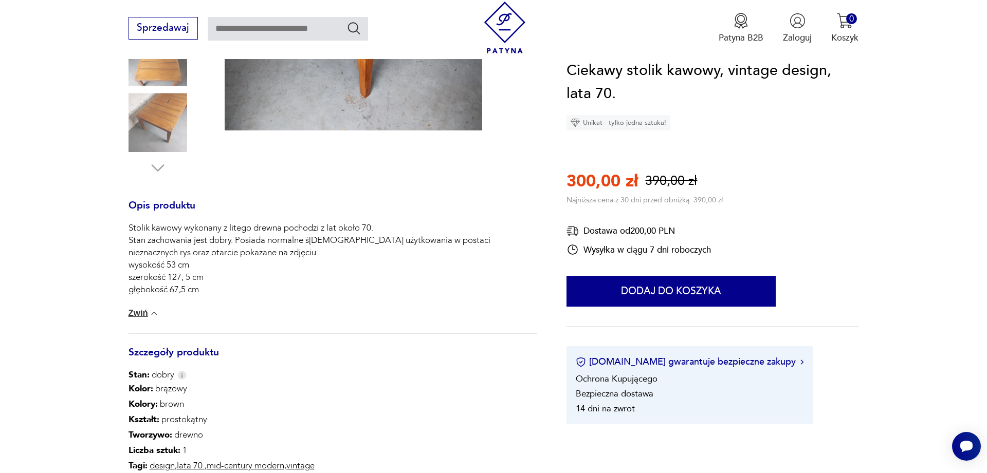
scroll to position [105, 0]
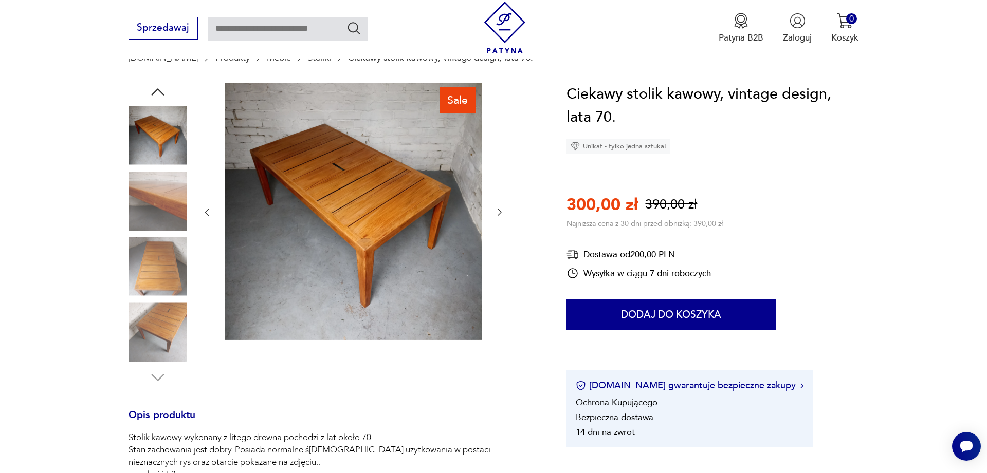
click at [154, 224] on img at bounding box center [157, 201] width 59 height 59
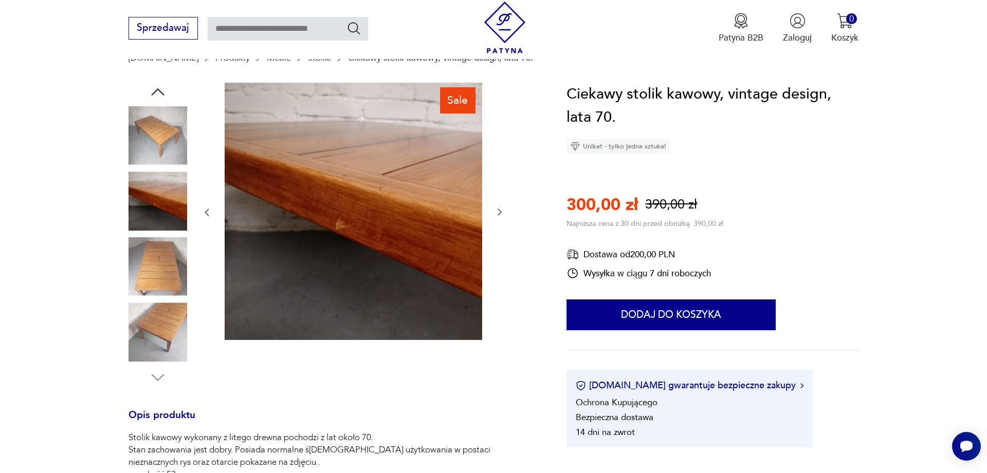
click at [150, 142] on img at bounding box center [157, 135] width 59 height 59
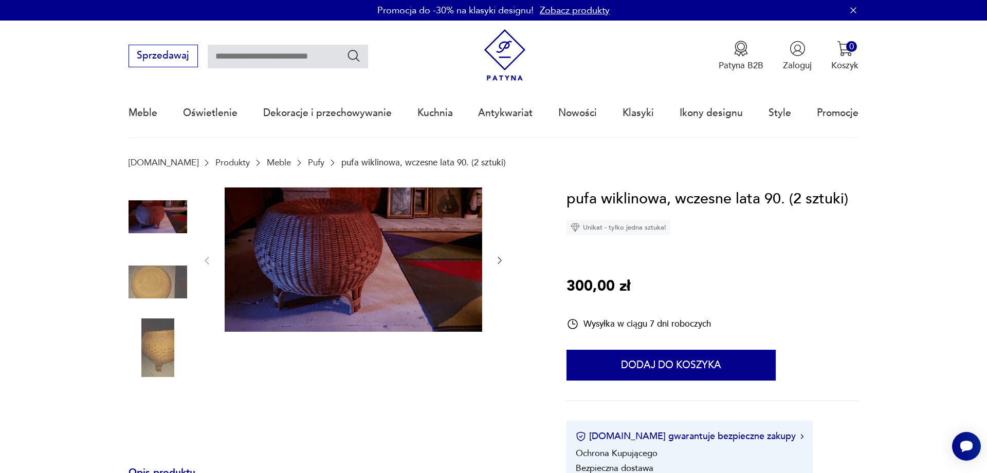
scroll to position [210, 0]
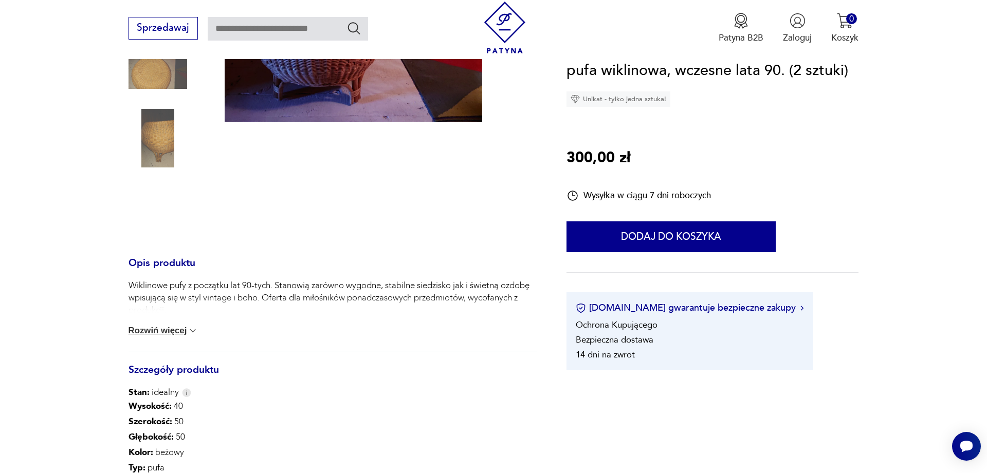
click at [141, 338] on div "Wiklinowe pufy z początku lat 90-tych. Stanowią zarówno wygodne, stabilne siedz…" at bounding box center [332, 315] width 409 height 71
click at [141, 336] on button "Rozwiń więcej" at bounding box center [163, 331] width 70 height 10
click at [274, 332] on div "Wiklinowe pufy z początku lat 90-tych. Stanowią zarówno wygodne, stabilne siedz…" at bounding box center [332, 317] width 409 height 75
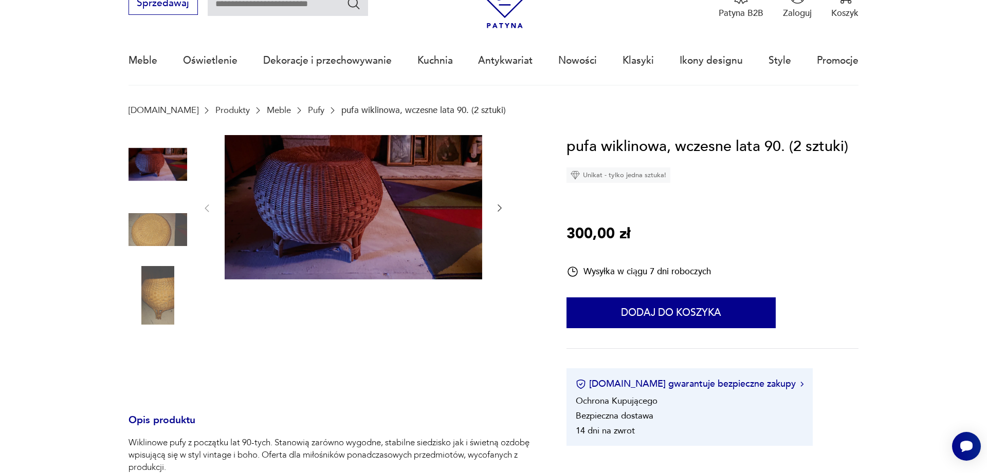
click at [164, 236] on img at bounding box center [157, 229] width 59 height 59
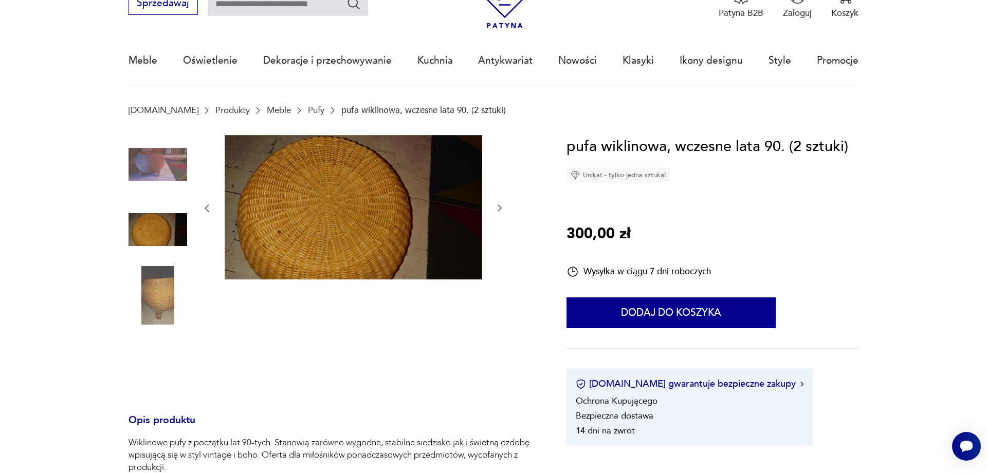
click at [159, 286] on img at bounding box center [157, 295] width 59 height 59
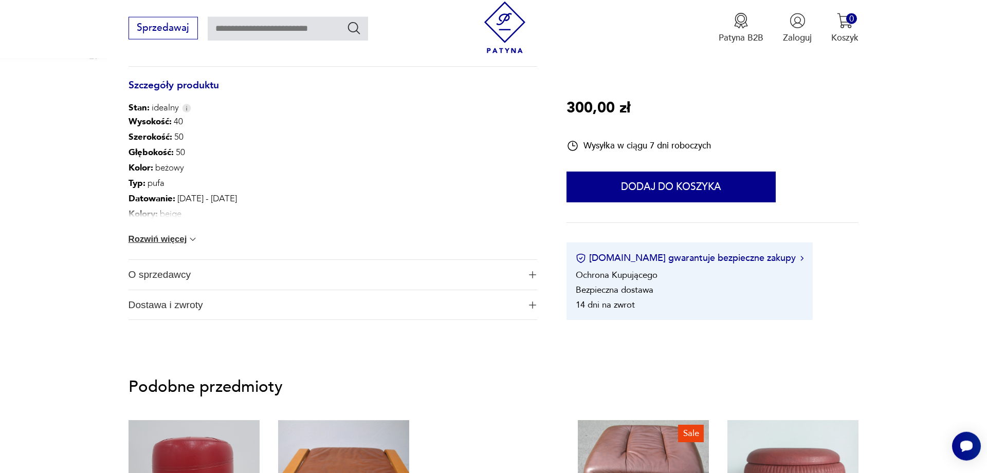
scroll to position [629, 0]
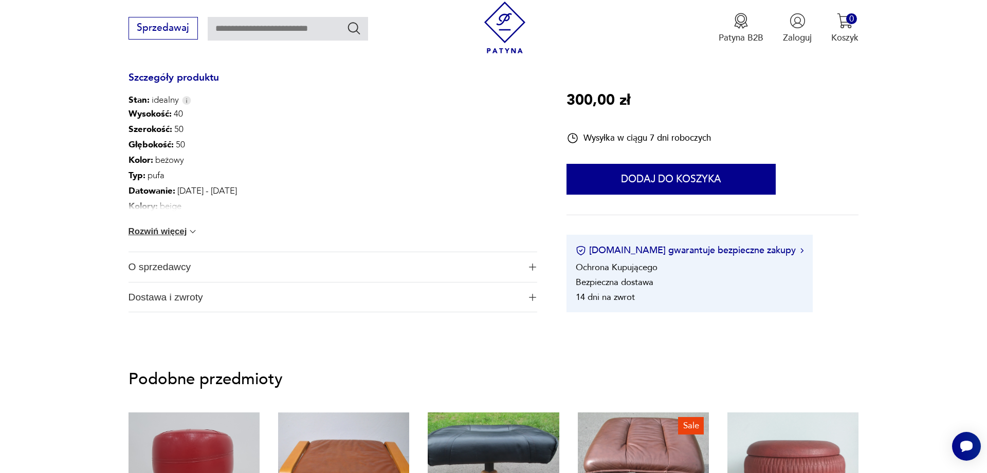
click at [185, 263] on span "O sprzedawcy" at bounding box center [324, 267] width 392 height 30
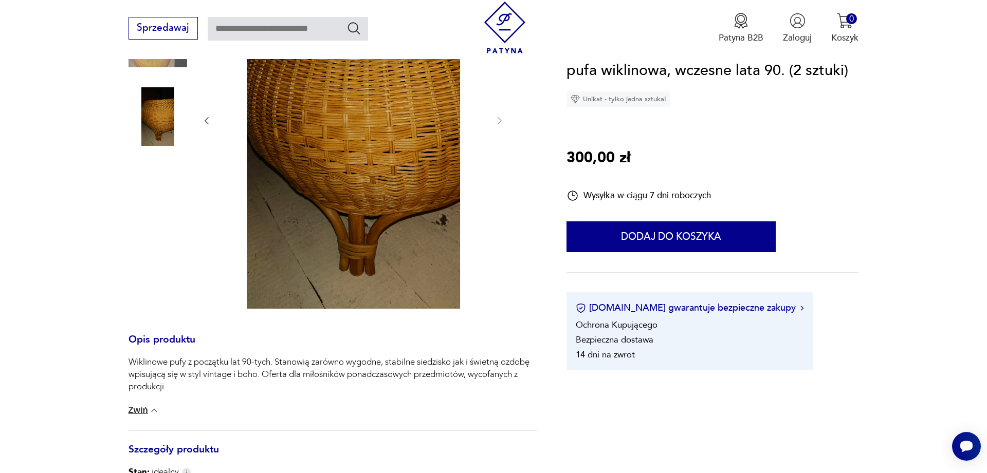
scroll to position [210, 0]
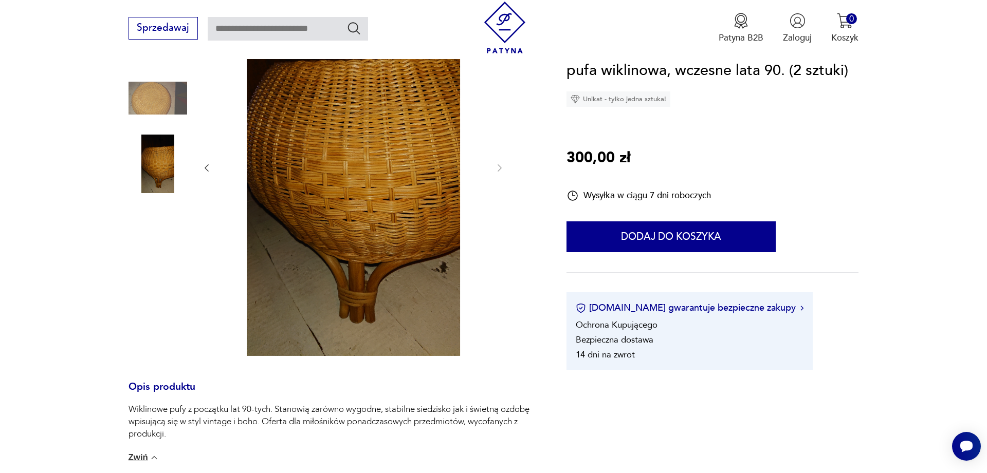
click at [161, 104] on img at bounding box center [157, 98] width 59 height 59
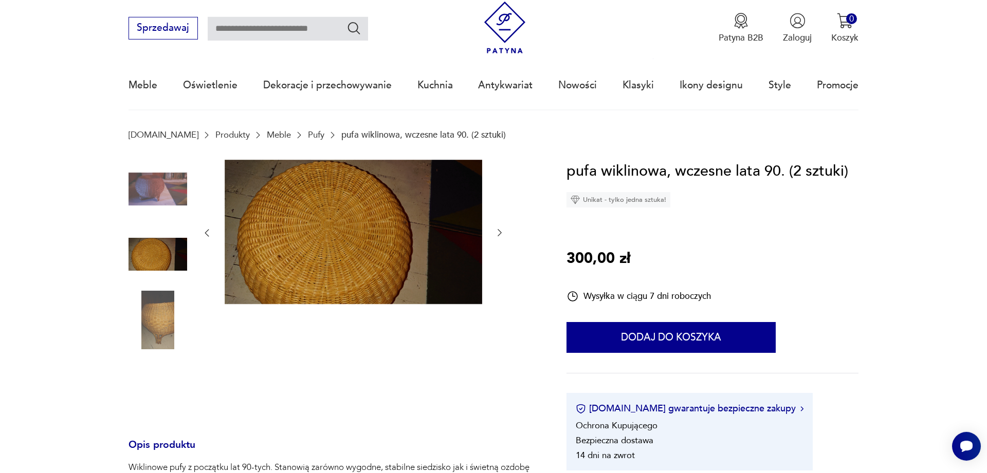
scroll to position [0, 0]
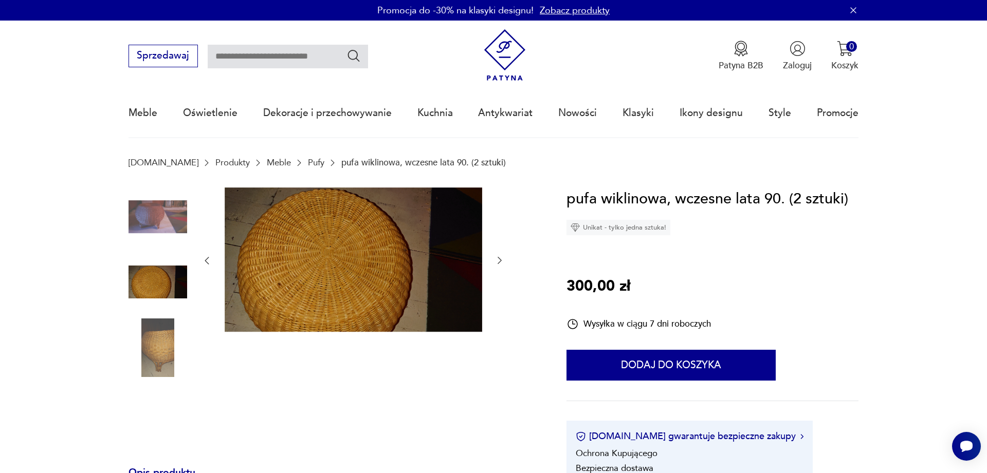
click at [161, 204] on img at bounding box center [157, 217] width 59 height 59
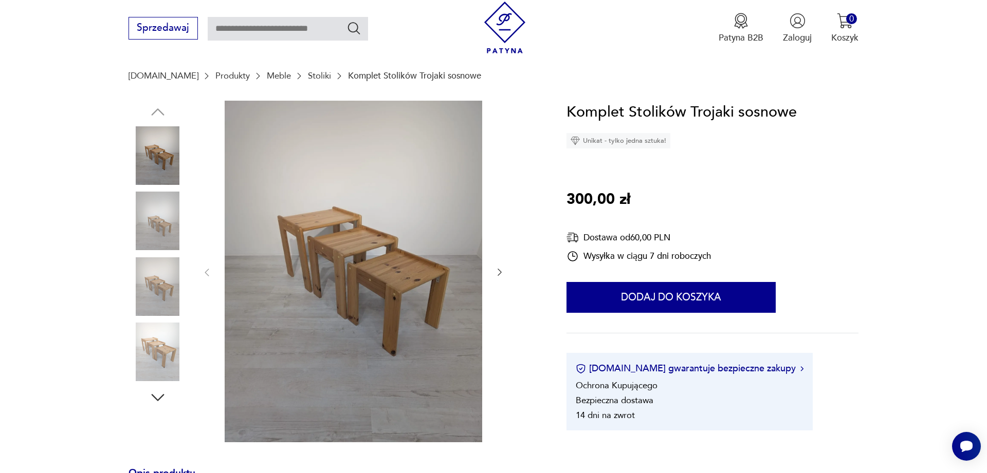
scroll to position [157, 0]
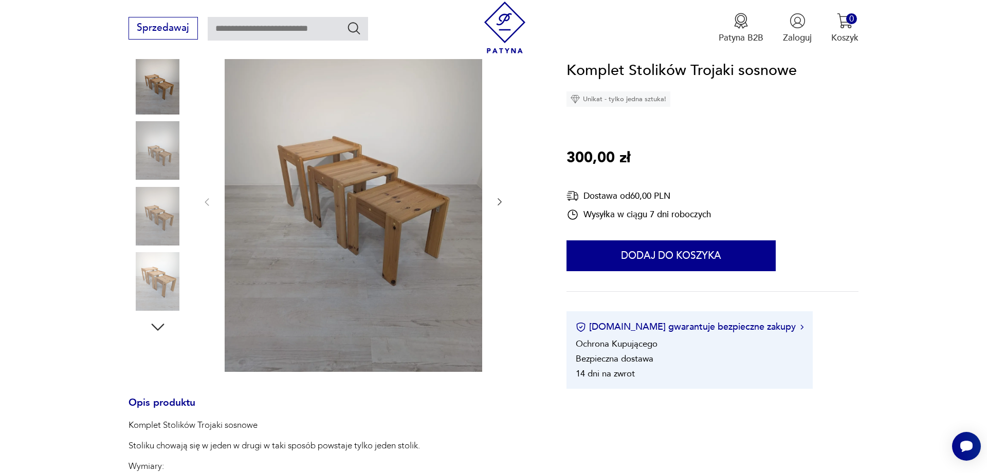
click at [176, 282] on img at bounding box center [157, 281] width 59 height 59
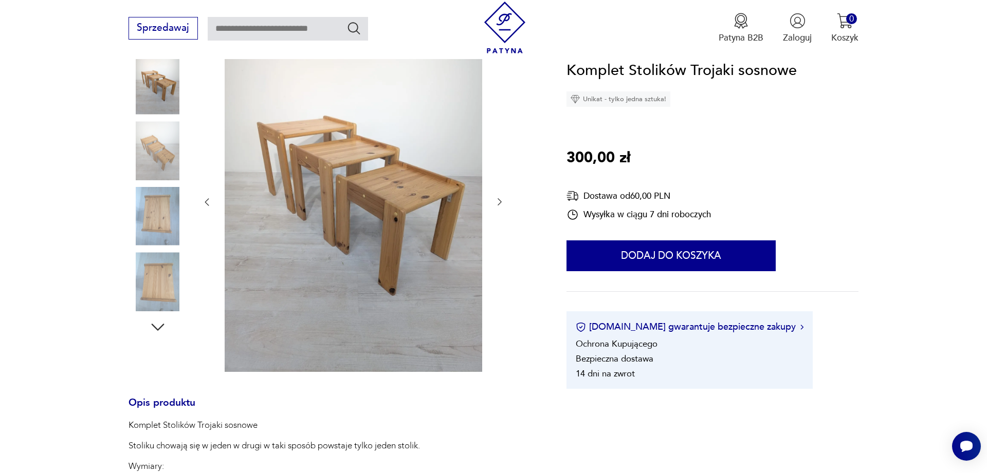
click at [156, 332] on icon "button" at bounding box center [158, 327] width 19 height 19
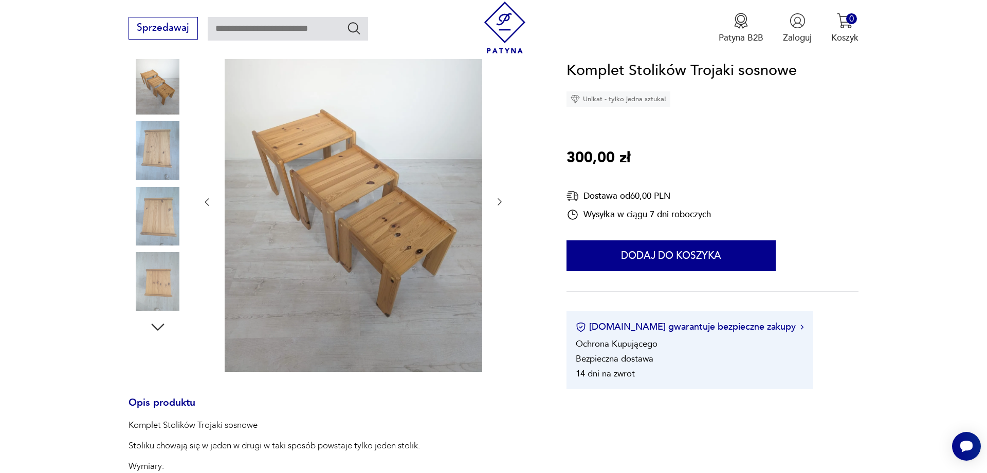
click at [158, 328] on icon "button" at bounding box center [158, 327] width 19 height 19
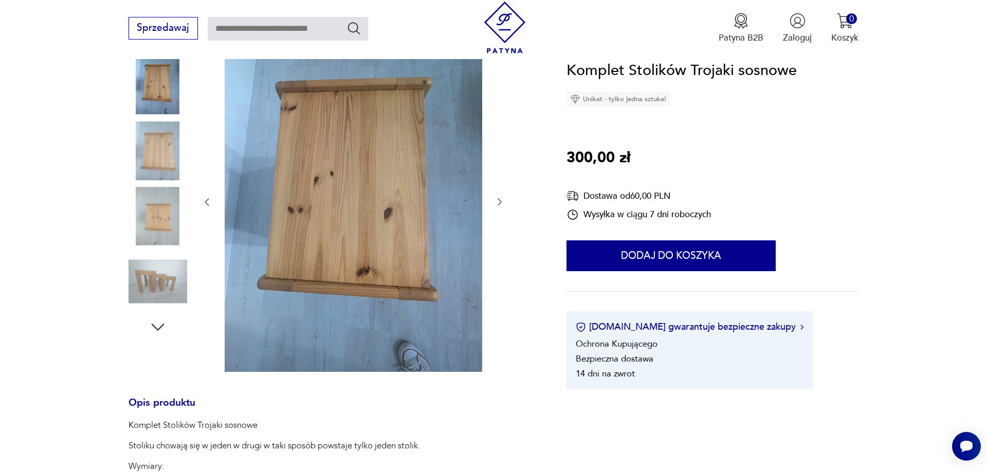
click at [158, 328] on icon "button" at bounding box center [158, 327] width 19 height 19
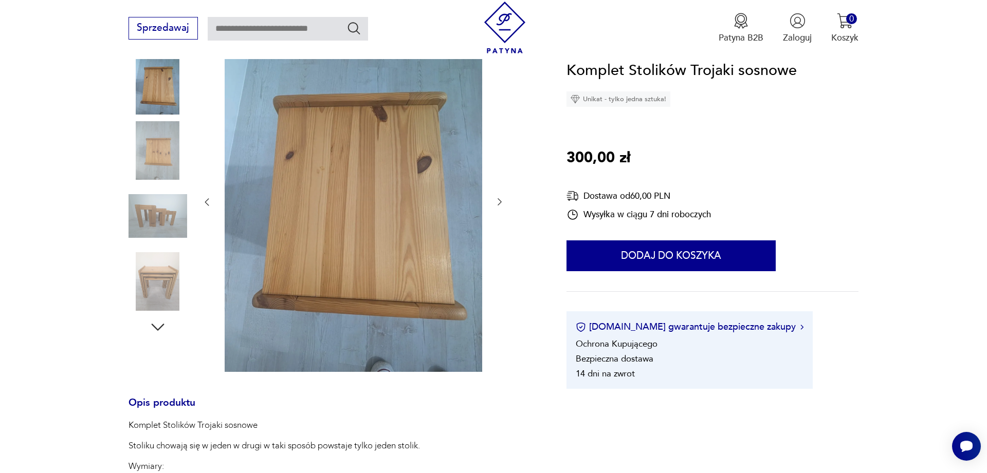
click at [161, 220] on img at bounding box center [157, 216] width 59 height 59
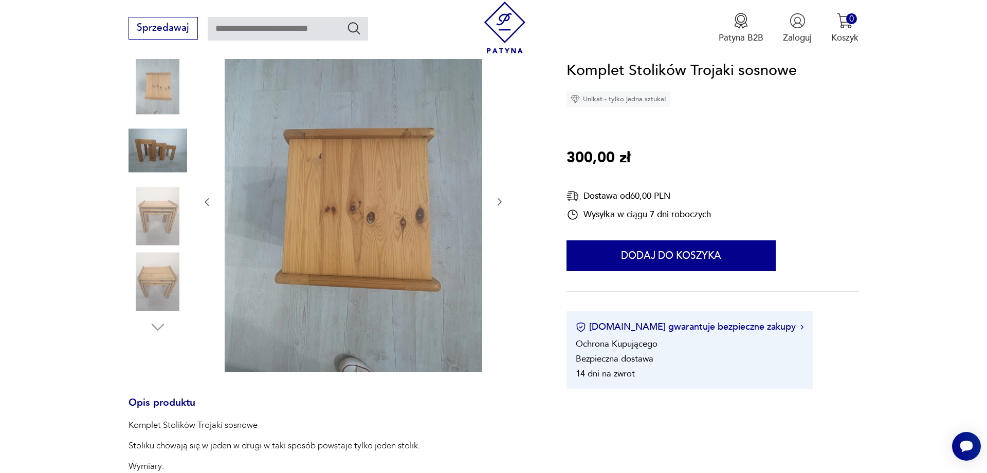
click at [161, 218] on img at bounding box center [157, 216] width 59 height 59
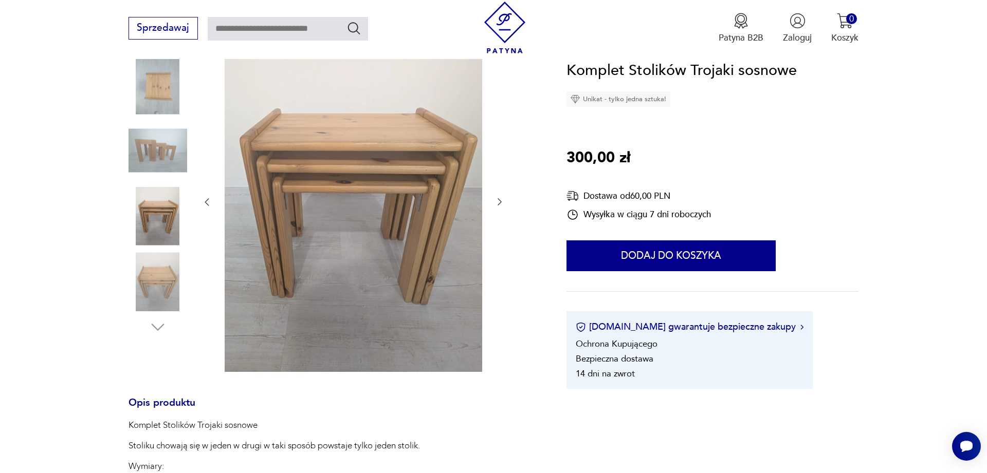
click at [151, 272] on img at bounding box center [157, 281] width 59 height 59
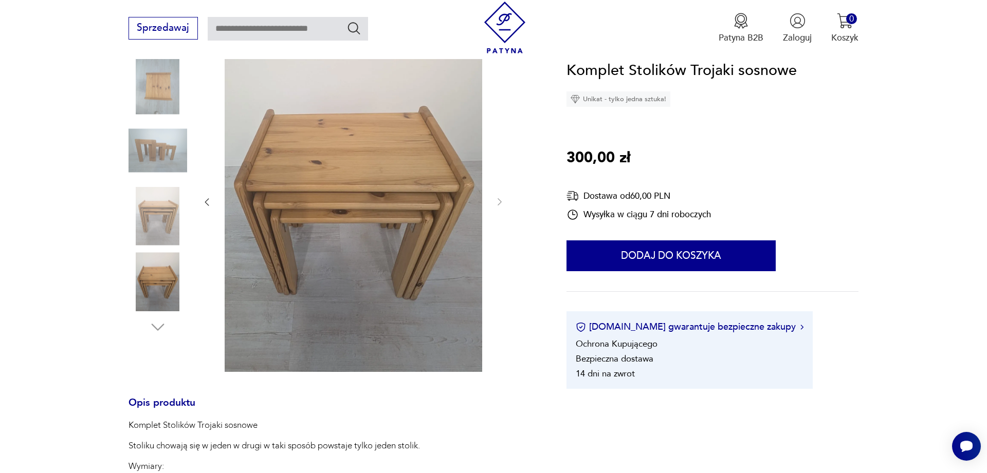
click at [166, 159] on img at bounding box center [157, 150] width 59 height 59
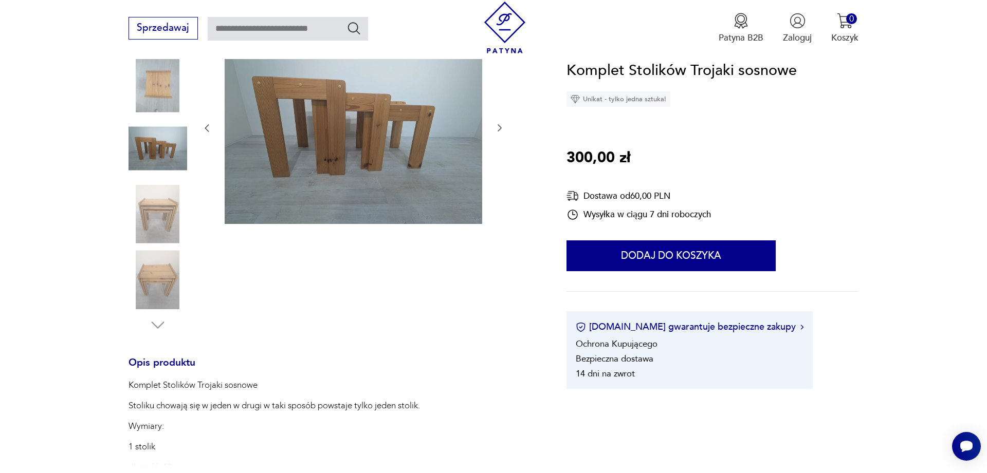
click at [151, 206] on img at bounding box center [157, 214] width 59 height 59
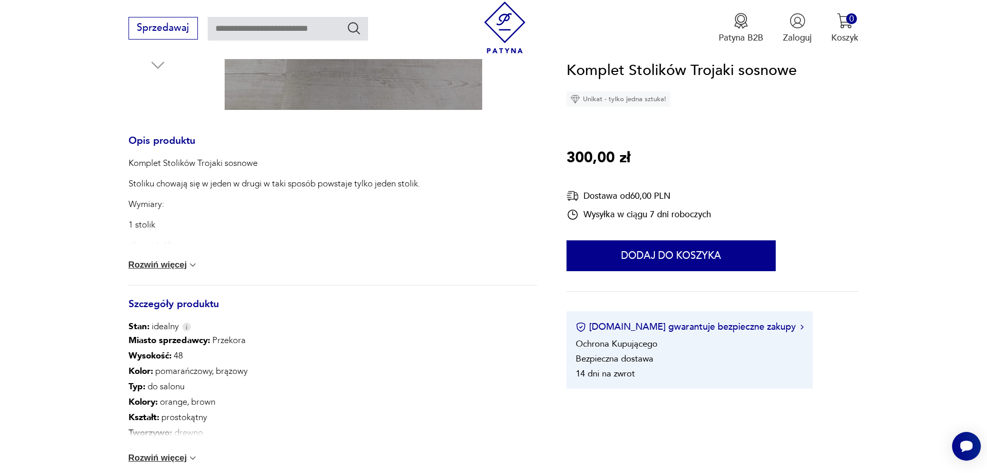
scroll to position [524, 0]
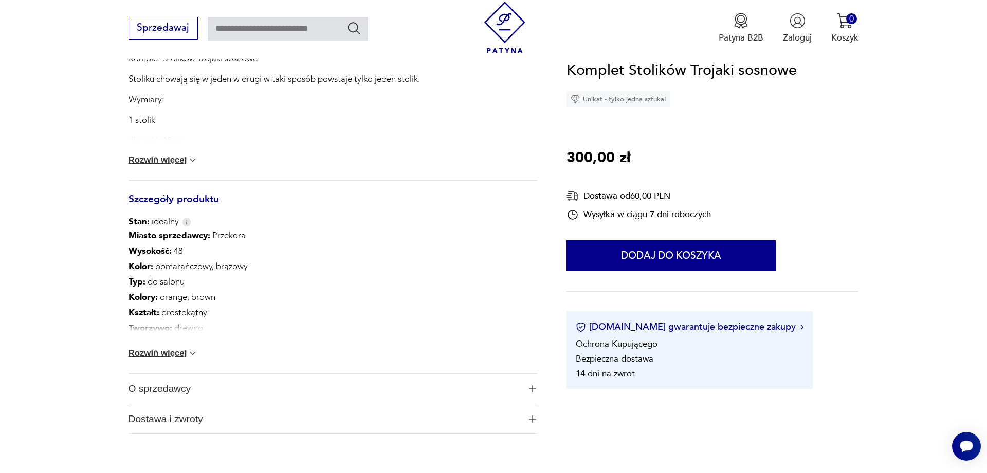
click at [188, 352] on button "Rozwiń więcej" at bounding box center [163, 353] width 70 height 10
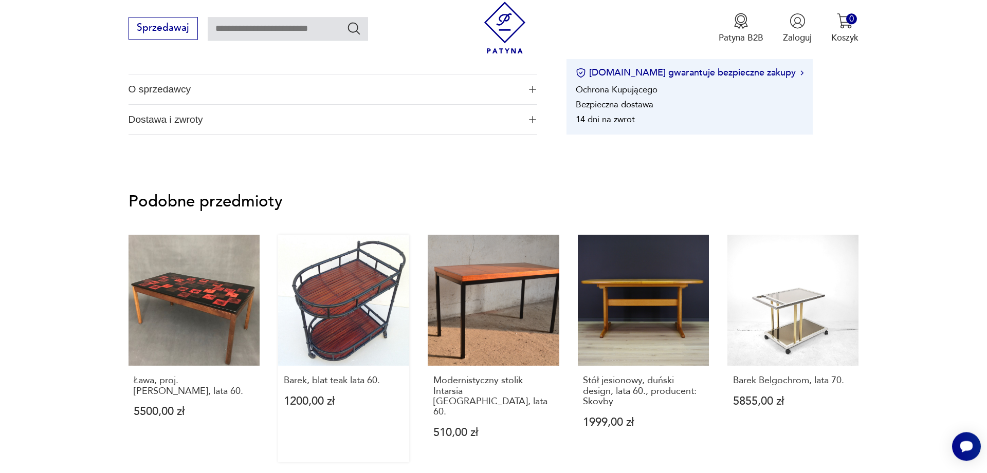
scroll to position [944, 0]
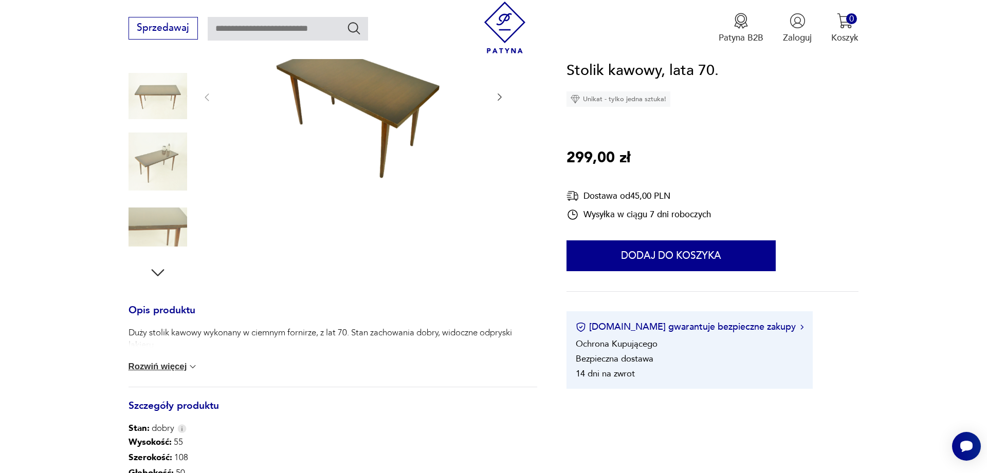
click at [184, 175] on img at bounding box center [157, 162] width 59 height 59
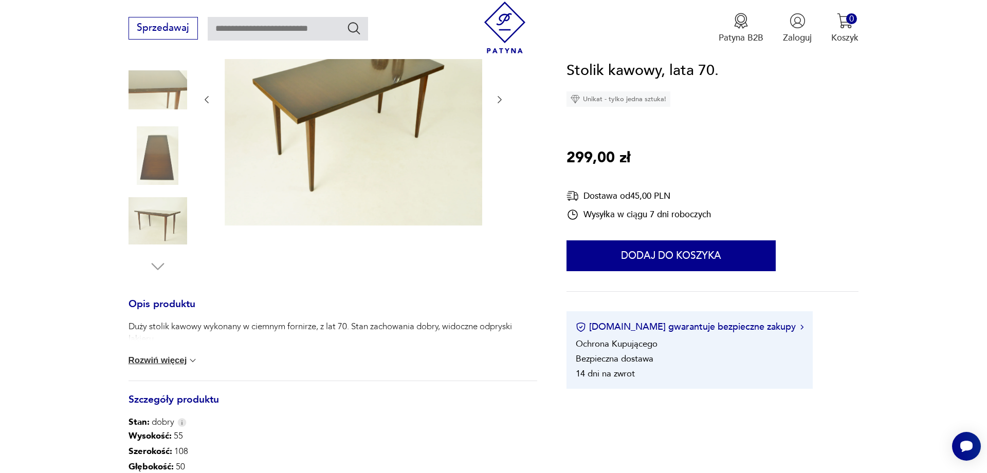
scroll to position [217, 0]
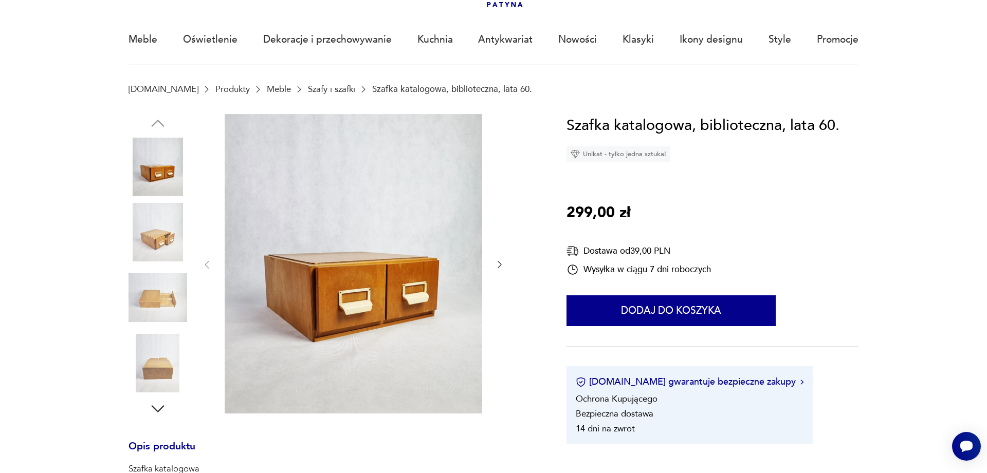
scroll to position [105, 0]
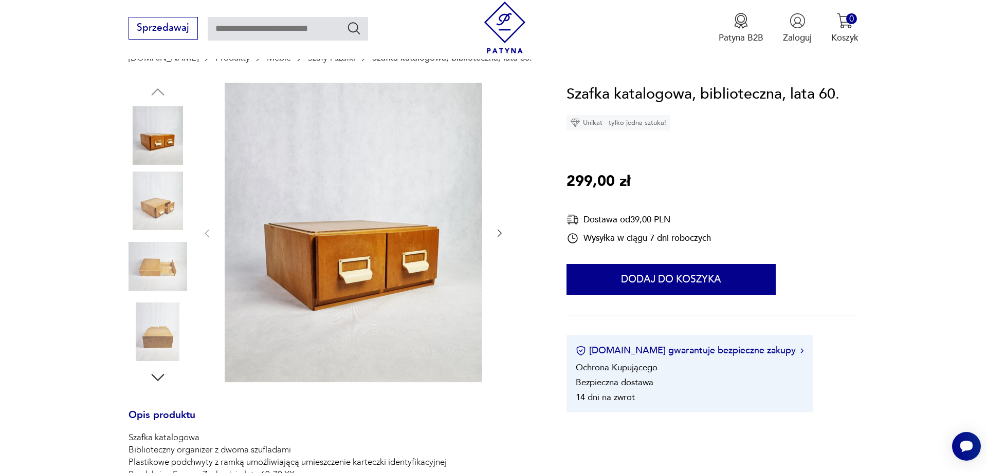
click at [164, 250] on img at bounding box center [157, 266] width 59 height 59
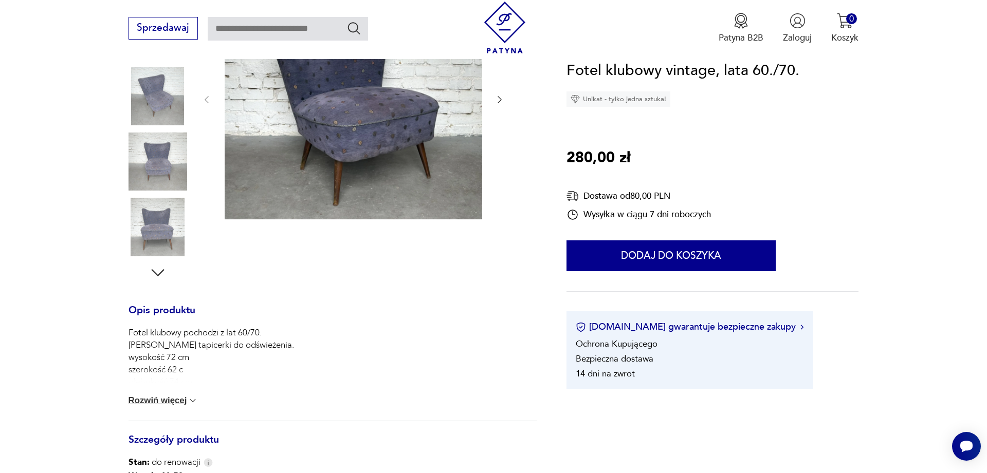
scroll to position [315, 0]
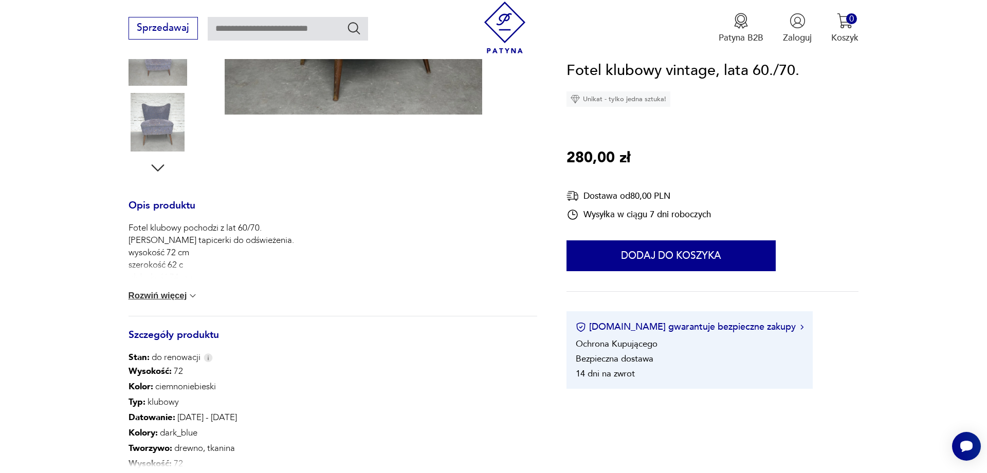
click at [179, 293] on button "Rozwiń więcej" at bounding box center [163, 296] width 70 height 10
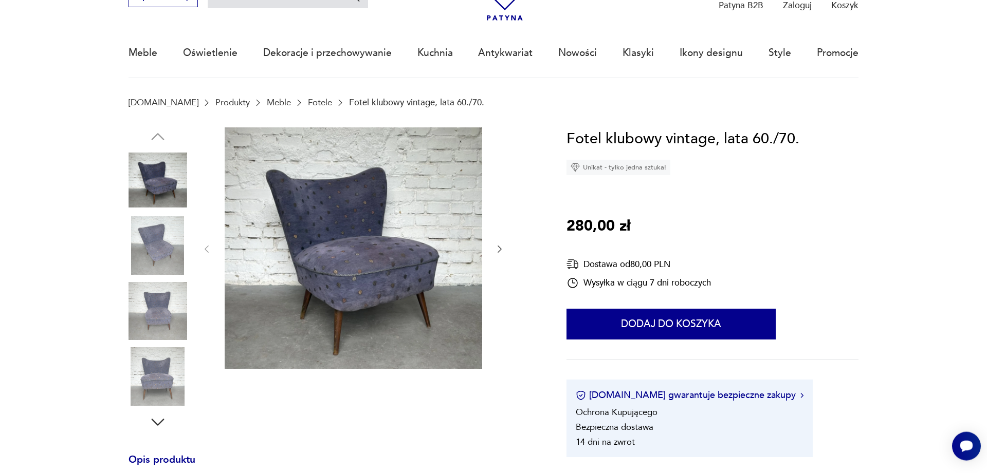
scroll to position [52, 0]
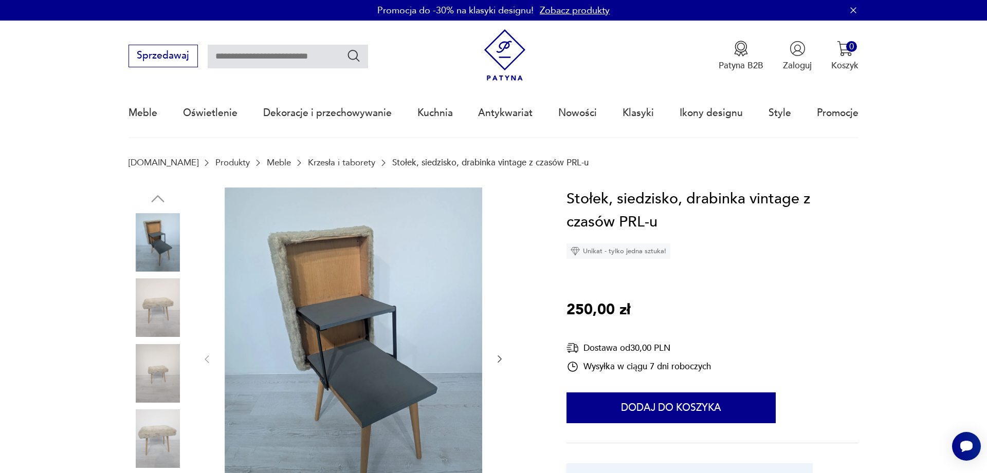
click at [159, 311] on img at bounding box center [157, 308] width 59 height 59
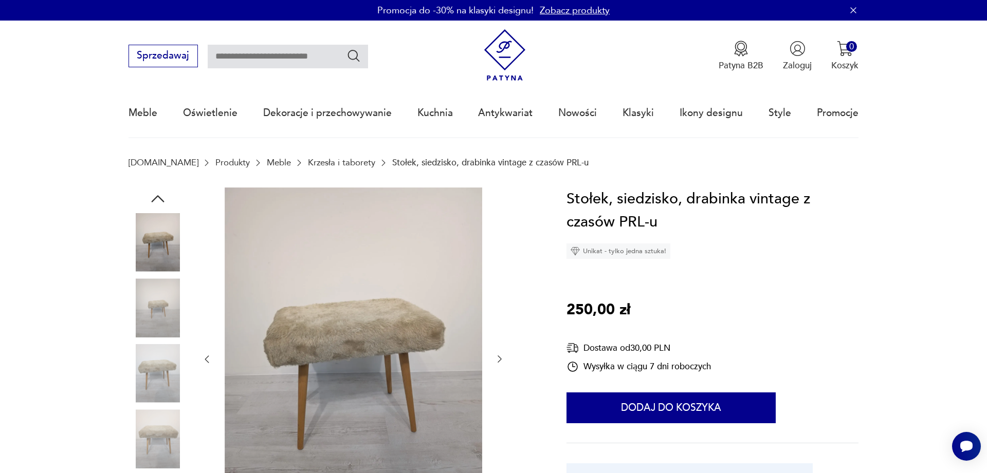
click at [155, 251] on img at bounding box center [157, 242] width 59 height 59
click at [163, 198] on icon "button" at bounding box center [158, 199] width 19 height 19
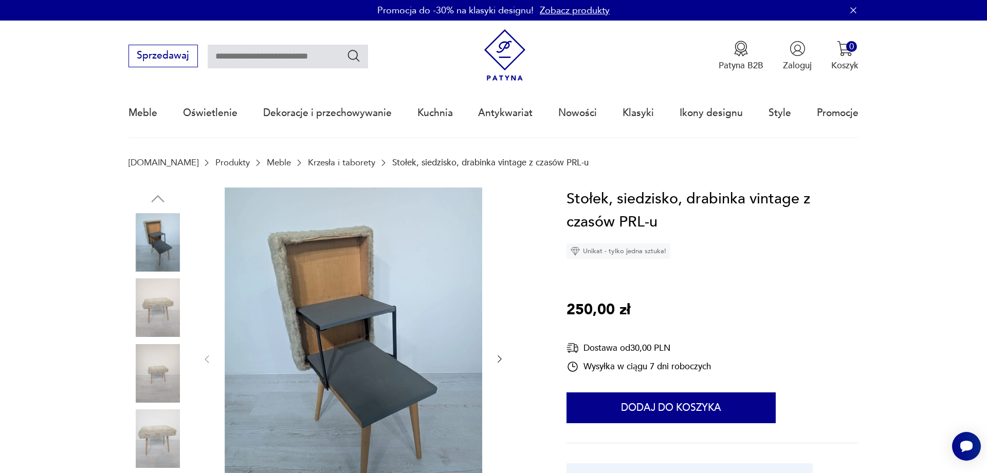
click at [161, 222] on img at bounding box center [157, 242] width 59 height 59
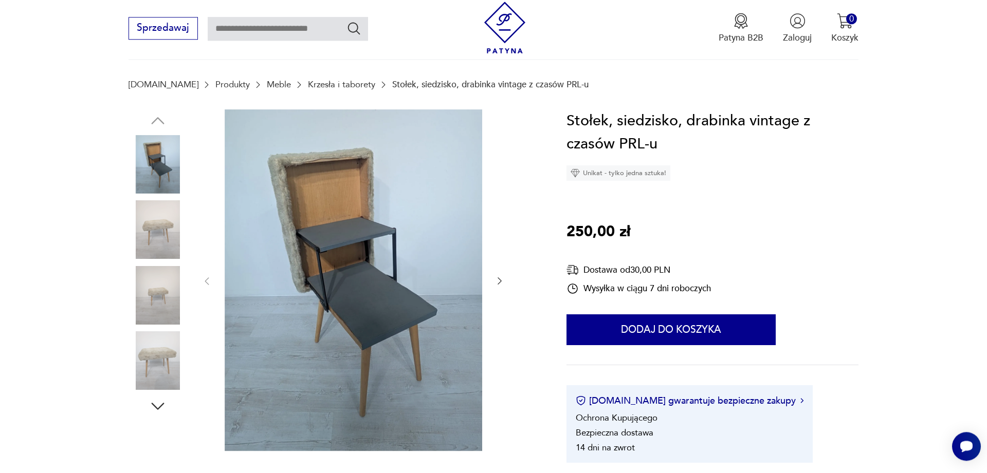
scroll to position [52, 0]
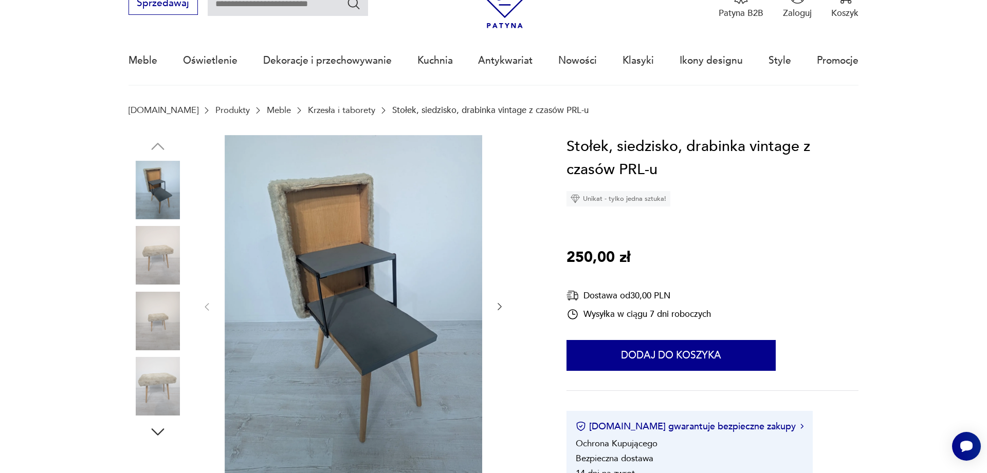
click at [164, 262] on img at bounding box center [157, 255] width 59 height 59
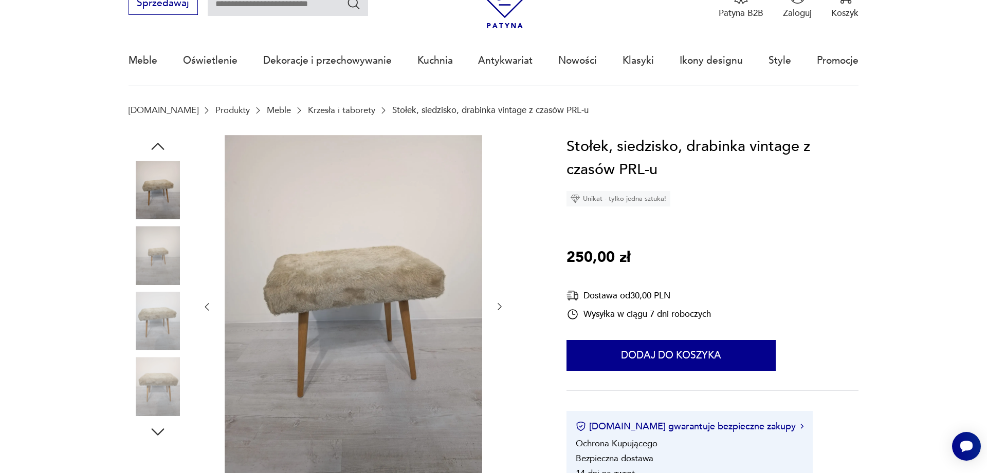
click at [162, 142] on icon "button" at bounding box center [158, 146] width 19 height 19
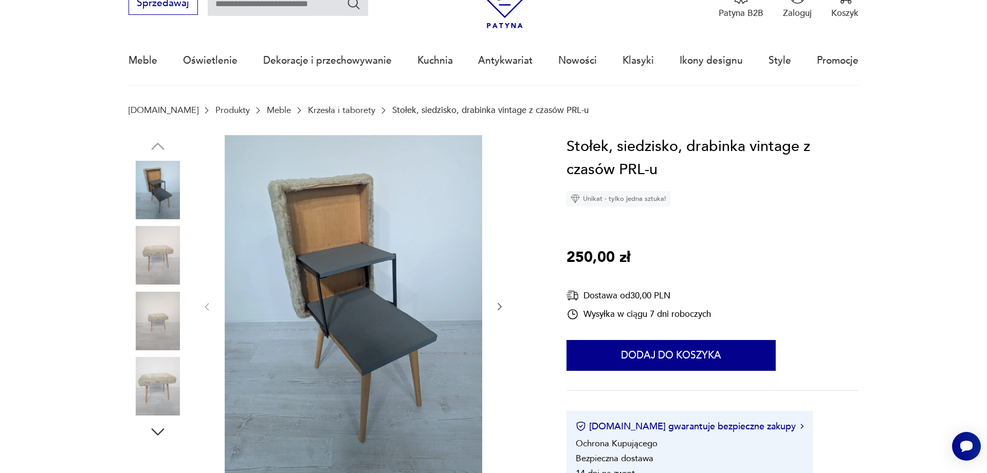
click at [160, 185] on img at bounding box center [157, 190] width 59 height 59
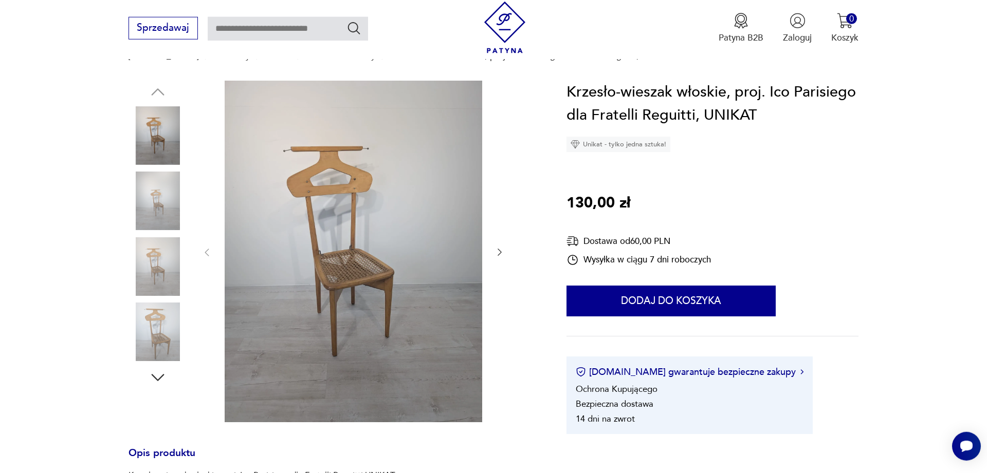
scroll to position [105, 0]
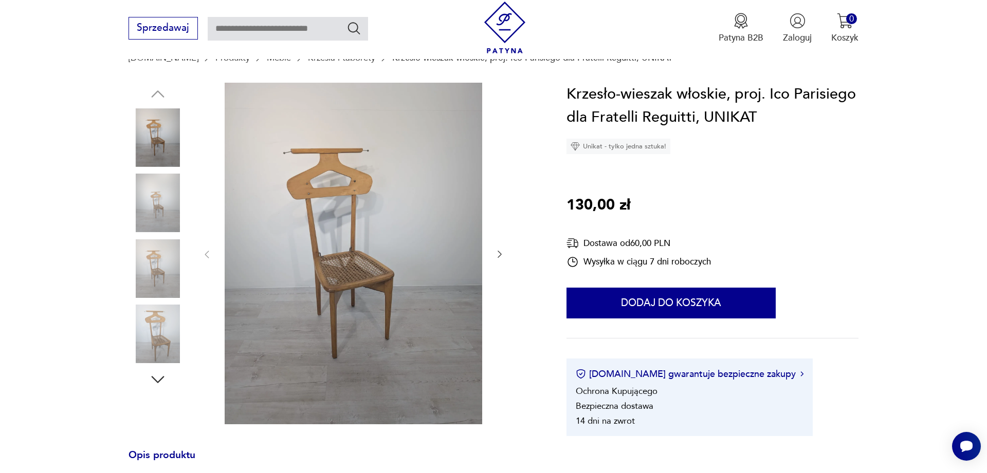
click at [162, 326] on img at bounding box center [157, 334] width 59 height 59
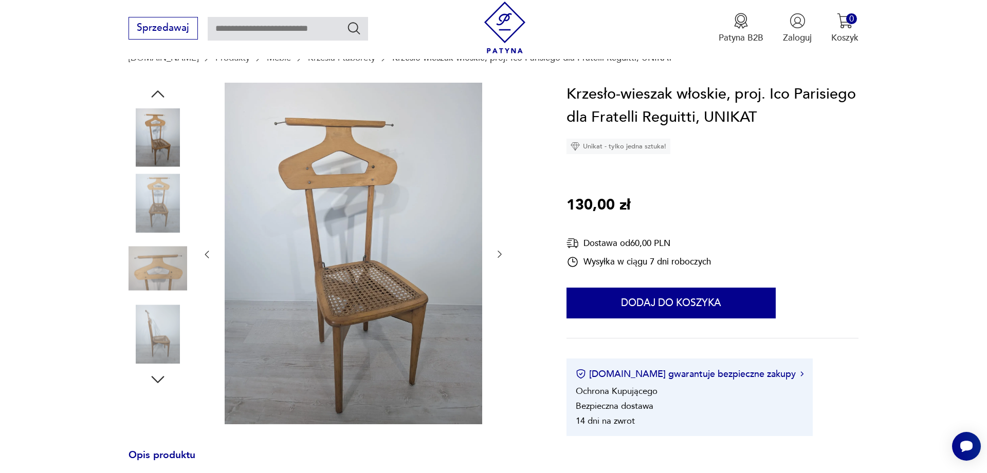
click at [142, 333] on img at bounding box center [157, 334] width 59 height 59
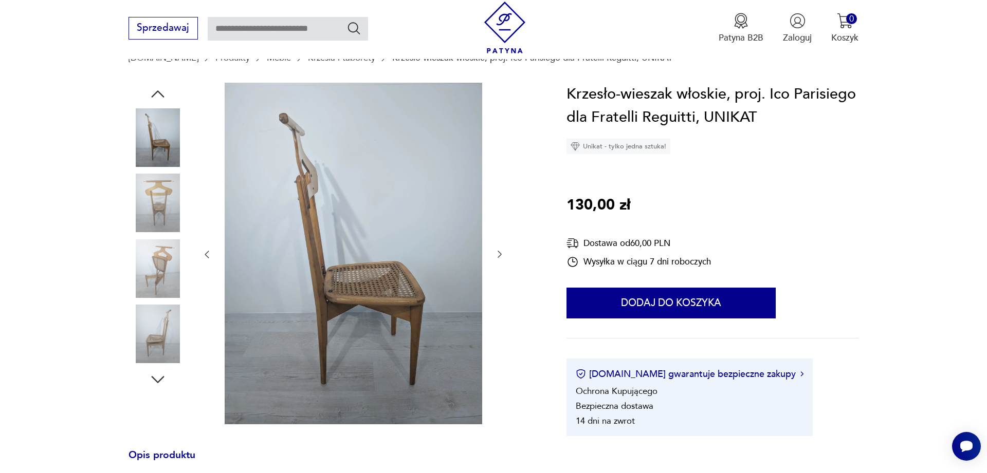
click at [145, 258] on img at bounding box center [157, 268] width 59 height 59
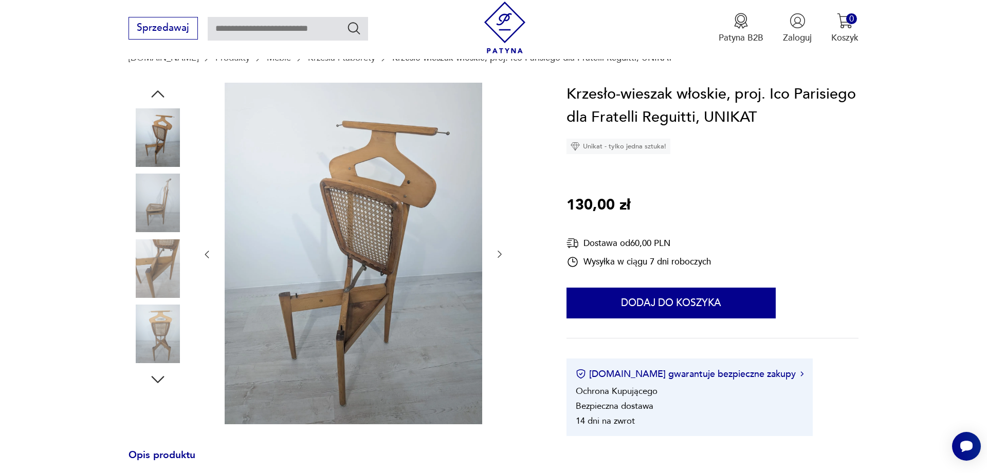
click at [146, 315] on img at bounding box center [157, 334] width 59 height 59
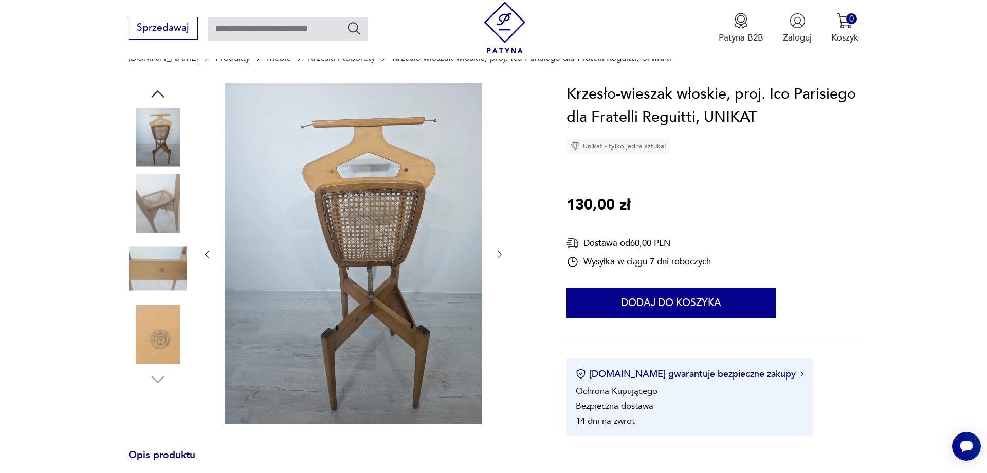
click at [155, 154] on img at bounding box center [157, 137] width 59 height 59
click at [155, 233] on div at bounding box center [157, 204] width 59 height 61
click at [155, 197] on img at bounding box center [157, 203] width 59 height 59
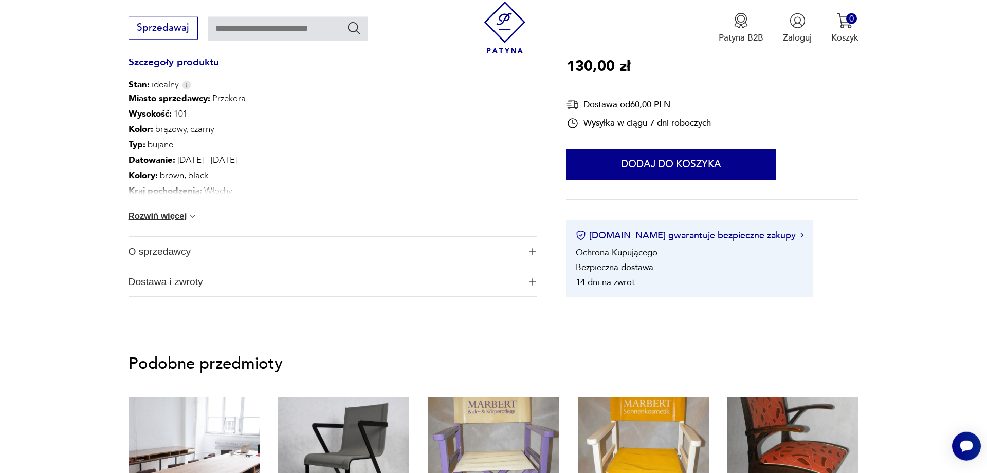
scroll to position [577, 0]
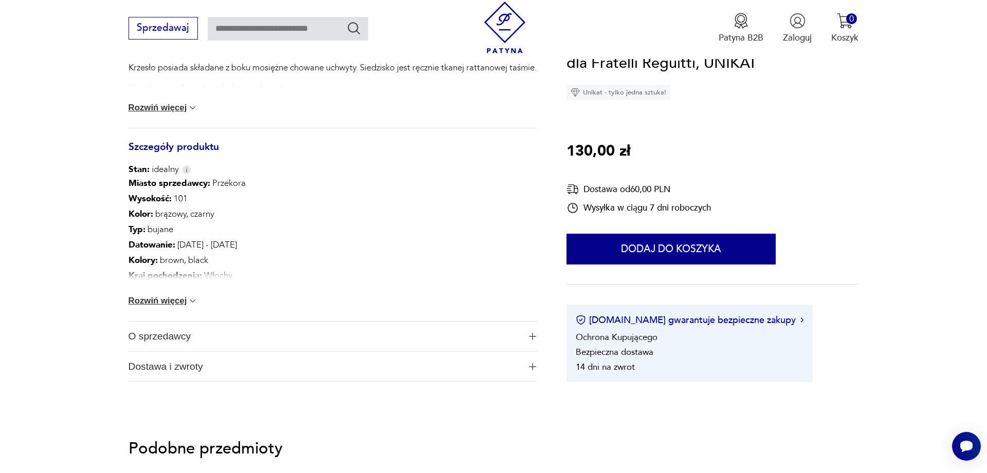
click at [177, 298] on button "Rozwiń więcej" at bounding box center [163, 301] width 70 height 10
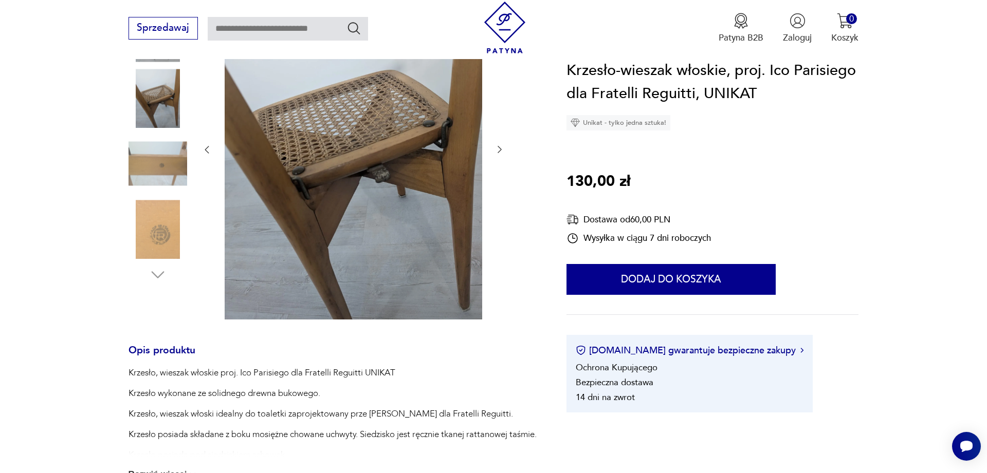
scroll to position [0, 0]
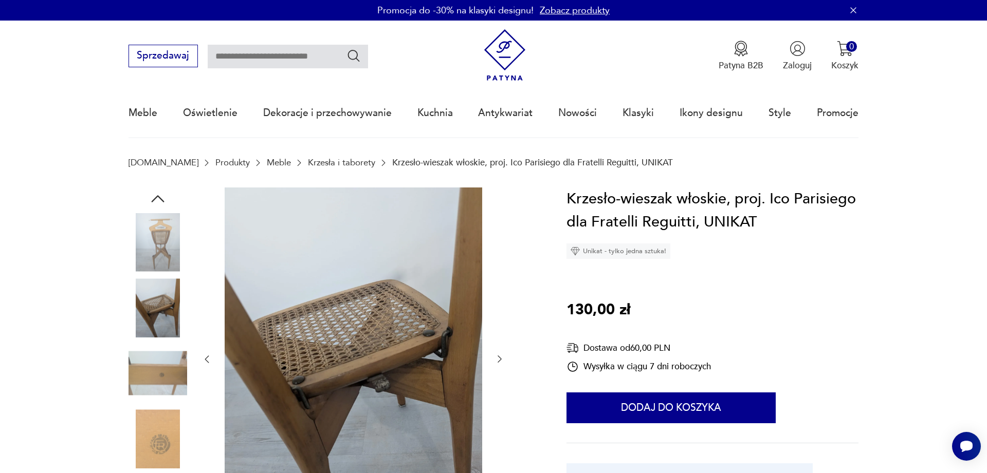
click at [154, 228] on img at bounding box center [157, 242] width 59 height 59
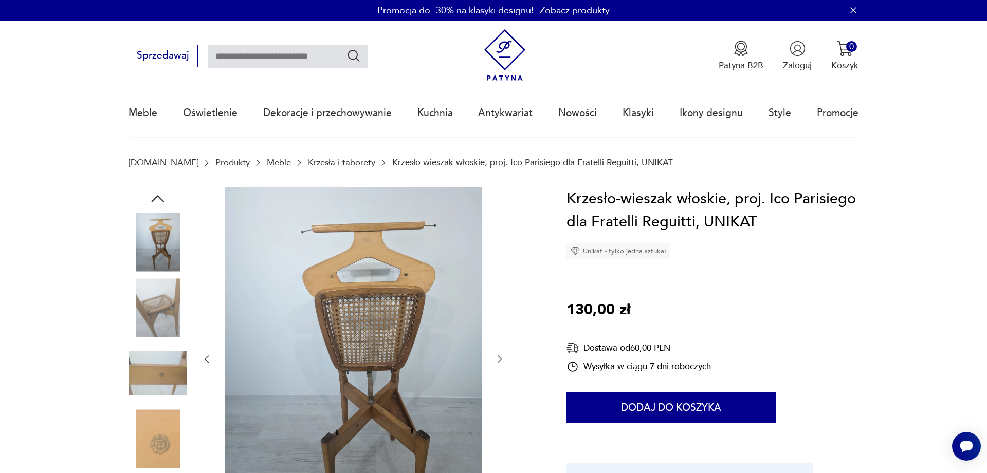
click at [159, 202] on icon "button" at bounding box center [158, 199] width 19 height 19
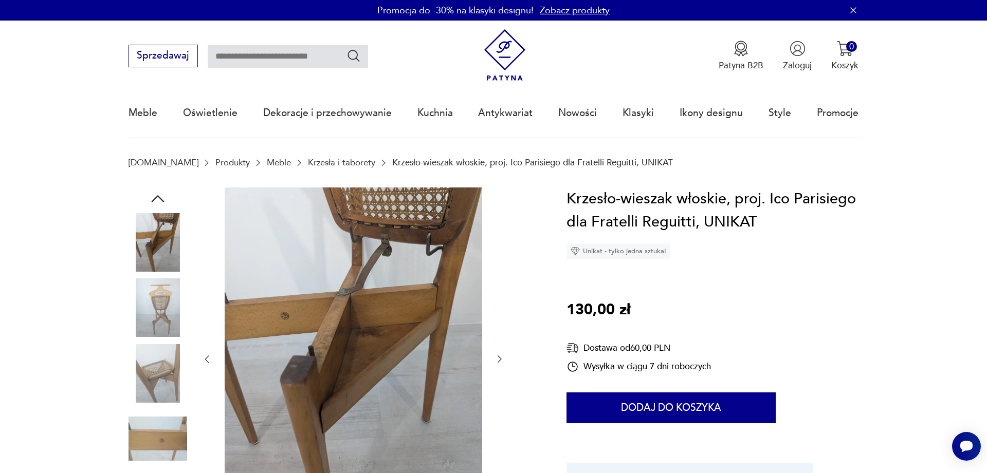
click at [159, 202] on icon "button" at bounding box center [158, 199] width 19 height 19
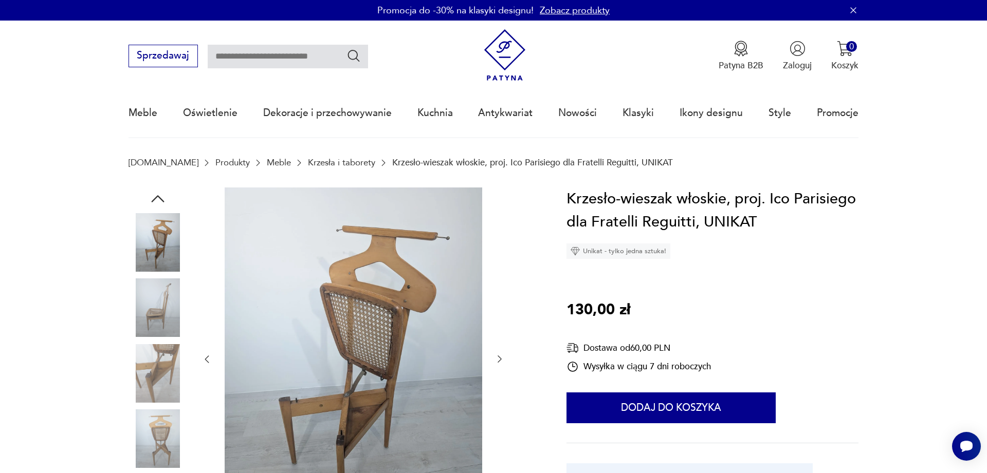
click at [159, 202] on icon "button" at bounding box center [158, 199] width 19 height 19
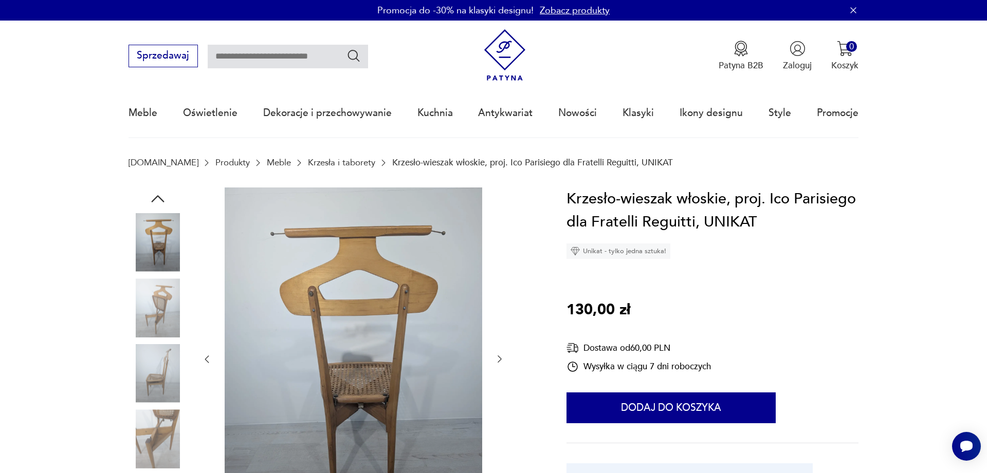
click at [165, 297] on img at bounding box center [157, 308] width 59 height 59
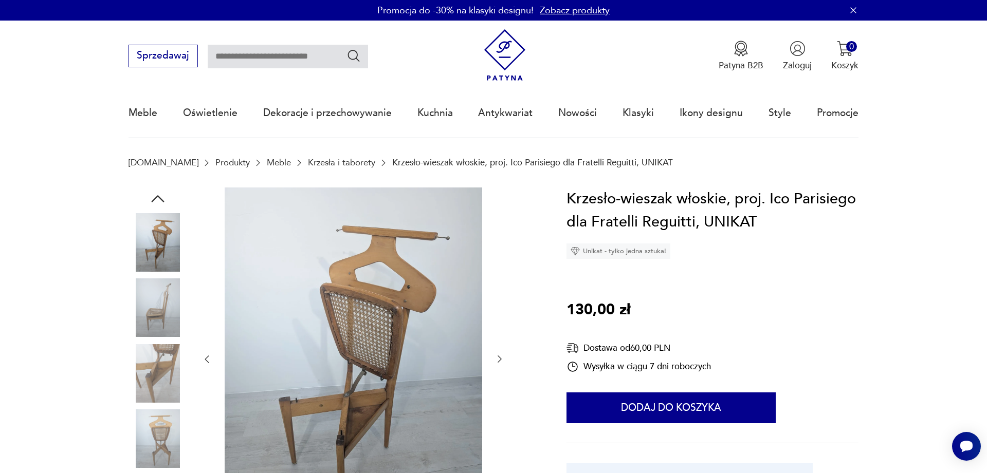
click at [164, 300] on img at bounding box center [157, 308] width 59 height 59
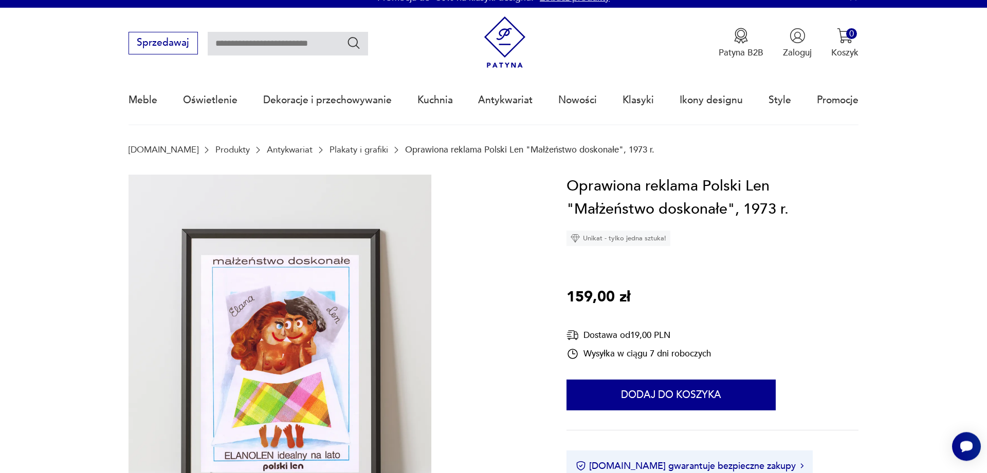
scroll to position [105, 0]
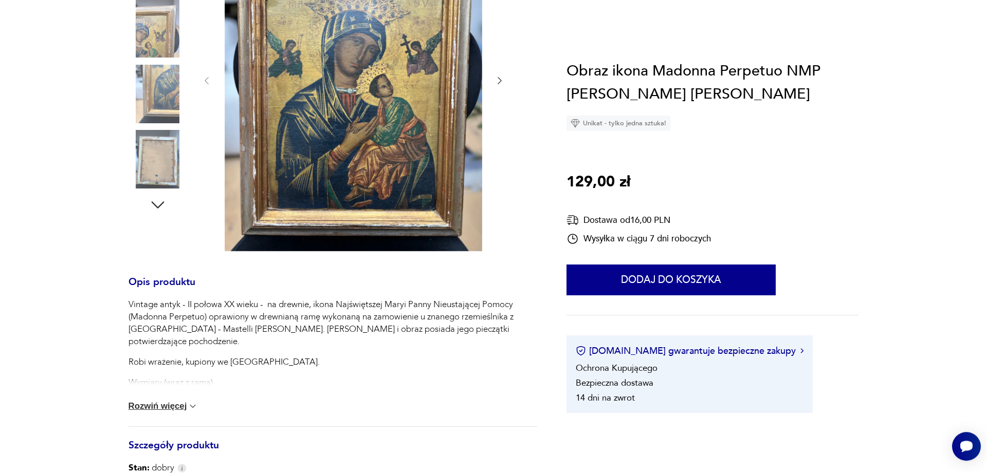
scroll to position [315, 0]
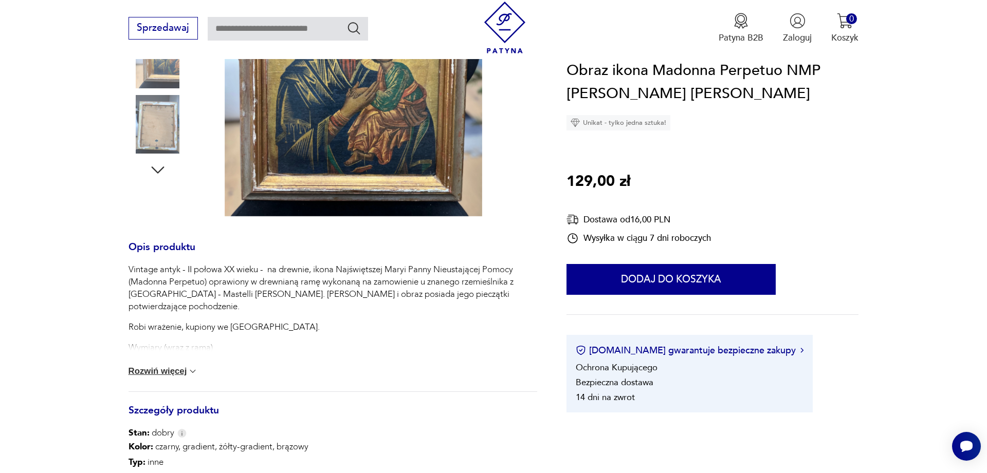
click at [180, 370] on button "Rozwiń więcej" at bounding box center [163, 371] width 70 height 10
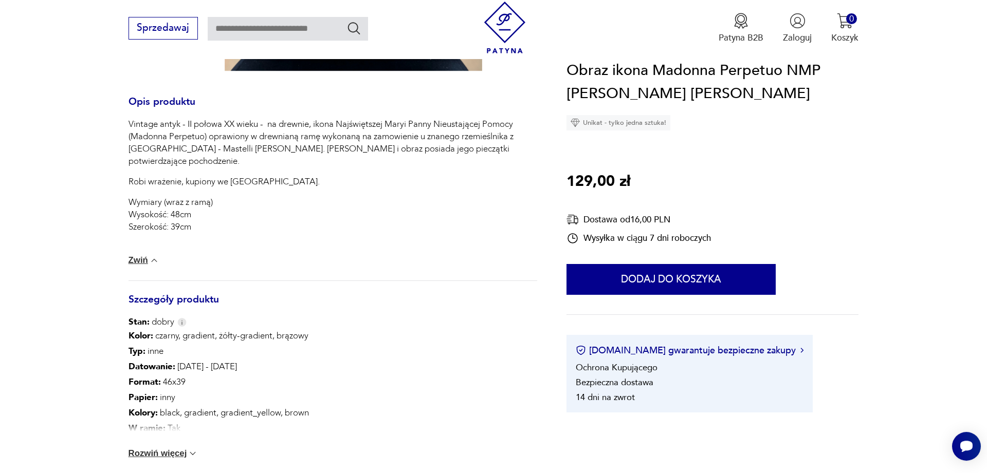
scroll to position [524, 0]
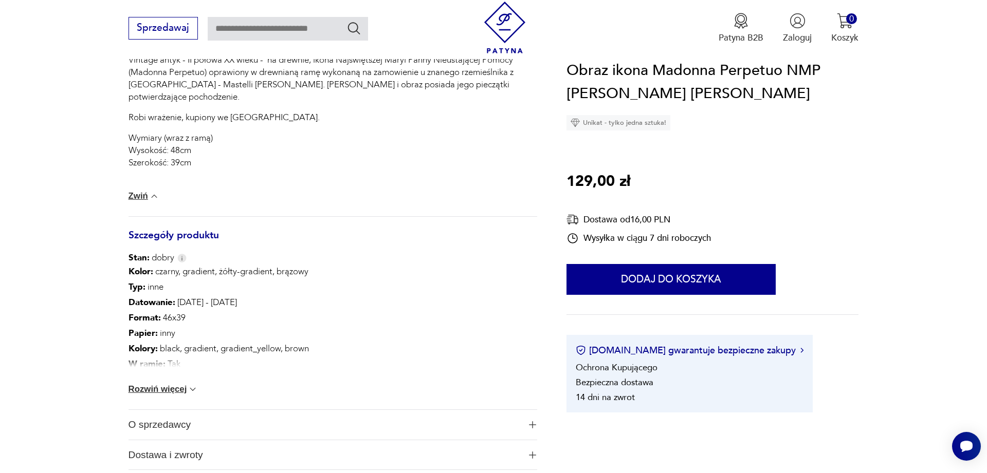
click at [144, 386] on button "Rozwiń więcej" at bounding box center [163, 389] width 70 height 10
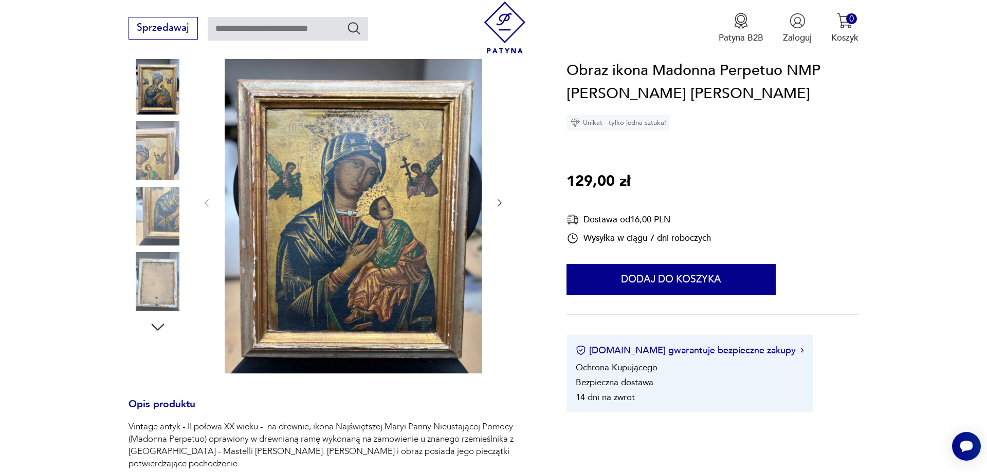
scroll to position [105, 0]
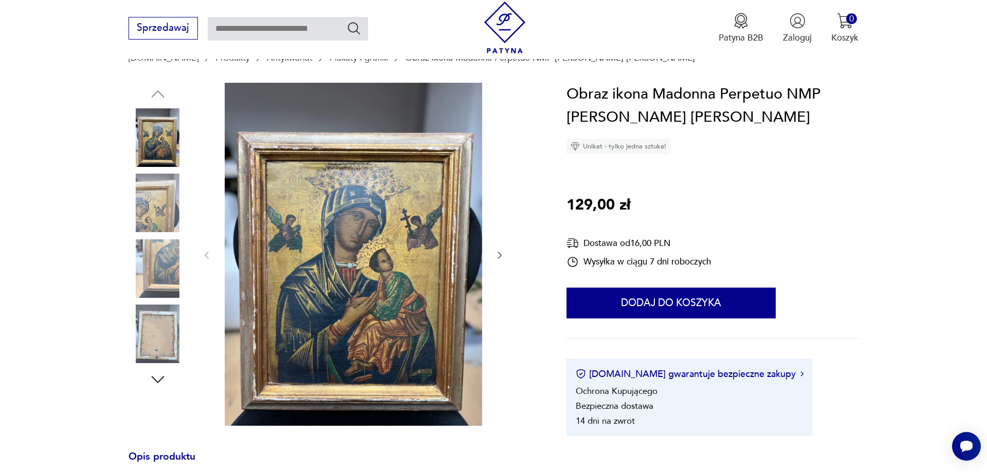
click at [171, 327] on img at bounding box center [157, 334] width 59 height 59
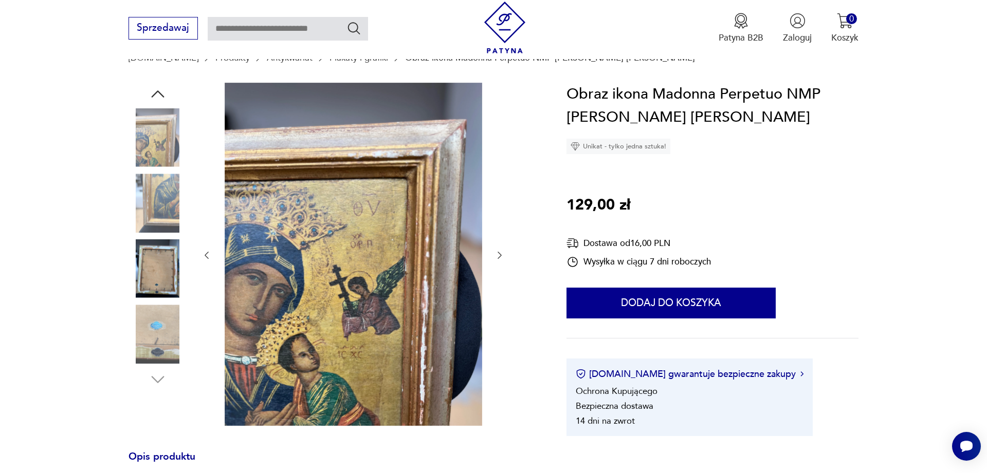
click at [152, 331] on img at bounding box center [157, 334] width 59 height 59
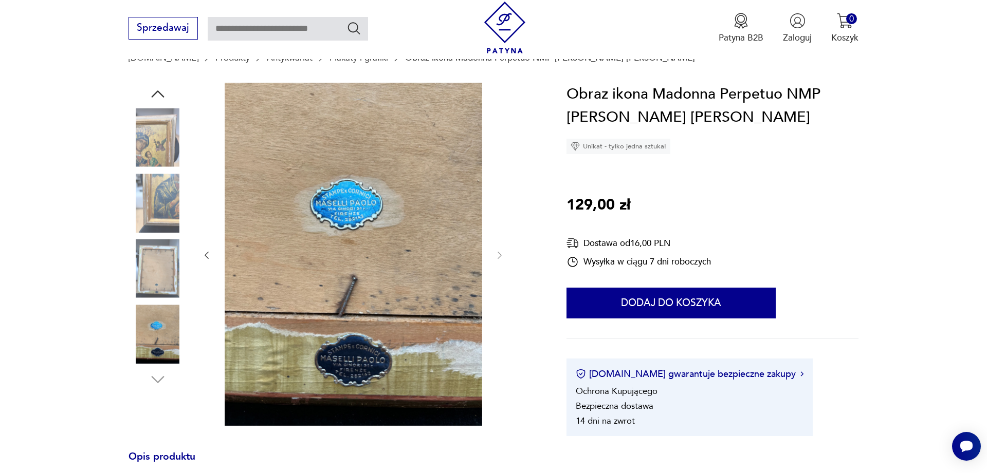
click at [149, 199] on img at bounding box center [157, 203] width 59 height 59
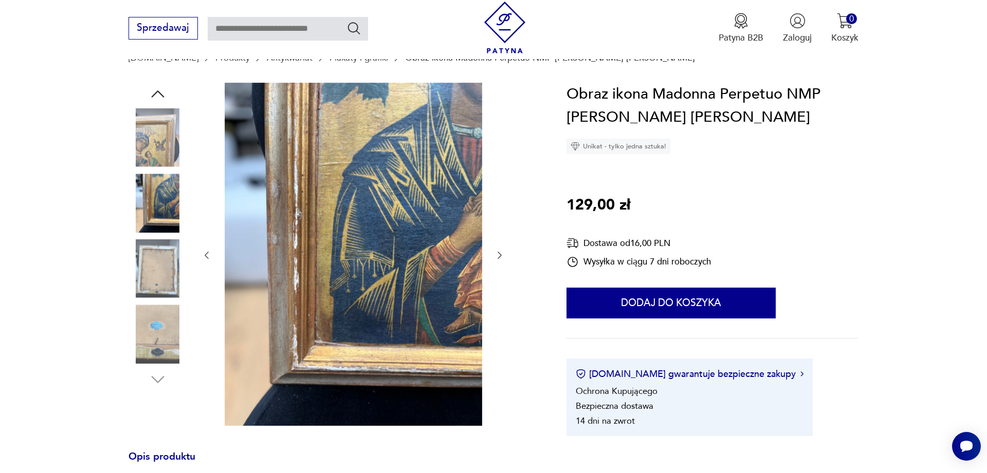
click at [158, 147] on img at bounding box center [157, 137] width 59 height 59
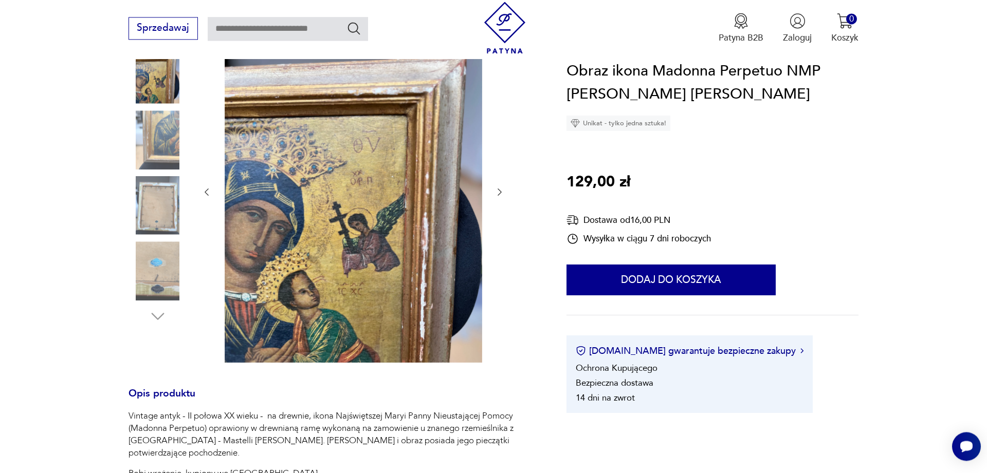
scroll to position [262, 0]
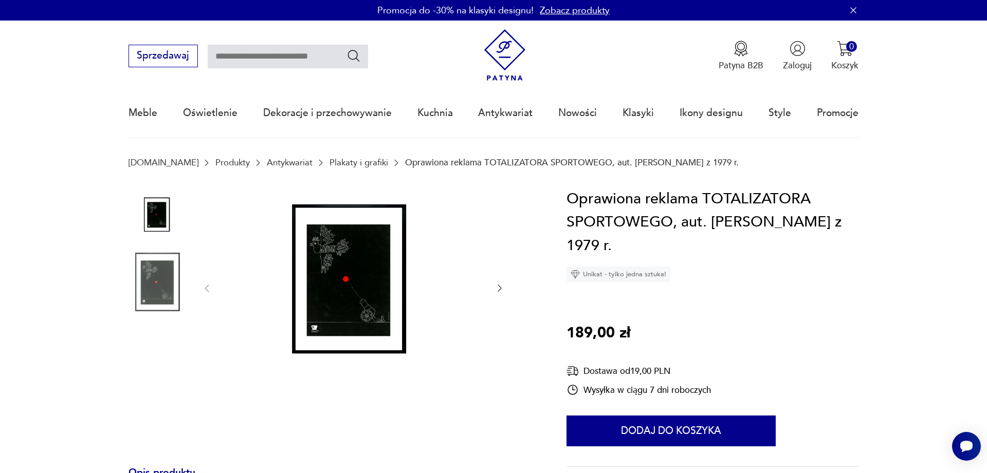
click at [364, 276] on img at bounding box center [353, 288] width 257 height 200
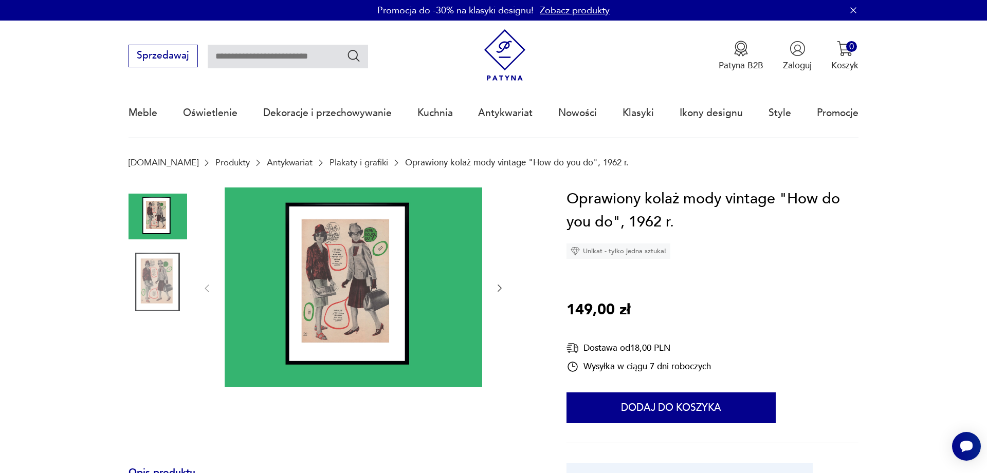
click at [305, 274] on img at bounding box center [353, 288] width 257 height 200
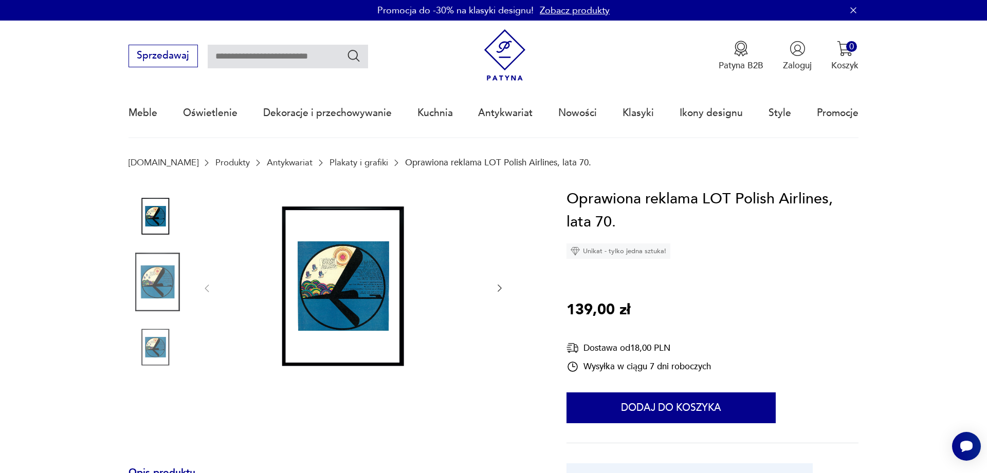
click at [350, 288] on img at bounding box center [353, 288] width 257 height 200
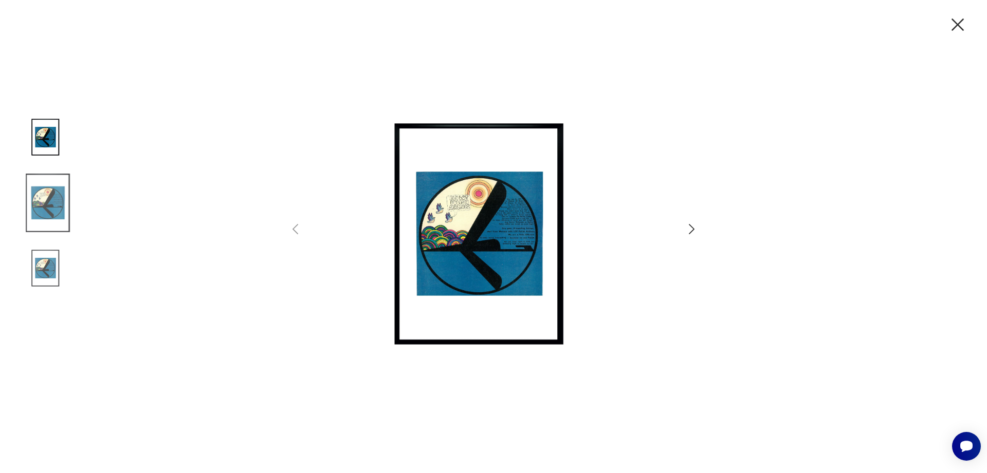
click at [503, 222] on img at bounding box center [493, 235] width 357 height 379
click at [46, 280] on img at bounding box center [48, 268] width 59 height 59
click at [42, 141] on img at bounding box center [48, 137] width 59 height 59
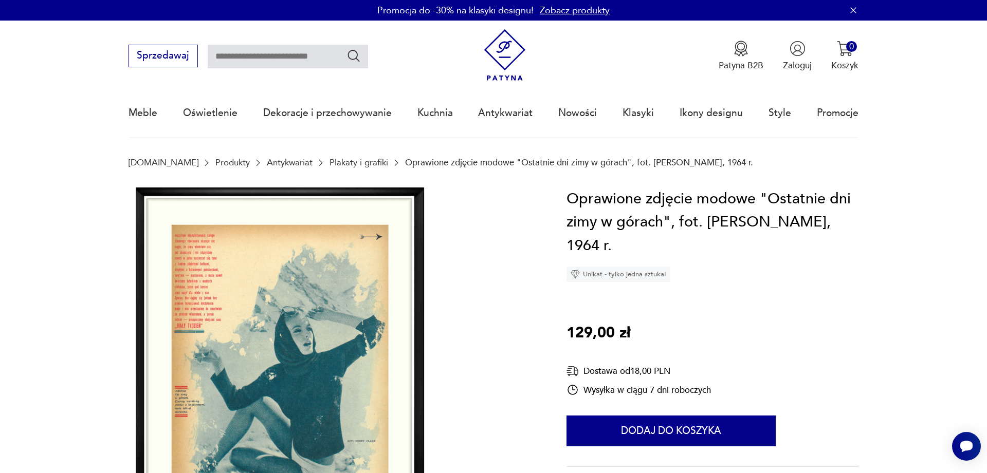
click at [184, 289] on img at bounding box center [279, 377] width 303 height 379
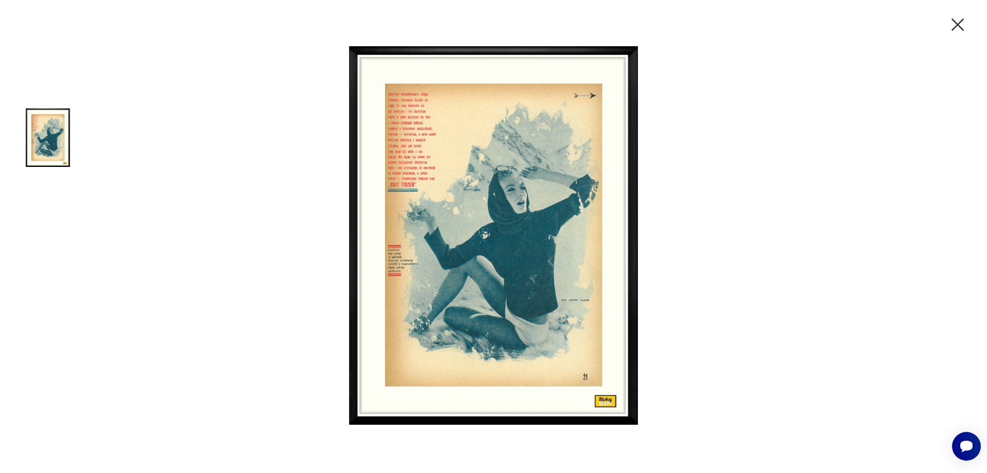
click at [408, 136] on img at bounding box center [493, 235] width 411 height 379
click at [958, 22] on icon "button" at bounding box center [958, 25] width 22 height 22
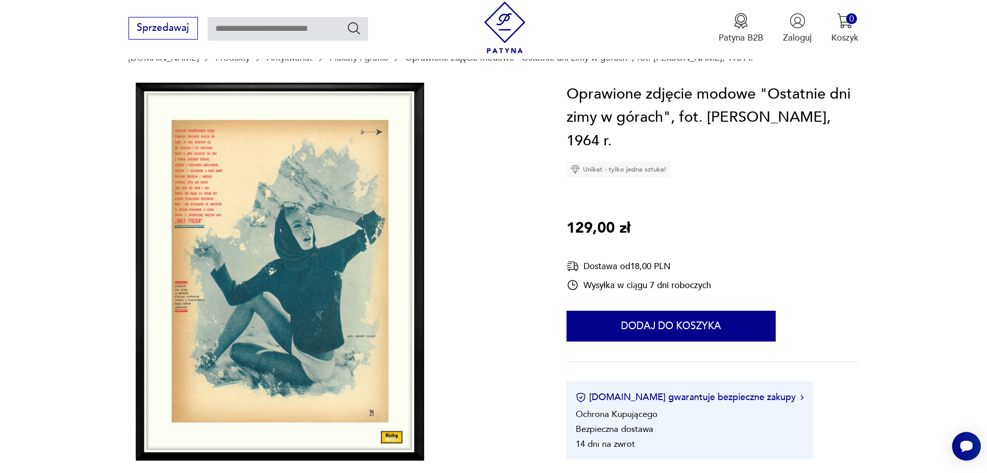
scroll to position [367, 0]
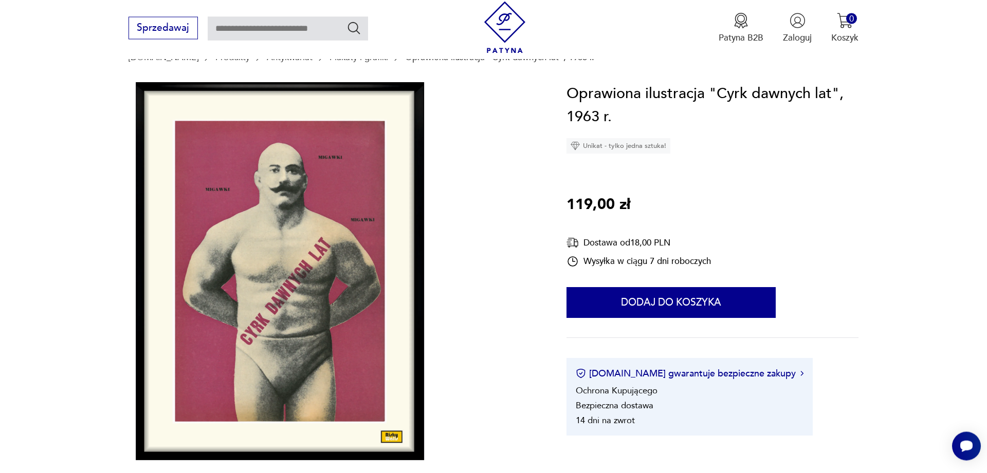
scroll to position [105, 0]
